Goal: Transaction & Acquisition: Purchase product/service

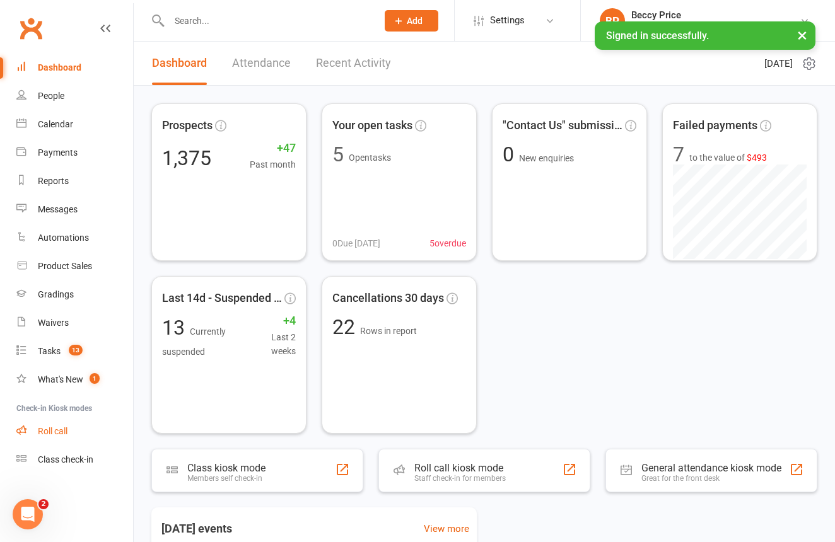
click at [69, 425] on link "Roll call" at bounding box center [74, 431] width 117 height 28
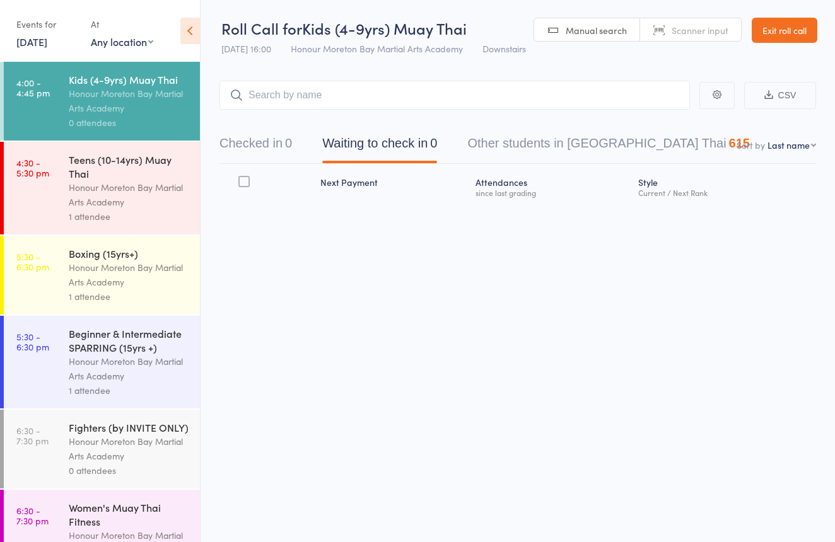
click at [153, 194] on div "Honour Moreton Bay Martial Arts Academy" at bounding box center [129, 194] width 120 height 29
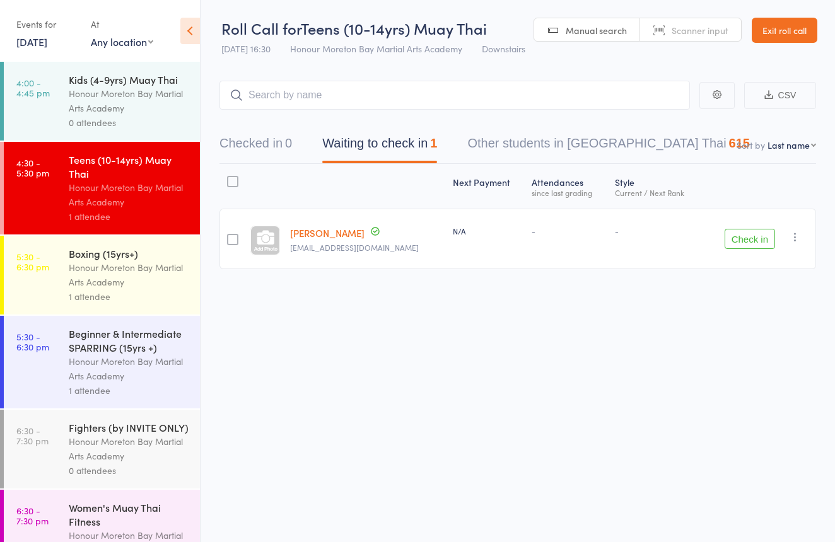
click at [170, 123] on div "0 attendees" at bounding box center [129, 122] width 120 height 15
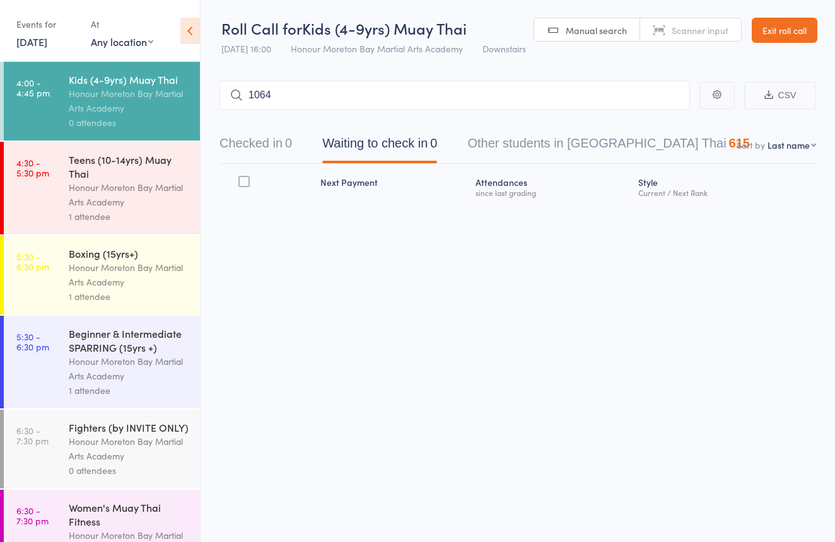
type input "1064"
click at [669, 121] on link "Drop in" at bounding box center [656, 122] width 41 height 20
click at [679, 35] on span "Scanner input" at bounding box center [700, 30] width 57 height 13
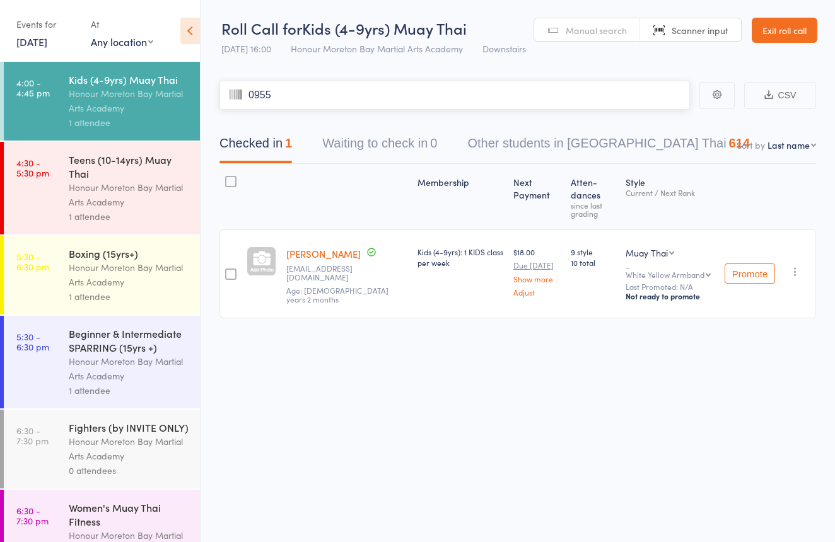
type input "0955"
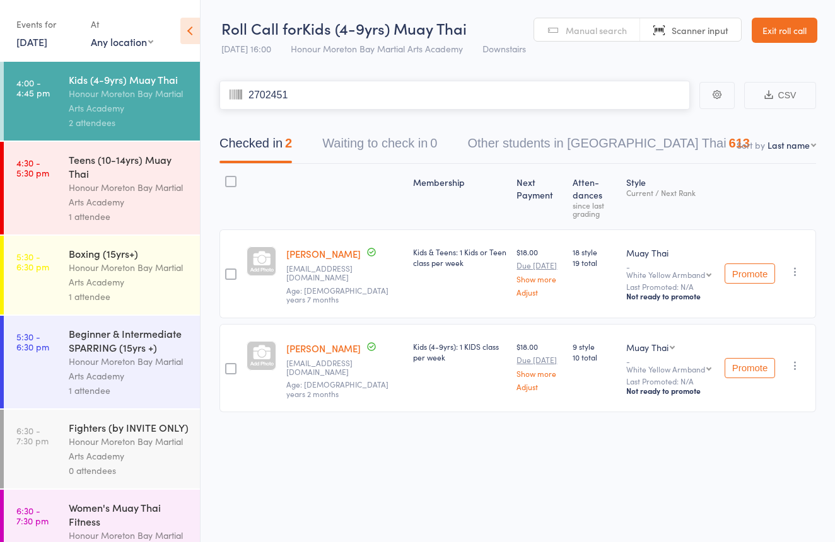
type input "2702451"
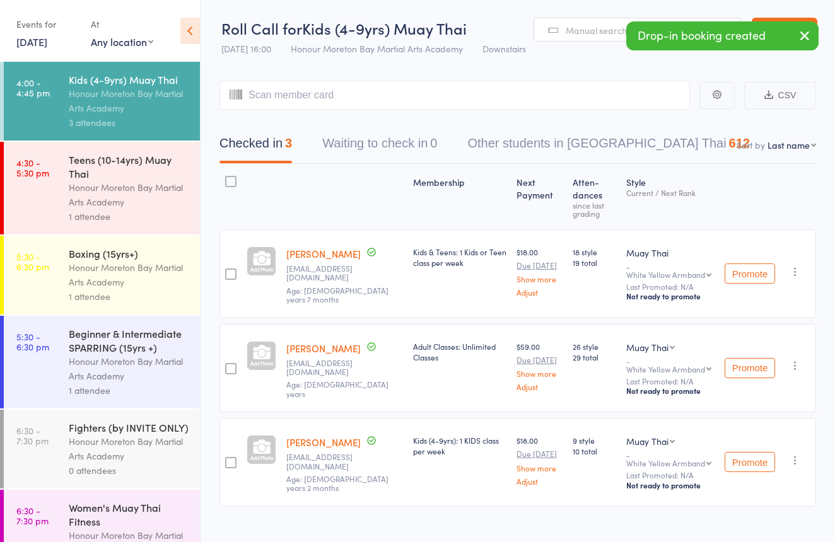
click at [795, 370] on button "button" at bounding box center [795, 365] width 15 height 15
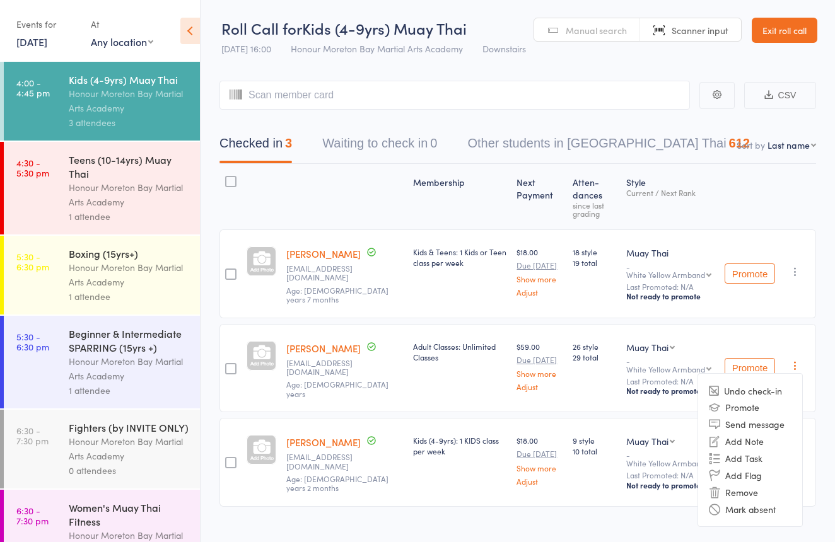
drag, startPoint x: 759, startPoint y: 484, endPoint x: 768, endPoint y: 477, distance: 11.2
click at [764, 484] on li "Remove" at bounding box center [750, 492] width 104 height 17
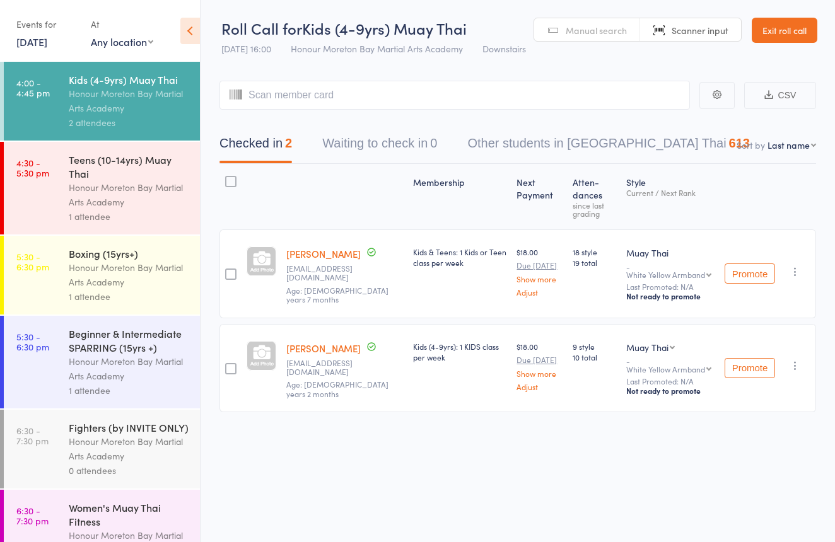
click at [597, 26] on span "Manual search" at bounding box center [596, 30] width 61 height 13
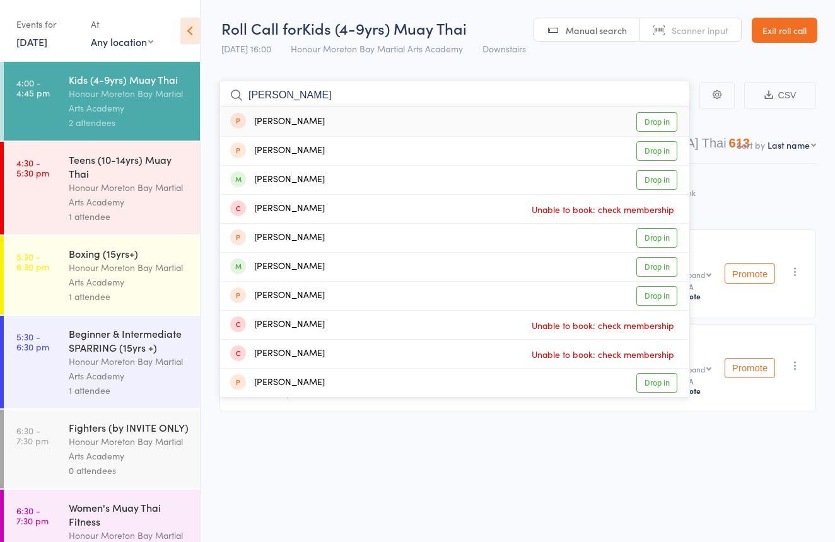
type input "Amelia"
drag, startPoint x: 597, startPoint y: 26, endPoint x: 319, endPoint y: 178, distance: 316.4
click at [319, 178] on div "Amelia Sutton Drop in" at bounding box center [454, 180] width 469 height 28
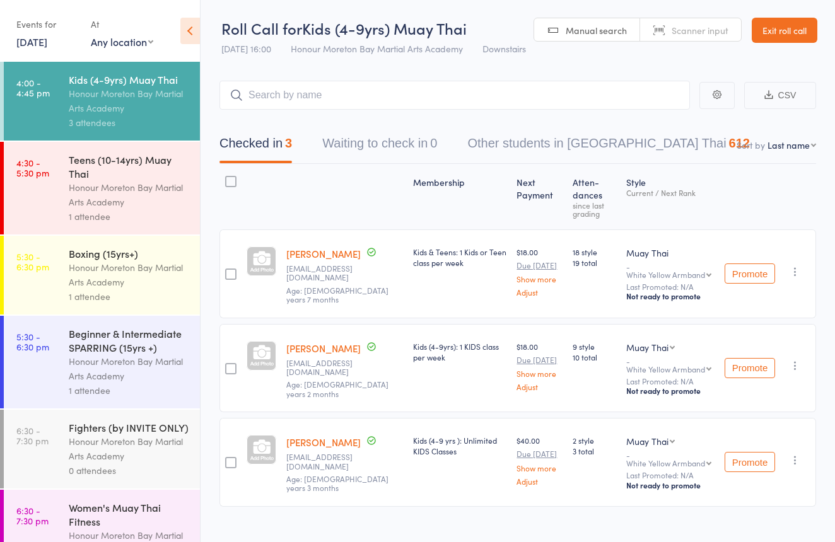
click at [324, 445] on div "Date of birth: 10-Jun-2017" at bounding box center [337, 457] width 126 height 25
click at [324, 441] on link "Amelia Sutton" at bounding box center [323, 442] width 74 height 13
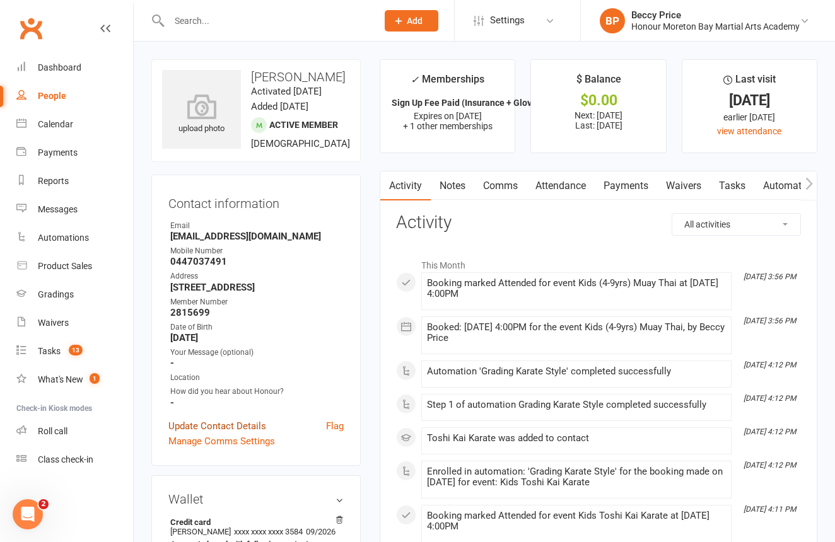
click at [218, 434] on link "Update Contact Details" at bounding box center [217, 426] width 98 height 15
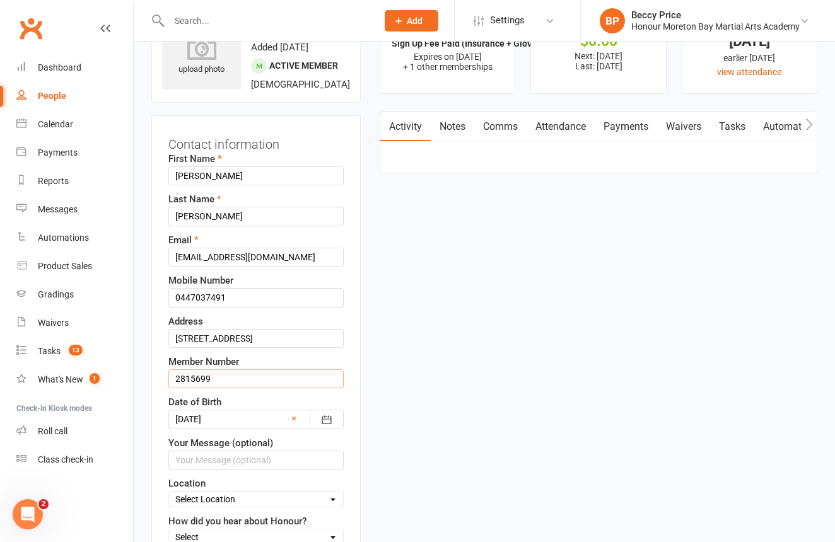
drag, startPoint x: 249, startPoint y: 418, endPoint x: 158, endPoint y: 400, distance: 92.6
click at [158, 400] on div "Contact information First Name Amelia Last Name Sutton Email ashleighlord98@out…" at bounding box center [255, 359] width 209 height 489
type input "1065"
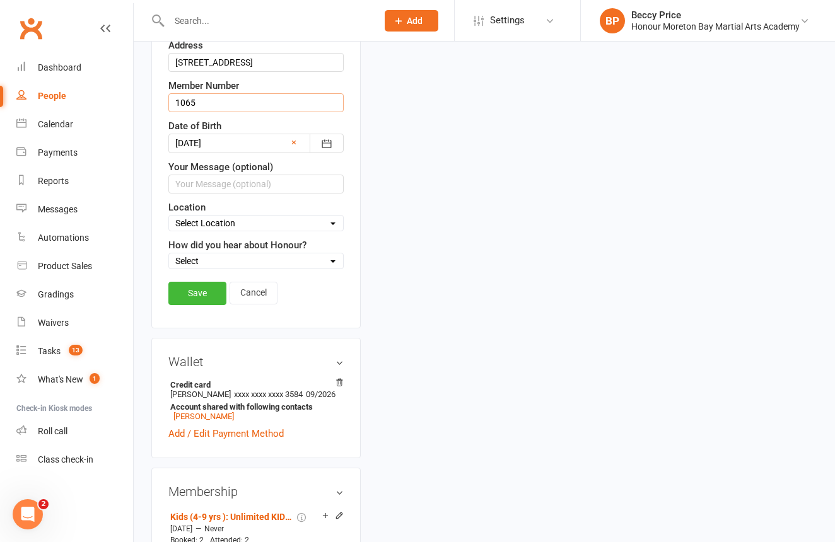
scroll to position [334, 0]
click at [189, 306] on link "Save" at bounding box center [197, 294] width 58 height 23
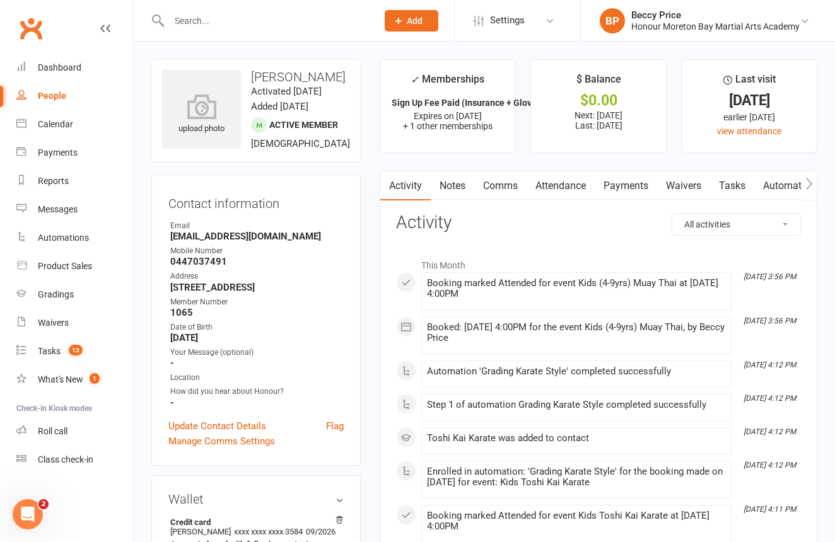
scroll to position [0, 0]
click at [57, 424] on link "Roll call" at bounding box center [74, 431] width 117 height 28
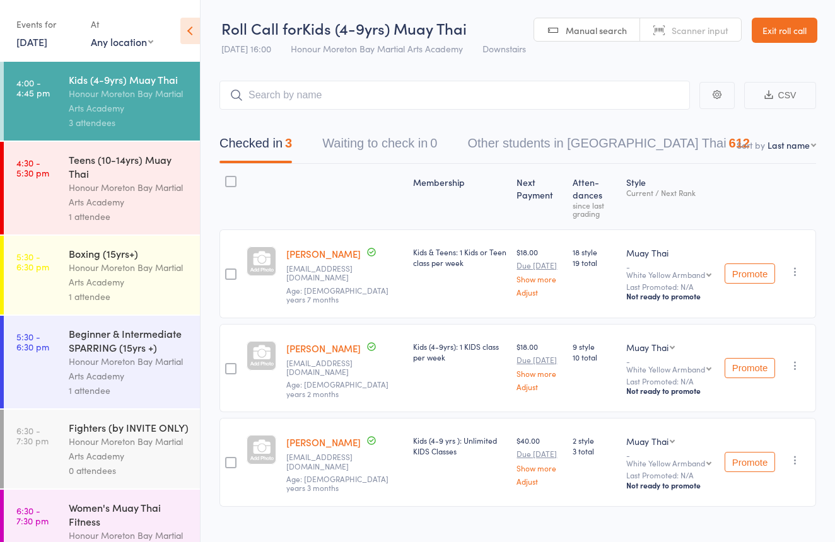
drag, startPoint x: 679, startPoint y: 34, endPoint x: 688, endPoint y: 37, distance: 9.8
click at [679, 34] on span "Scanner input" at bounding box center [700, 30] width 57 height 13
type input "1065"
type input "0969"
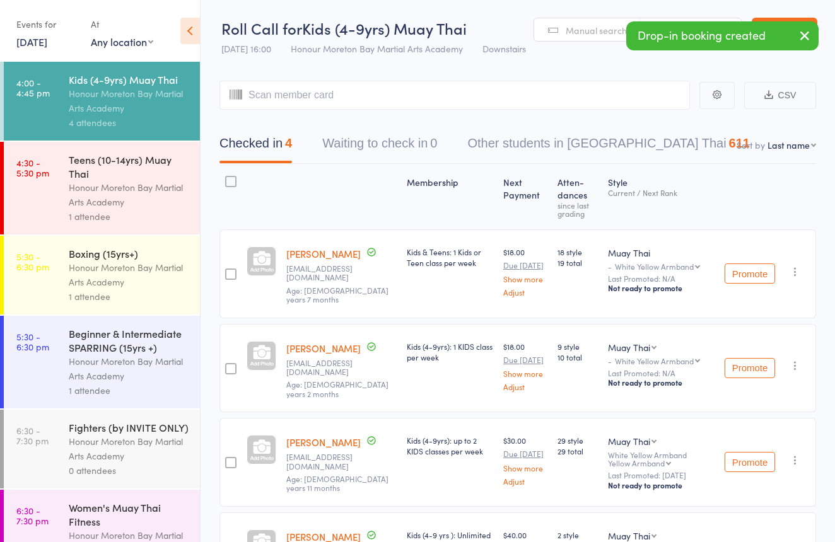
click at [605, 26] on span "Manual search" at bounding box center [596, 30] width 61 height 13
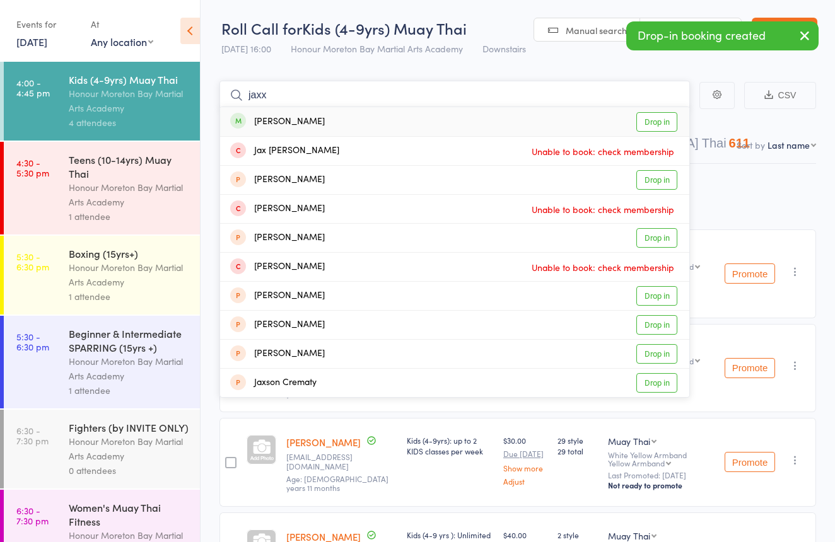
type input "Jaxx"
drag, startPoint x: 713, startPoint y: 45, endPoint x: 396, endPoint y: 115, distance: 324.1
click at [396, 115] on div "Jaxx Simpson Drop in" at bounding box center [454, 121] width 469 height 29
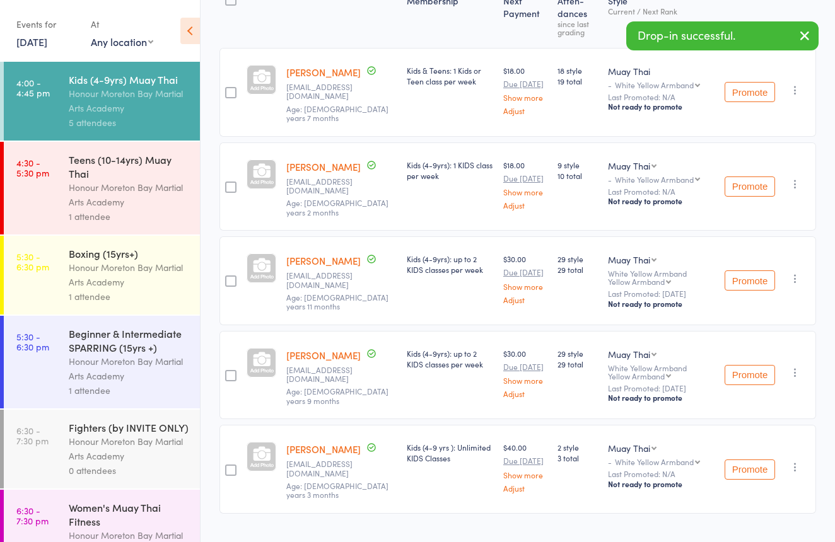
scroll to position [181, 0]
click at [116, 194] on div "Honour Moreton Bay Martial Arts Academy" at bounding box center [129, 194] width 120 height 29
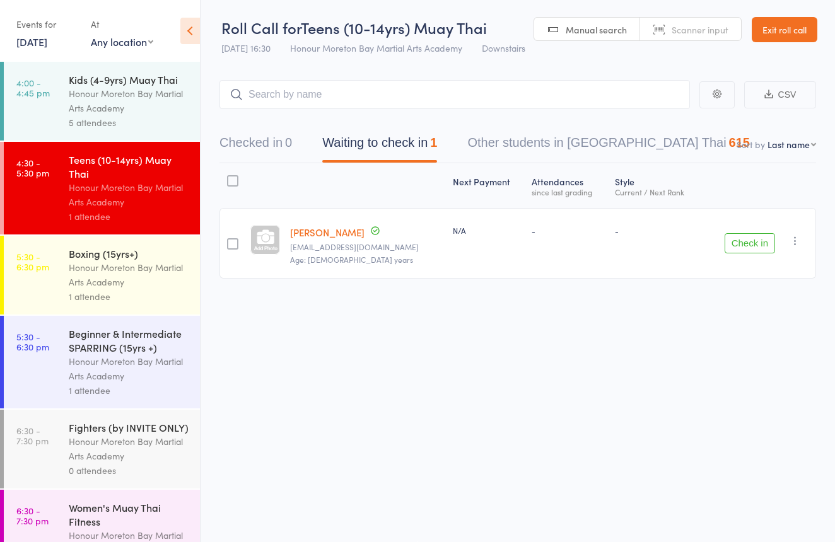
click at [184, 105] on div "Honour Moreton Bay Martial Arts Academy" at bounding box center [129, 100] width 120 height 29
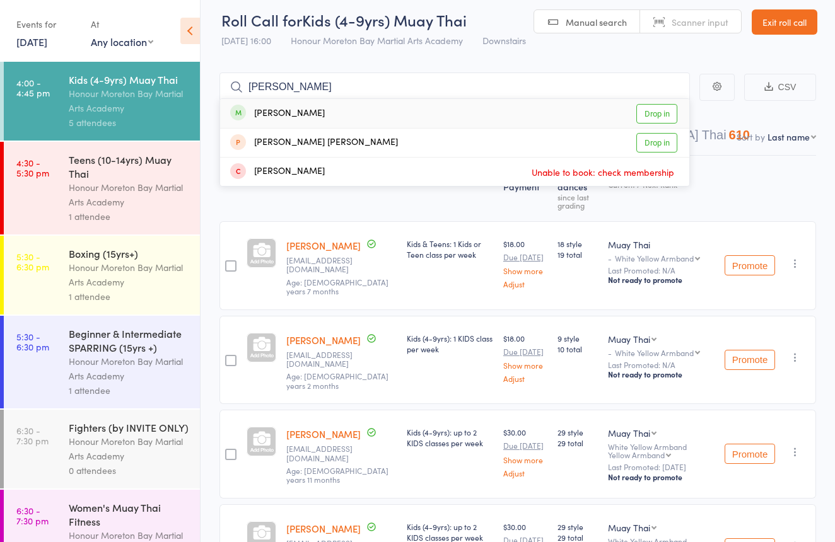
type input "cruz"
click at [324, 106] on div "Cruz Walker Drop in" at bounding box center [454, 113] width 469 height 29
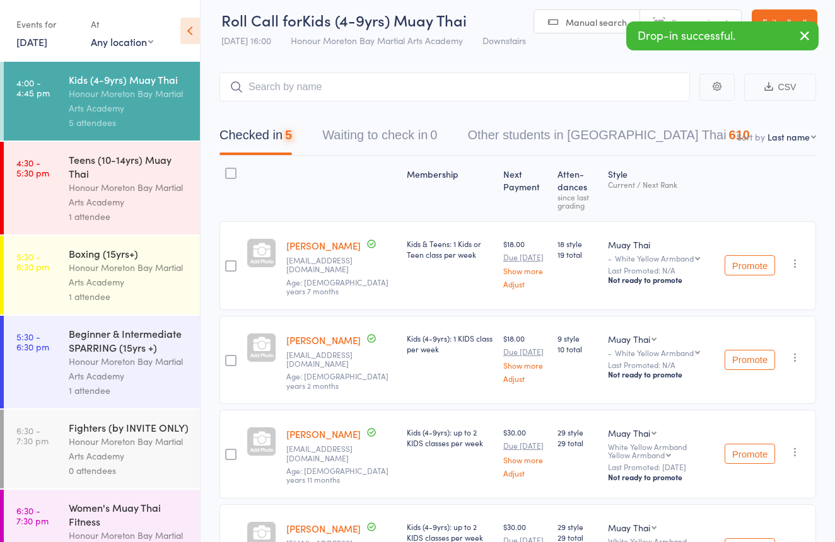
click at [85, 192] on div "Honour Moreton Bay Martial Arts Academy" at bounding box center [129, 194] width 120 height 29
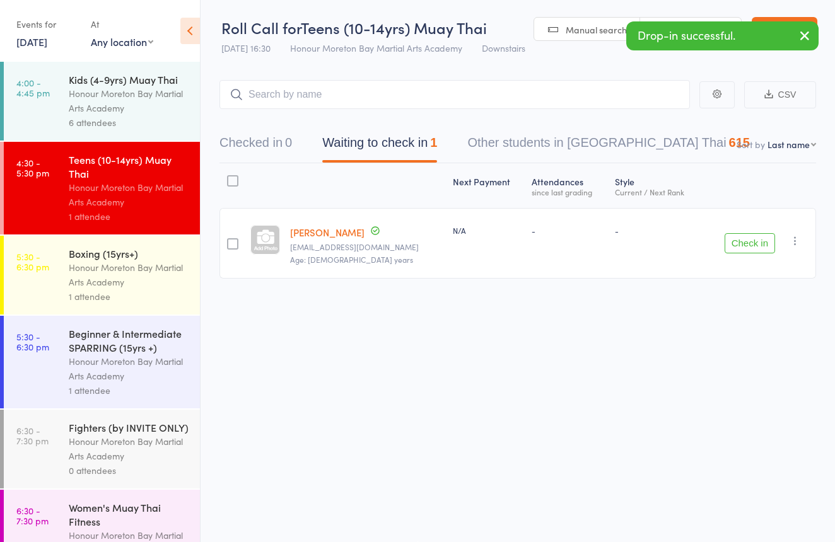
click at [104, 339] on div "Beginner & Intermediate SPARRING (15yrs +)" at bounding box center [129, 341] width 120 height 28
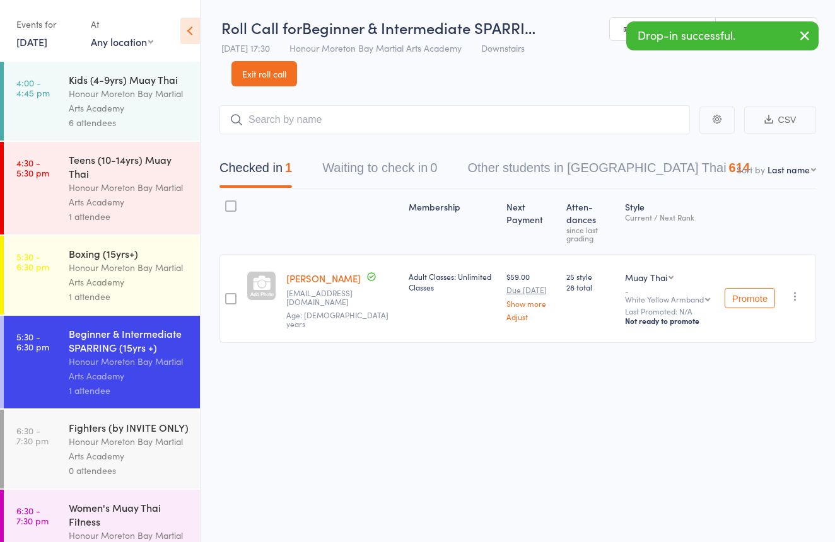
click at [141, 269] on div "Honour Moreton Bay Martial Arts Academy" at bounding box center [129, 274] width 120 height 29
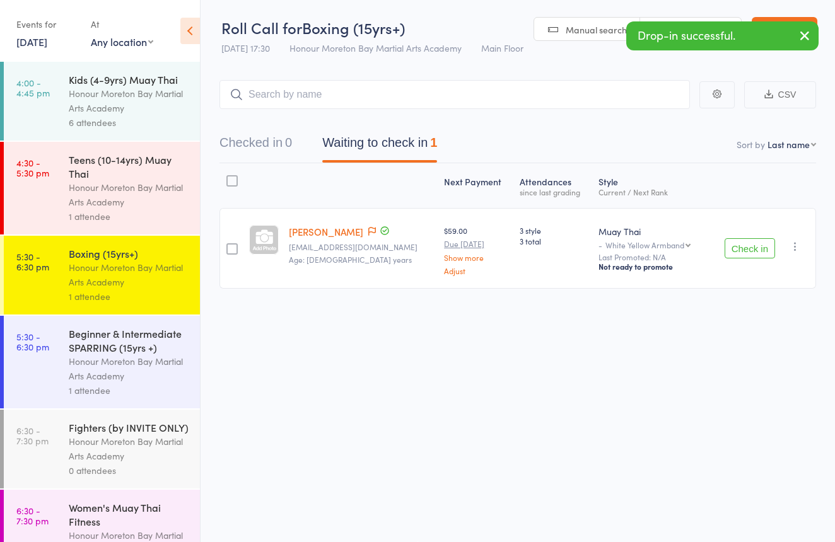
click at [146, 334] on div "Beginner & Intermediate SPARRING (15yrs +)" at bounding box center [129, 341] width 120 height 28
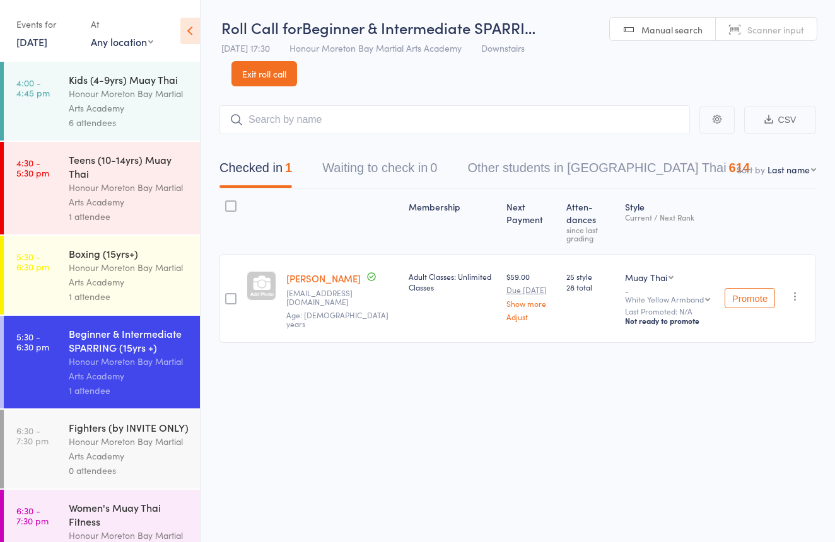
click at [741, 23] on link "Scanner input" at bounding box center [766, 30] width 101 height 24
type input "2563153"
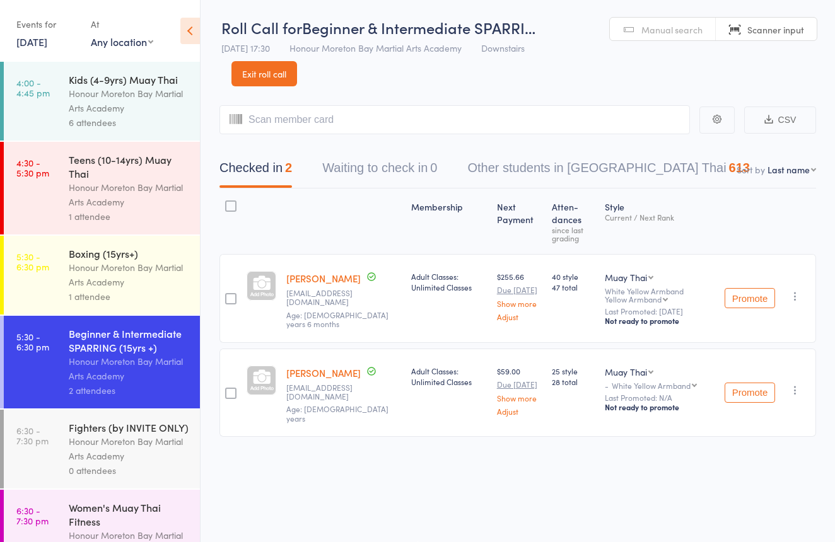
click at [156, 148] on div "Teens (10-14yrs) Muay Thai Honour Moreton Bay Martial Arts Academy 1 attendee" at bounding box center [134, 188] width 131 height 93
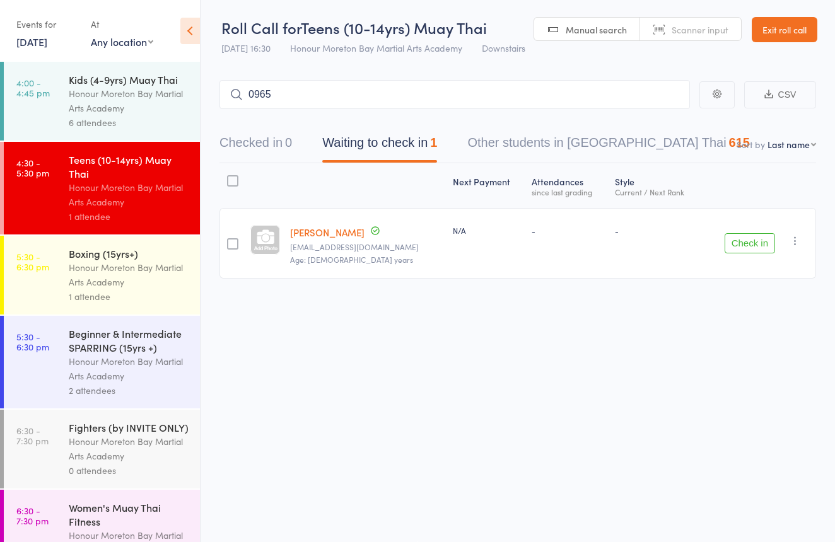
type input "0965"
click at [668, 112] on link "Drop in" at bounding box center [656, 122] width 41 height 20
click at [264, 132] on button "Checked in 1" at bounding box center [255, 145] width 73 height 33
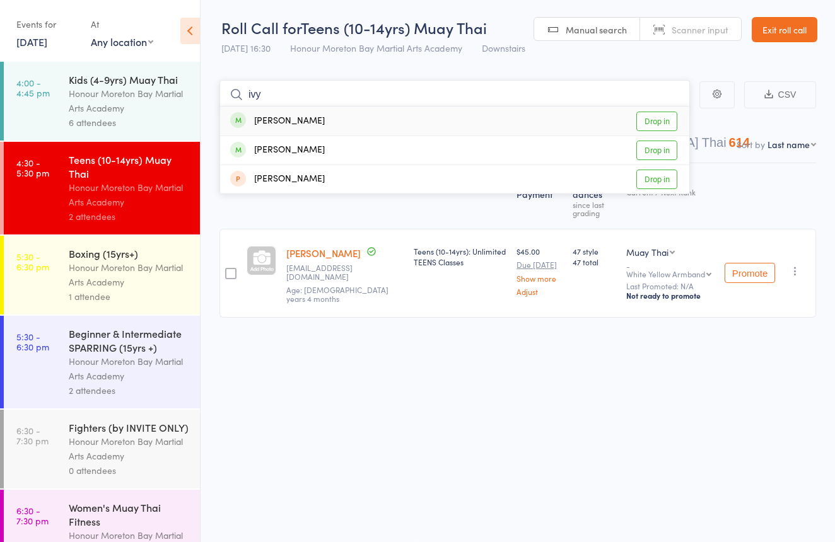
type input "ivy"
click at [308, 119] on div "Ivy Morton Drop in" at bounding box center [454, 121] width 469 height 29
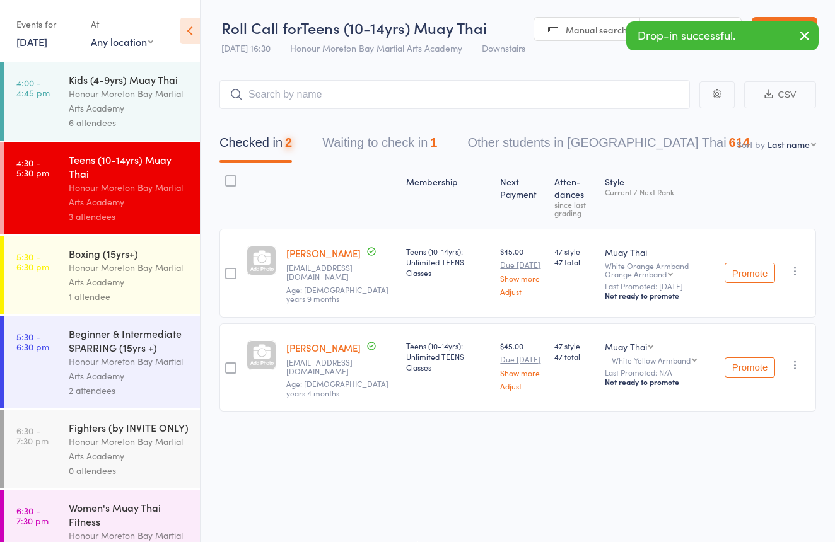
click at [723, 18] on link "Scanner input" at bounding box center [690, 30] width 101 height 24
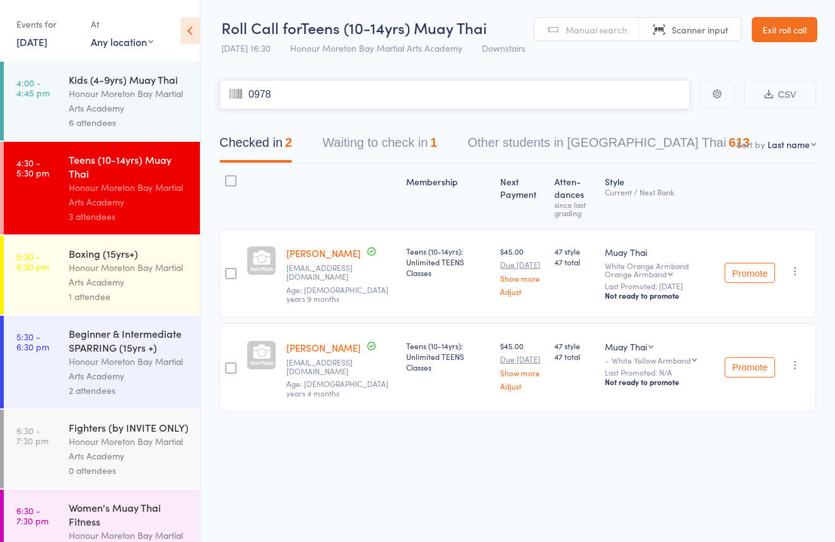
type input "0978"
click at [386, 136] on button "Waiting to check in 1" at bounding box center [379, 145] width 115 height 33
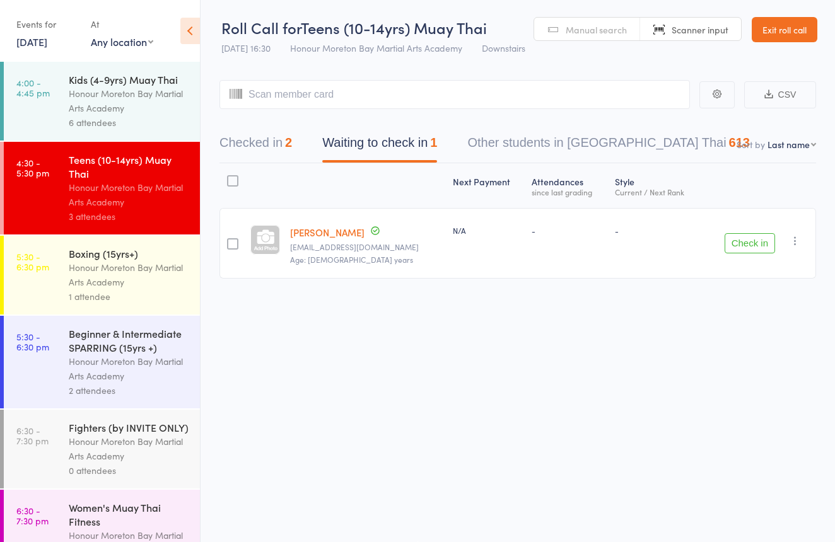
click at [568, 23] on span "Manual search" at bounding box center [596, 29] width 61 height 13
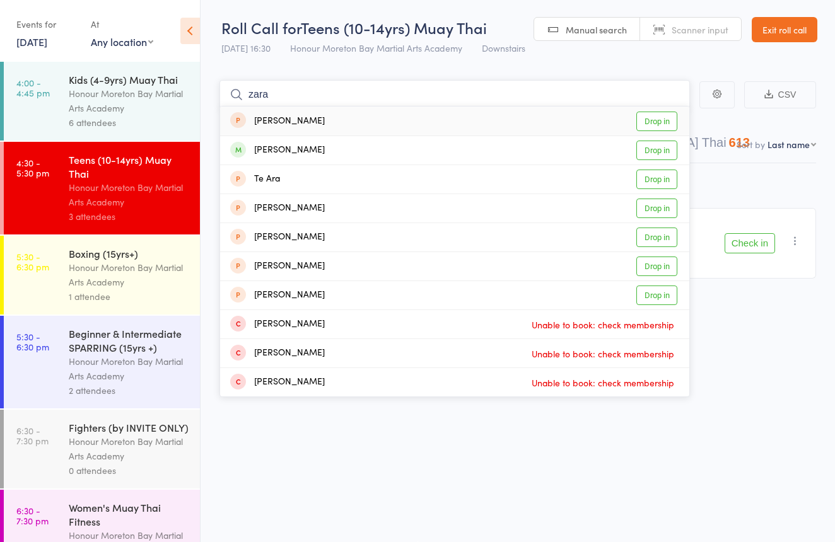
type input "zara"
click at [344, 114] on div "Zara MacCormack Drop in" at bounding box center [454, 121] width 469 height 29
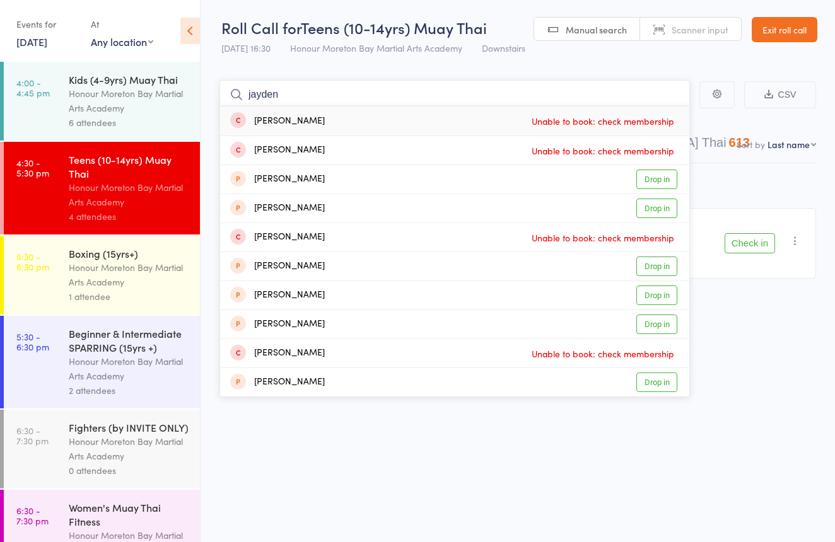
type input "Jayden"
drag, startPoint x: 394, startPoint y: 57, endPoint x: 447, endPoint y: 254, distance: 203.2
click at [447, 254] on div "Jayden MacCormack Drop in" at bounding box center [454, 266] width 469 height 28
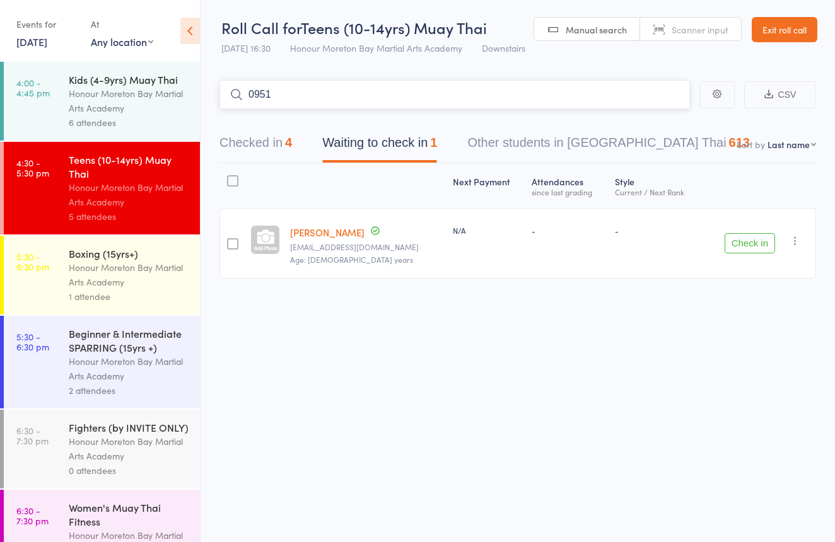
type input "0951"
click at [674, 112] on link "Drop in" at bounding box center [656, 122] width 41 height 20
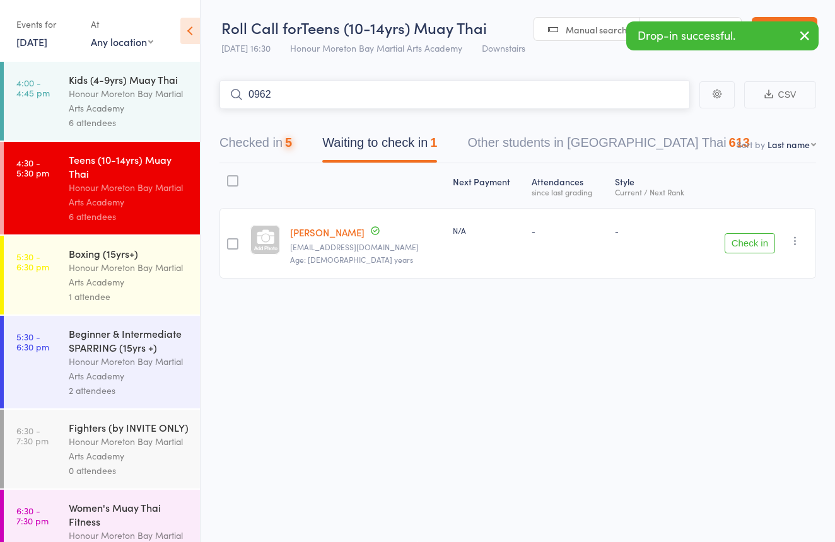
type input "0962"
click at [724, 23] on span "Scanner input" at bounding box center [700, 29] width 57 height 13
type input "1053"
click at [303, 138] on div "Checked in 7 Waiting to check in 1 Other students in Muay Thai 610" at bounding box center [484, 145] width 561 height 33
click at [292, 136] on div "7" at bounding box center [288, 143] width 7 height 14
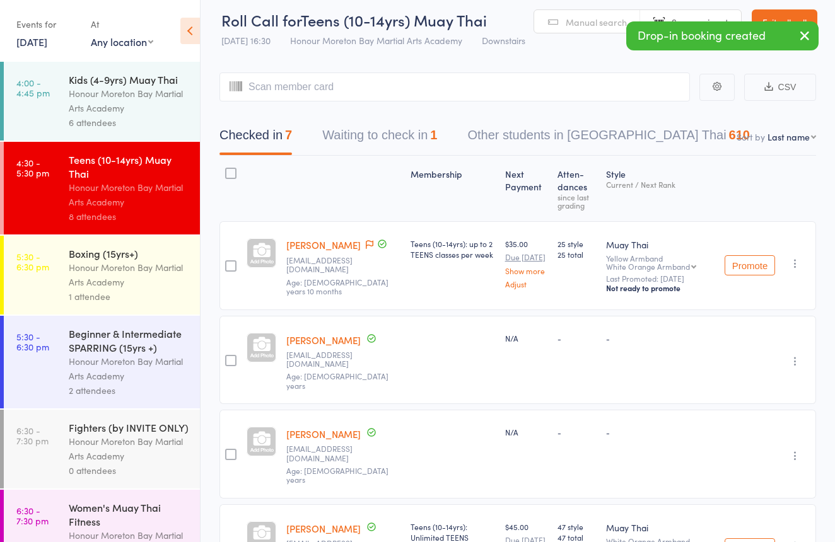
click at [586, 20] on span "Manual search" at bounding box center [596, 22] width 61 height 13
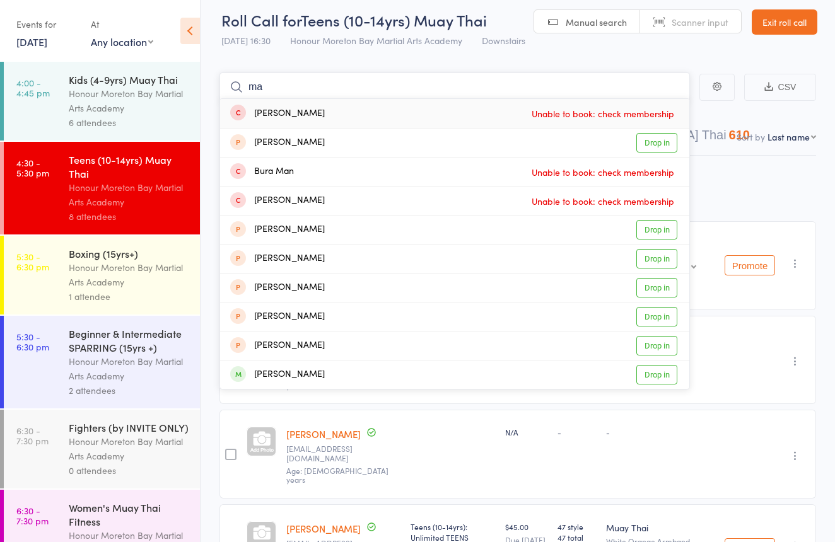
type input "m"
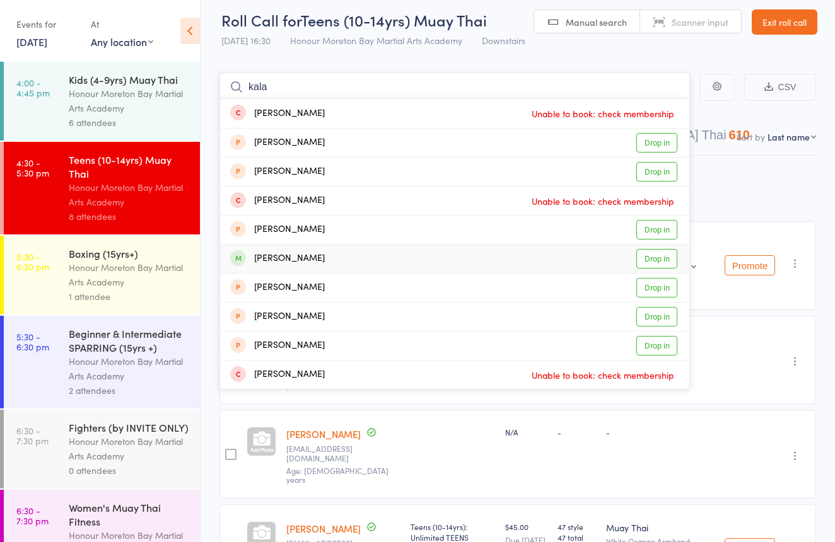
type input "kala"
click at [501, 254] on div "Kalahni Tomlinson Drop in" at bounding box center [454, 259] width 469 height 28
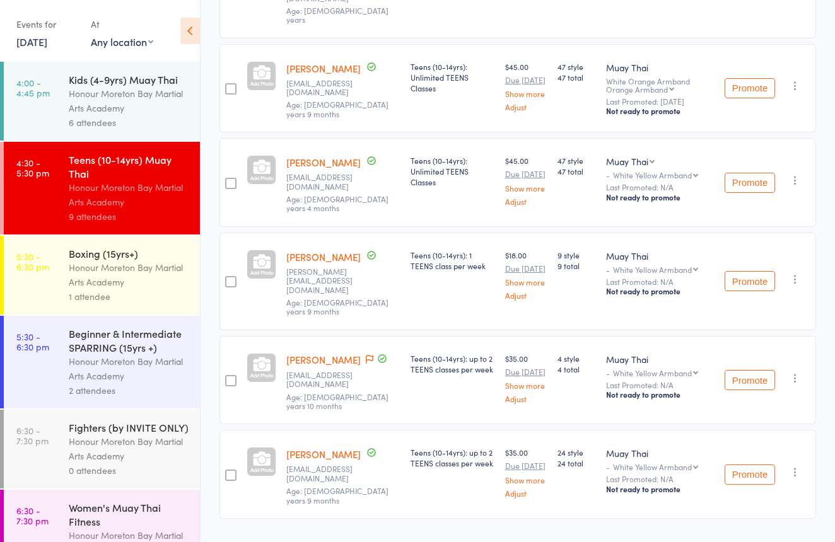
scroll to position [472, 0]
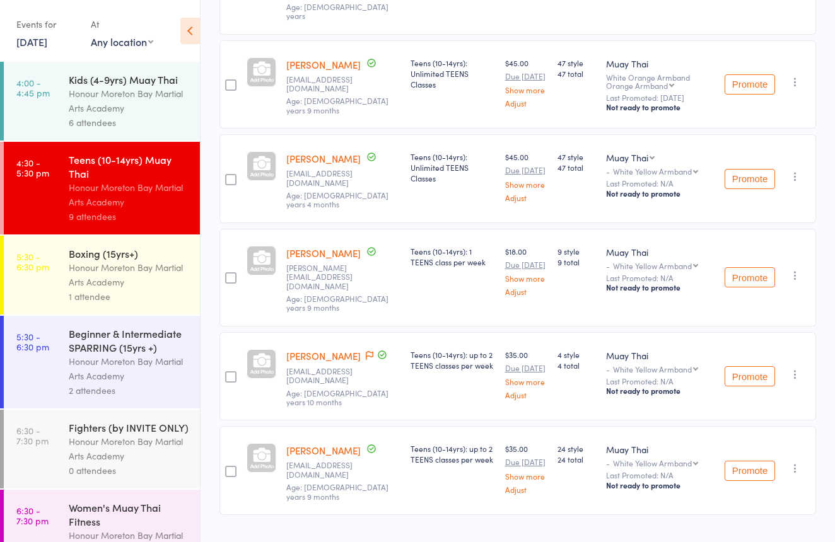
click at [318, 349] on link "Kalahni Tomlinson" at bounding box center [323, 355] width 74 height 13
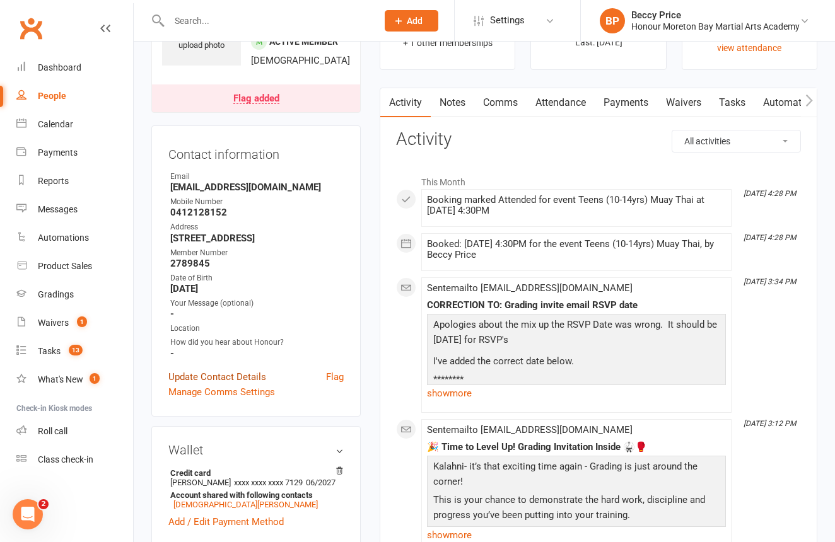
click at [240, 385] on link "Update Contact Details" at bounding box center [217, 377] width 98 height 15
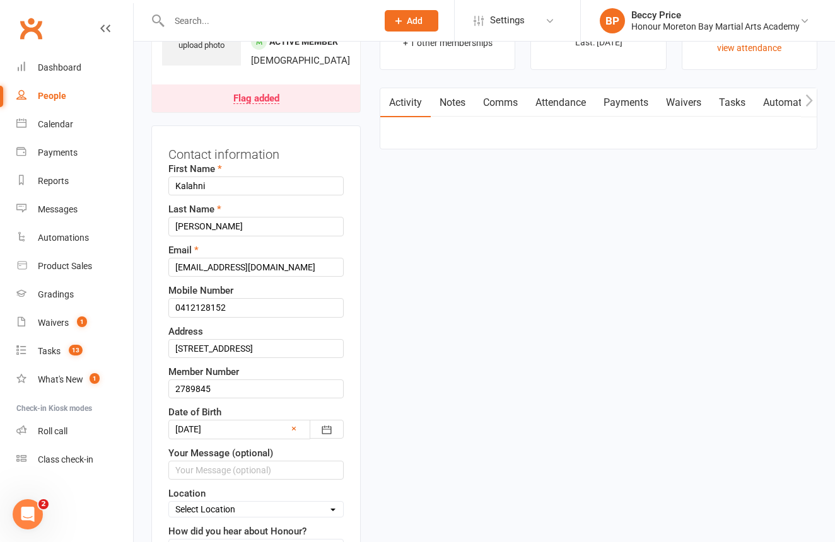
scroll to position [59, 0]
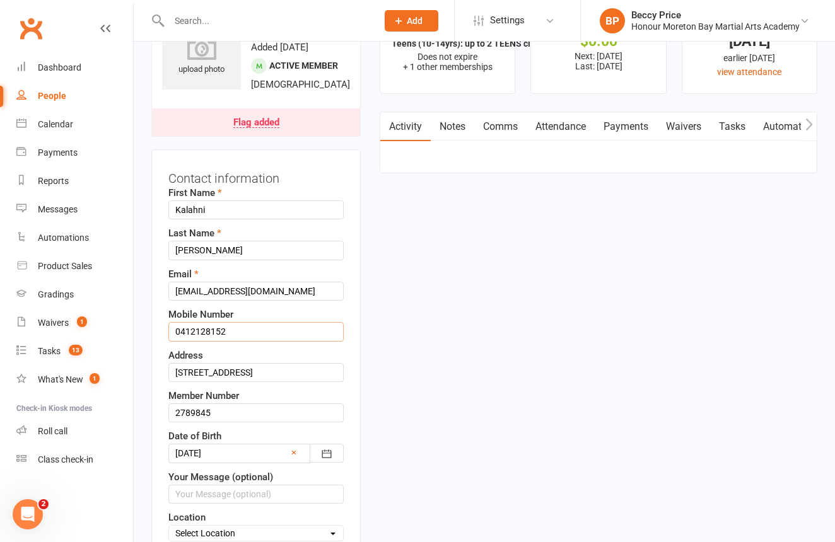
drag, startPoint x: 238, startPoint y: 358, endPoint x: 146, endPoint y: 352, distance: 92.9
type input "1057"
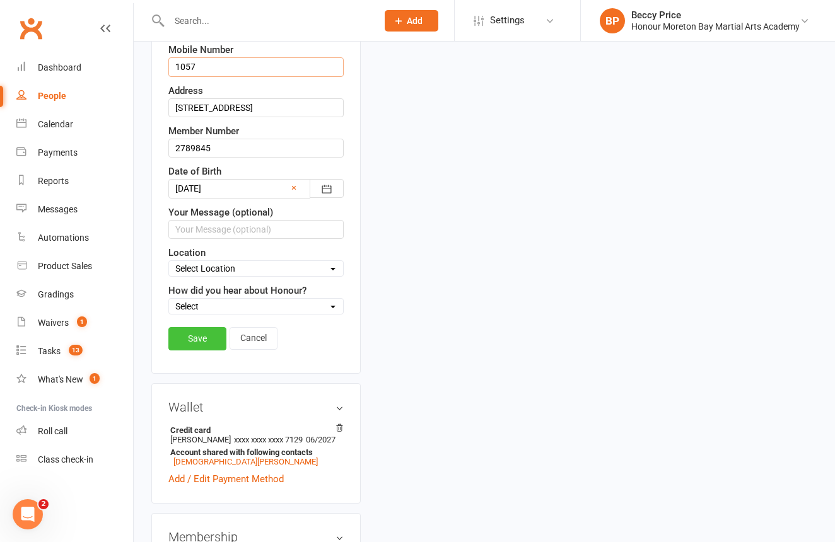
scroll to position [329, 0]
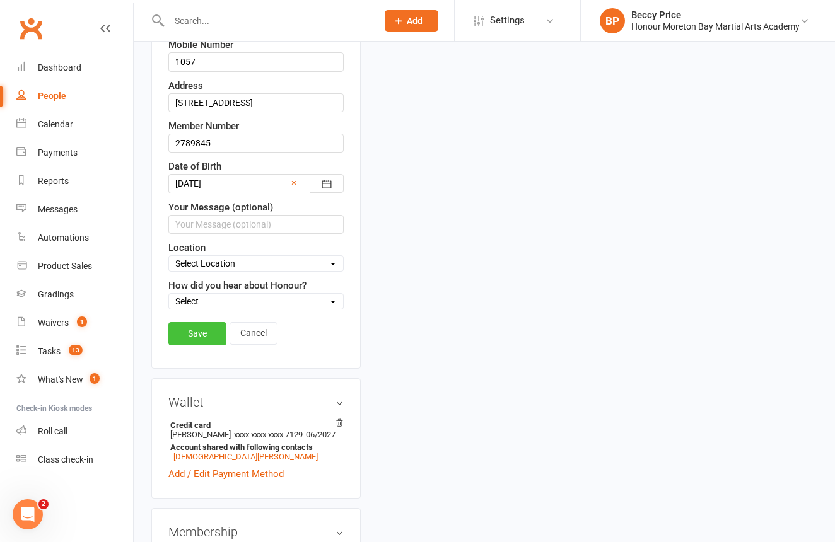
click at [201, 345] on link "Save" at bounding box center [197, 333] width 58 height 23
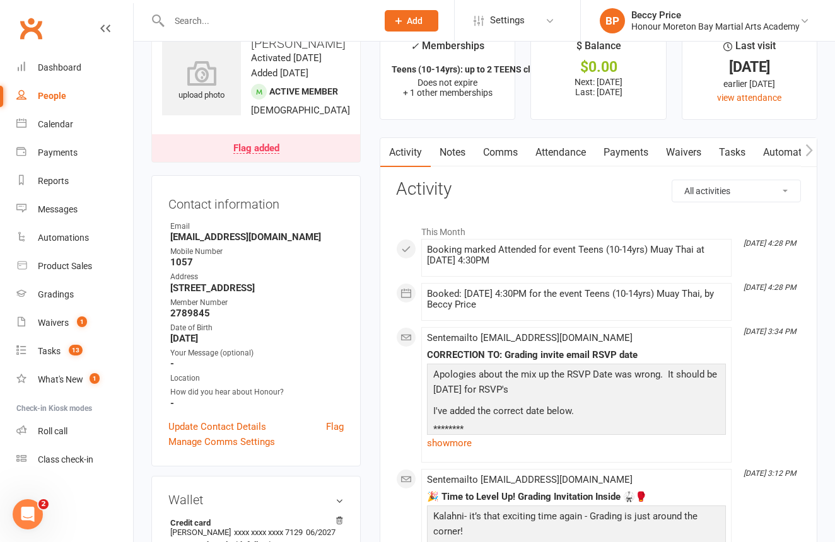
scroll to position [46, 0]
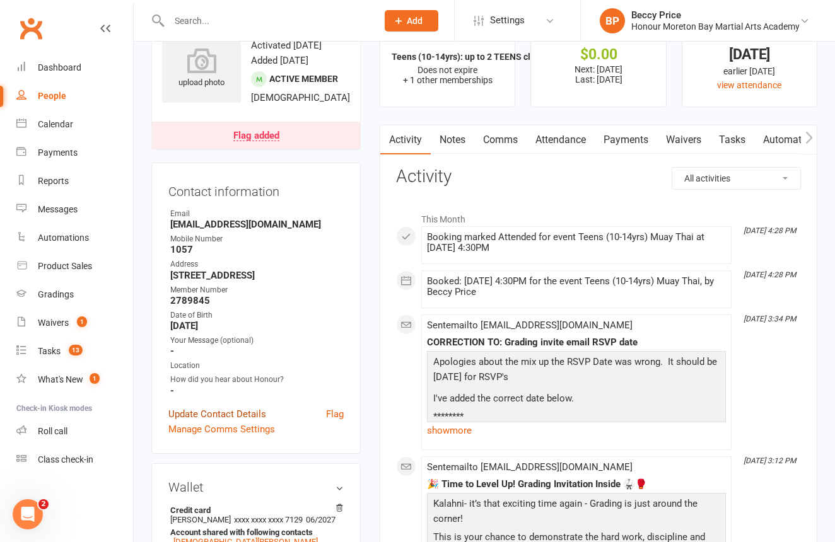
click at [230, 422] on link "Update Contact Details" at bounding box center [217, 414] width 98 height 15
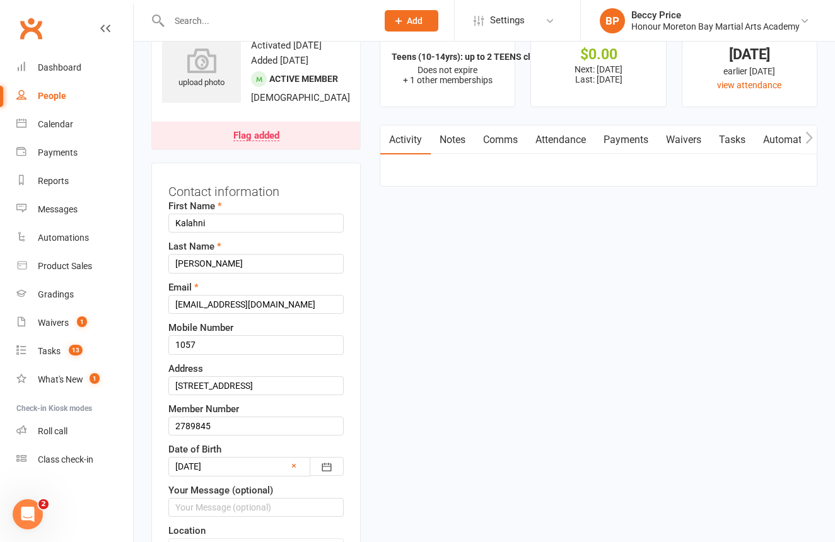
scroll to position [59, 0]
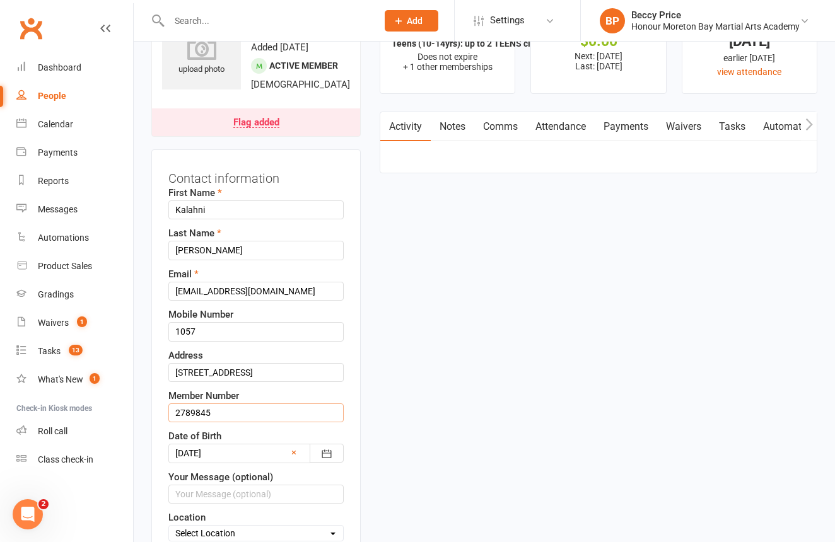
drag, startPoint x: 245, startPoint y: 440, endPoint x: 157, endPoint y: 436, distance: 88.4
type input "1057"
drag, startPoint x: 238, startPoint y: 361, endPoint x: 151, endPoint y: 362, distance: 87.7
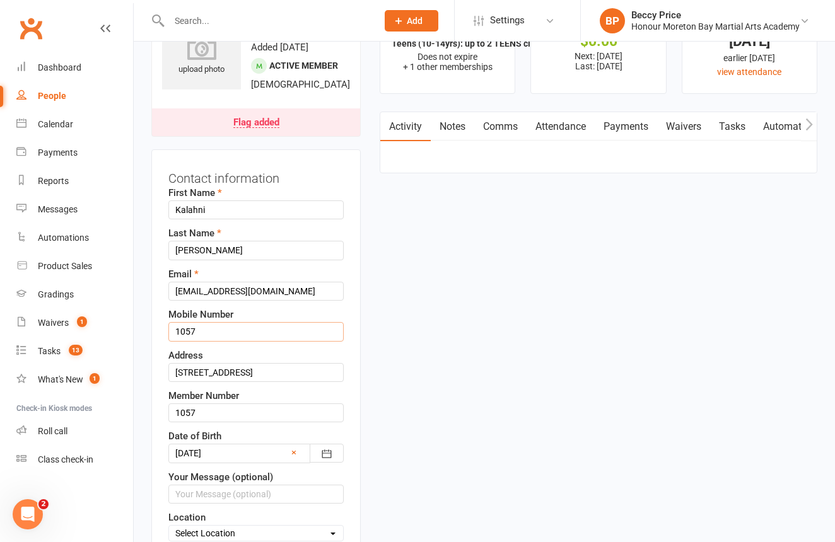
click at [330, 341] on input "1057" at bounding box center [255, 331] width 175 height 19
click at [257, 341] on input "1057" at bounding box center [255, 331] width 175 height 19
drag, startPoint x: 245, startPoint y: 369, endPoint x: 132, endPoint y: 368, distance: 112.9
drag, startPoint x: 220, startPoint y: 370, endPoint x: 163, endPoint y: 365, distance: 57.6
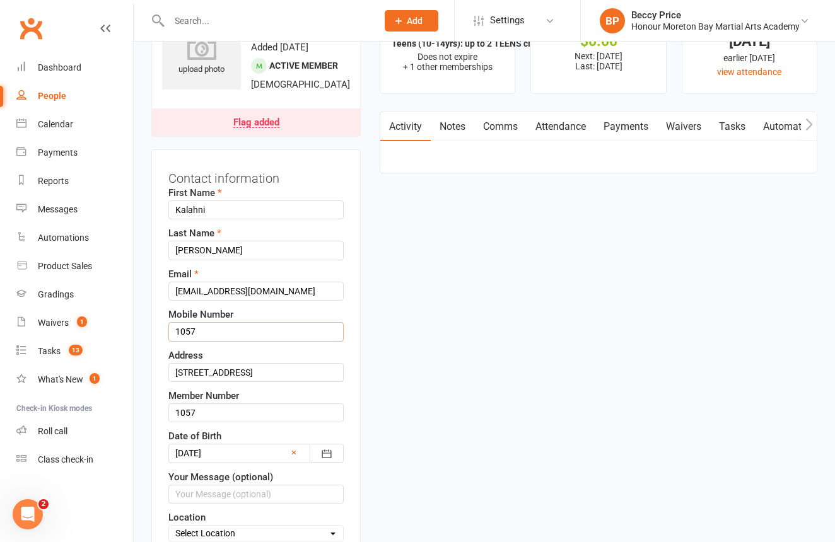
click at [163, 365] on div "Contact information First Name [PERSON_NAME] Last Name [PERSON_NAME] Email [EMA…" at bounding box center [255, 393] width 209 height 489
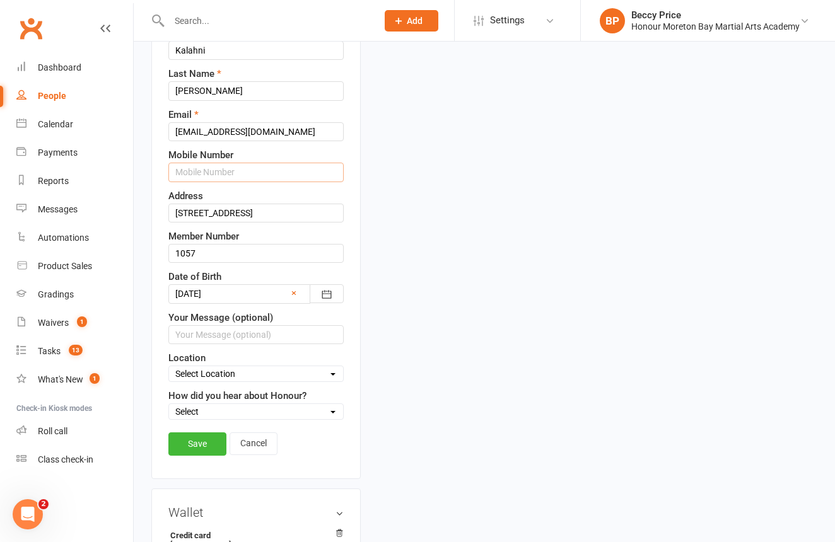
scroll to position [221, 0]
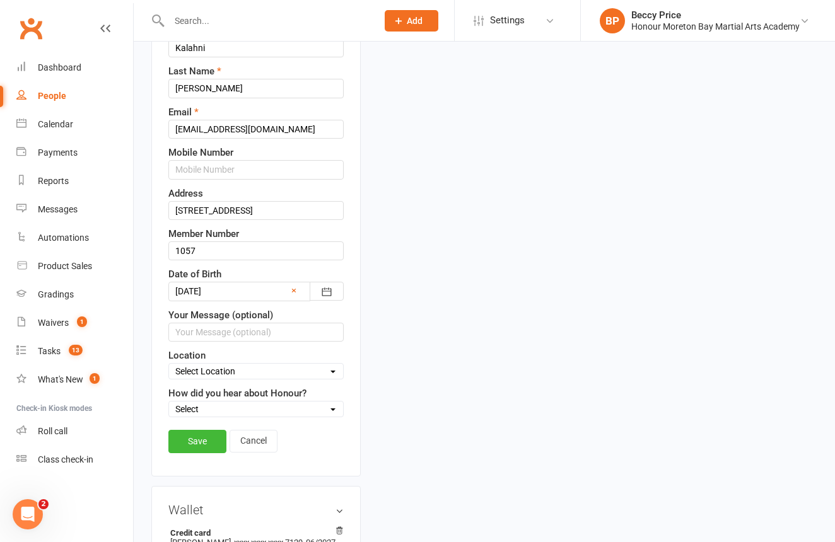
click at [204, 453] on link "Save" at bounding box center [197, 441] width 58 height 23
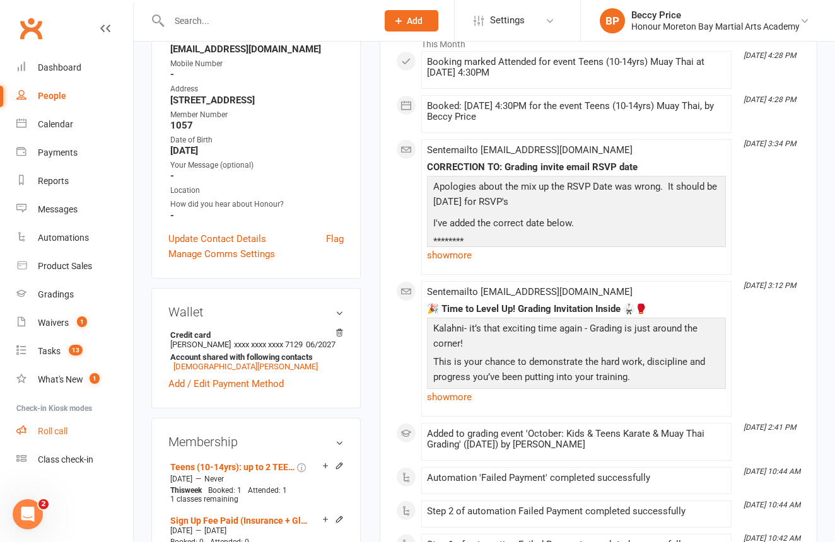
click at [57, 436] on link "Roll call" at bounding box center [74, 431] width 117 height 28
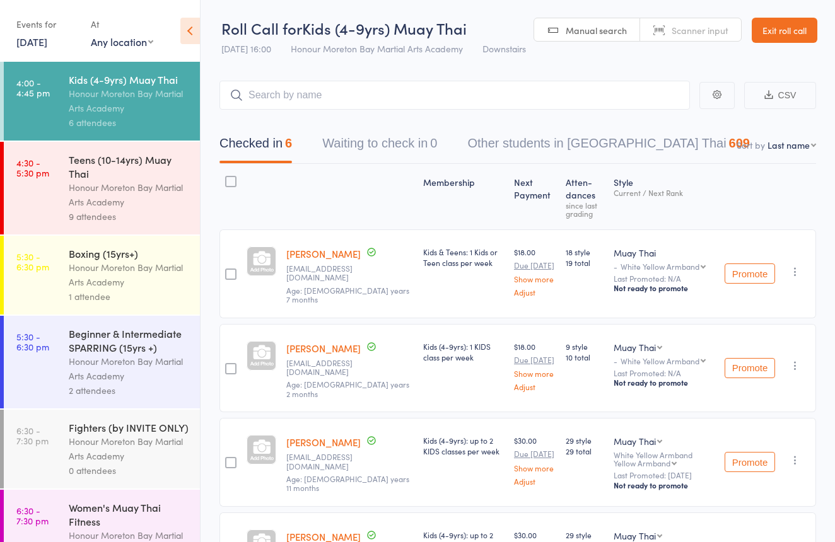
click at [160, 186] on div "Honour Moreton Bay Martial Arts Academy" at bounding box center [129, 194] width 120 height 29
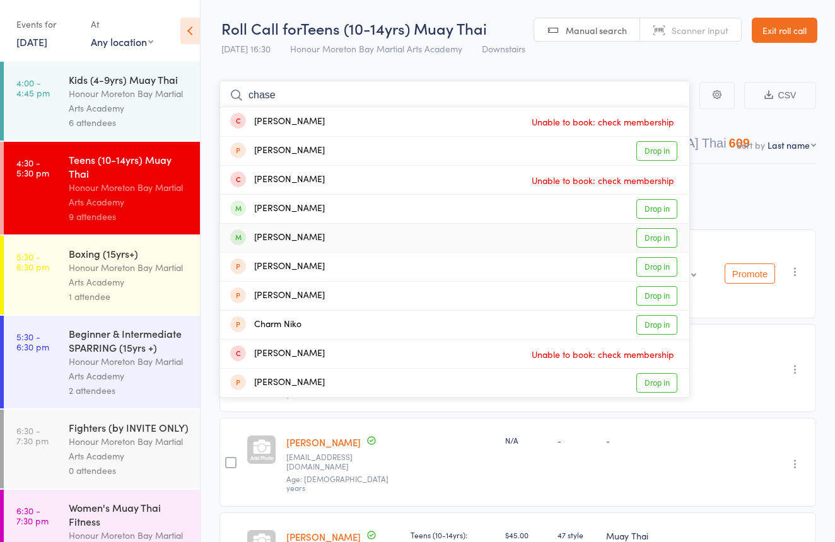
type input "chase"
click at [402, 228] on div "Chase Maguire Drop in" at bounding box center [454, 238] width 469 height 28
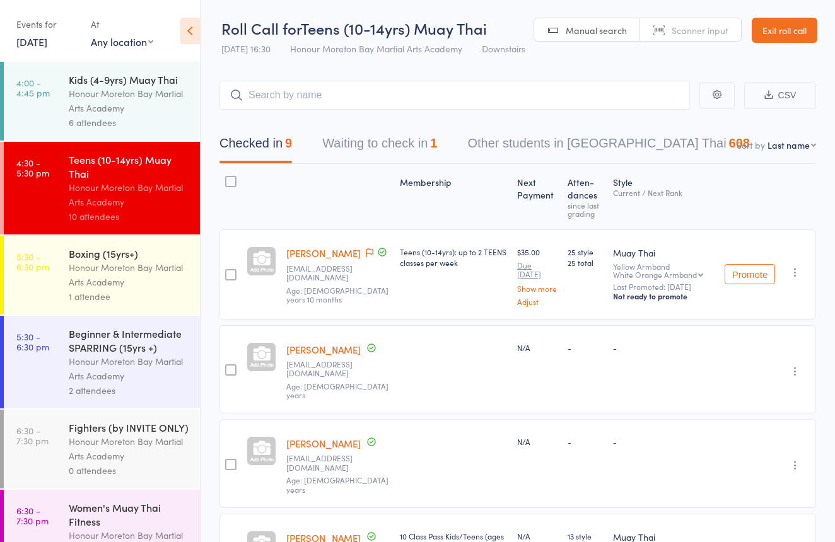
click at [172, 130] on div "Kids (4-9yrs) Muay Thai Honour Moreton Bay Martial Arts Academy 6 attendees" at bounding box center [134, 101] width 131 height 79
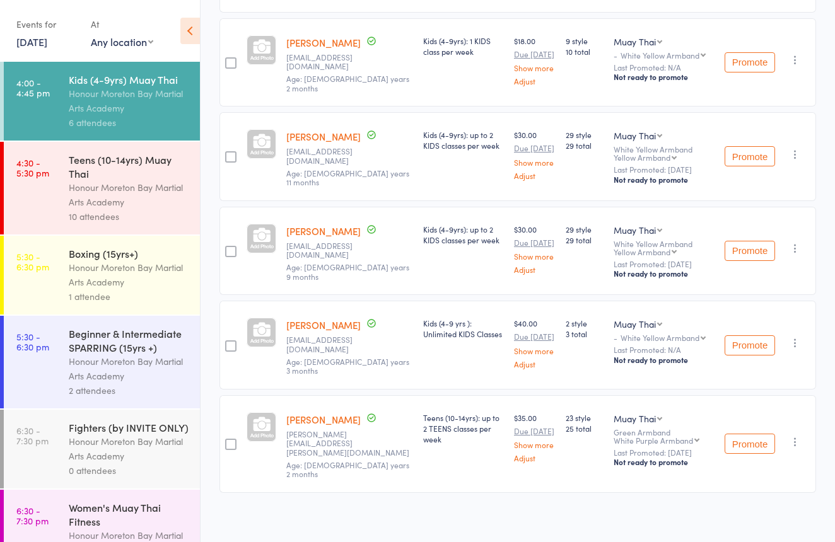
scroll to position [305, 0]
click at [801, 443] on icon "button" at bounding box center [795, 442] width 13 height 13
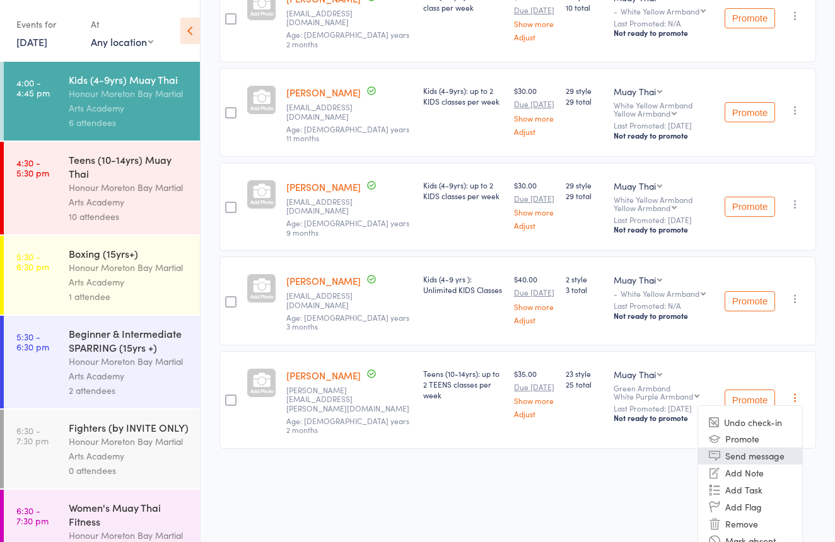
scroll to position [354, 0]
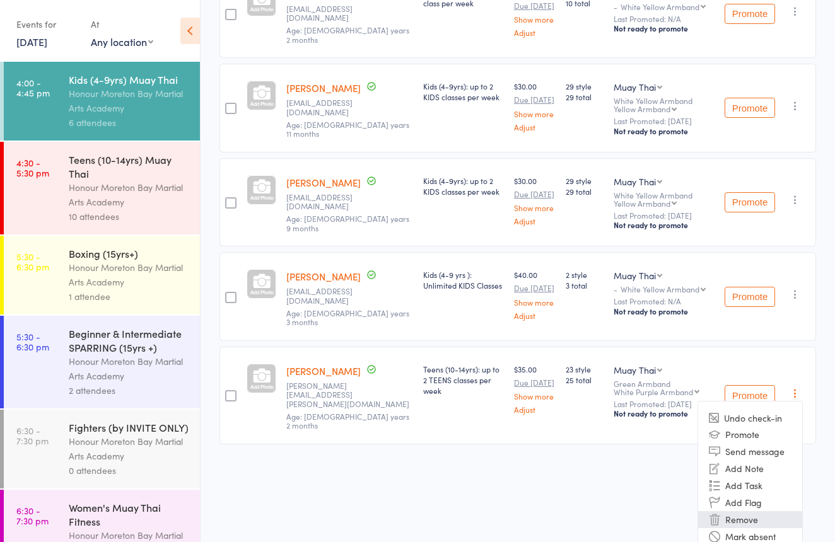
click at [769, 520] on li "Remove" at bounding box center [750, 519] width 104 height 17
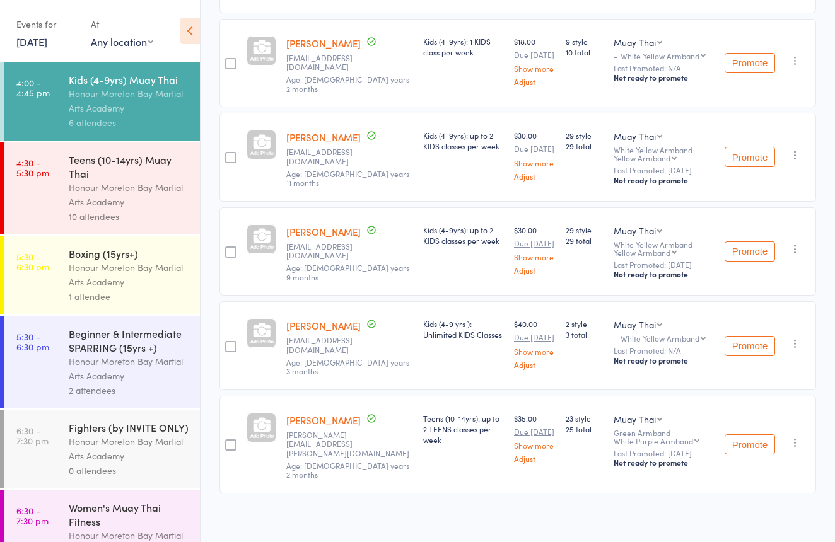
scroll to position [181, 0]
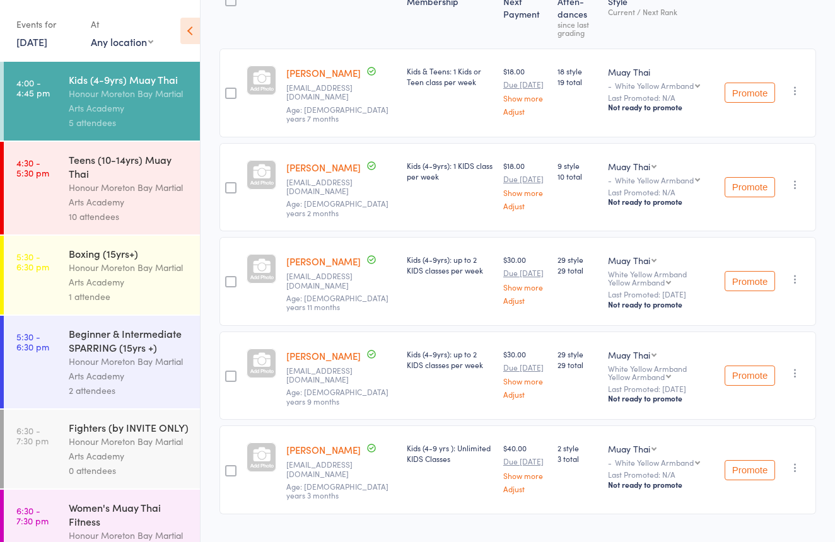
click at [178, 207] on div "Honour Moreton Bay Martial Arts Academy" at bounding box center [129, 194] width 120 height 29
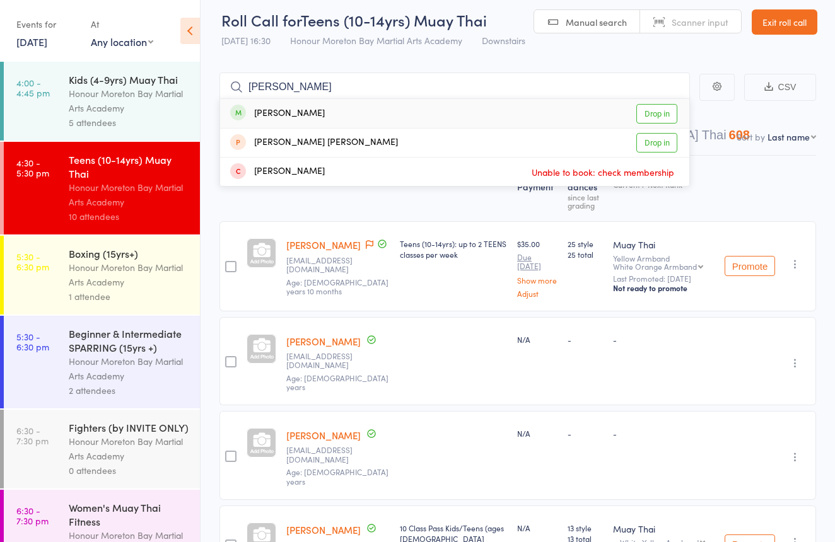
type input "[PERSON_NAME]"
click at [402, 112] on div "Cruz Walker Drop in" at bounding box center [454, 113] width 469 height 29
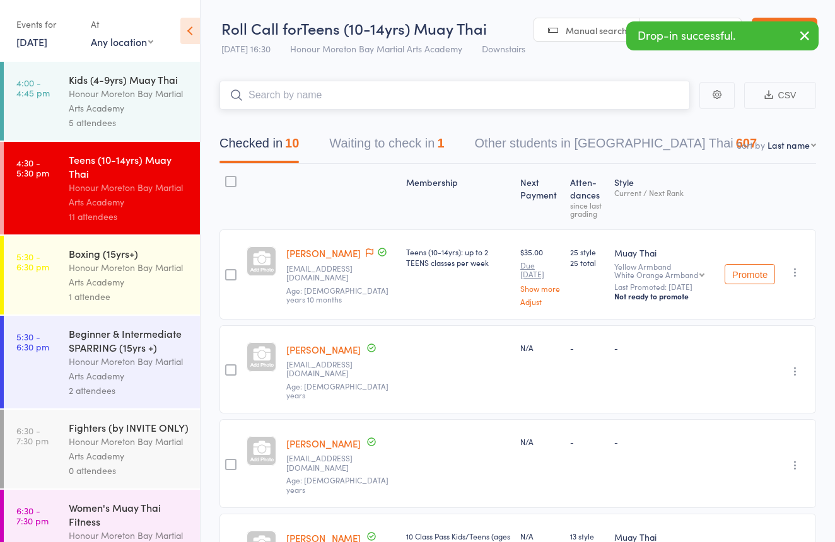
scroll to position [0, 0]
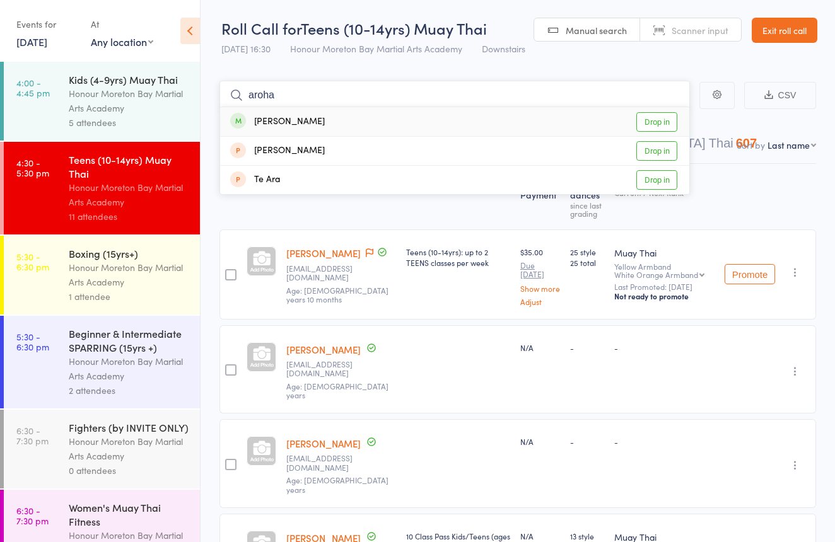
type input "aloha"
drag, startPoint x: 442, startPoint y: 143, endPoint x: 323, endPoint y: 117, distance: 121.8
click at [323, 117] on div "Aroha Jessica Roycroft" at bounding box center [277, 122] width 95 height 15
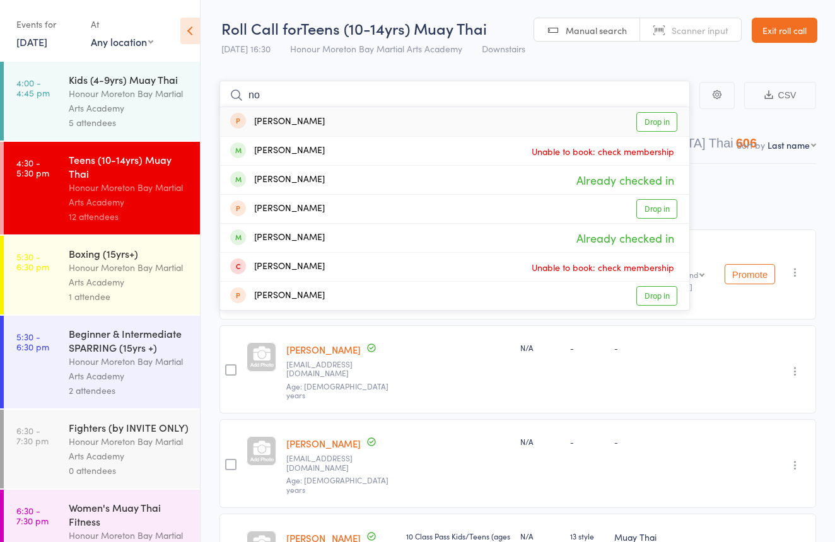
type input "n"
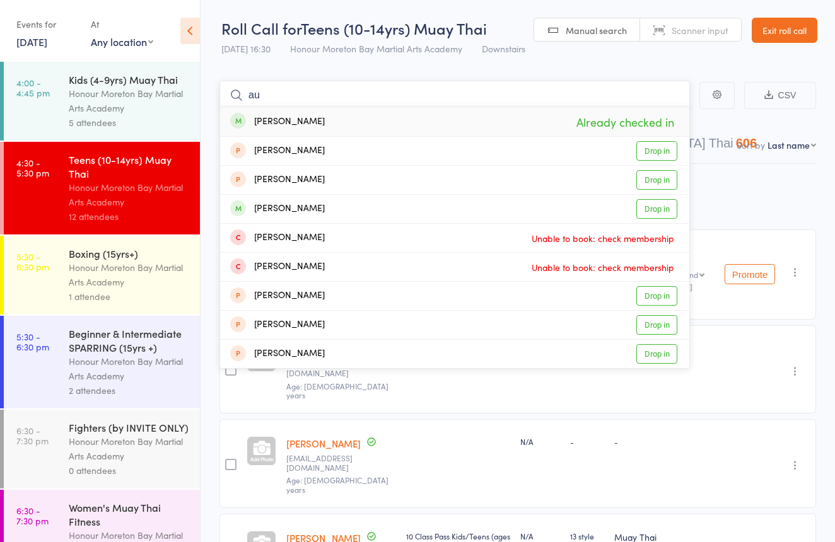
type input "a"
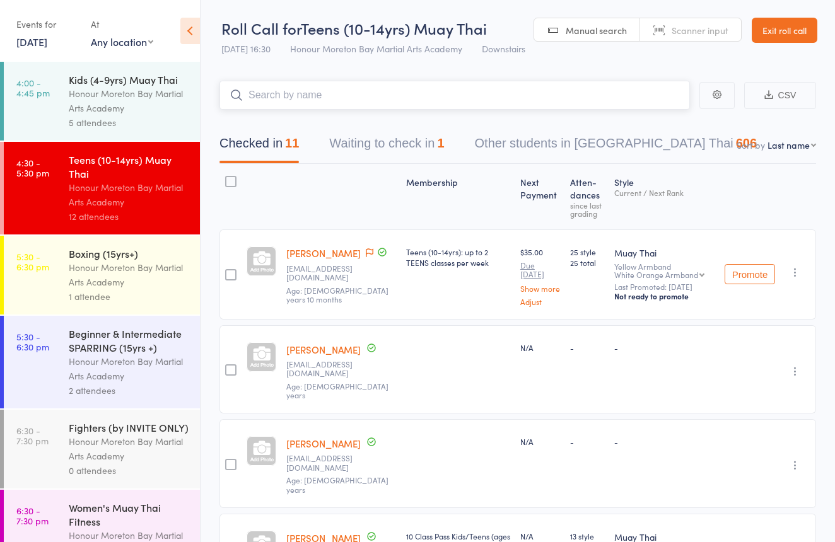
click at [408, 141] on button "Waiting to check in 1" at bounding box center [386, 146] width 115 height 33
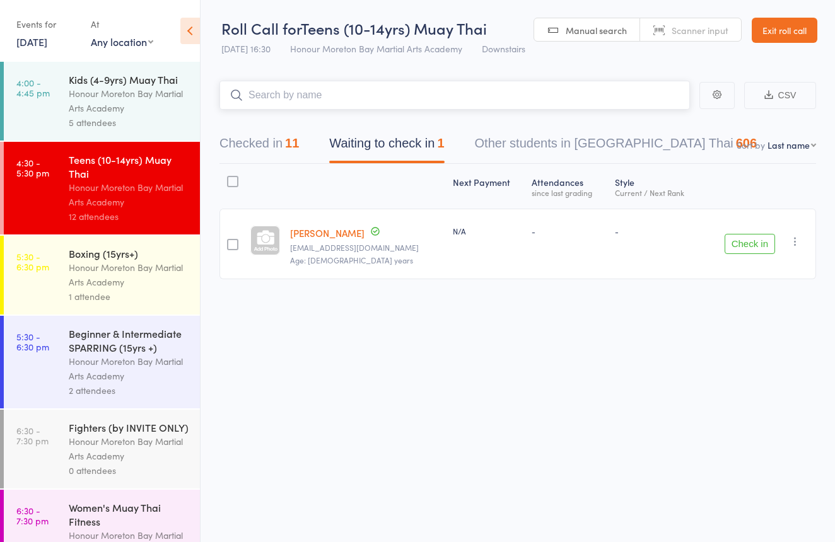
click at [281, 144] on button "Checked in 11" at bounding box center [258, 146] width 79 height 33
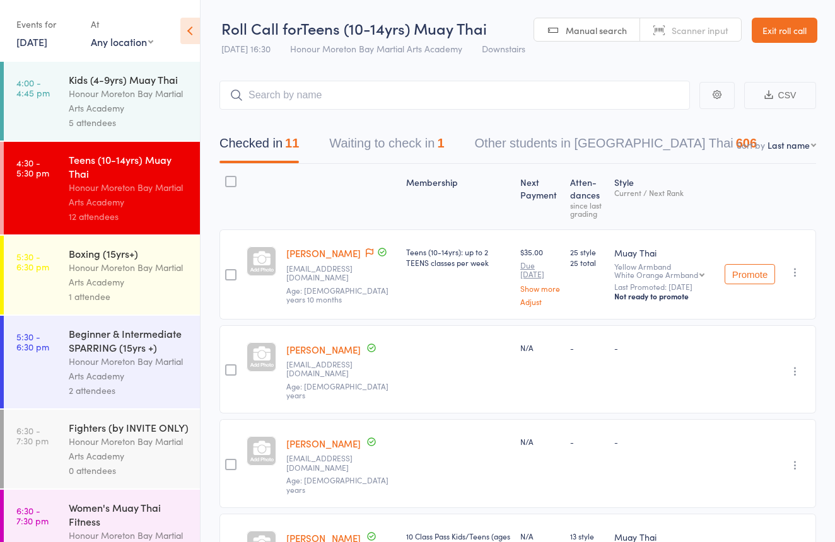
click at [129, 269] on div "Honour Moreton Bay Martial Arts Academy" at bounding box center [129, 274] width 120 height 29
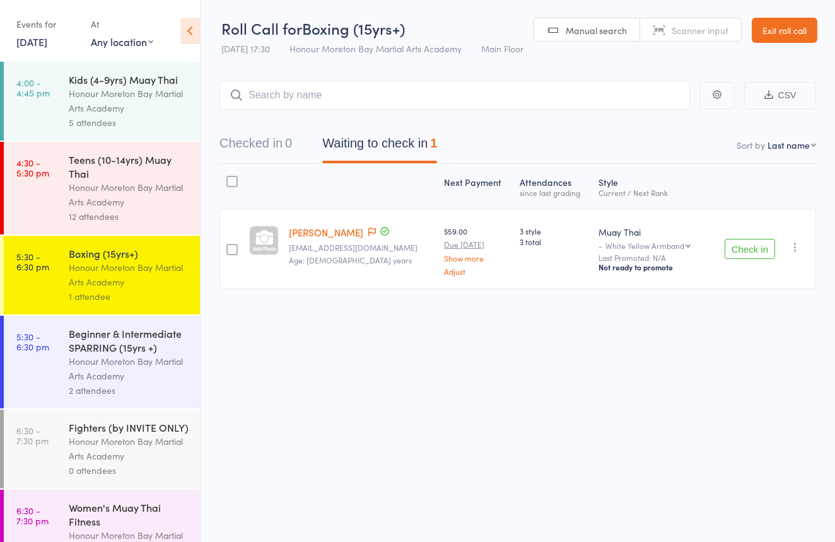
click at [702, 32] on span "Scanner input" at bounding box center [700, 30] width 57 height 13
type input "0322"
click at [252, 149] on button "Checked in 0" at bounding box center [255, 146] width 73 height 33
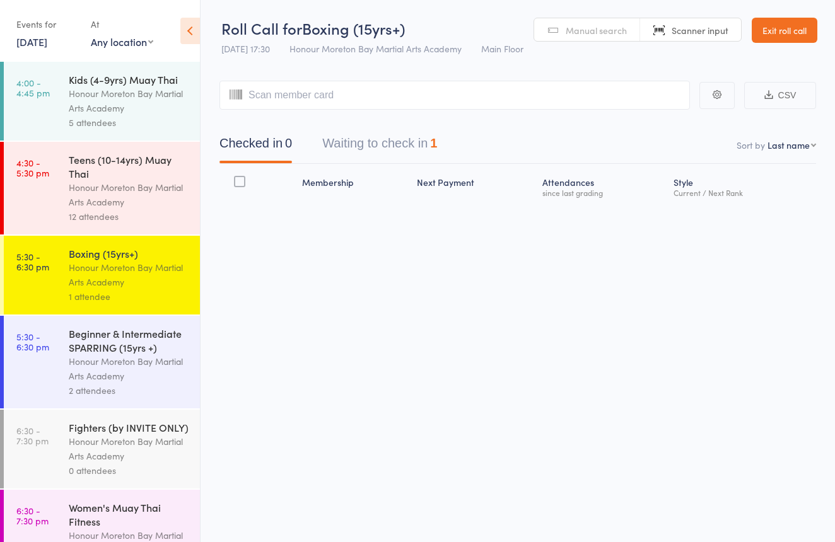
click at [607, 35] on span "Manual search" at bounding box center [596, 30] width 61 height 13
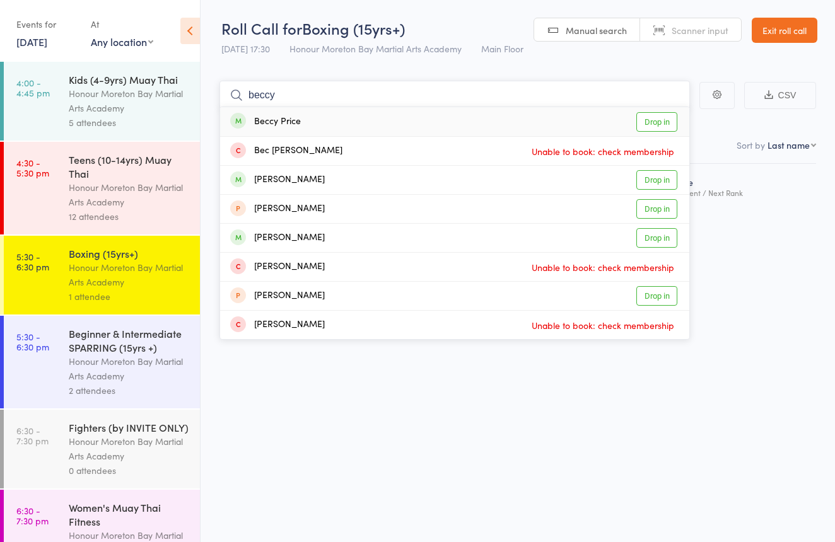
type input "beccy"
click at [641, 120] on link "Drop in" at bounding box center [656, 122] width 41 height 20
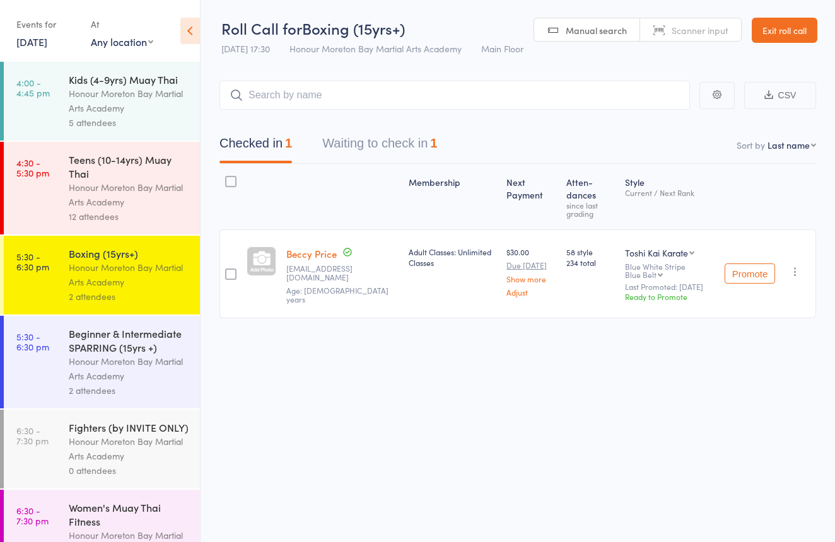
click at [776, 32] on link "Exit roll call" at bounding box center [785, 30] width 66 height 25
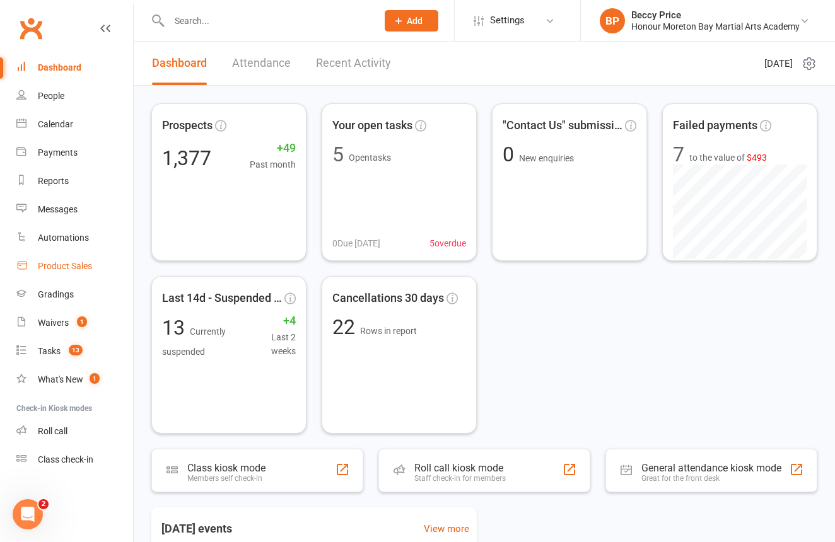
click at [97, 261] on link "Product Sales" at bounding box center [74, 266] width 117 height 28
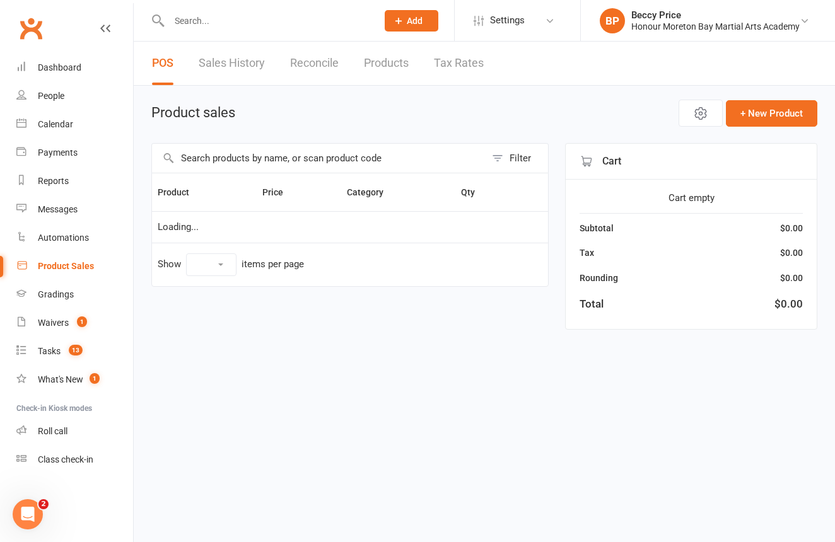
select select "10"
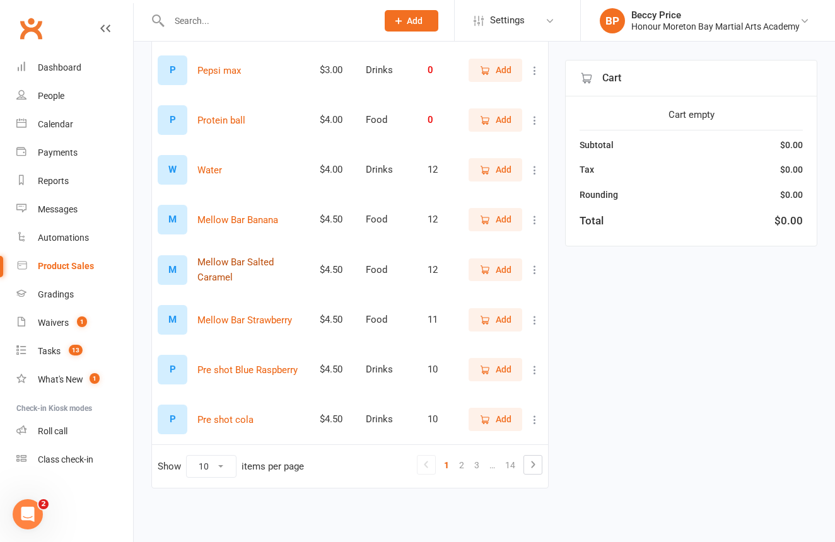
scroll to position [277, 0]
click at [484, 457] on link "…" at bounding box center [492, 466] width 16 height 18
click at [480, 457] on link "3" at bounding box center [476, 466] width 15 height 18
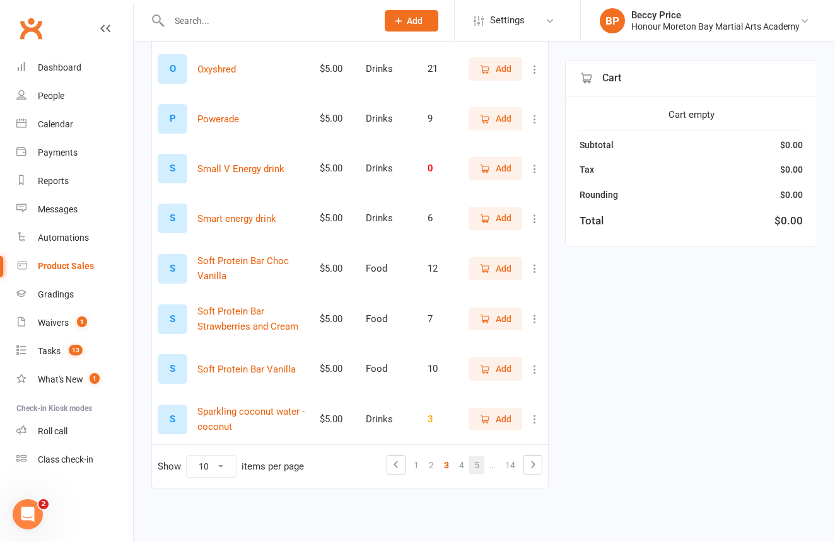
click at [479, 457] on link "5" at bounding box center [476, 466] width 15 height 18
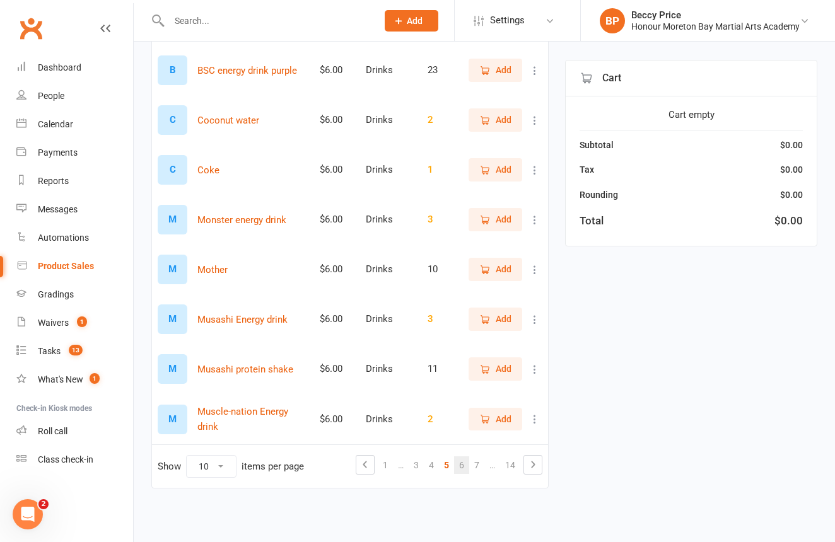
click at [456, 457] on link "6" at bounding box center [461, 466] width 15 height 18
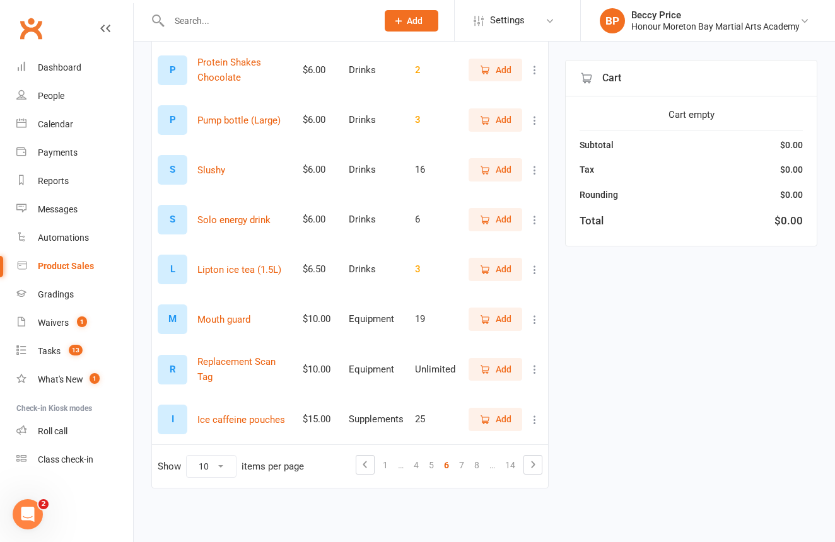
click at [508, 163] on span "Add" at bounding box center [504, 170] width 16 height 14
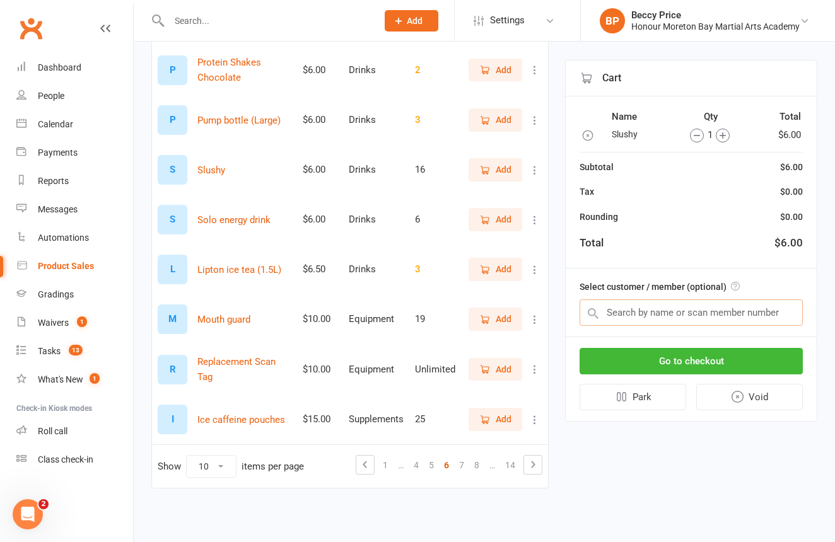
click at [701, 307] on input "text" at bounding box center [691, 313] width 223 height 26
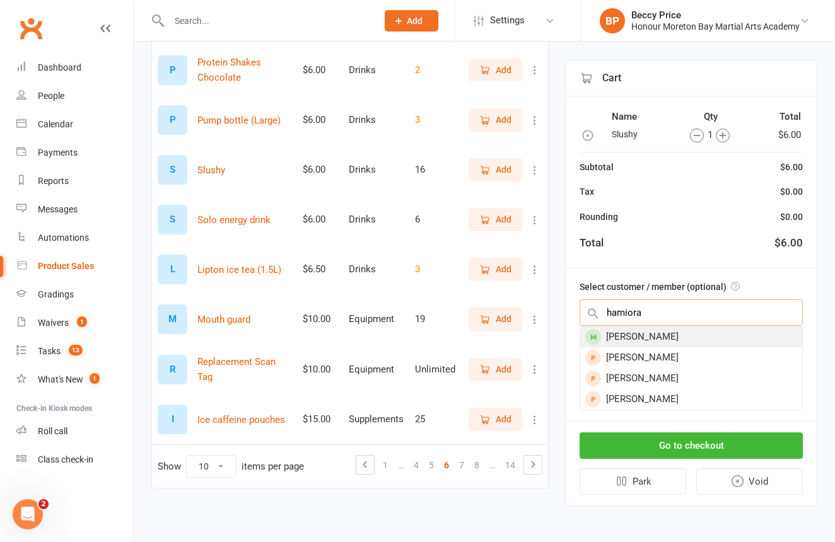
type input "hamiora"
click at [713, 327] on div "[PERSON_NAME]" at bounding box center [691, 337] width 222 height 21
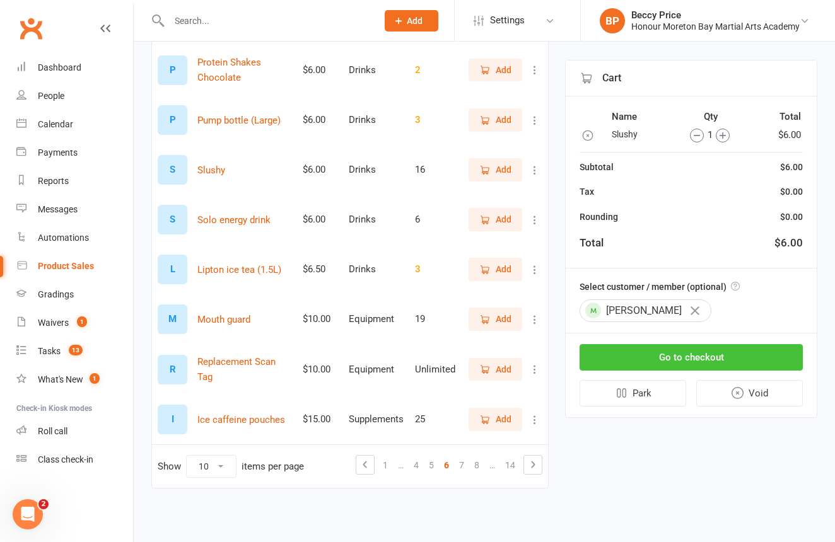
click at [713, 359] on button "Go to checkout" at bounding box center [691, 357] width 223 height 26
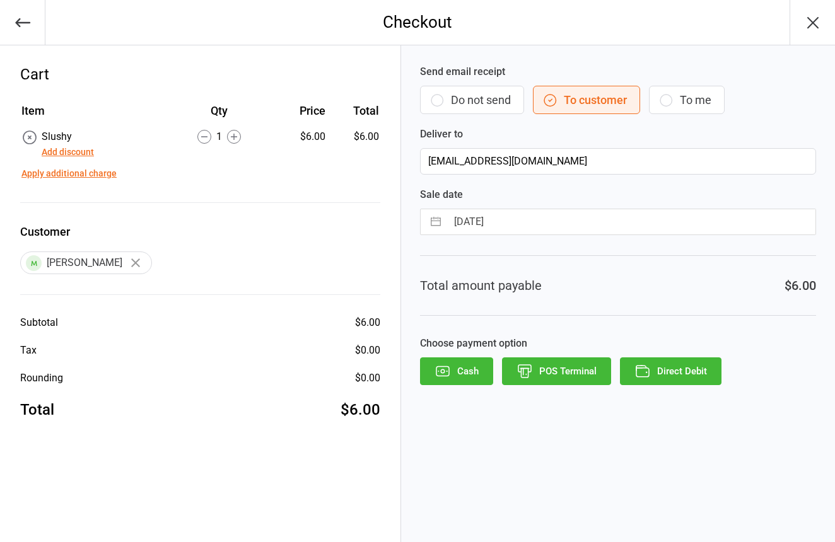
click at [499, 98] on button "Do not send" at bounding box center [472, 100] width 104 height 28
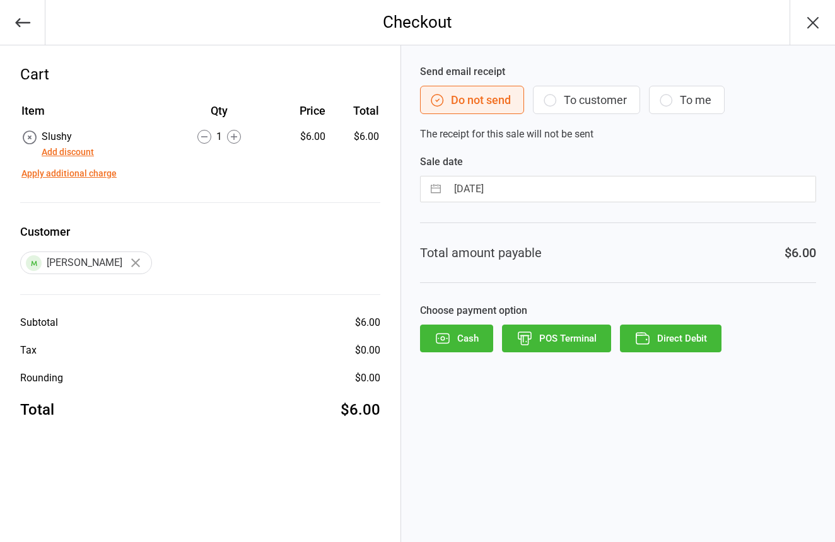
click at [546, 341] on button "POS Terminal" at bounding box center [556, 339] width 109 height 28
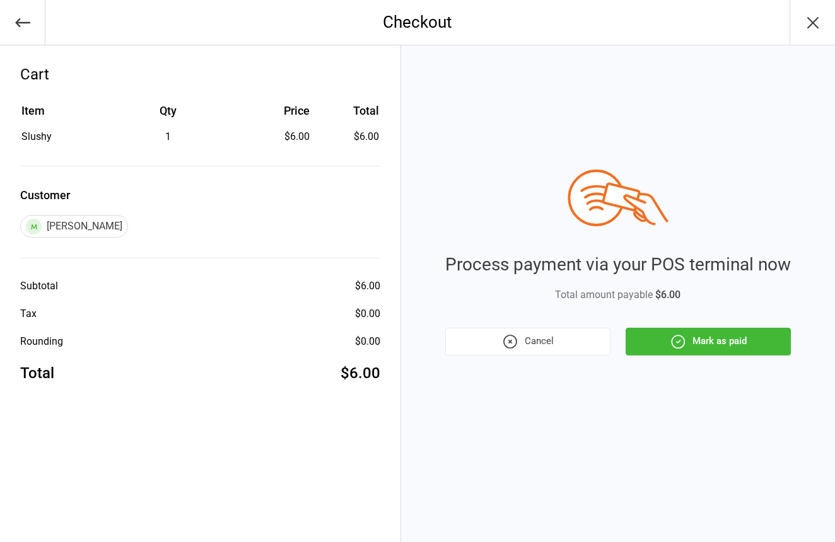
click at [740, 344] on button "Mark as paid" at bounding box center [708, 342] width 165 height 28
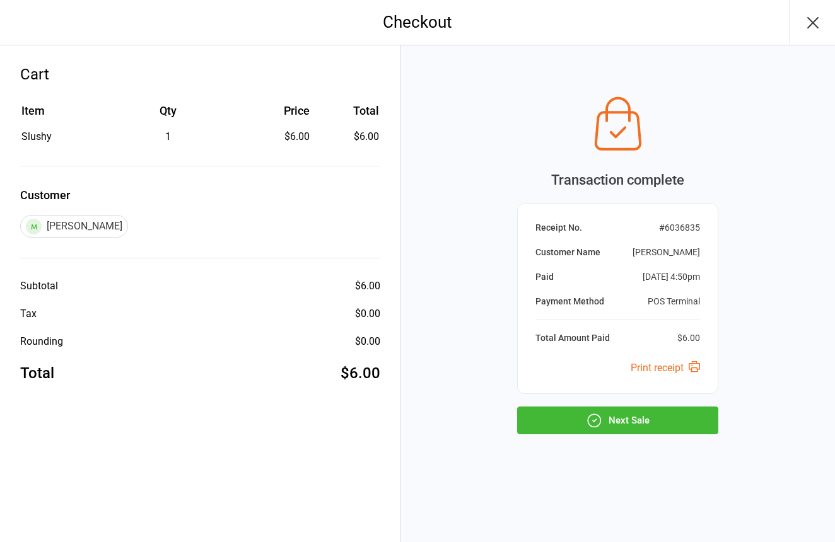
click at [563, 416] on button "Next Sale" at bounding box center [617, 421] width 201 height 28
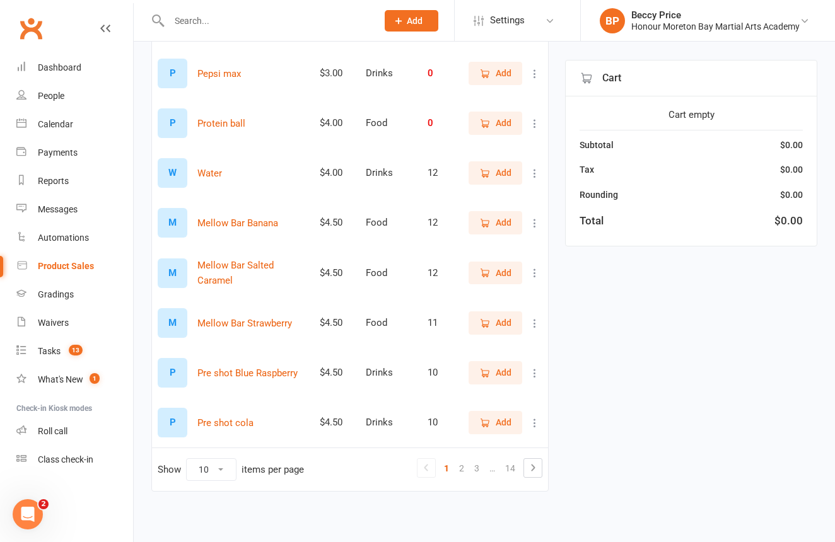
scroll to position [265, 0]
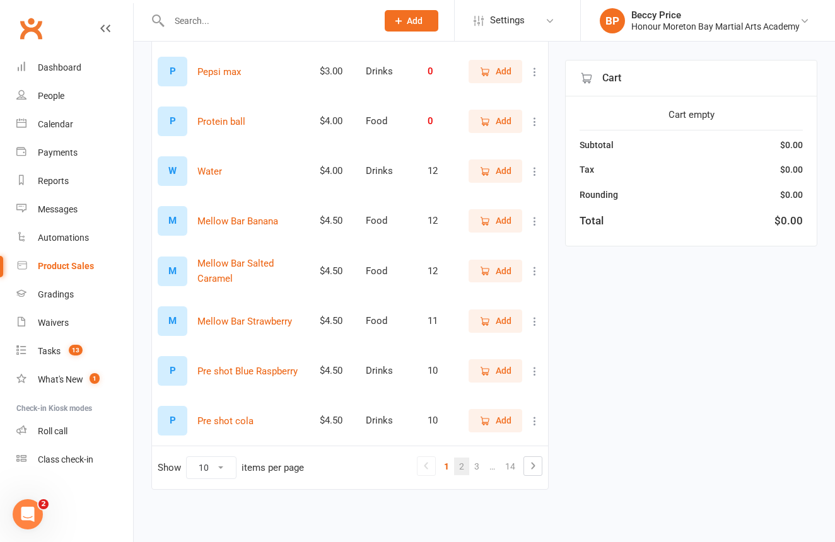
click at [465, 469] on link "2" at bounding box center [461, 467] width 15 height 18
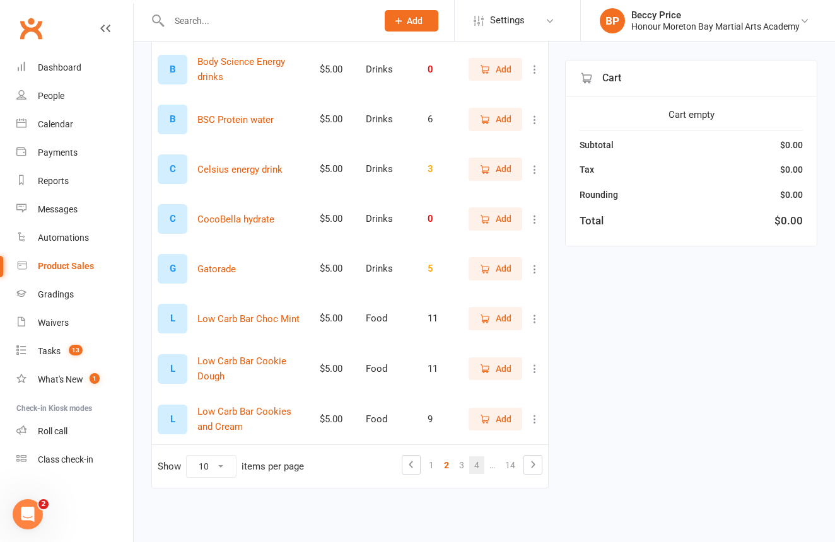
scroll to position [278, 0]
click at [462, 457] on link "3" at bounding box center [461, 466] width 15 height 18
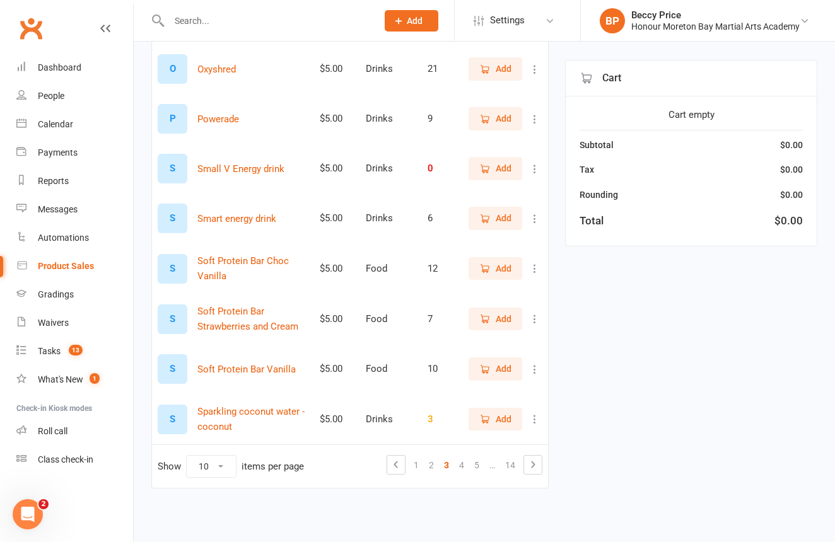
scroll to position [279, 0]
click at [491, 362] on span "Add" at bounding box center [495, 369] width 32 height 14
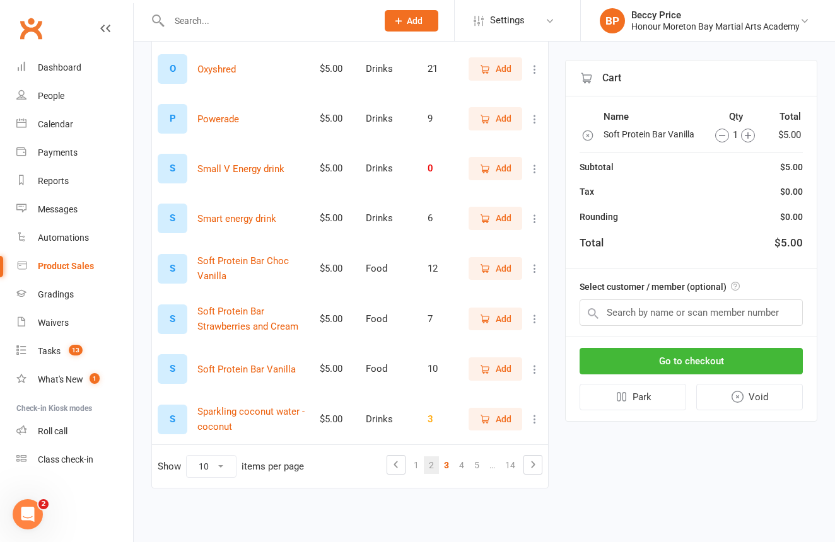
click at [436, 457] on link "2" at bounding box center [431, 466] width 15 height 18
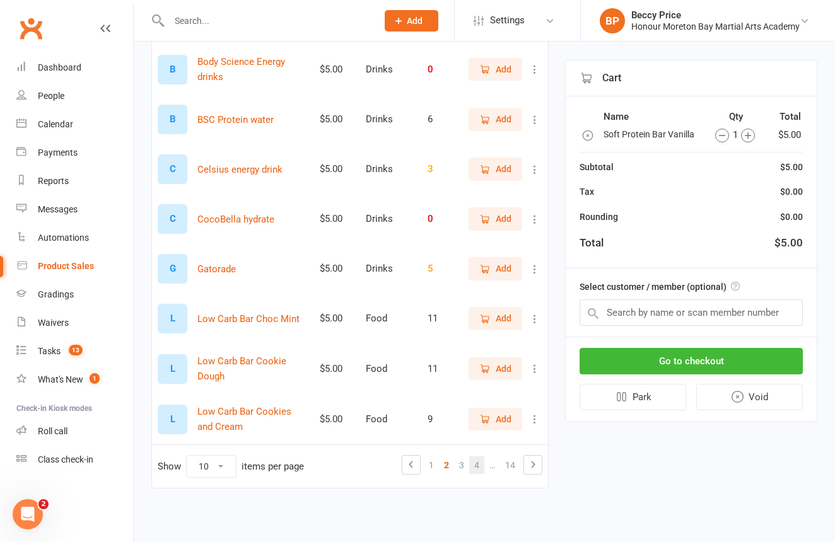
click at [484, 457] on link "…" at bounding box center [492, 466] width 16 height 18
click at [477, 457] on link "4" at bounding box center [476, 466] width 15 height 18
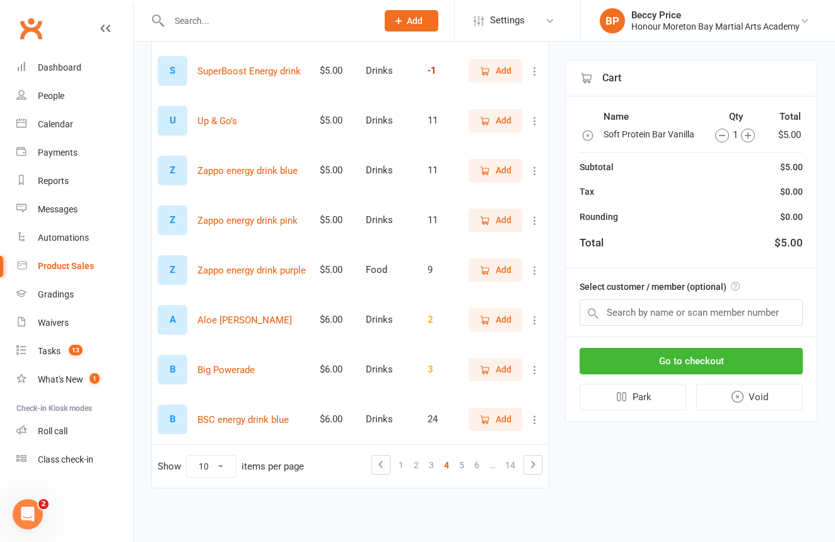
scroll to position [277, 0]
click at [480, 165] on icon "button" at bounding box center [484, 170] width 11 height 11
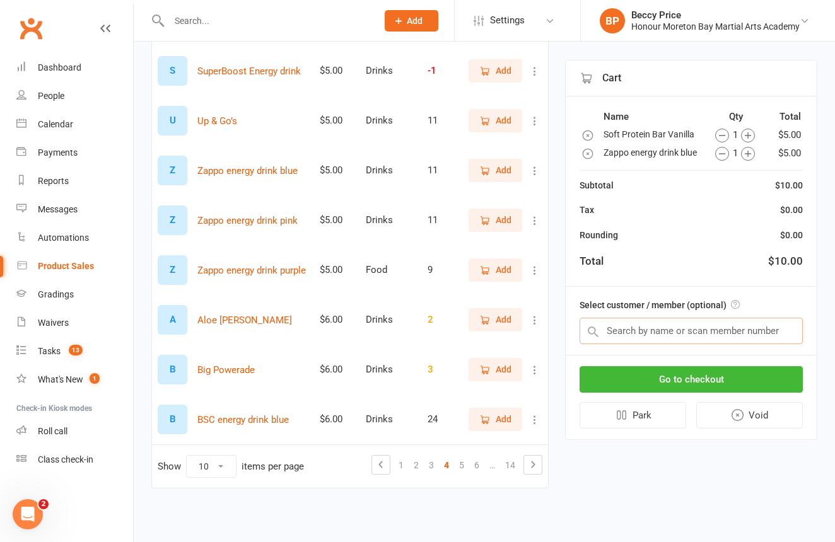
click at [674, 333] on input "text" at bounding box center [691, 331] width 223 height 26
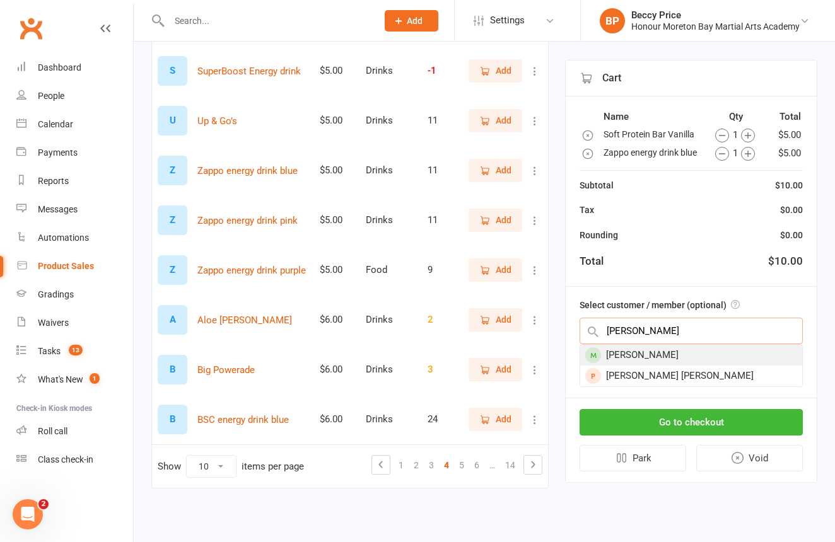
type input "cruz"
click at [706, 351] on div "Cruz Walker" at bounding box center [691, 355] width 222 height 21
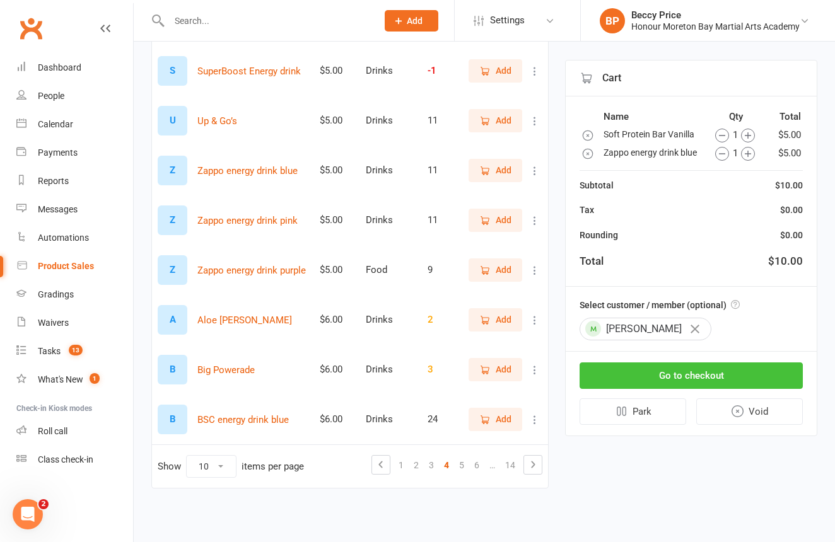
click at [711, 373] on button "Go to checkout" at bounding box center [691, 376] width 223 height 26
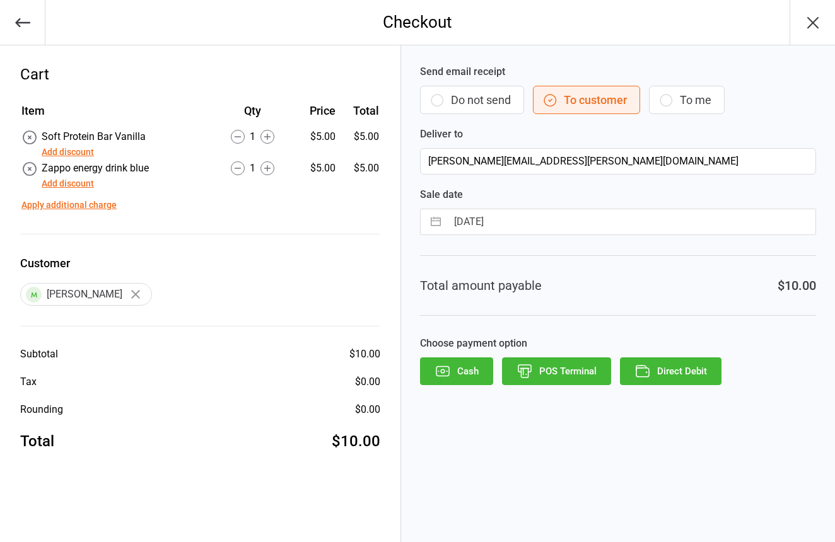
click at [426, 93] on button "Do not send" at bounding box center [472, 100] width 104 height 28
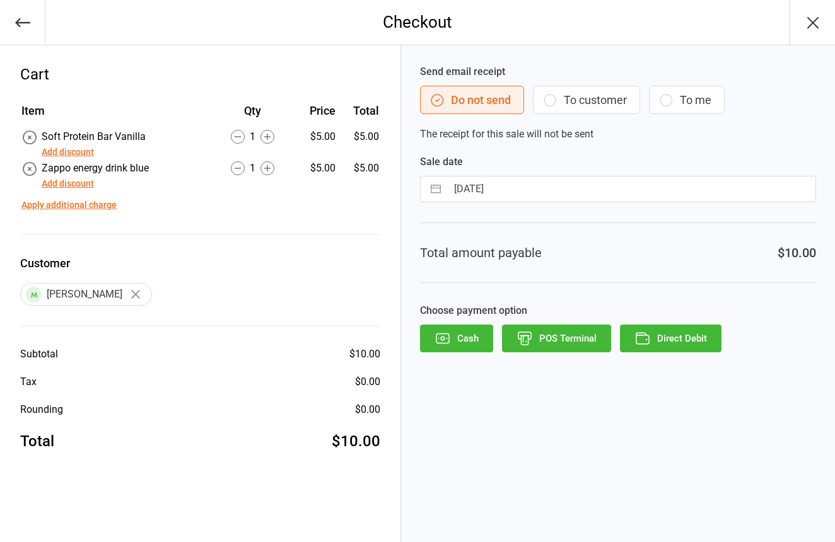
click at [566, 339] on button "POS Terminal" at bounding box center [556, 339] width 109 height 28
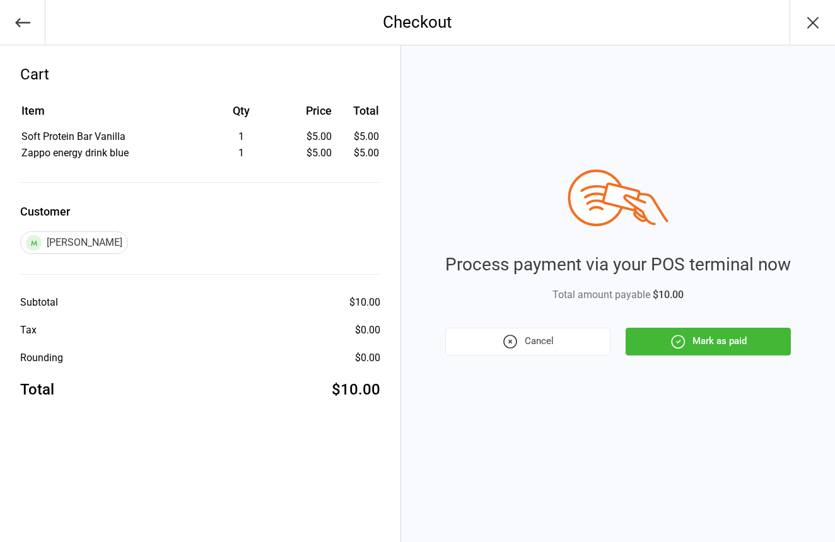
click at [648, 337] on button "Mark as paid" at bounding box center [708, 342] width 165 height 28
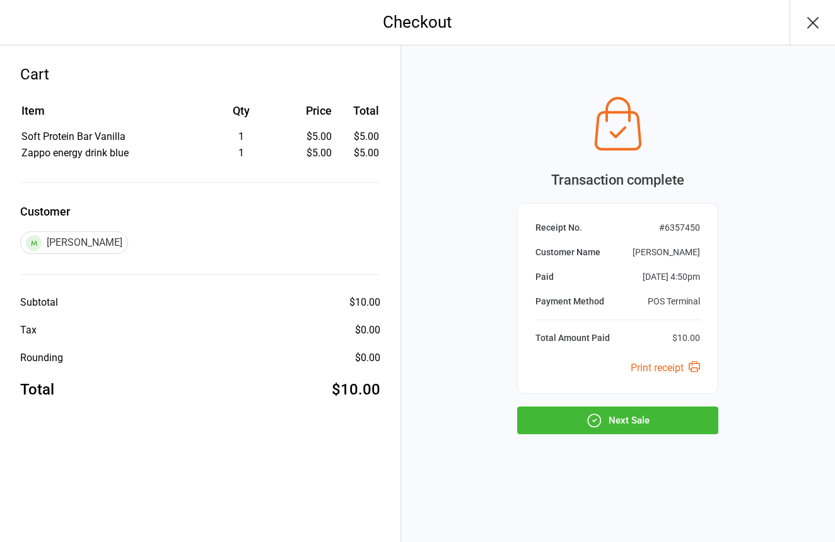
click at [557, 424] on button "Next Sale" at bounding box center [617, 421] width 201 height 28
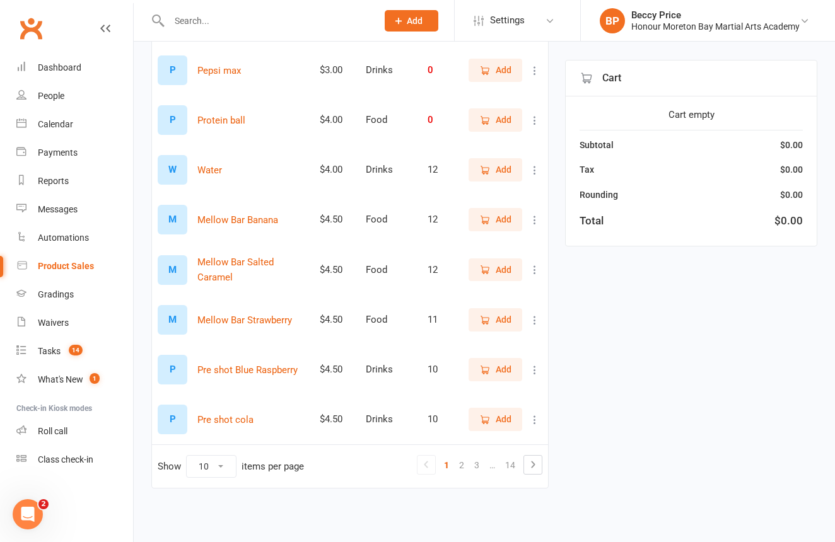
scroll to position [277, 0]
click at [479, 460] on link "3" at bounding box center [476, 466] width 15 height 18
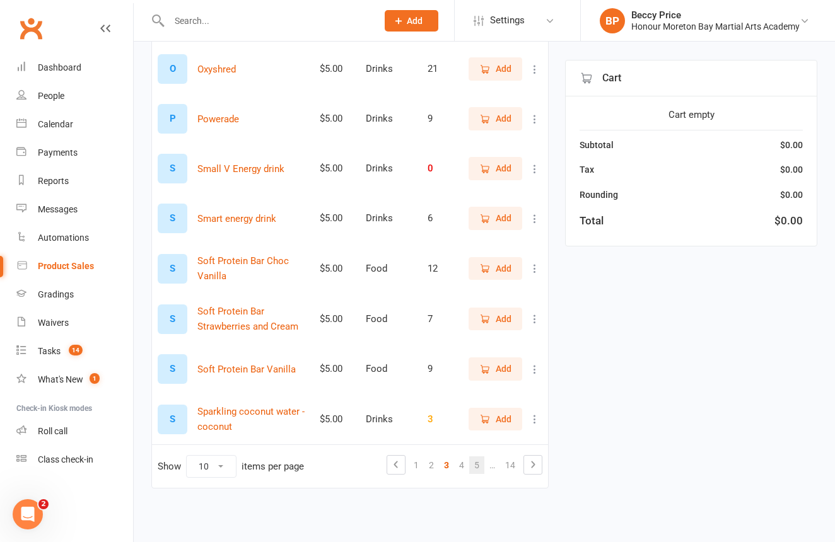
click at [474, 457] on link "5" at bounding box center [476, 466] width 15 height 18
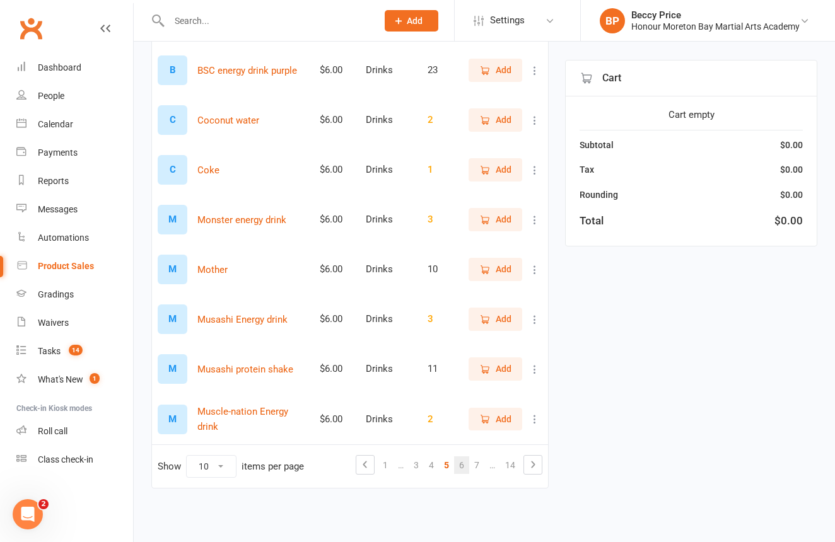
click at [462, 457] on link "6" at bounding box center [461, 466] width 15 height 18
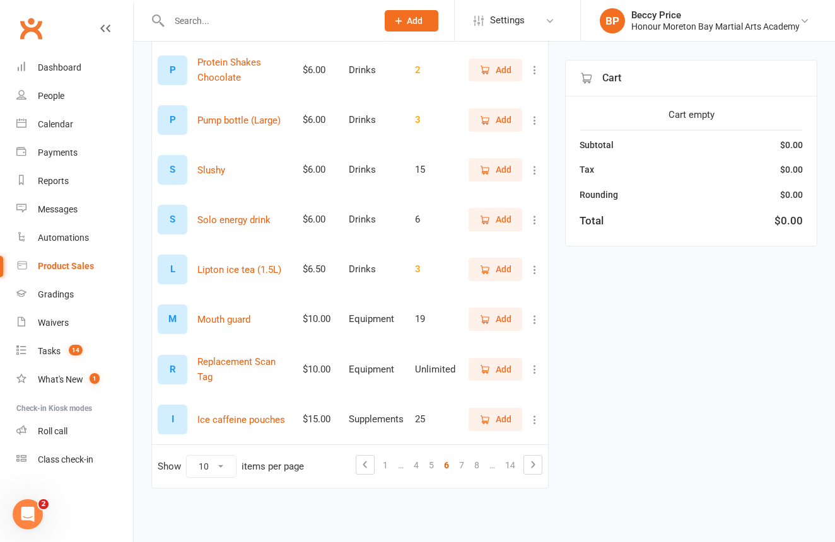
click at [502, 163] on span "Add" at bounding box center [504, 170] width 16 height 14
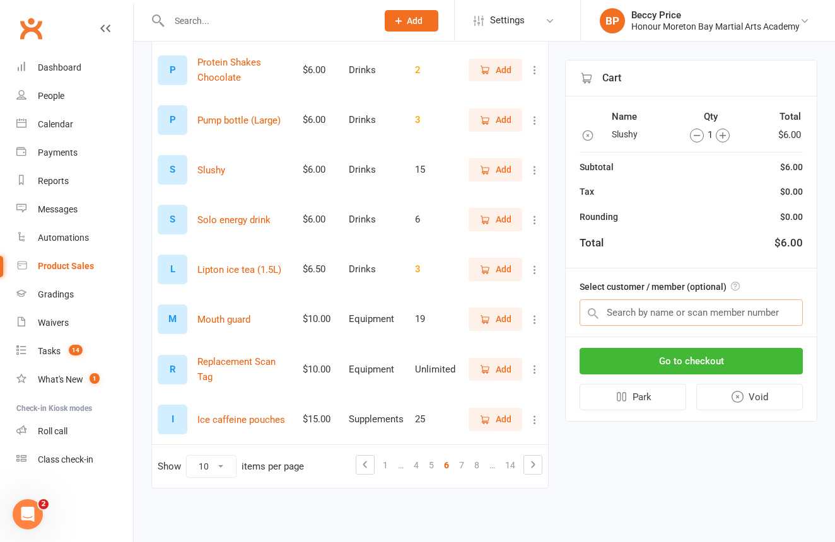
click at [746, 316] on input "text" at bounding box center [691, 313] width 223 height 26
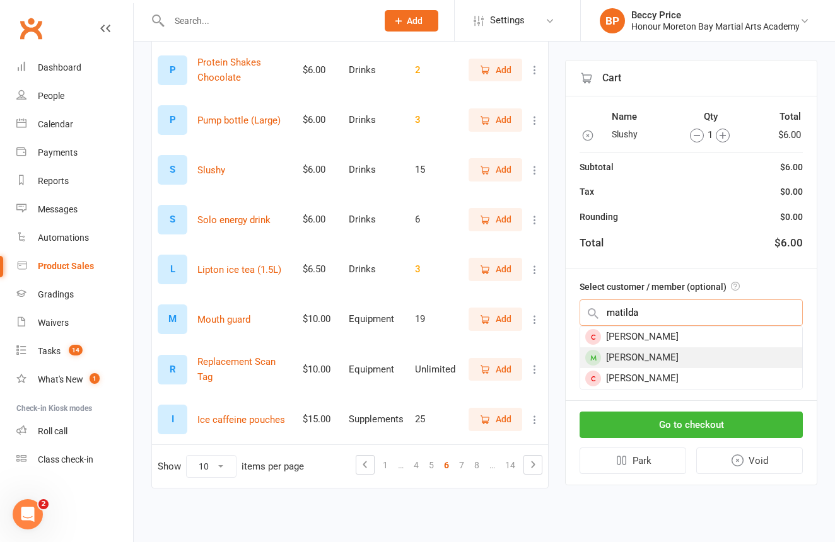
type input "matilda"
drag, startPoint x: 708, startPoint y: 353, endPoint x: 725, endPoint y: 359, distance: 17.9
click at [708, 353] on div "[PERSON_NAME]" at bounding box center [691, 357] width 222 height 21
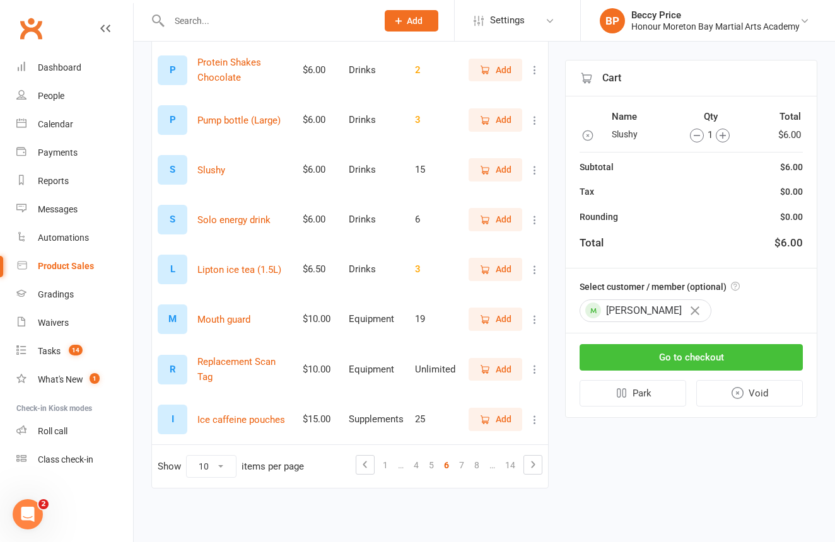
click at [734, 348] on button "Go to checkout" at bounding box center [691, 357] width 223 height 26
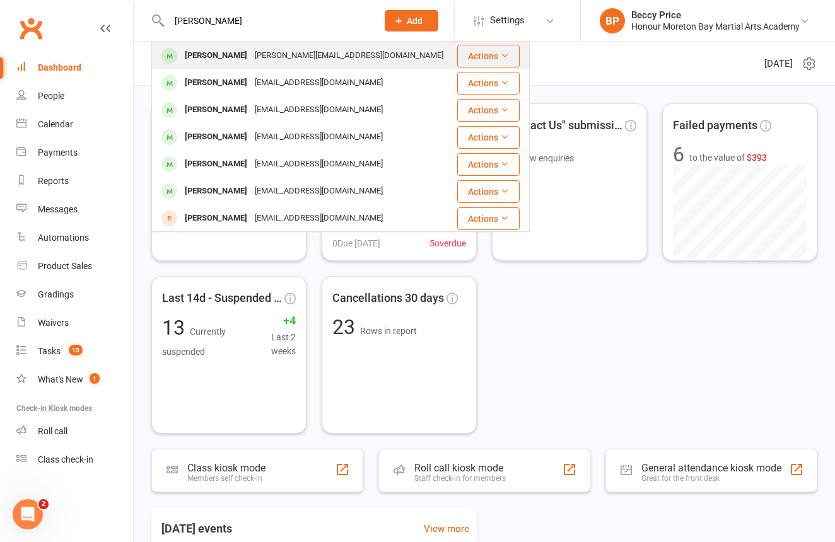
type input "chase Maguire"
drag, startPoint x: 231, startPoint y: 47, endPoint x: 233, endPoint y: 62, distance: 14.6
click at [233, 62] on div "Chase Maguire" at bounding box center [216, 56] width 70 height 18
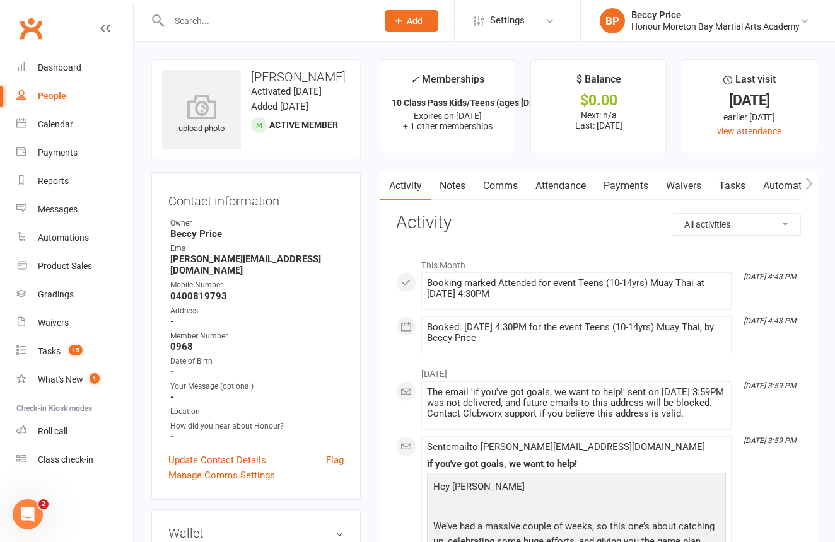
click at [578, 184] on link "Attendance" at bounding box center [561, 186] width 68 height 29
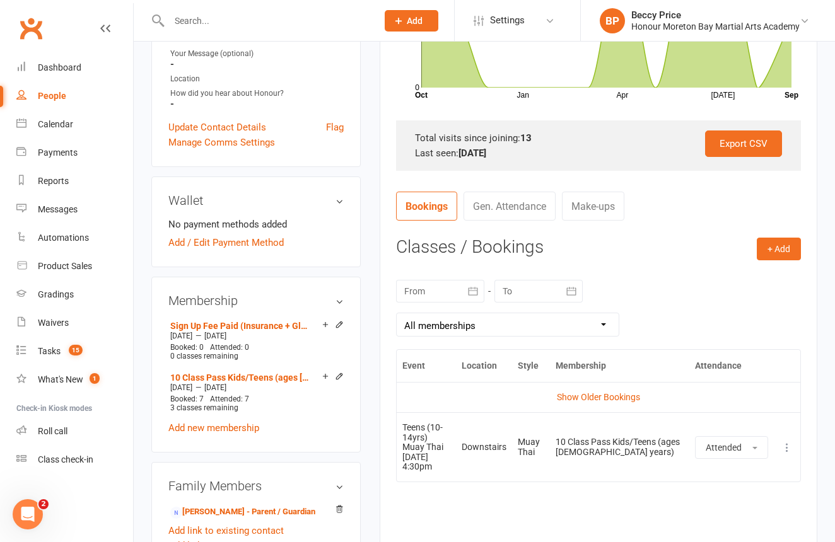
scroll to position [337, 0]
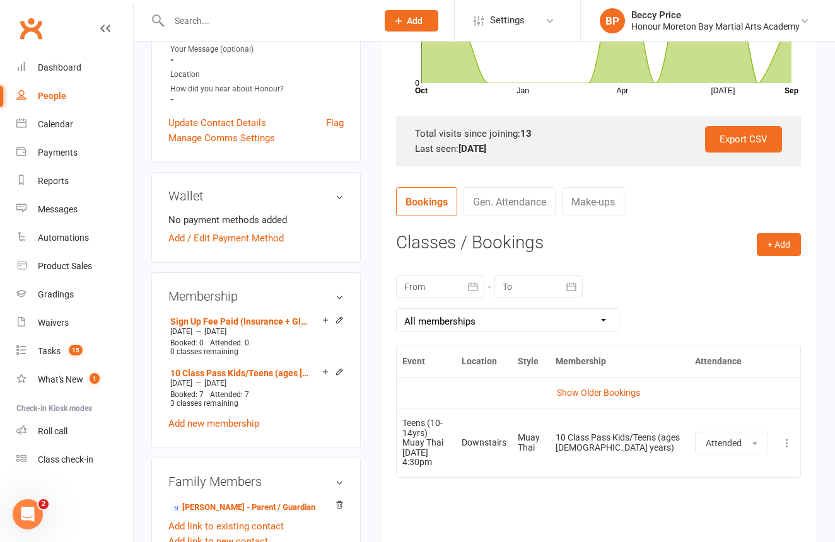
click at [519, 198] on link "Gen. Attendance" at bounding box center [510, 201] width 92 height 29
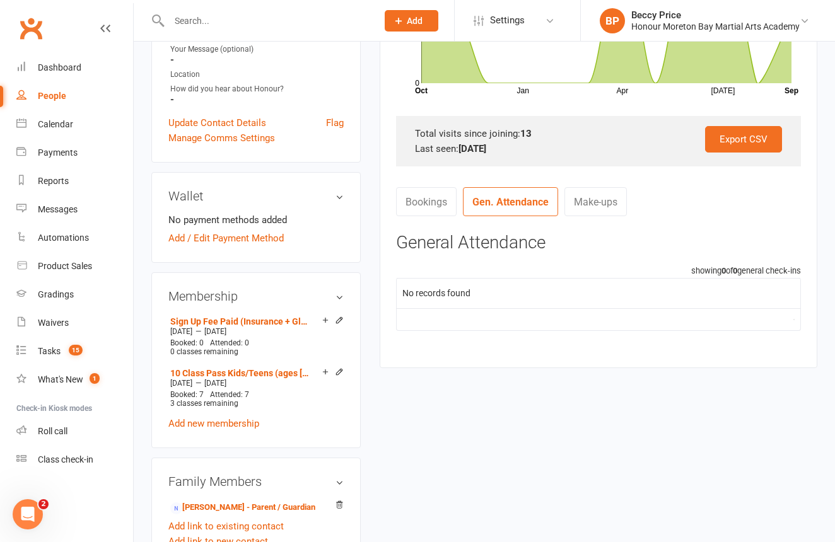
click at [421, 199] on link "Bookings" at bounding box center [426, 201] width 61 height 29
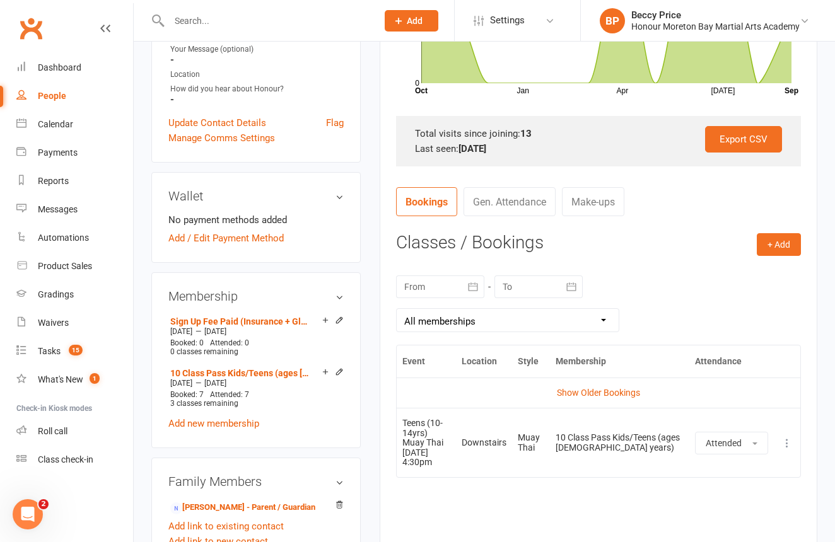
click at [604, 204] on link "Make-ups" at bounding box center [593, 201] width 62 height 29
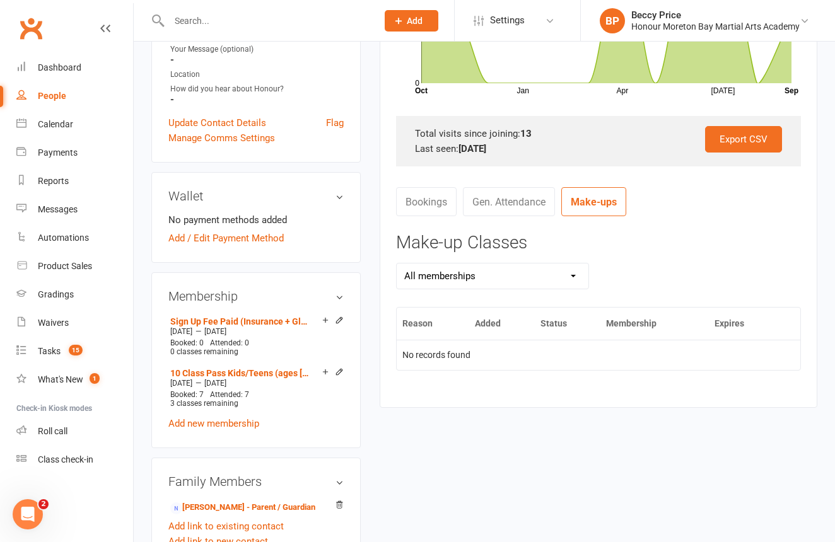
click at [399, 204] on link "Bookings" at bounding box center [426, 201] width 61 height 29
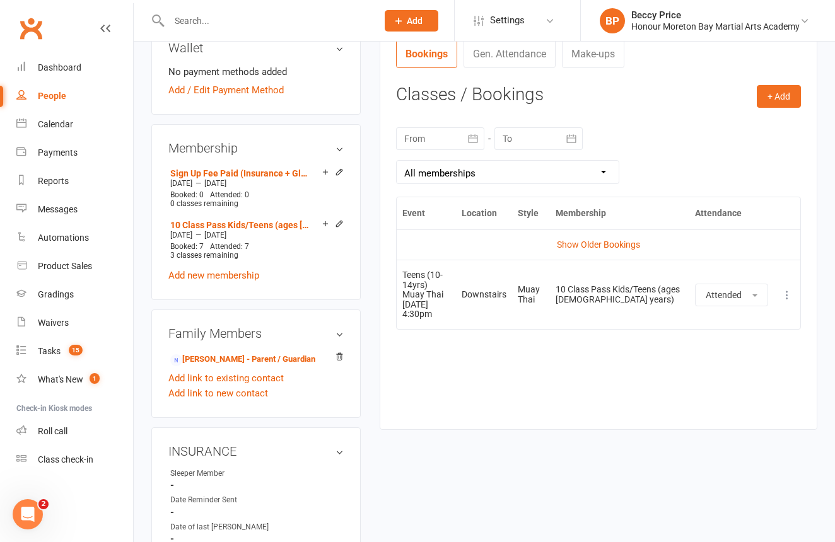
scroll to position [493, 0]
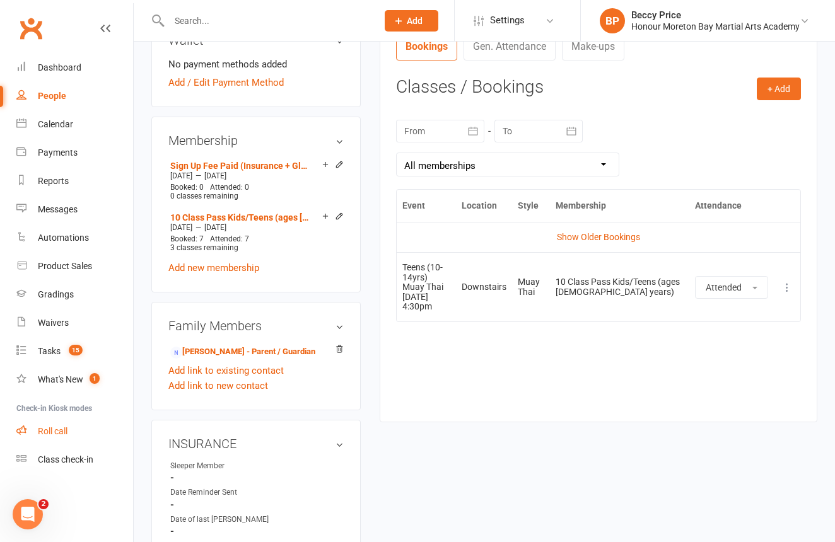
click at [57, 426] on div "Roll call" at bounding box center [53, 431] width 30 height 10
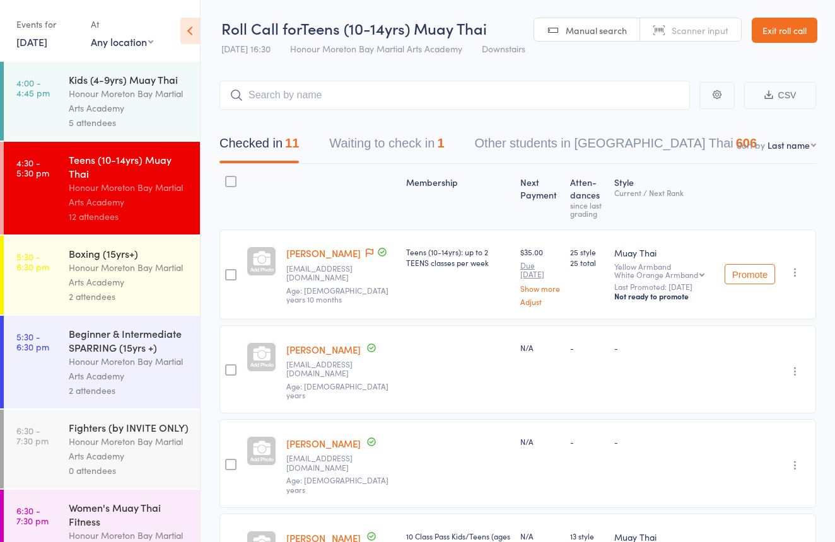
click at [180, 267] on div "Honour Moreton Bay Martial Arts Academy" at bounding box center [129, 274] width 120 height 29
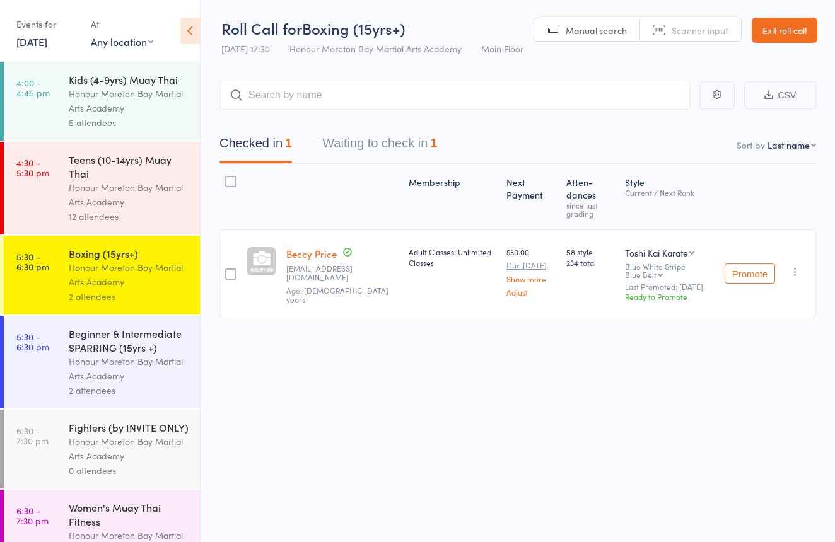
click at [680, 38] on link "Scanner input" at bounding box center [690, 30] width 101 height 24
click at [610, 34] on span "Manual search" at bounding box center [596, 30] width 61 height 13
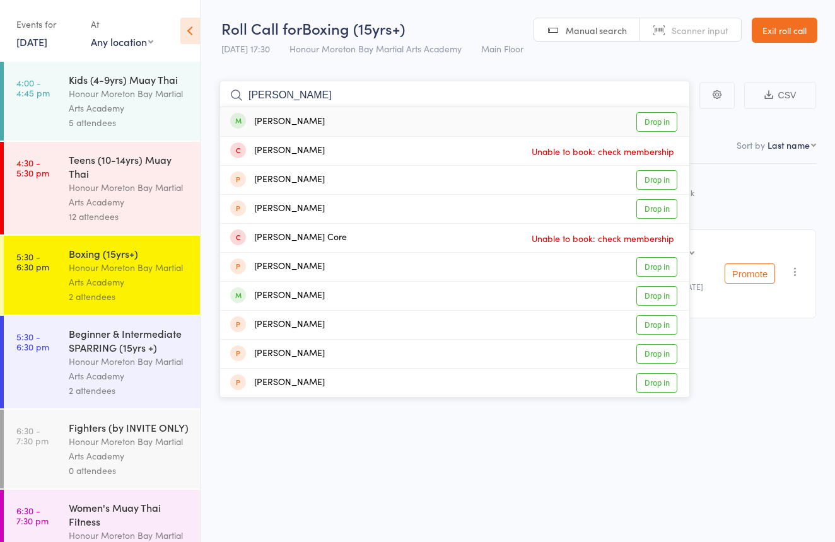
type input "corey"
click at [660, 120] on link "Drop in" at bounding box center [656, 122] width 41 height 20
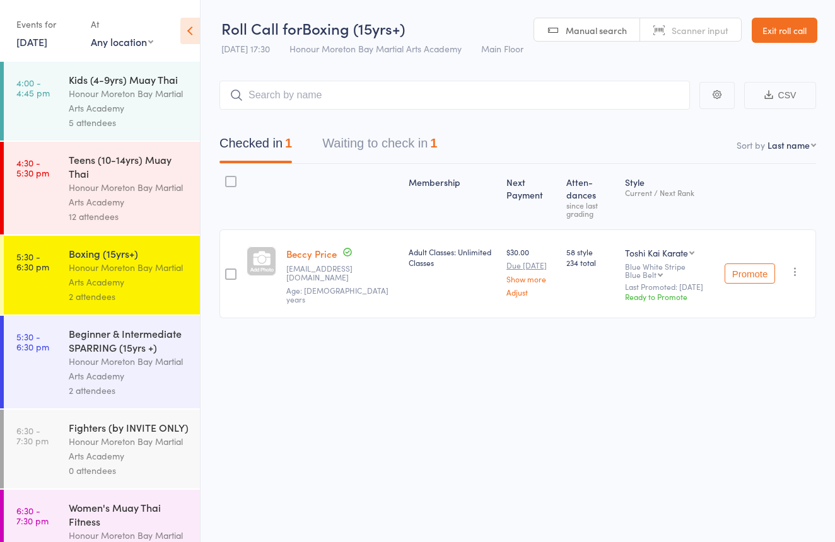
click at [681, 30] on span "Scanner input" at bounding box center [700, 30] width 57 height 13
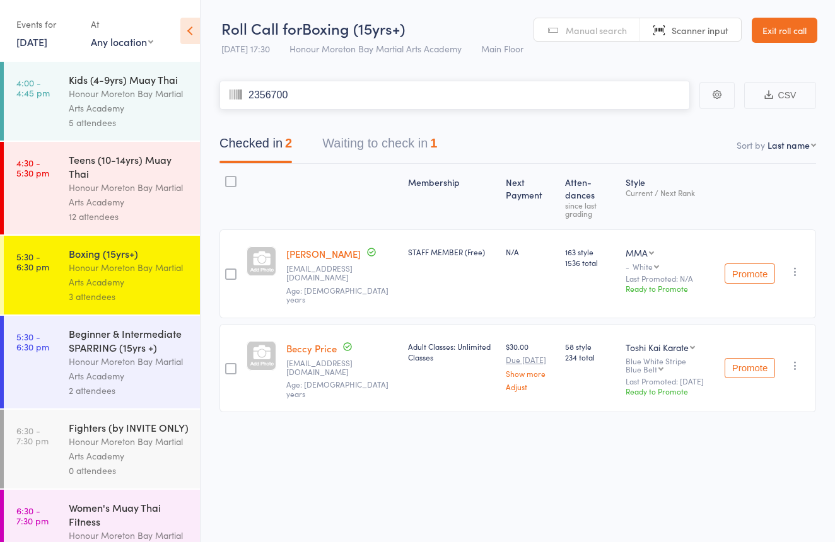
type input "2356700"
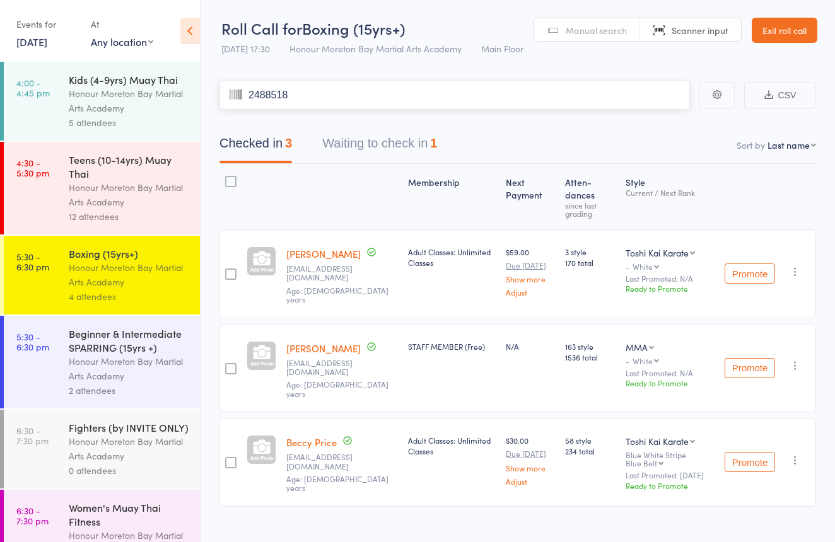
type input "2488518"
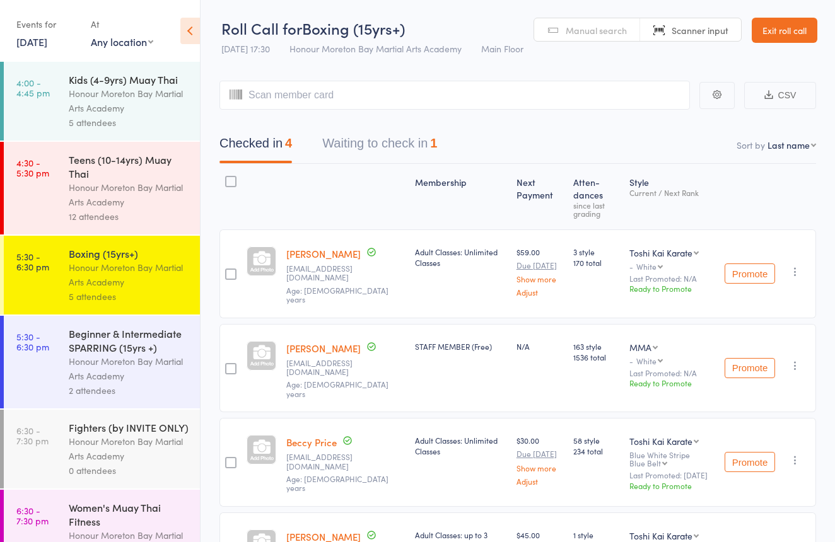
click at [612, 29] on span "Manual search" at bounding box center [596, 30] width 61 height 13
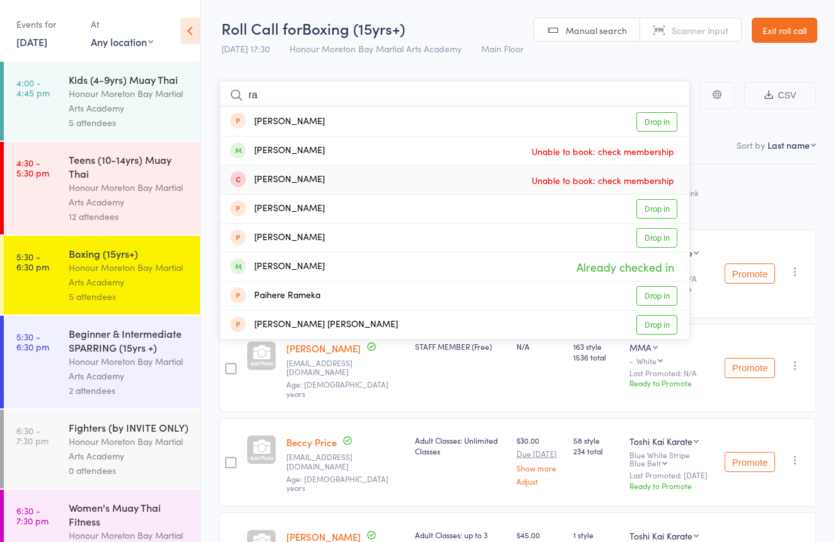
type input "r"
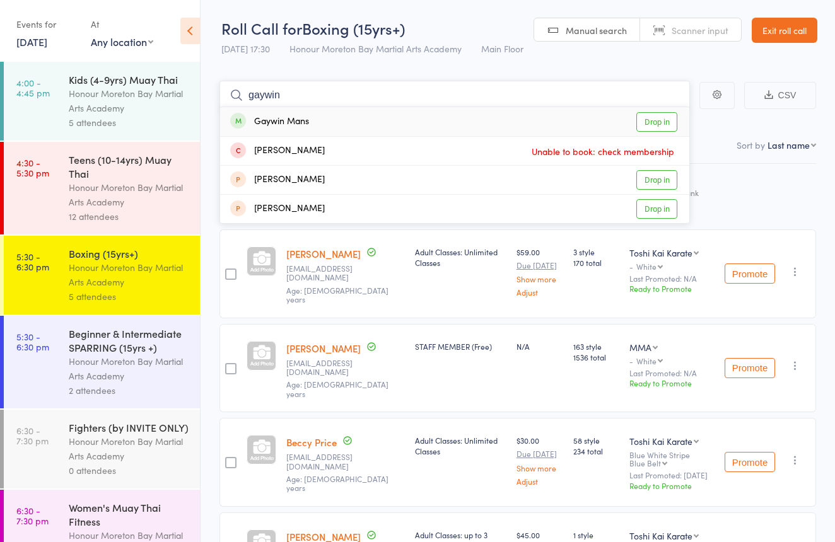
type input "gaywin"
click at [662, 124] on link "Drop in" at bounding box center [656, 122] width 41 height 20
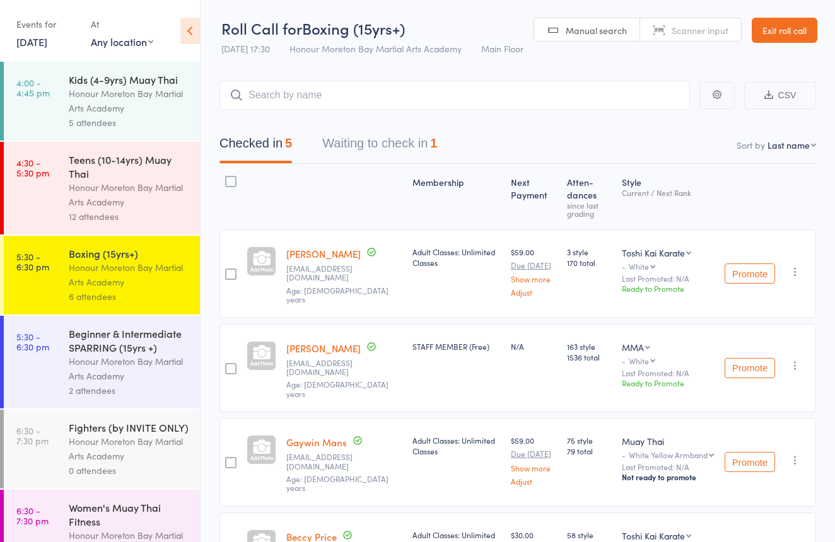
click at [180, 440] on div "Honour Moreton Bay Martial Arts Academy" at bounding box center [129, 449] width 120 height 29
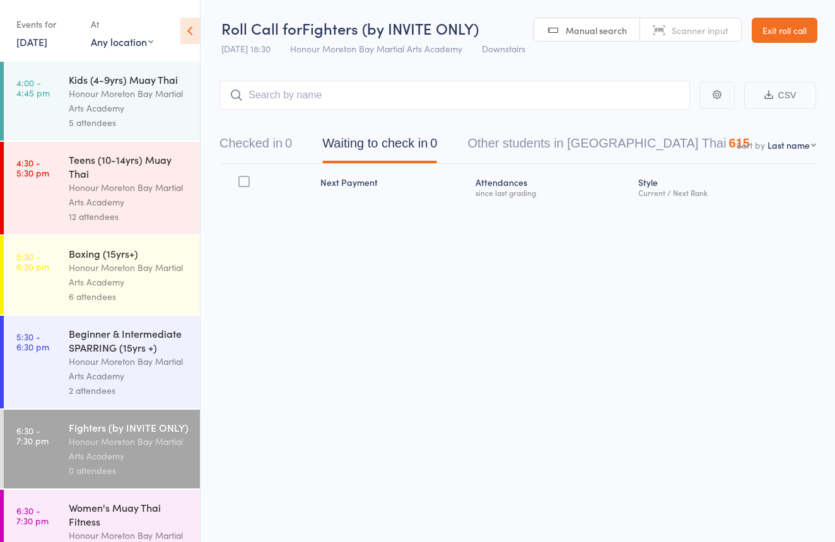
click at [245, 154] on button "Checked in 0" at bounding box center [255, 146] width 73 height 33
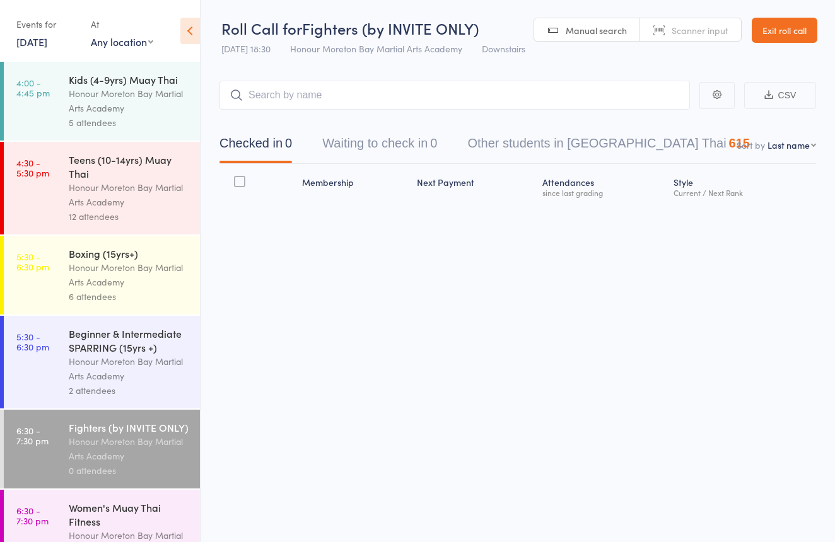
click at [689, 33] on span "Scanner input" at bounding box center [700, 30] width 57 height 13
type input "0737"
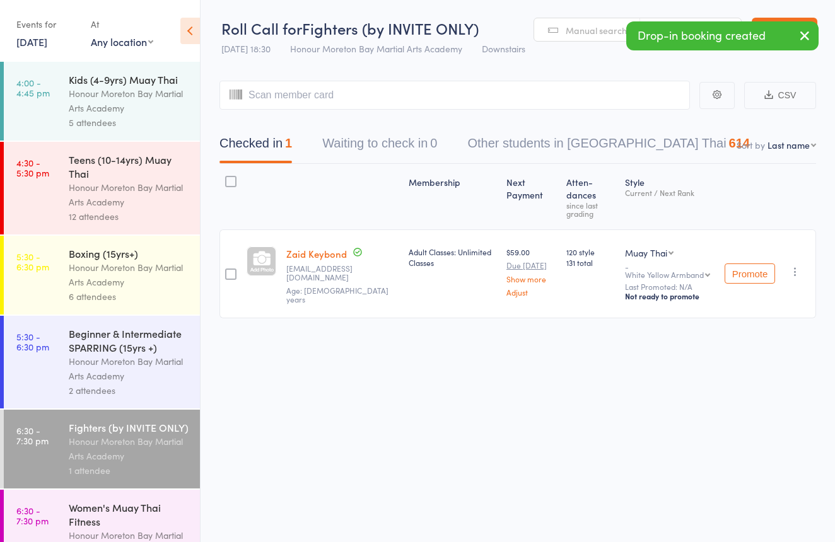
click at [170, 280] on div "Honour Moreton Bay Martial Arts Academy" at bounding box center [129, 274] width 120 height 29
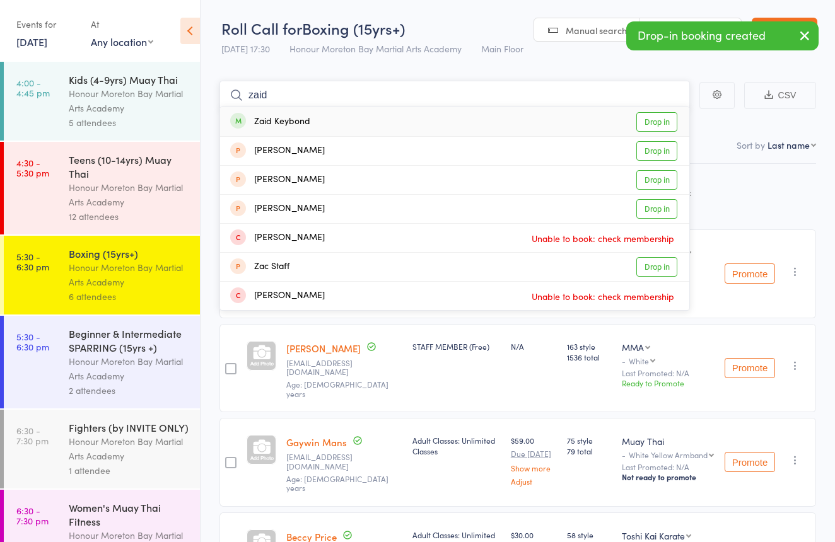
type input "Zaid"
drag, startPoint x: 413, startPoint y: 90, endPoint x: 380, endPoint y: 124, distance: 47.7
click at [381, 124] on div "Zaid Keybond Drop in" at bounding box center [454, 121] width 469 height 29
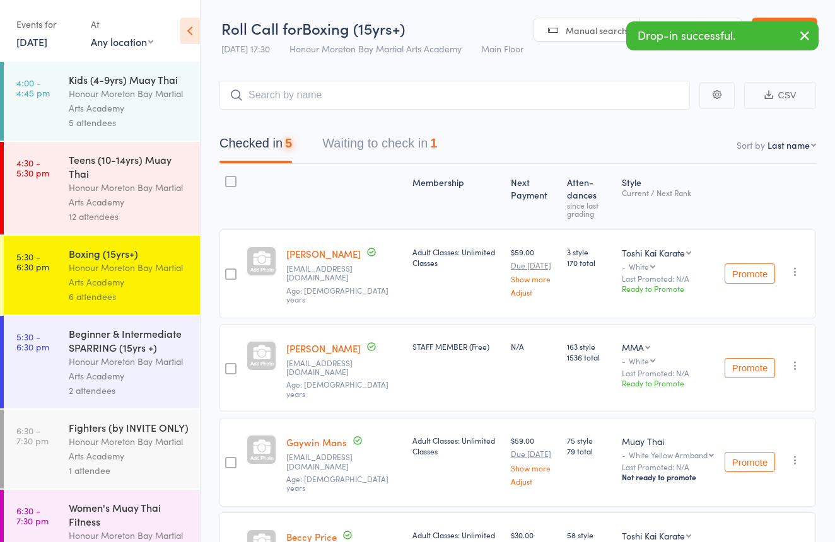
click at [703, 25] on div "Drop-in successful." at bounding box center [722, 35] width 192 height 29
click at [695, 18] on div "Manual search Scanner input" at bounding box center [638, 30] width 208 height 24
click at [687, 25] on div "Drop-in successful." at bounding box center [722, 35] width 192 height 29
click at [686, 23] on div "Drop-in successful." at bounding box center [722, 35] width 192 height 29
click at [688, 19] on link "Scanner input" at bounding box center [690, 30] width 101 height 24
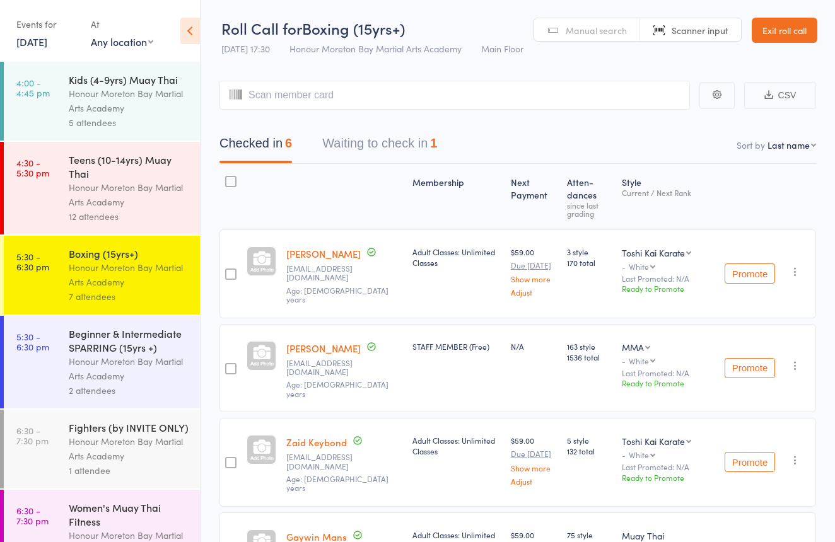
click at [117, 327] on div "Beginner & Intermediate SPARRING (15yrs +)" at bounding box center [129, 341] width 120 height 28
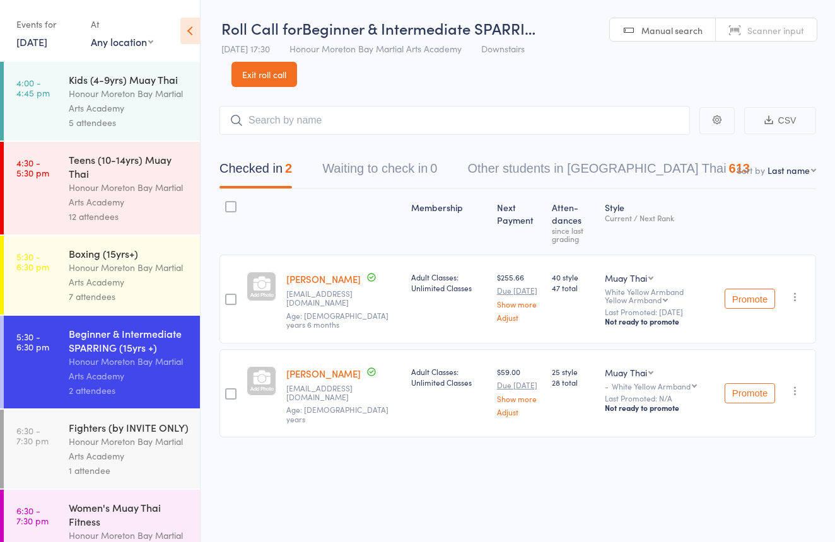
click at [774, 25] on span "Scanner input" at bounding box center [775, 30] width 57 height 13
type input "2170188"
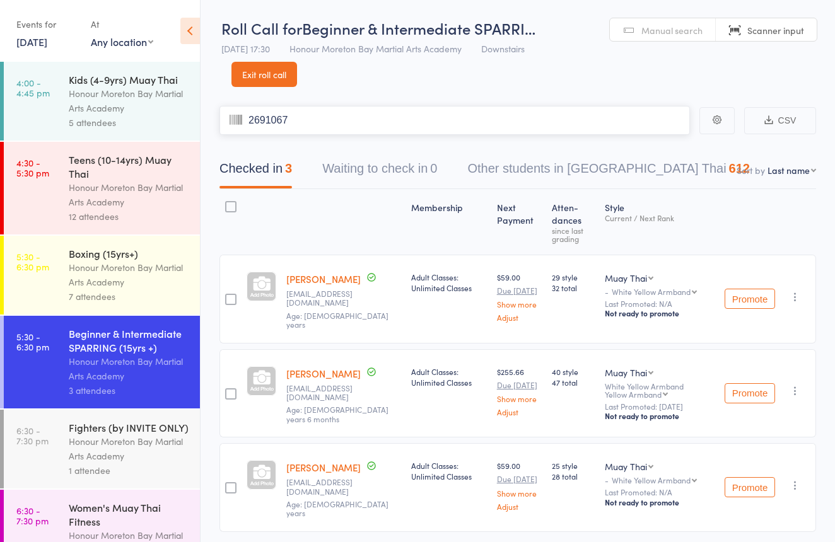
type input "2691067"
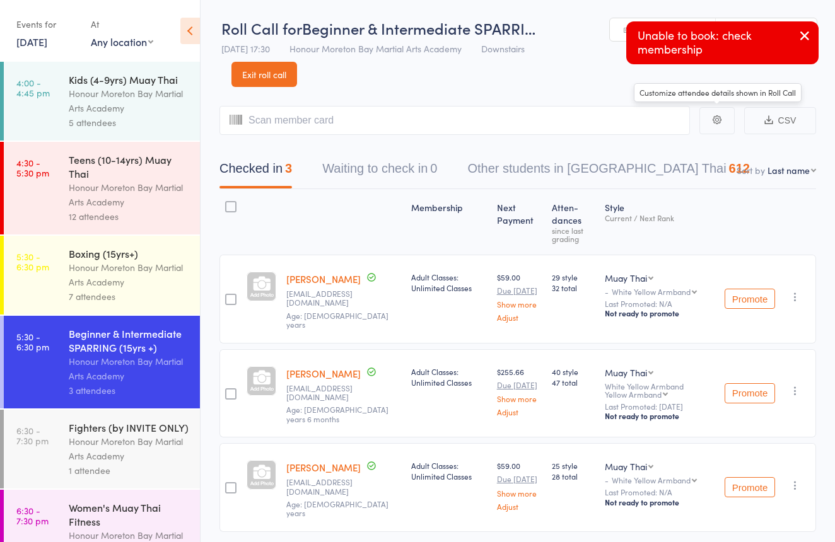
click at [731, 56] on div "Unable to book: check membership" at bounding box center [722, 42] width 192 height 43
click at [347, 127] on input "search" at bounding box center [454, 119] width 470 height 29
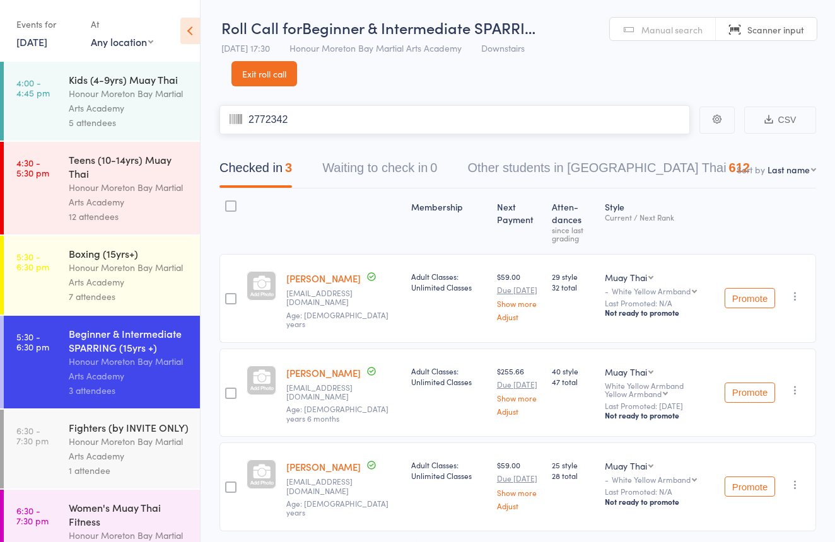
type input "2772342"
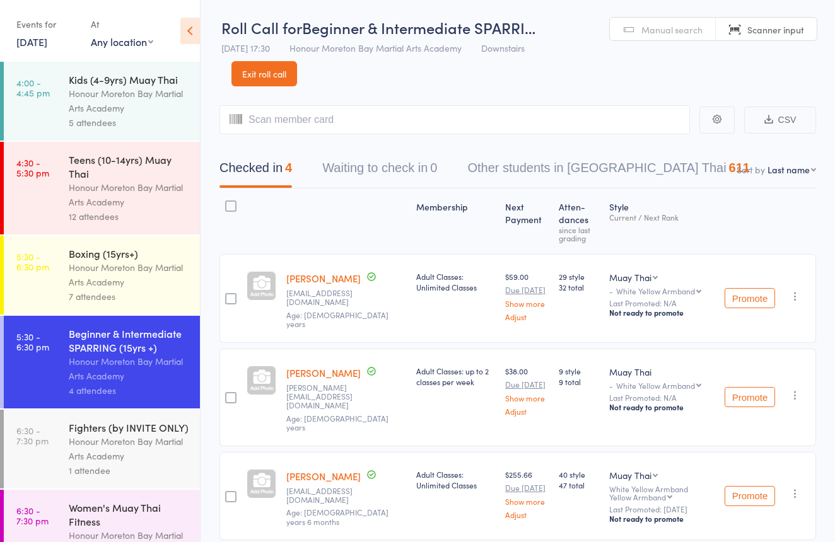
click at [123, 254] on div "Boxing (15yrs+)" at bounding box center [129, 254] width 120 height 14
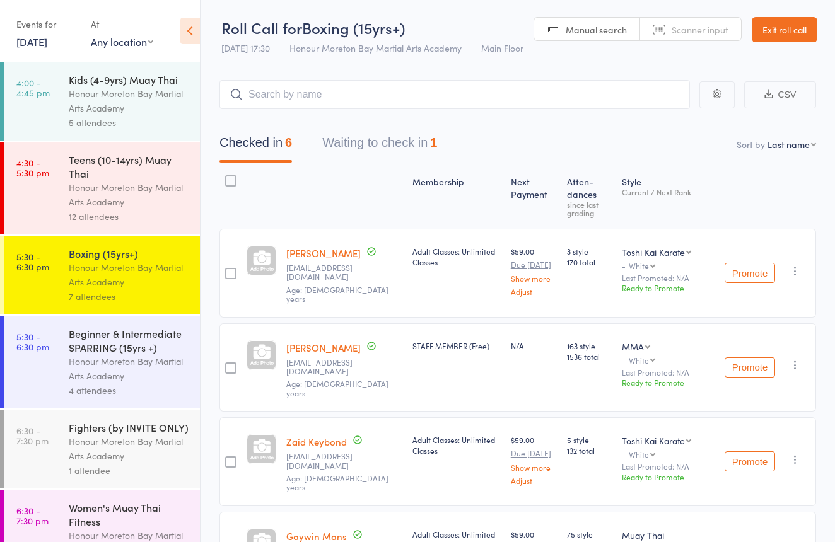
click at [665, 26] on link "Scanner input" at bounding box center [690, 30] width 101 height 24
type input "2189215"
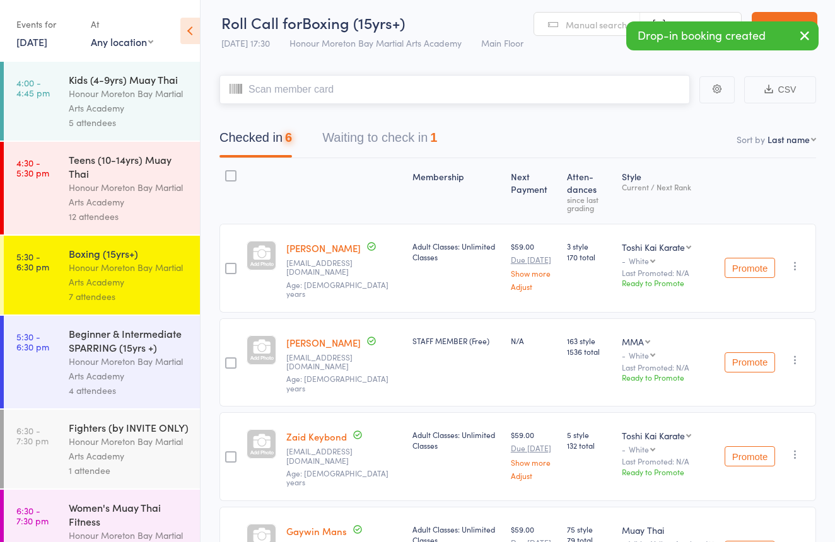
scroll to position [4, 0]
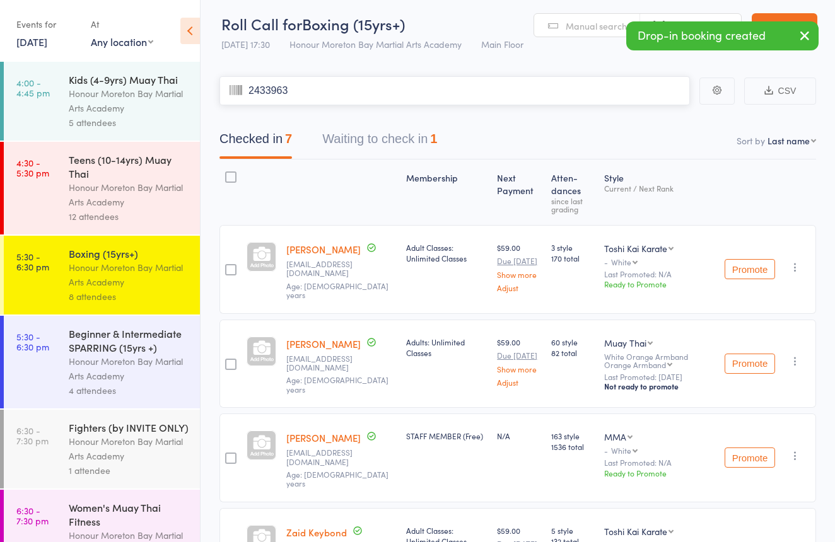
type input "2433963"
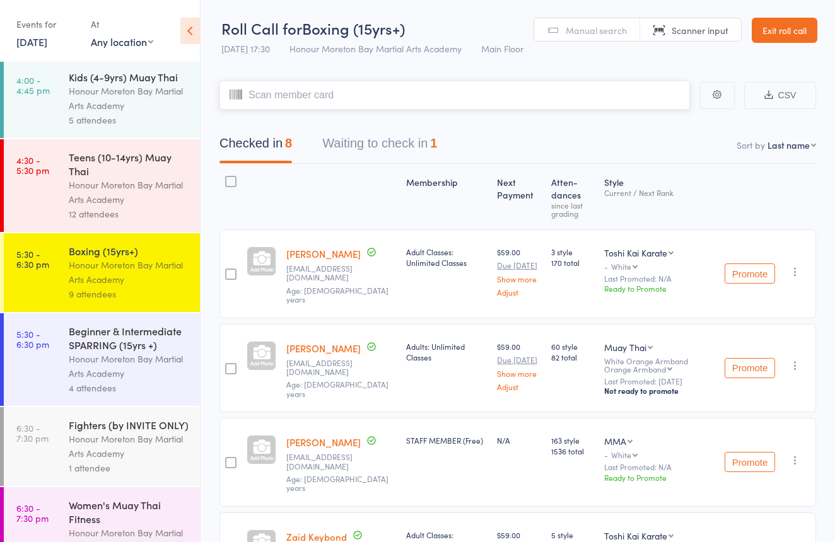
scroll to position [7, 0]
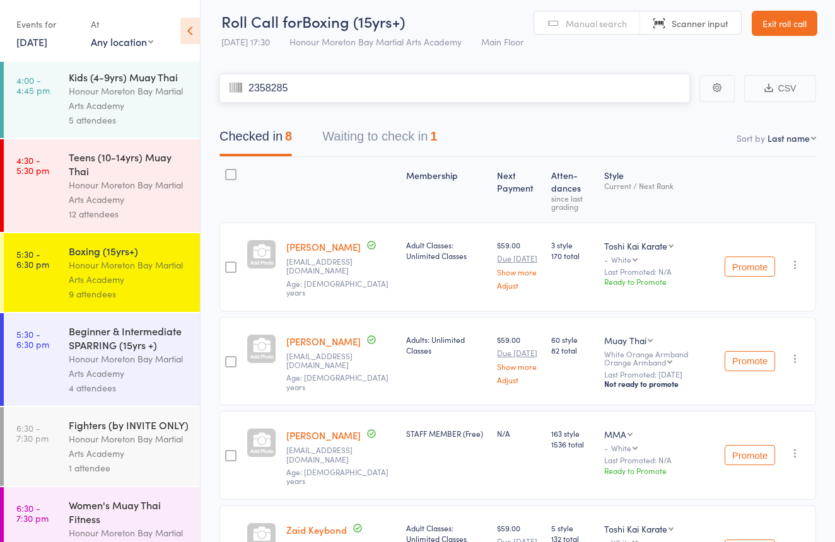
type input "2358285"
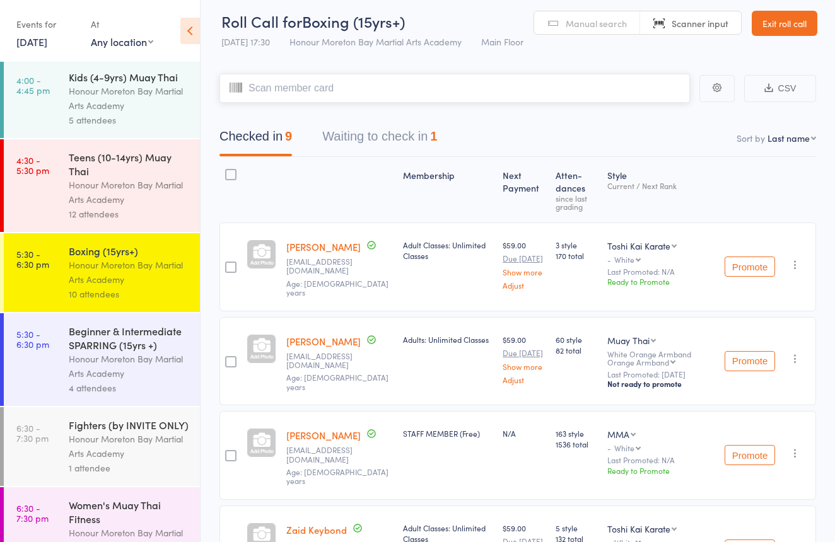
click at [411, 136] on button "Waiting to check in 1" at bounding box center [379, 139] width 115 height 33
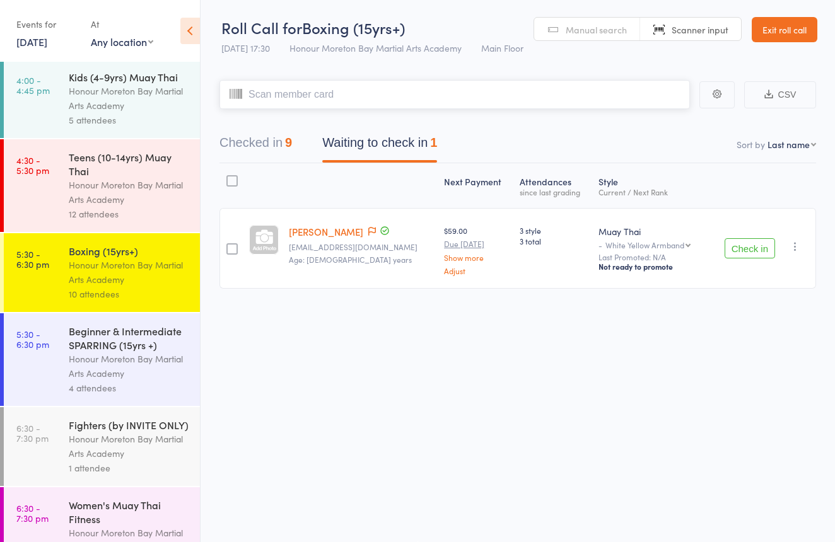
click at [287, 136] on div "9" at bounding box center [288, 143] width 7 height 14
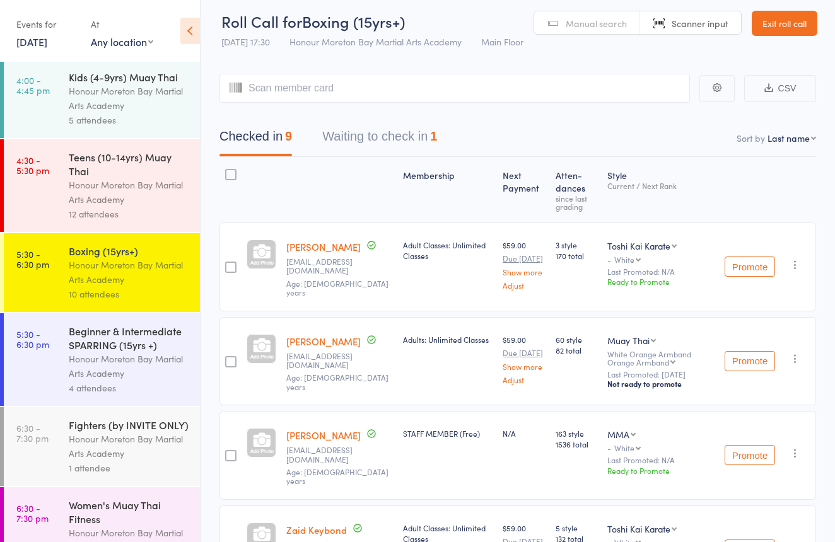
click at [167, 362] on div "Honour Moreton Bay Martial Arts Academy" at bounding box center [129, 366] width 120 height 29
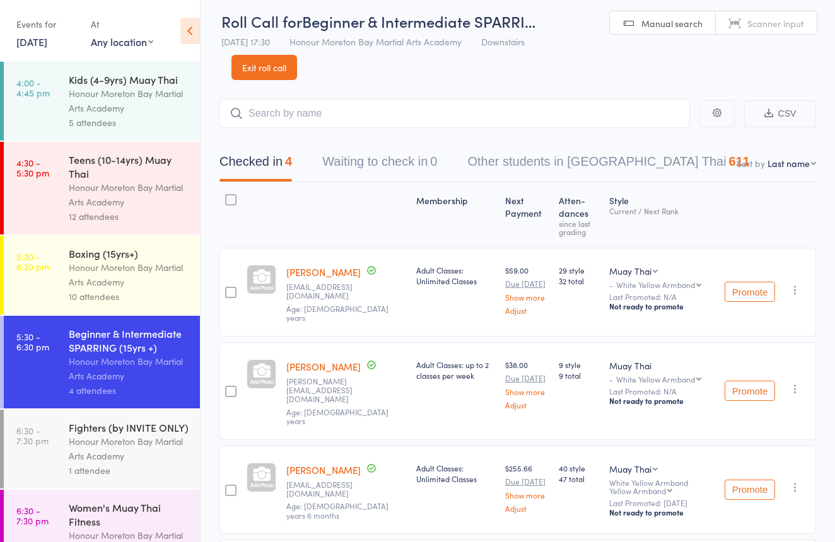
click at [796, 25] on span "Scanner input" at bounding box center [775, 23] width 57 height 13
click at [638, 21] on link "Manual search" at bounding box center [663, 23] width 106 height 24
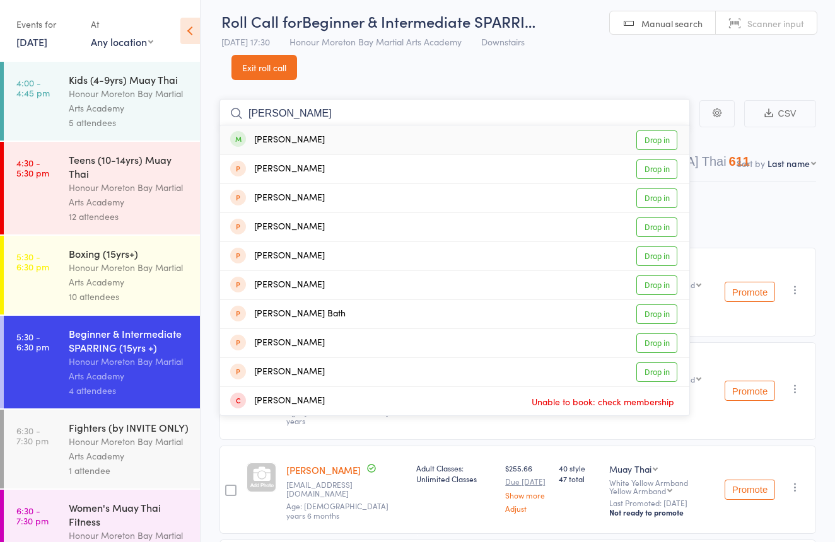
type input "Shaan"
drag, startPoint x: 588, startPoint y: 64, endPoint x: 337, endPoint y: 134, distance: 259.8
click at [337, 134] on div "Shaan Singh Drop in" at bounding box center [454, 140] width 469 height 29
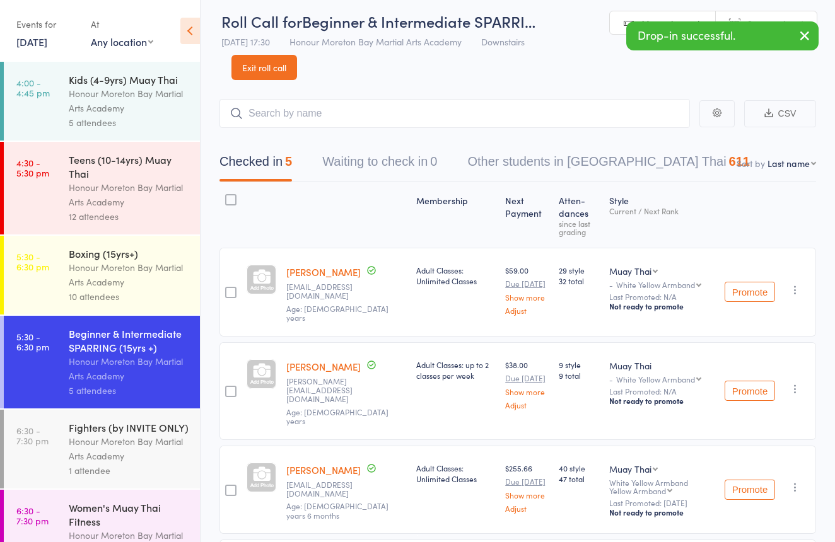
click at [127, 276] on div "Honour Moreton Bay Martial Arts Academy" at bounding box center [129, 274] width 120 height 29
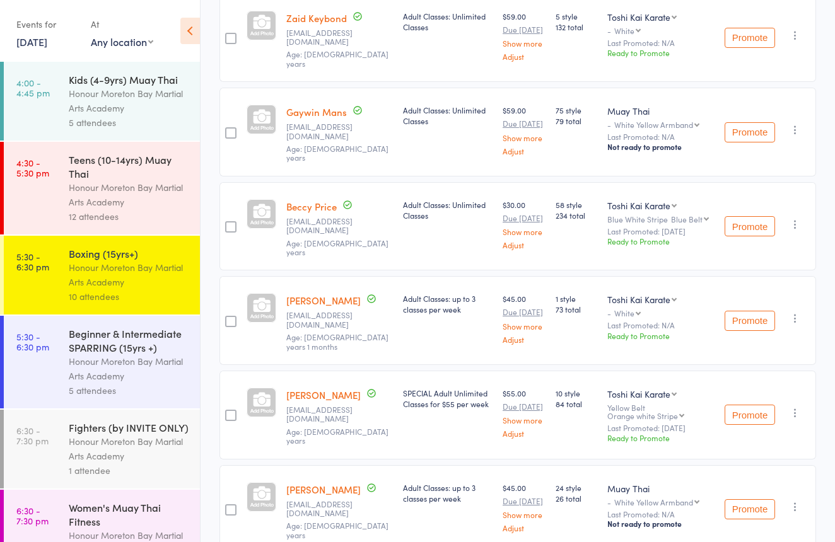
scroll to position [523, 0]
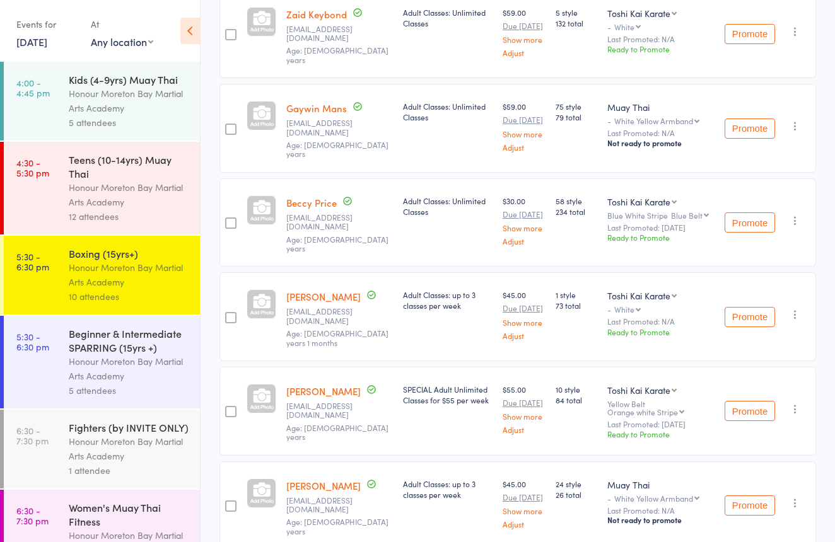
click at [90, 325] on div "Beginner & Intermediate SPARRING (15yrs +) Honour Moreton Bay Martial Arts Acad…" at bounding box center [134, 362] width 131 height 93
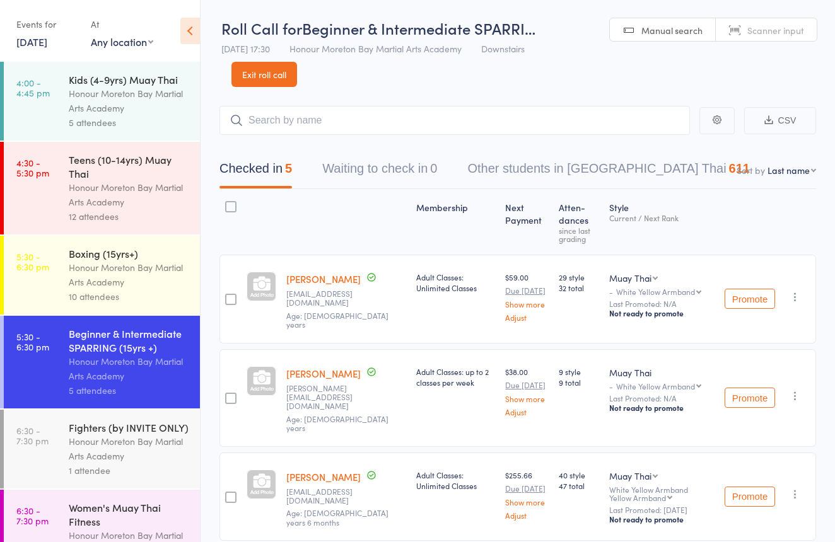
click at [771, 30] on span "Scanner input" at bounding box center [775, 30] width 57 height 13
type input "2597415"
type input "2684705"
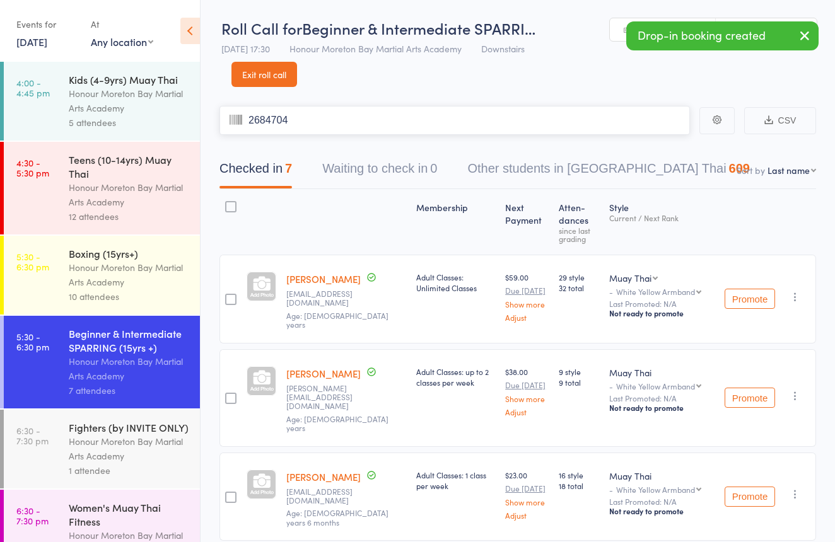
type input "2684704"
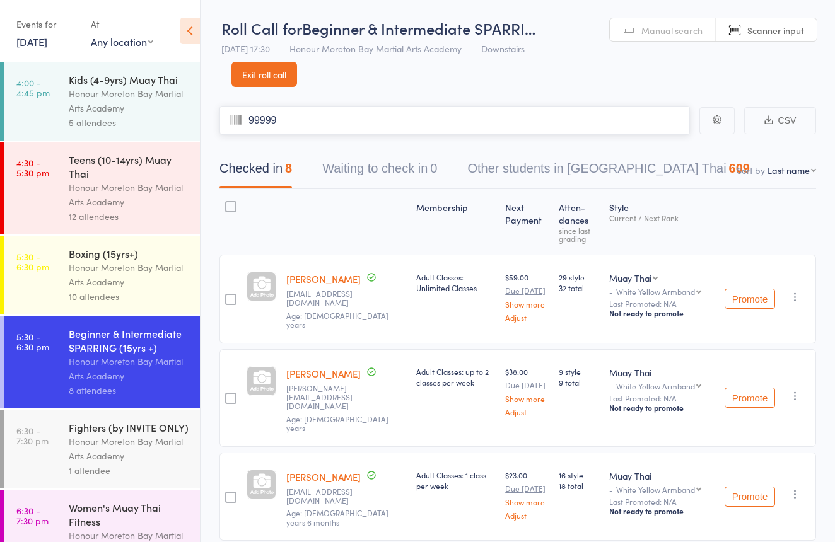
type input "99999"
click at [163, 504] on div "Women's Muay Thai Fitness" at bounding box center [129, 515] width 120 height 28
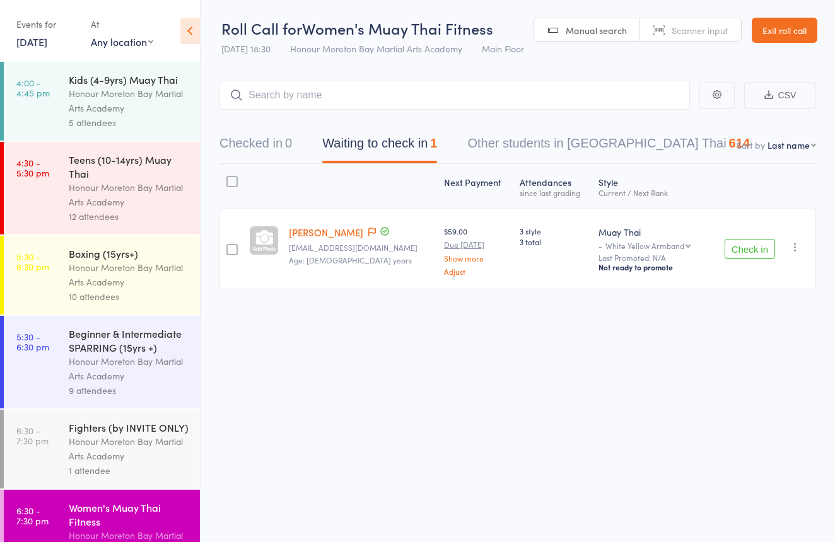
click at [602, 30] on span "Manual search" at bounding box center [596, 30] width 61 height 13
click at [594, 33] on span "Manual search" at bounding box center [596, 30] width 61 height 13
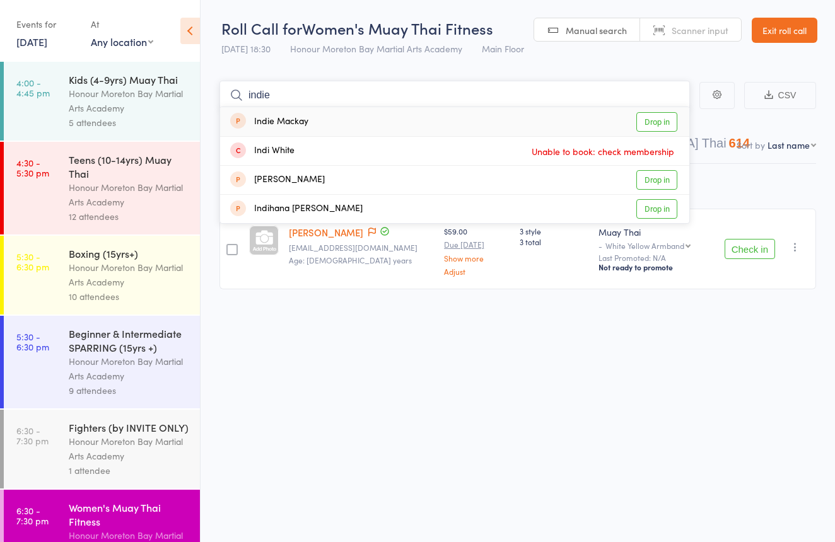
type input "indie"
click at [442, 118] on div "Indie Mackay Drop in" at bounding box center [454, 121] width 469 height 29
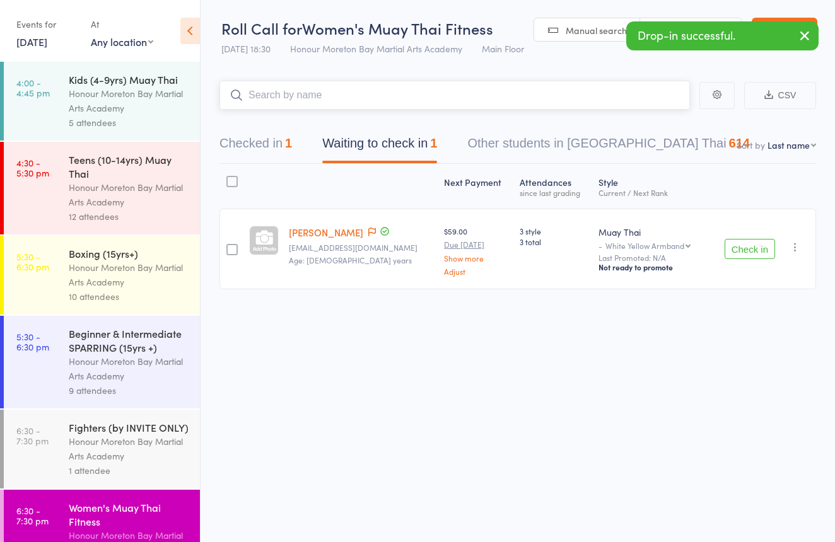
click at [263, 146] on button "Checked in 1" at bounding box center [255, 146] width 73 height 33
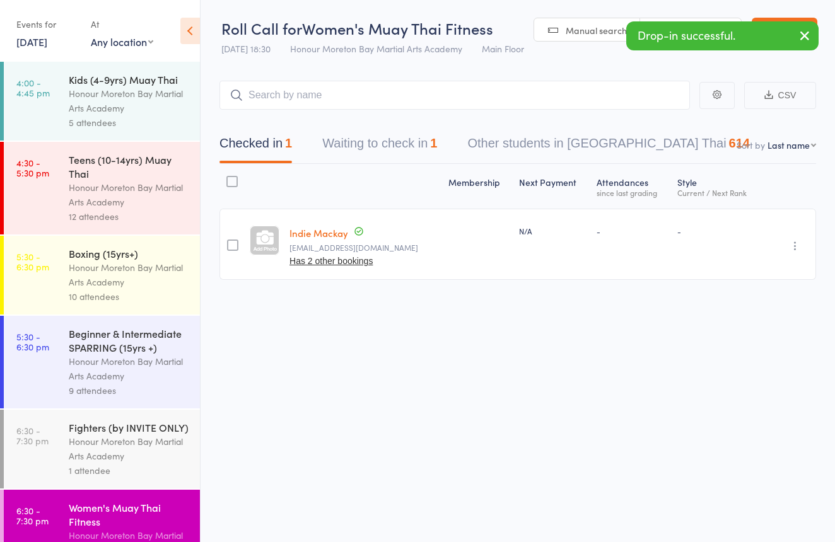
click at [338, 232] on link "Indie Mackay" at bounding box center [318, 232] width 59 height 13
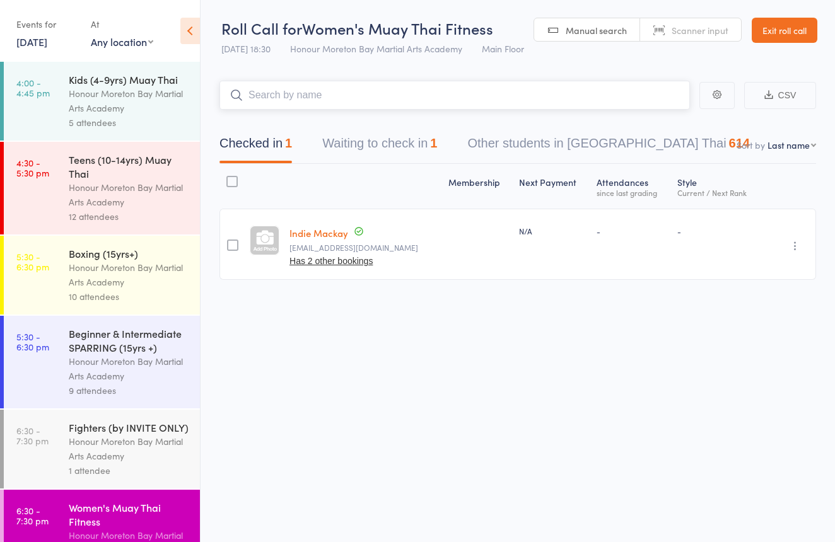
click at [327, 94] on input "search" at bounding box center [454, 95] width 470 height 29
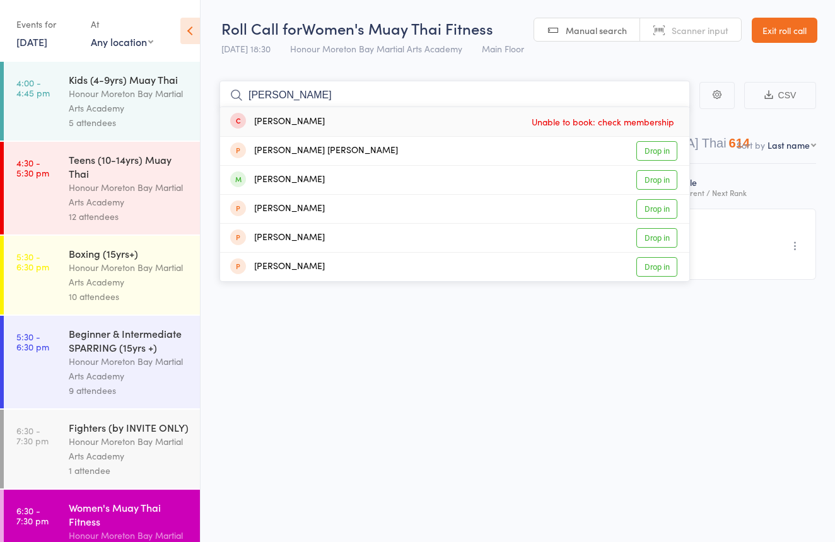
type input "Sadie"
drag, startPoint x: 327, startPoint y: 94, endPoint x: 329, endPoint y: 185, distance: 90.8
click at [329, 185] on div "Sadie Atkinson Drop in" at bounding box center [454, 180] width 469 height 28
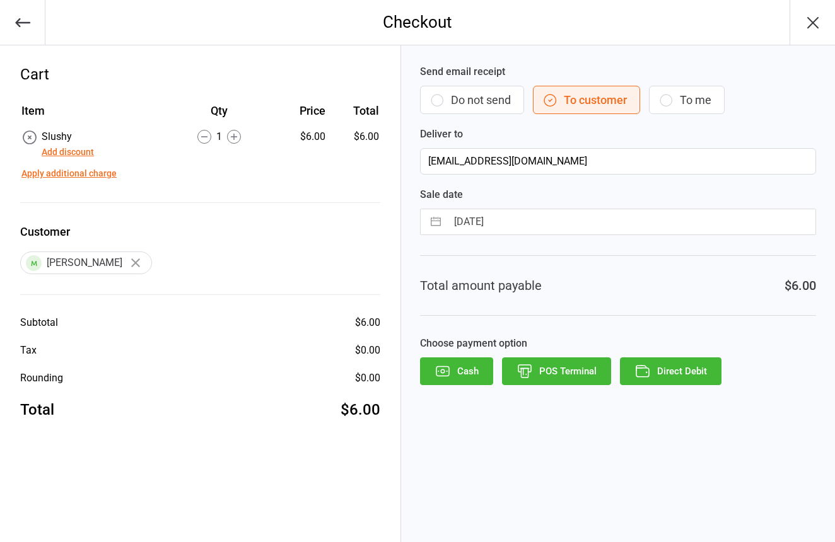
click at [496, 105] on button "Do not send" at bounding box center [472, 100] width 104 height 28
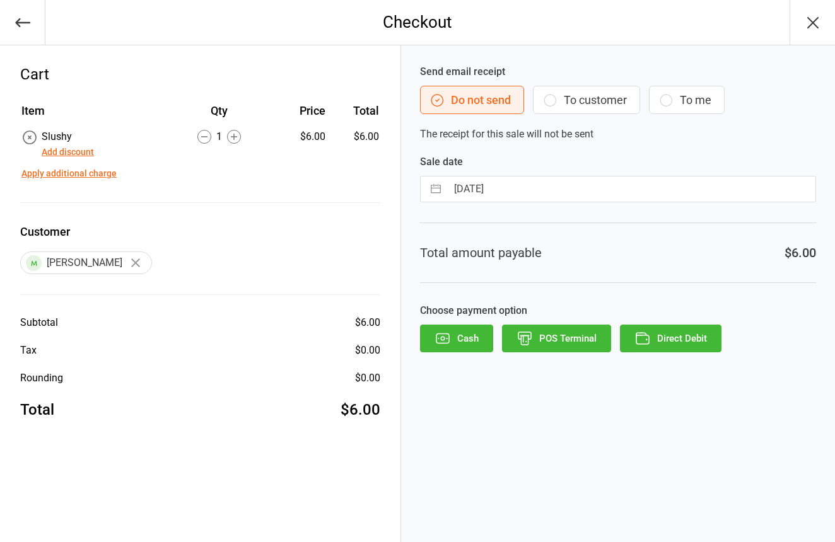
click at [604, 341] on button "POS Terminal" at bounding box center [556, 339] width 109 height 28
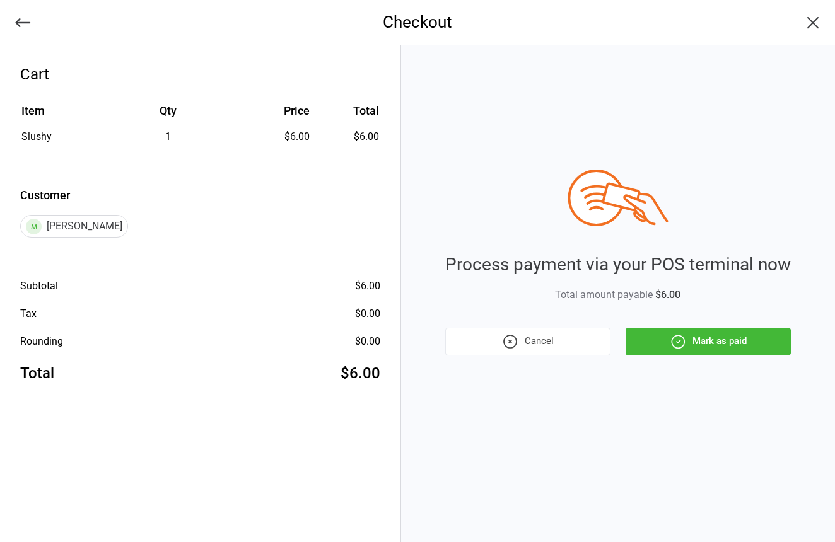
click at [676, 332] on button "Mark as paid" at bounding box center [708, 342] width 165 height 28
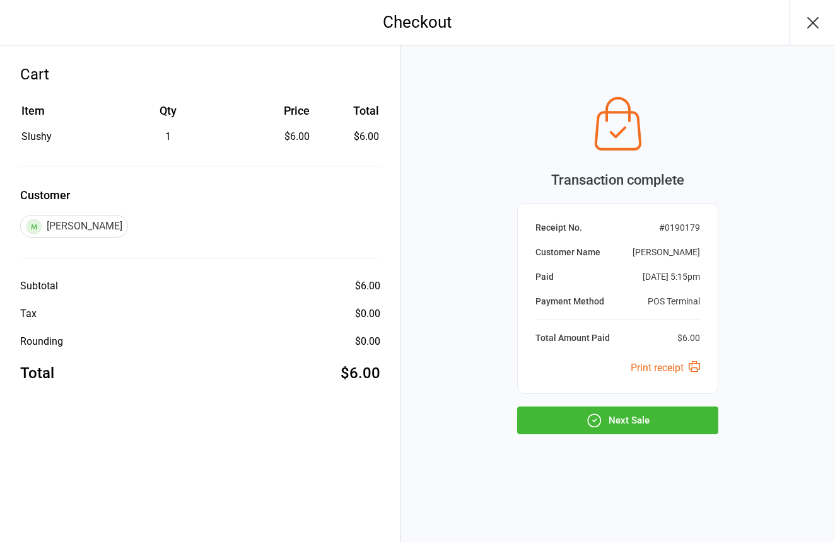
click at [692, 416] on button "Next Sale" at bounding box center [617, 421] width 201 height 28
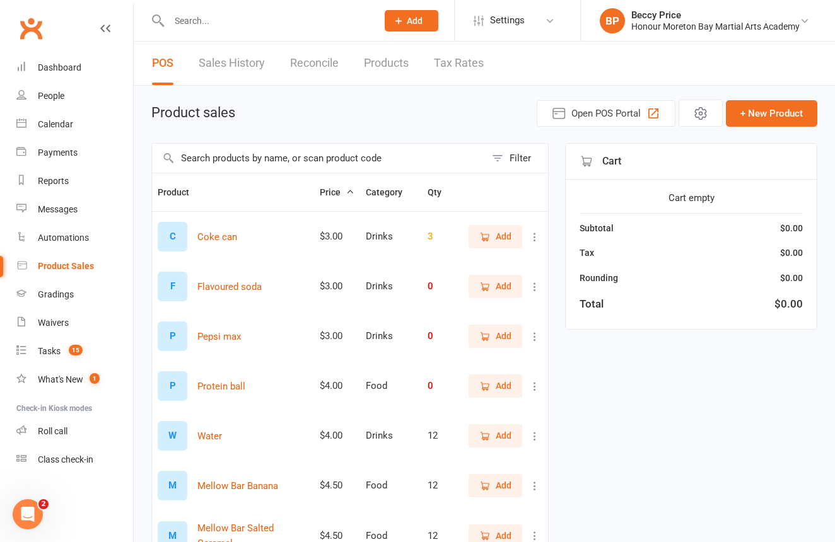
click at [341, 11] on div at bounding box center [259, 20] width 217 height 41
click at [342, 13] on input "text" at bounding box center [266, 21] width 203 height 18
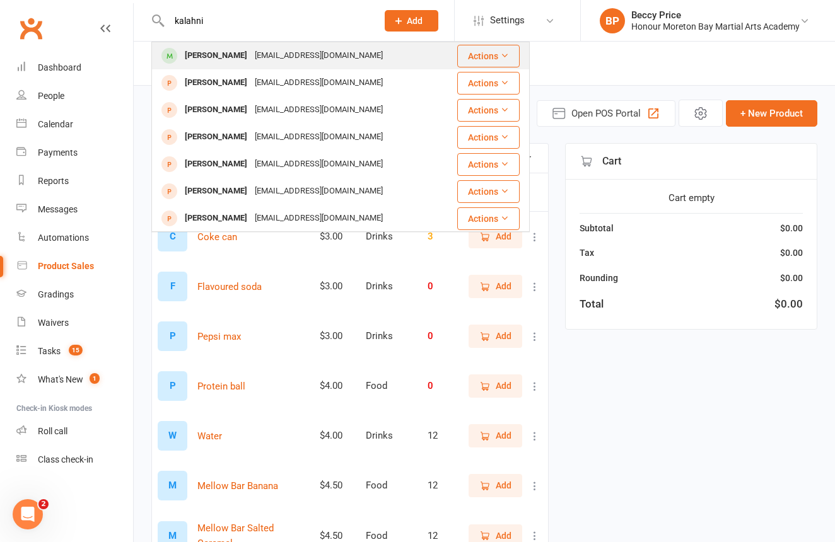
type input "kalahni"
click at [303, 47] on div "jhai60916@gmail.com" at bounding box center [319, 56] width 136 height 18
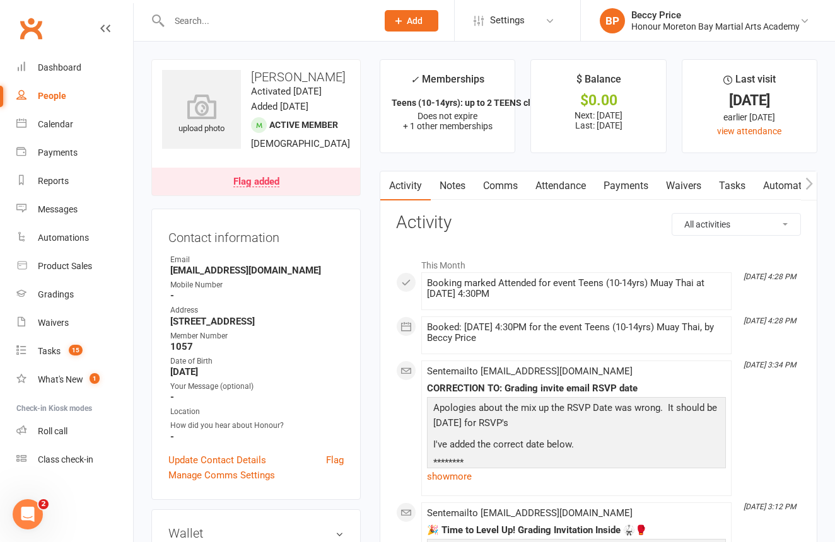
click at [609, 178] on link "Payments" at bounding box center [626, 186] width 62 height 29
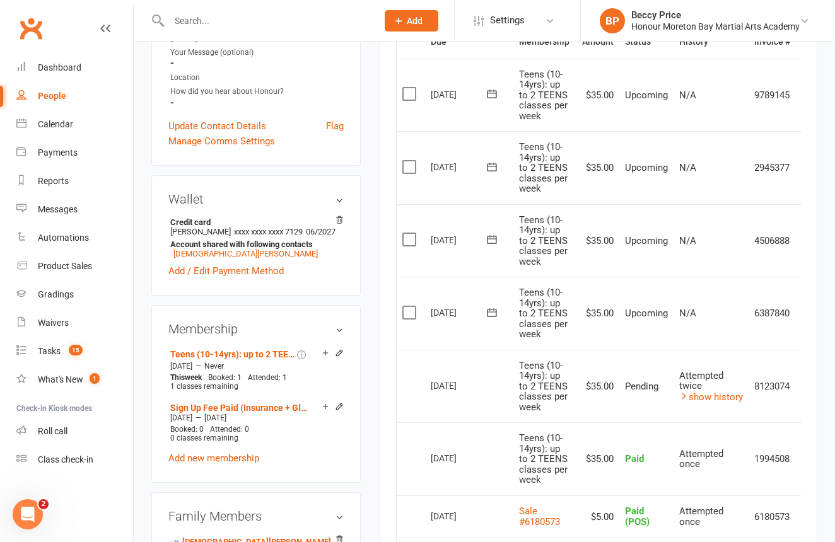
scroll to position [330, 0]
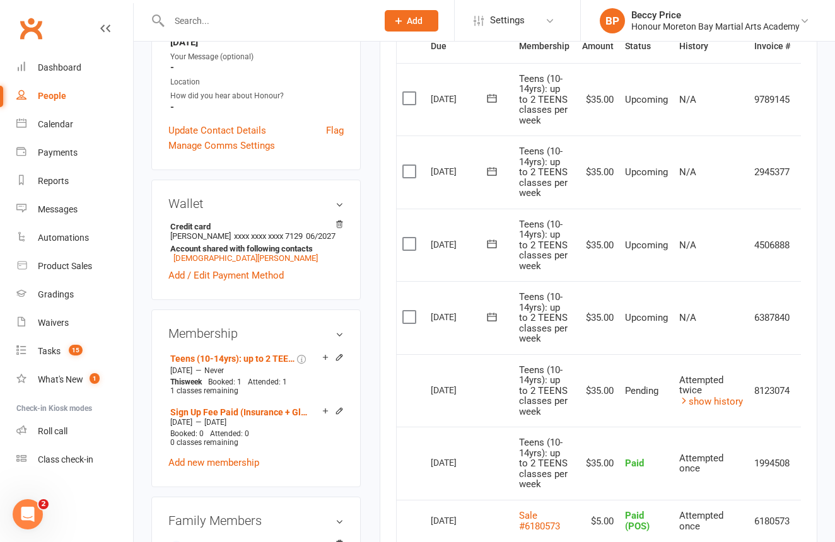
click at [414, 15] on button "Add" at bounding box center [412, 20] width 54 height 21
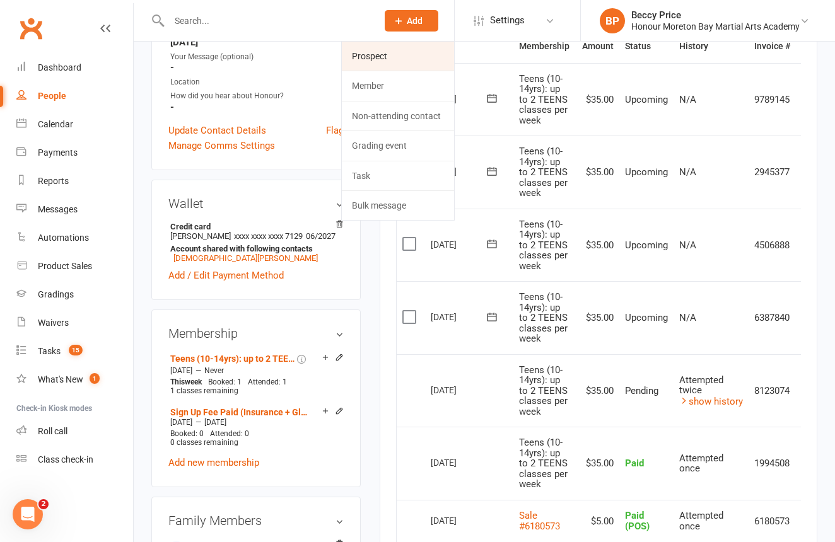
click at [409, 50] on link "Prospect" at bounding box center [398, 56] width 112 height 29
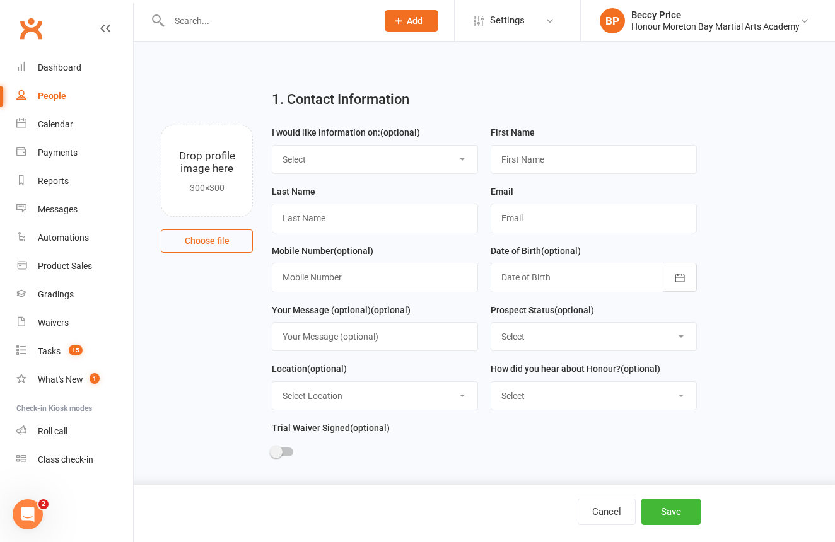
select select "Adults Classes"
click at [506, 161] on input "hayley" at bounding box center [594, 159] width 206 height 29
type input "Hayley"
type input "f"
type input "Farmer"
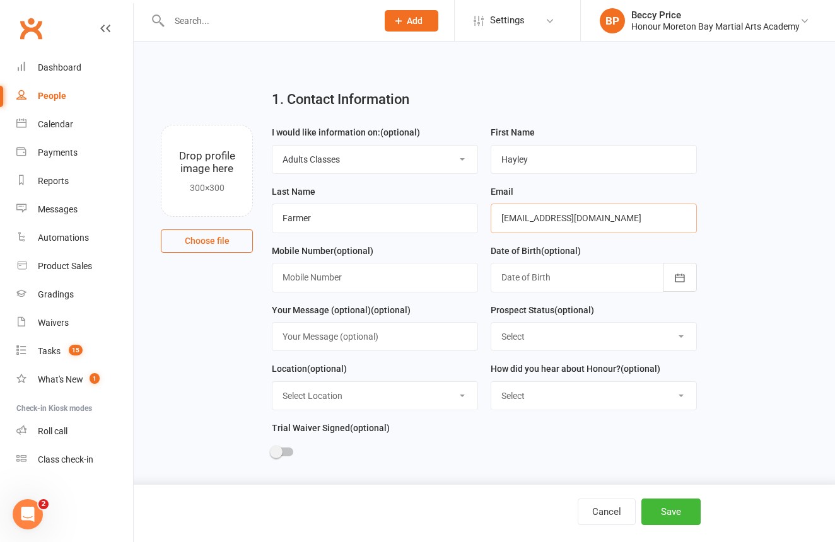
type input "hayleyrose4749@gmail.com"
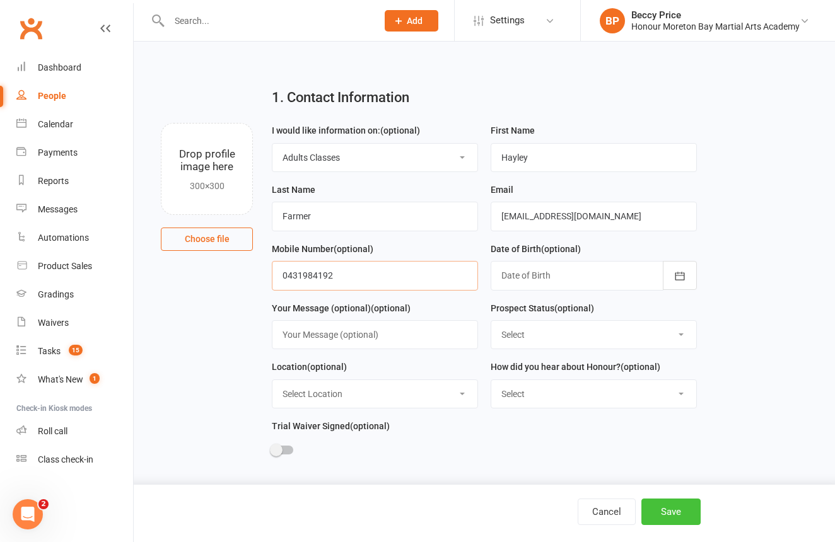
type input "0431984192"
click at [685, 509] on button "Save" at bounding box center [670, 512] width 59 height 26
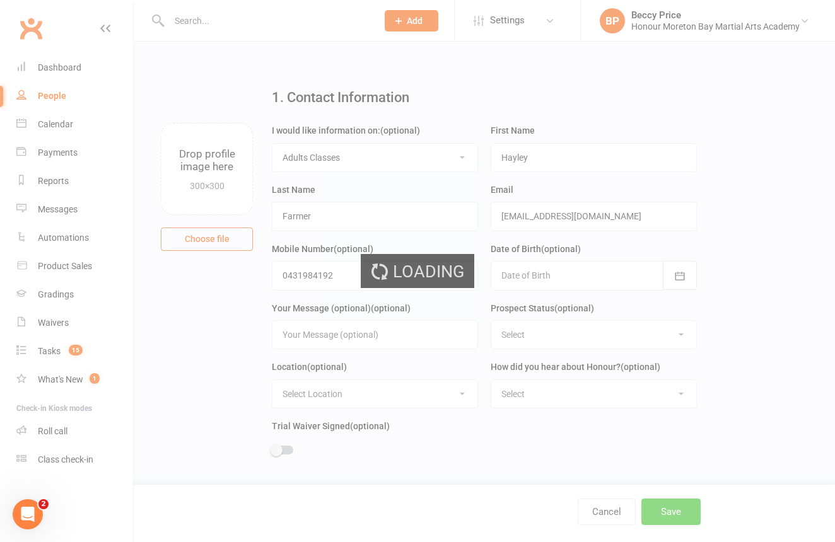
scroll to position [0, 0]
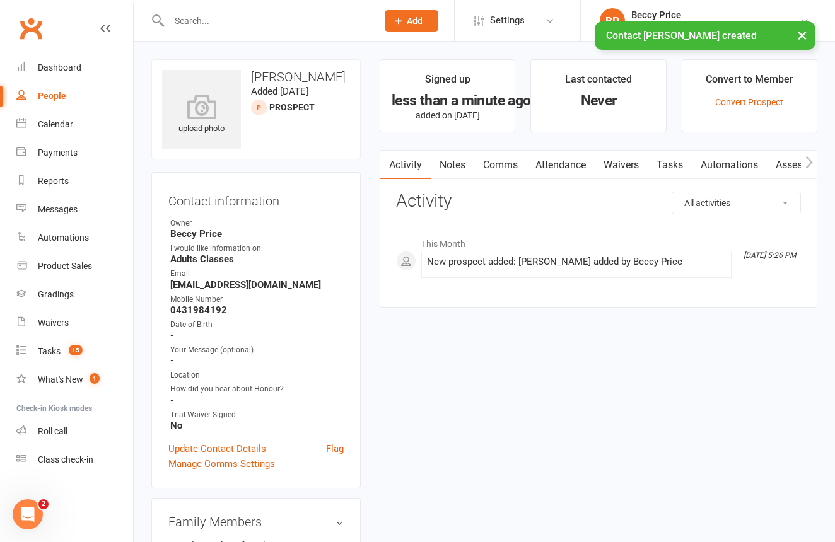
click at [617, 161] on link "Waivers" at bounding box center [621, 165] width 53 height 29
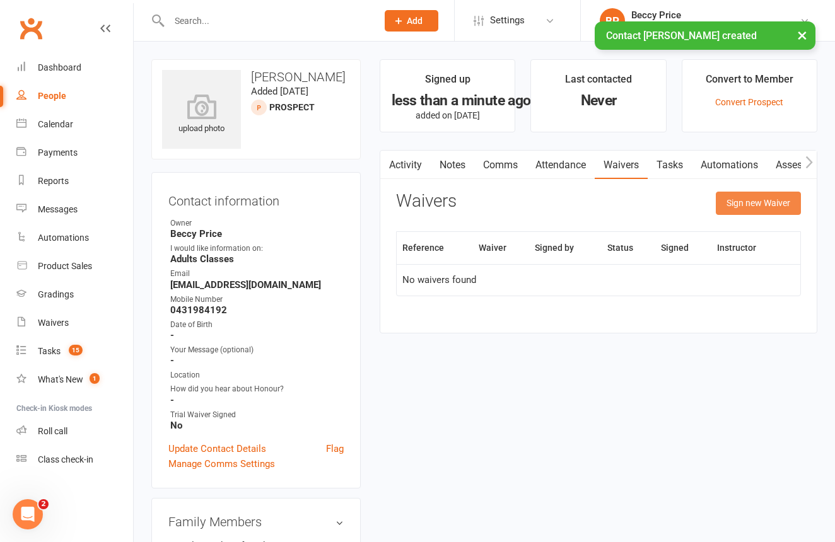
click at [769, 200] on button "Sign new Waiver" at bounding box center [758, 203] width 85 height 23
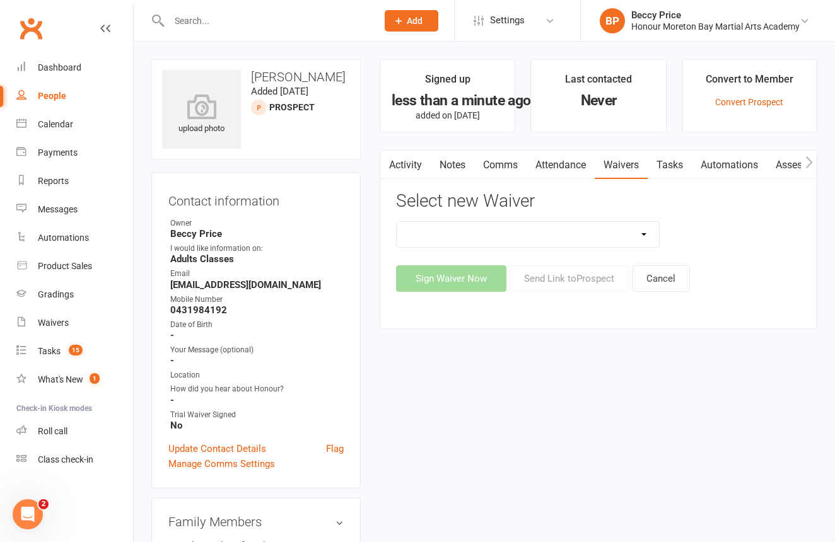
select select "11367"
click at [462, 274] on button "Sign Waiver Now" at bounding box center [451, 279] width 110 height 26
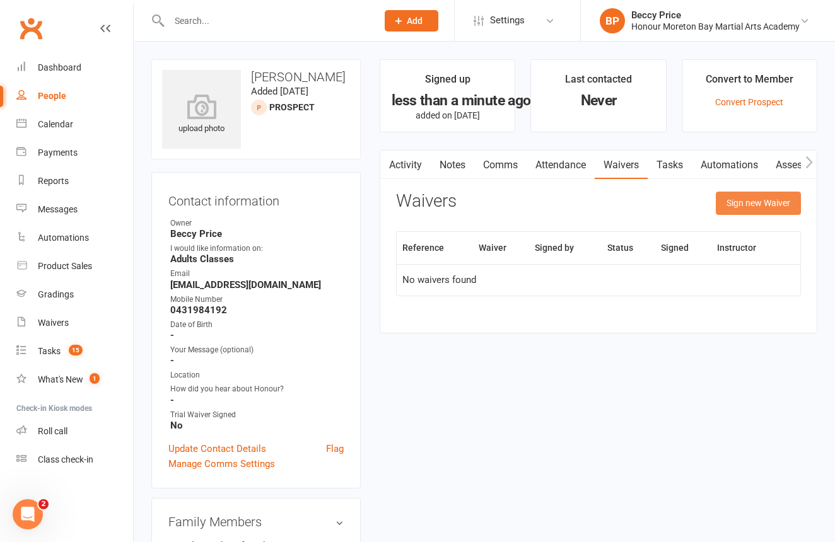
click at [722, 204] on button "Sign new Waiver" at bounding box center [758, 203] width 85 height 23
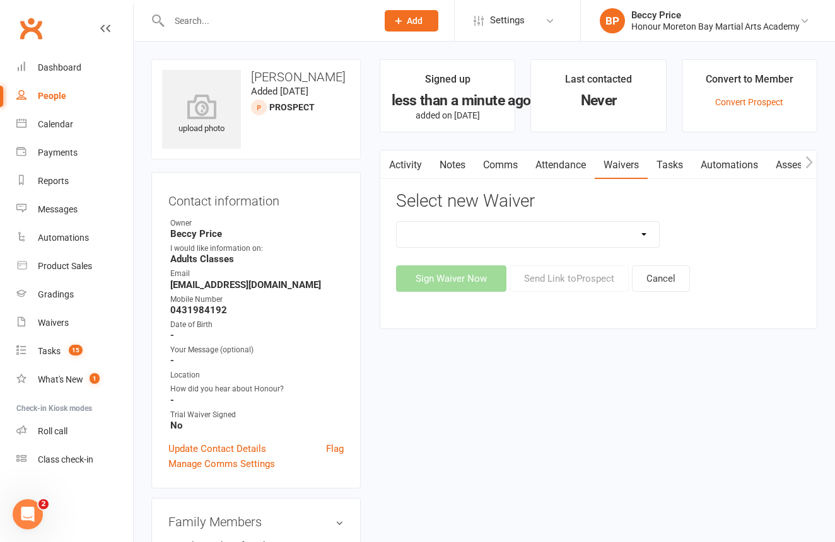
select select "11367"
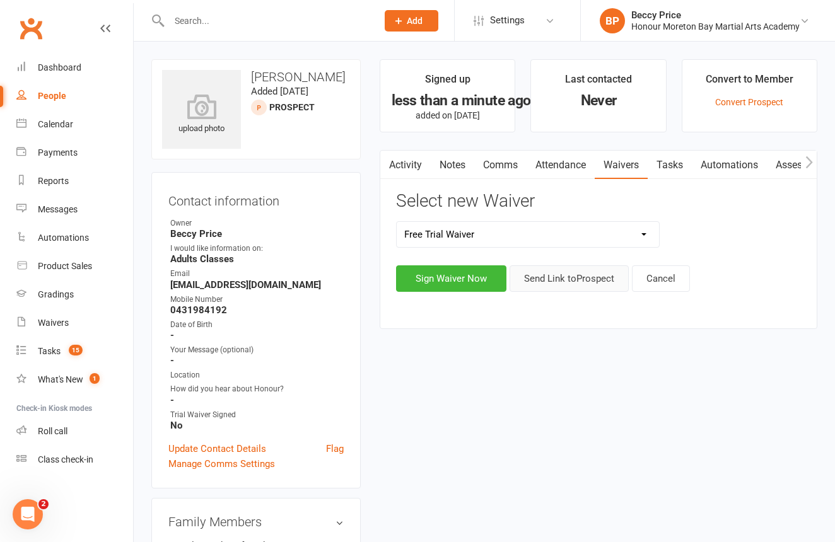
click at [546, 286] on button "Send Link to Prospect" at bounding box center [569, 279] width 119 height 26
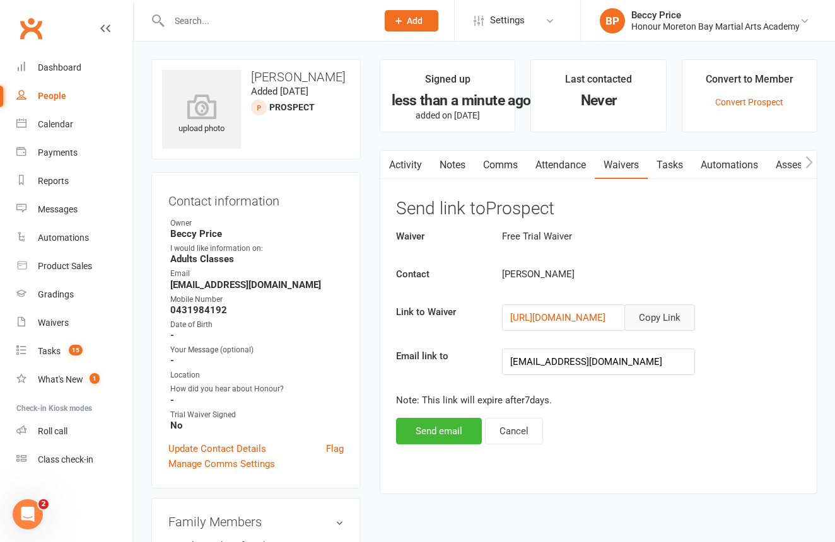
click at [677, 327] on button "Copy Link" at bounding box center [659, 318] width 71 height 26
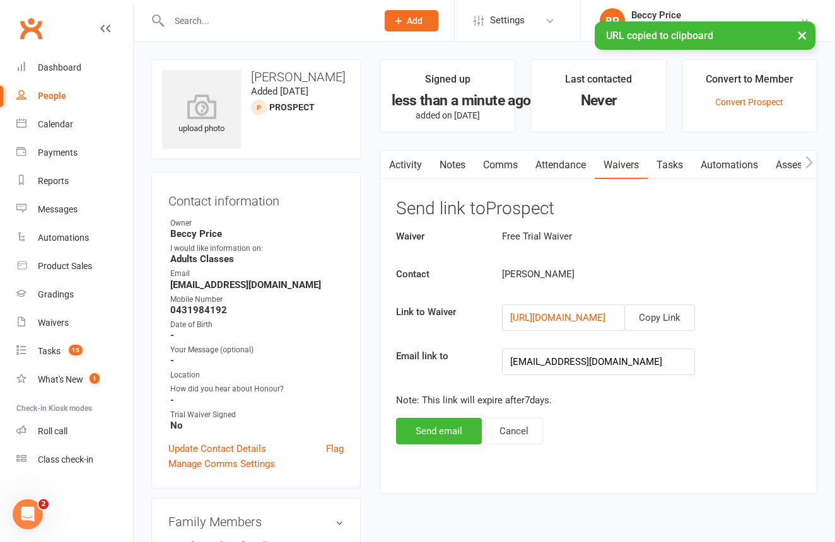
click at [494, 165] on link "Comms" at bounding box center [500, 165] width 52 height 29
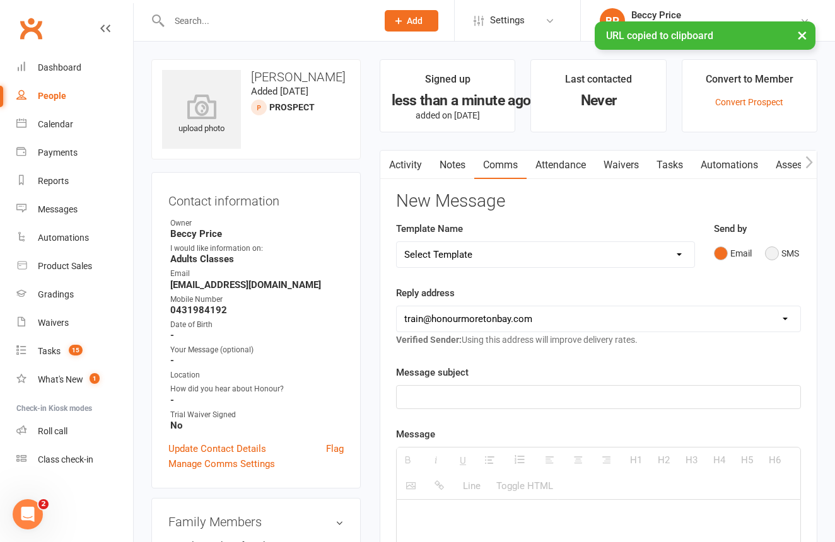
click at [780, 251] on button "SMS" at bounding box center [782, 254] width 34 height 24
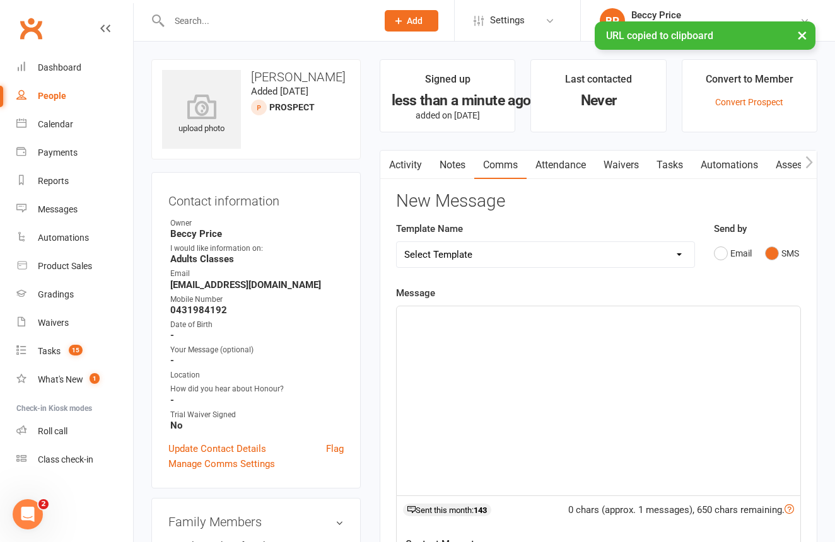
click at [645, 350] on div at bounding box center [599, 401] width 404 height 189
paste div
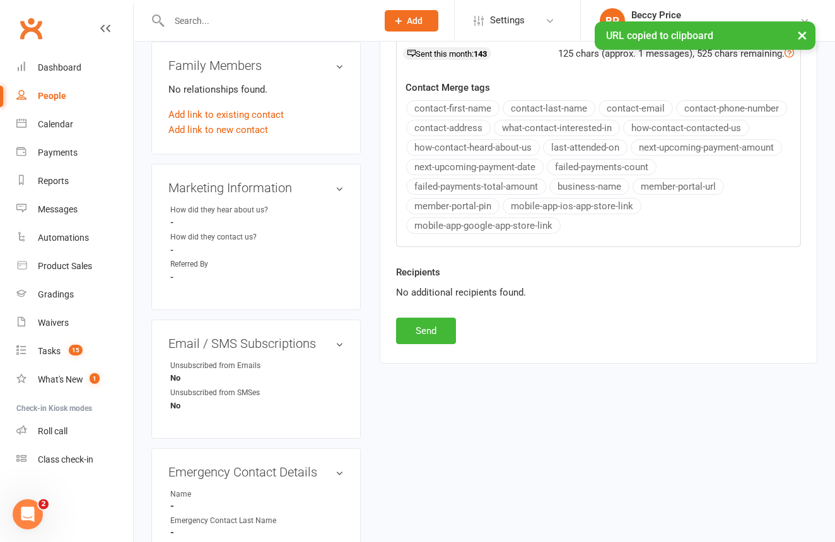
scroll to position [472, 0]
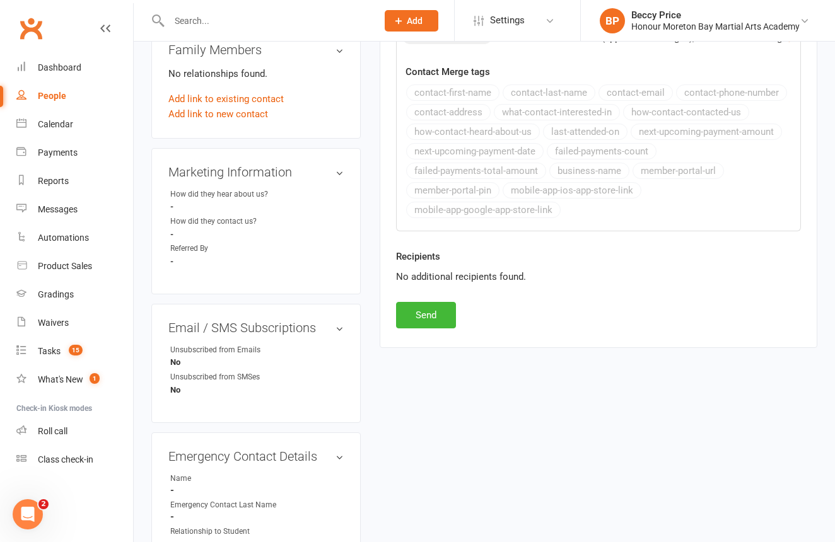
click at [429, 312] on button "Send" at bounding box center [426, 315] width 60 height 26
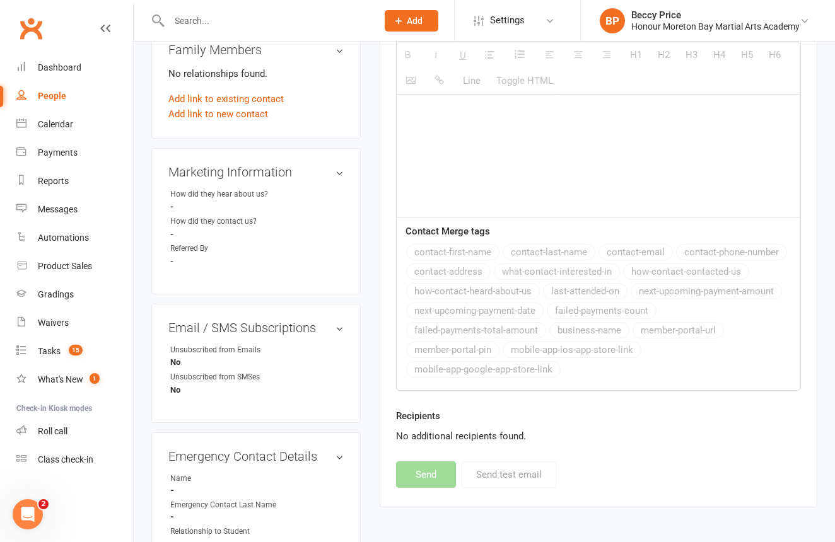
click at [422, 25] on span "Add" at bounding box center [415, 21] width 16 height 10
click at [423, 55] on link "Prospect" at bounding box center [398, 56] width 112 height 29
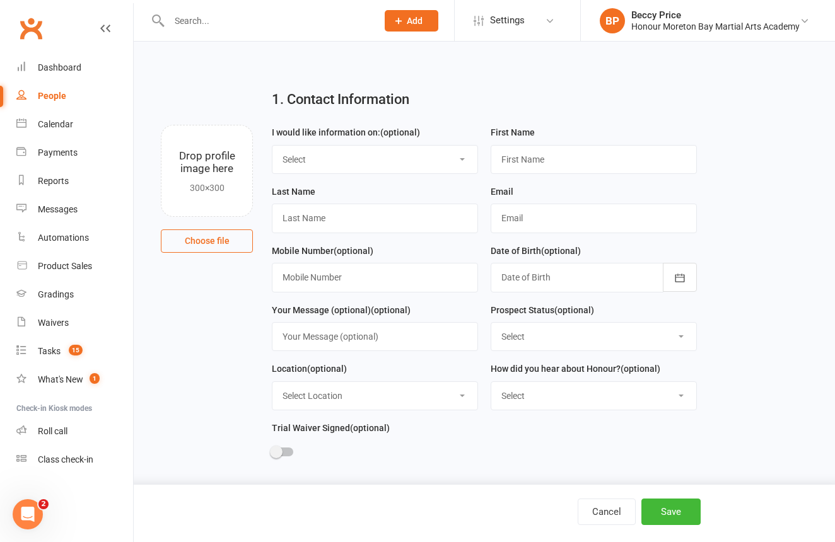
select select "Adults Classes"
type input "a"
type input "Anthony"
type input "Jensen"
type input "oreoanthonyj@gmail.com"
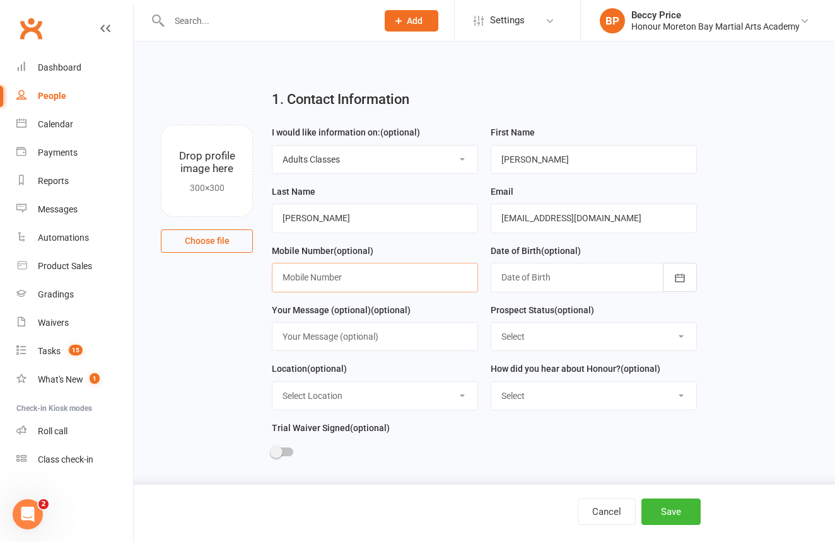
scroll to position [1, 0]
type input "0429452002"
click at [684, 520] on button "Save" at bounding box center [670, 512] width 59 height 26
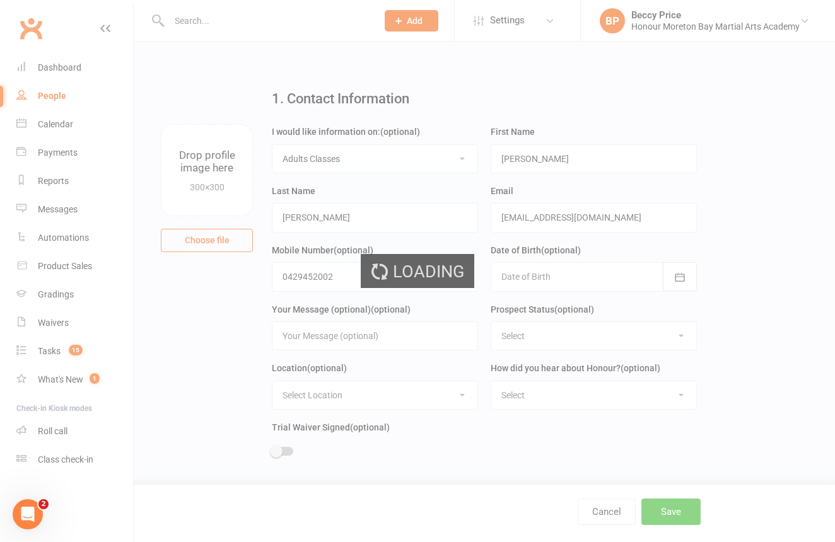
scroll to position [0, 0]
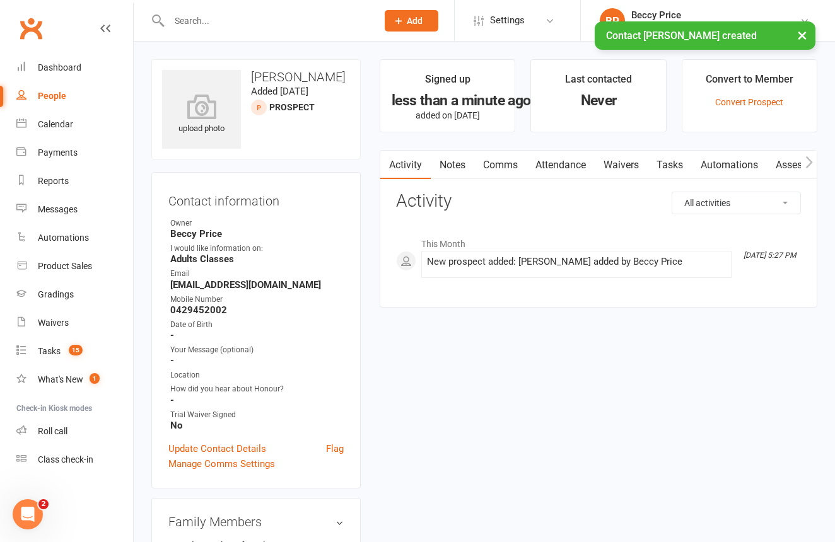
click at [629, 155] on link "Waivers" at bounding box center [621, 165] width 53 height 29
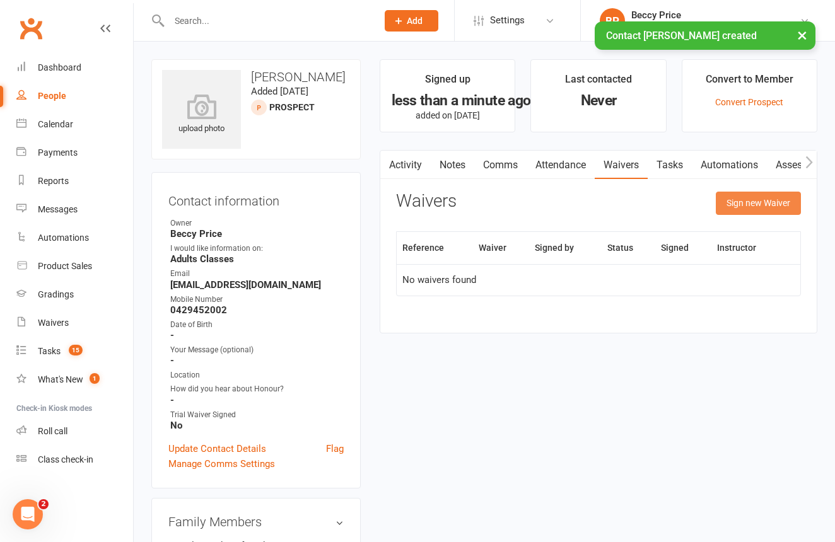
click at [776, 206] on button "Sign new Waiver" at bounding box center [758, 203] width 85 height 23
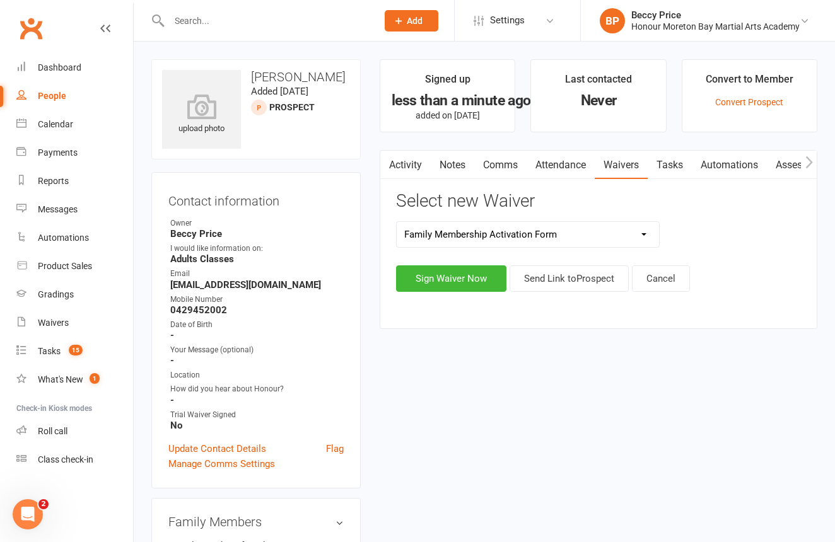
select select "11367"
drag, startPoint x: 561, startPoint y: 280, endPoint x: 569, endPoint y: 278, distance: 7.8
click at [562, 280] on button "Send Link to Prospect" at bounding box center [569, 279] width 119 height 26
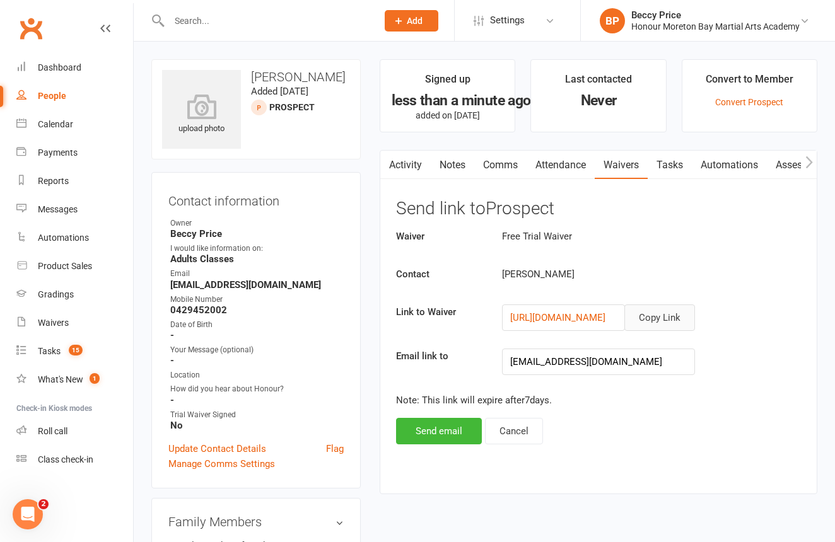
click at [660, 312] on button "Copy Link" at bounding box center [659, 318] width 71 height 26
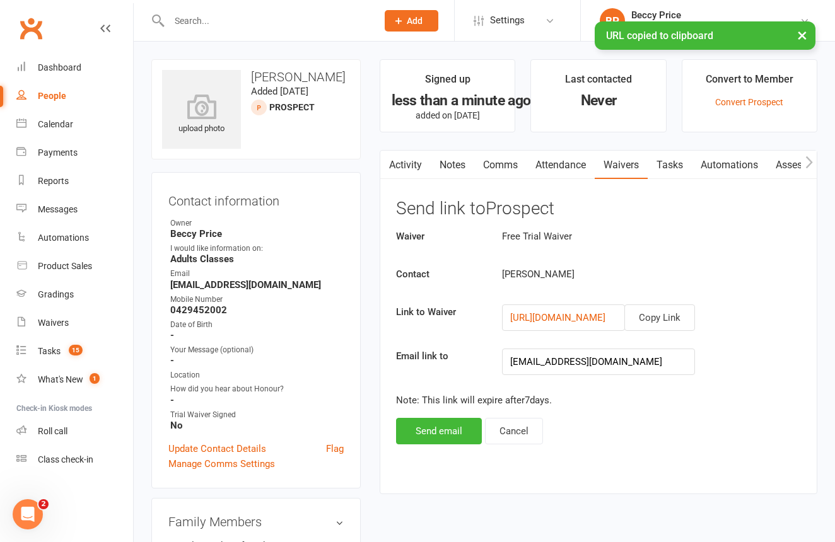
click at [513, 163] on link "Comms" at bounding box center [500, 165] width 52 height 29
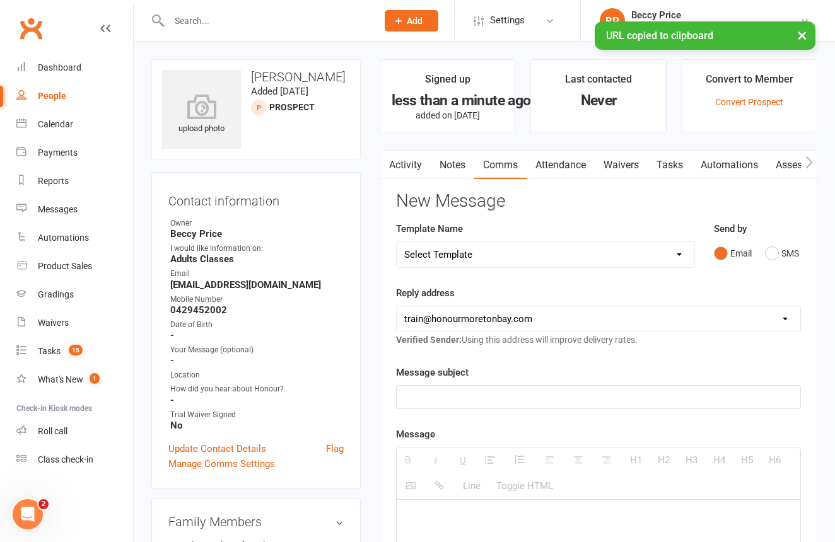
drag, startPoint x: 774, startPoint y: 249, endPoint x: 759, endPoint y: 255, distance: 15.6
click at [774, 249] on button "SMS" at bounding box center [782, 254] width 34 height 24
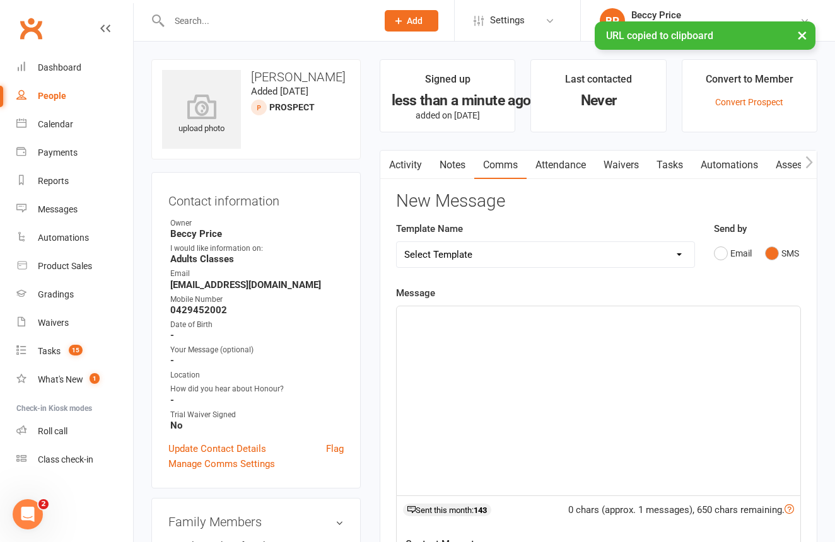
click at [694, 329] on div at bounding box center [599, 401] width 404 height 189
paste div
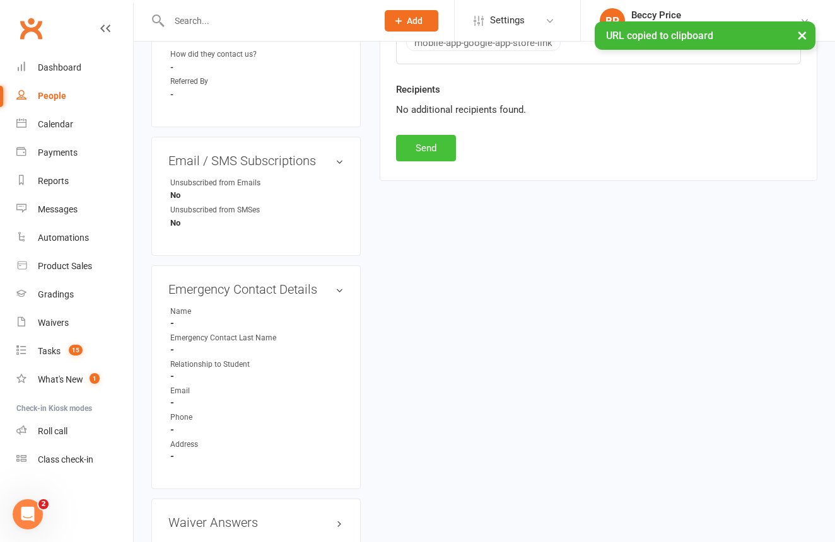
click at [412, 138] on button "Send" at bounding box center [426, 148] width 60 height 26
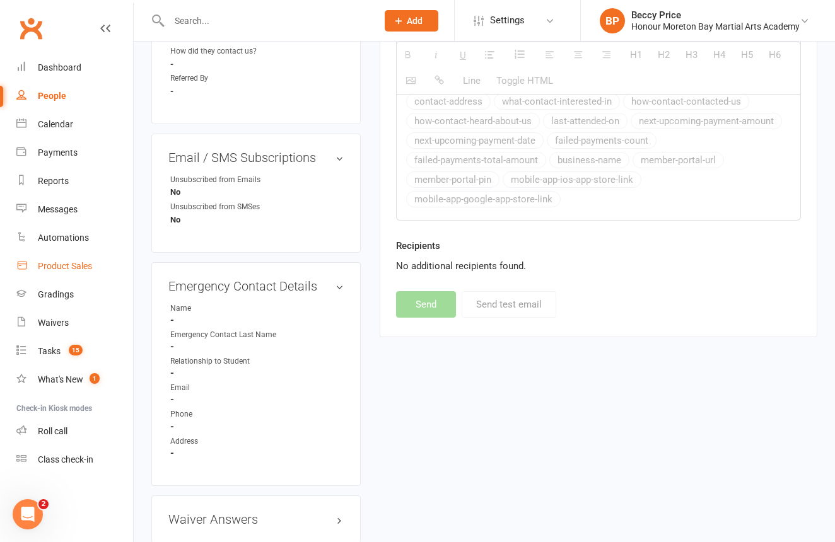
click at [64, 257] on link "Product Sales" at bounding box center [74, 266] width 117 height 28
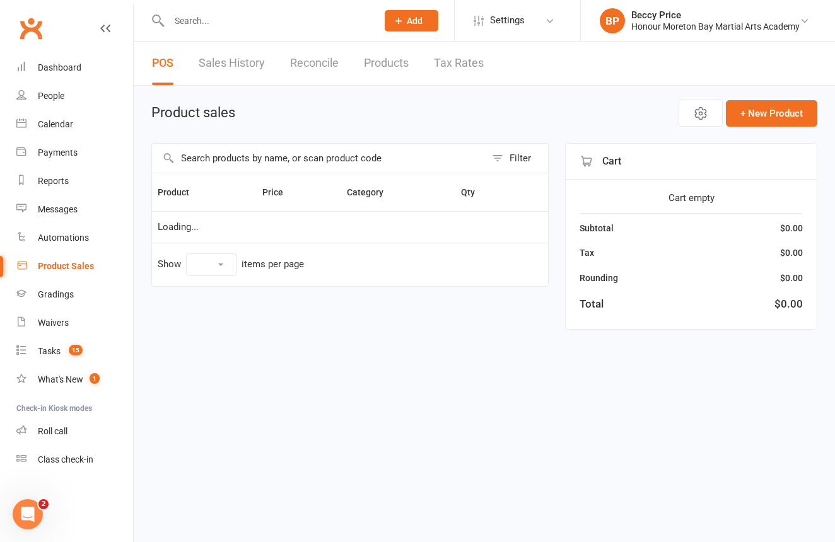
select select "10"
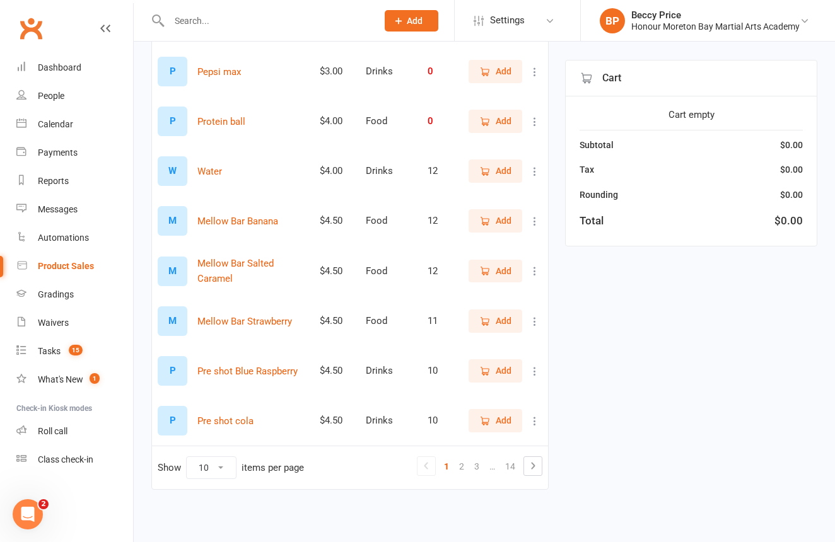
scroll to position [267, 0]
click at [484, 462] on link "…" at bounding box center [492, 466] width 16 height 18
click at [477, 463] on link "3" at bounding box center [476, 466] width 15 height 18
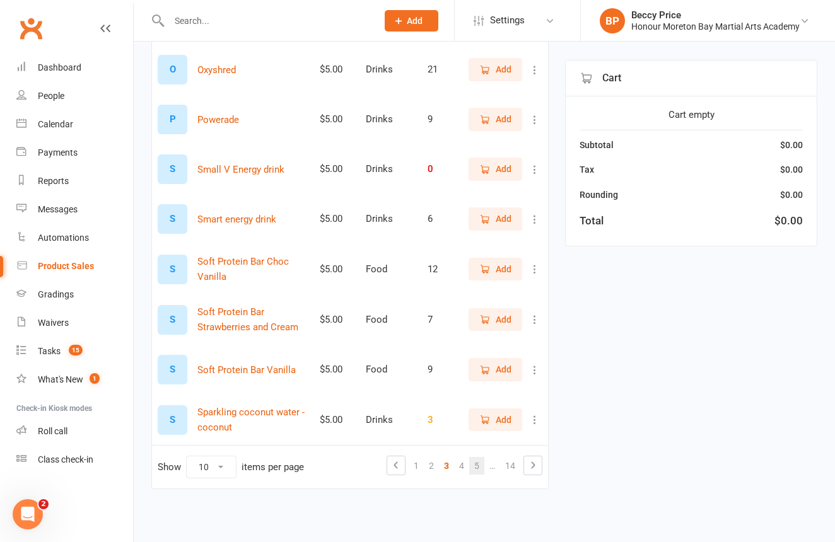
click at [481, 465] on link "5" at bounding box center [476, 466] width 15 height 18
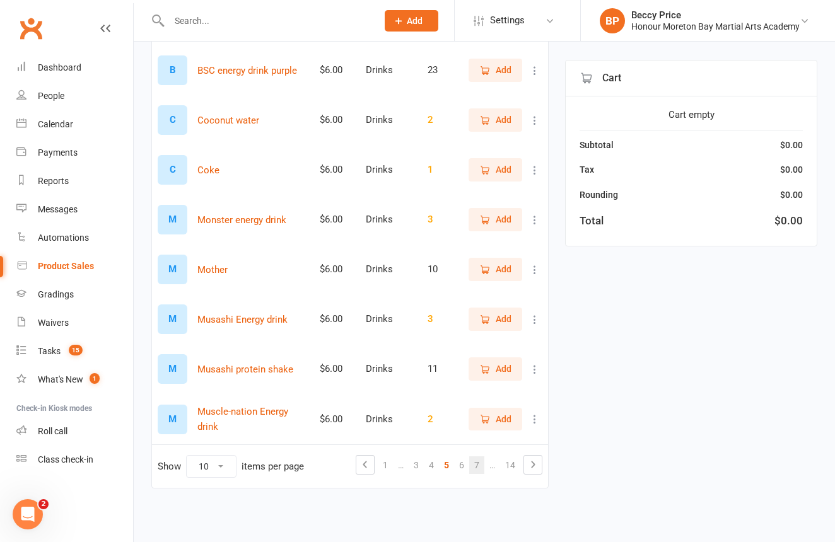
click at [479, 465] on link "7" at bounding box center [476, 466] width 15 height 18
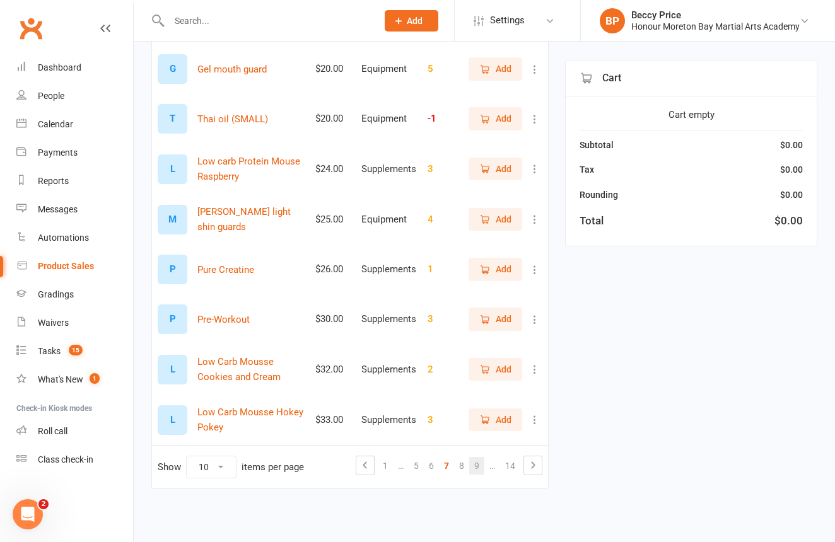
click at [477, 465] on link "9" at bounding box center [476, 466] width 15 height 18
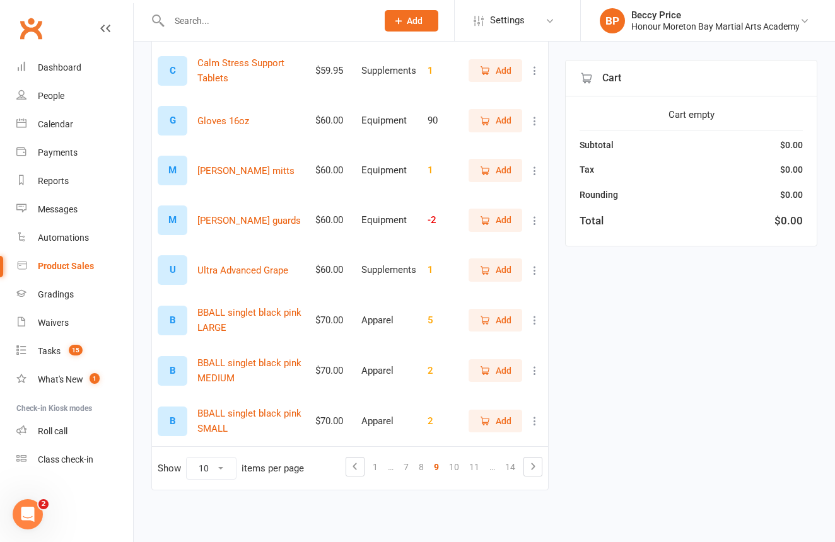
click at [477, 465] on link "11" at bounding box center [474, 467] width 20 height 18
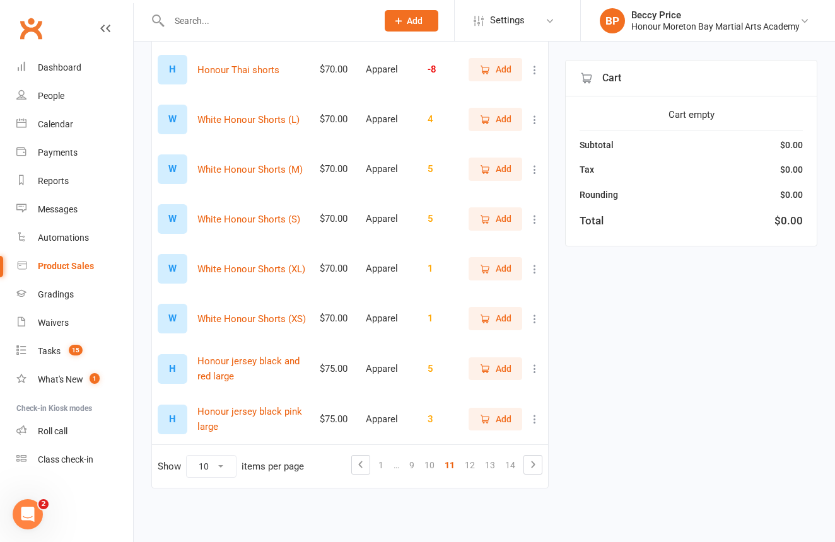
click at [503, 223] on button "Add" at bounding box center [496, 218] width 54 height 23
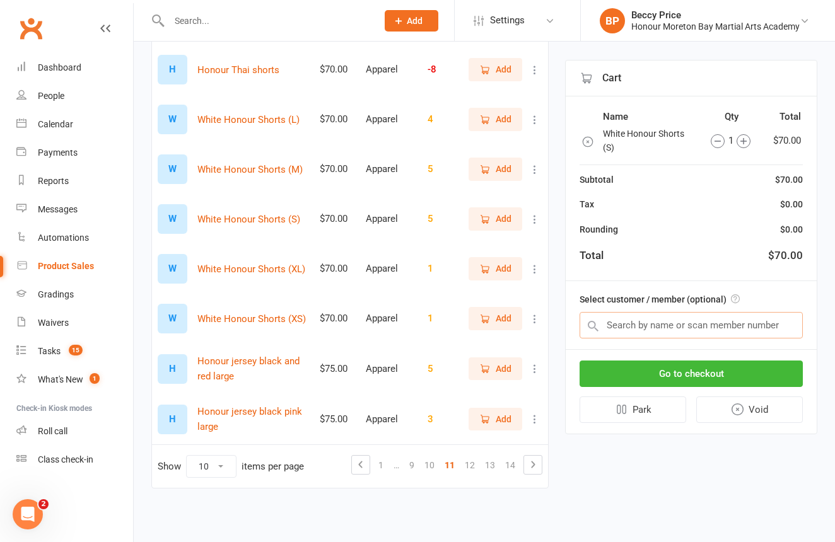
click at [708, 325] on input "text" at bounding box center [691, 325] width 223 height 26
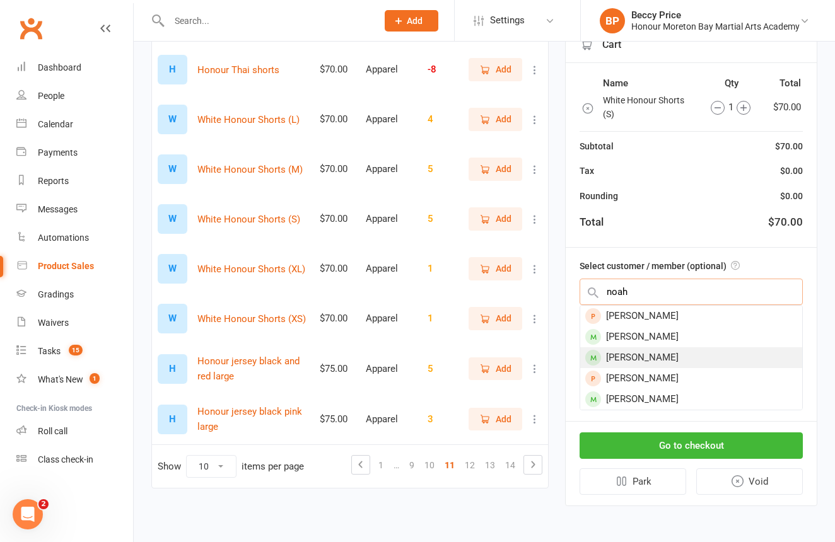
type input "noah"
click at [702, 347] on div "Noah Pride" at bounding box center [691, 357] width 222 height 21
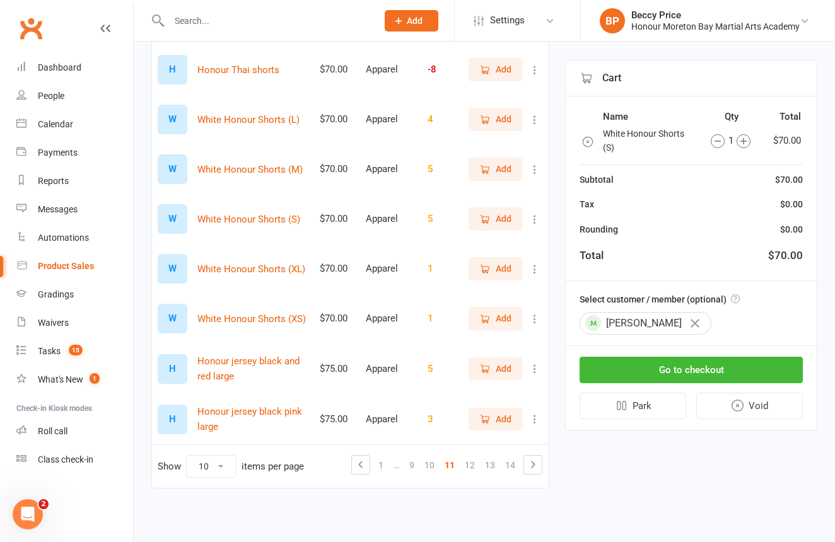
scroll to position [277, 0]
click at [723, 368] on button "Go to checkout" at bounding box center [691, 370] width 223 height 26
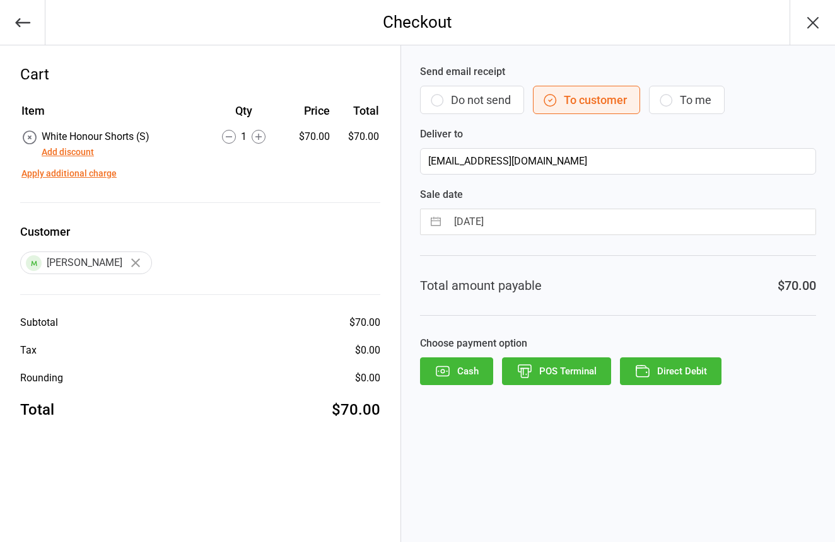
click at [477, 94] on button "Do not send" at bounding box center [472, 100] width 104 height 28
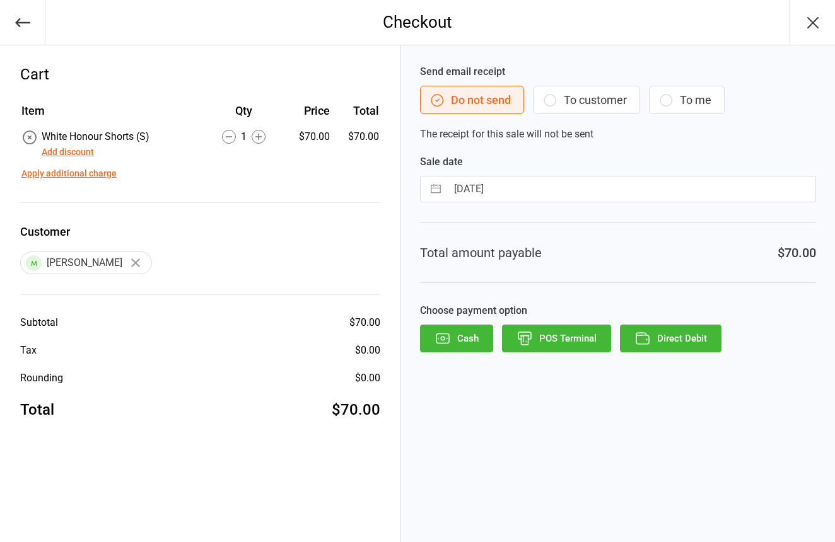
click at [549, 329] on button "POS Terminal" at bounding box center [556, 339] width 109 height 28
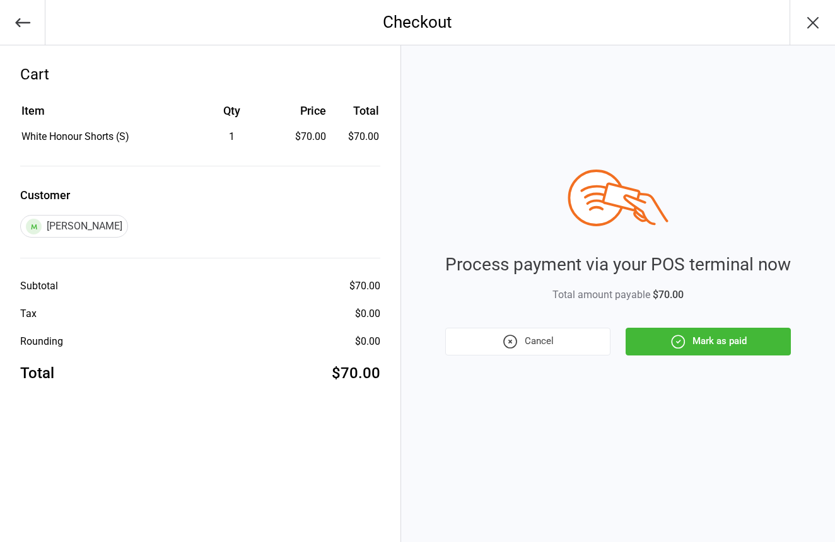
click at [676, 334] on icon "button" at bounding box center [678, 342] width 16 height 16
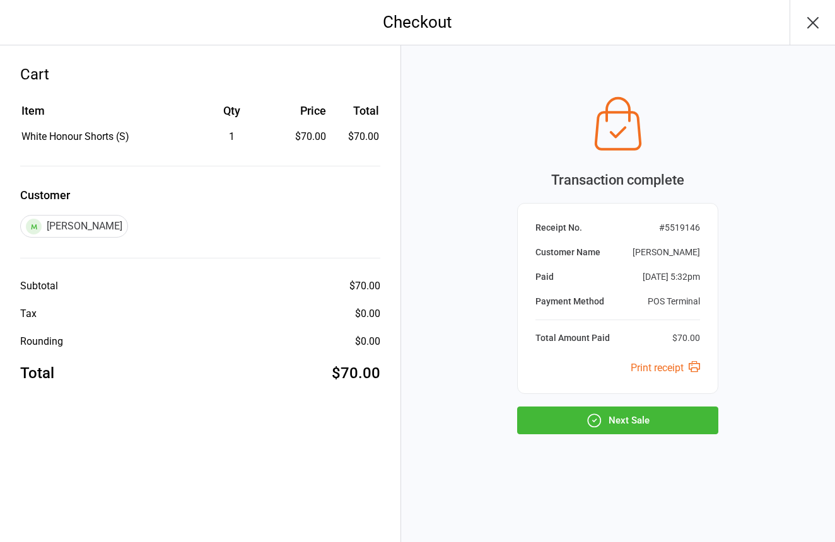
click at [642, 416] on button "Next Sale" at bounding box center [617, 421] width 201 height 28
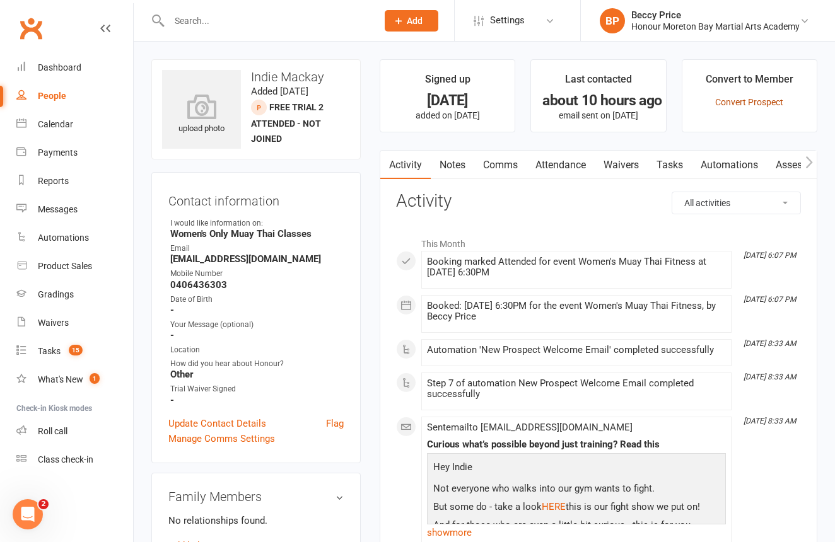
click at [742, 105] on link "Convert Prospect" at bounding box center [749, 102] width 68 height 10
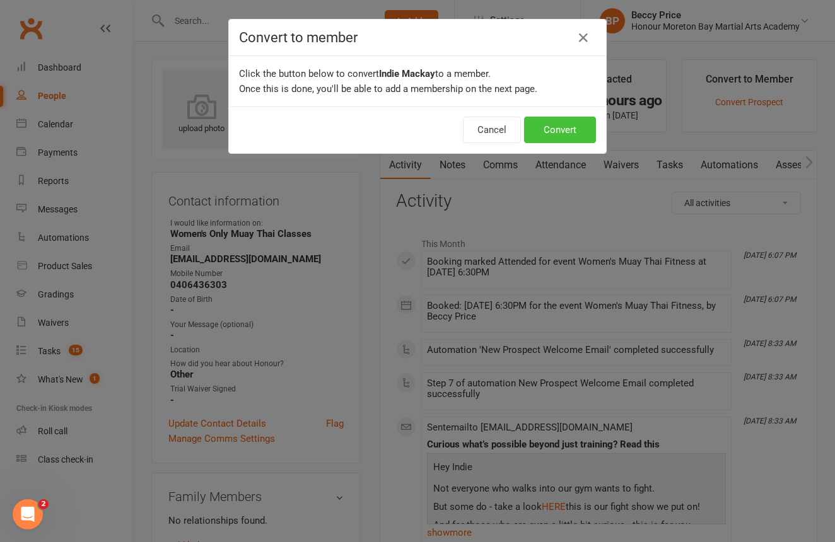
click at [561, 125] on button "Convert" at bounding box center [560, 130] width 72 height 26
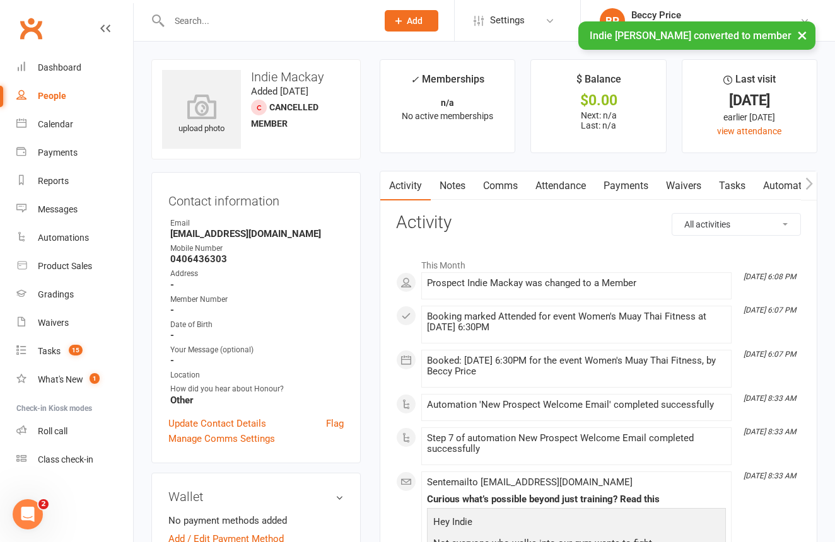
click at [812, 177] on icon "button" at bounding box center [809, 183] width 8 height 13
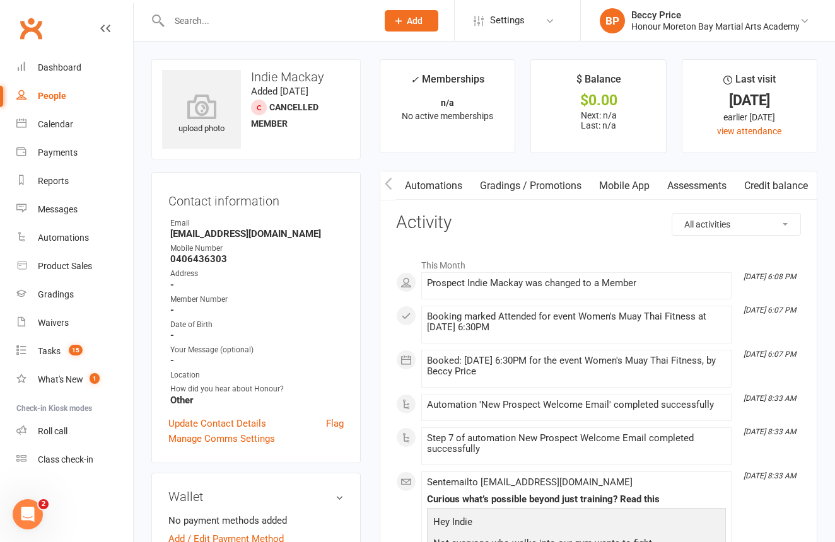
click at [618, 184] on link "Mobile App" at bounding box center [624, 186] width 68 height 29
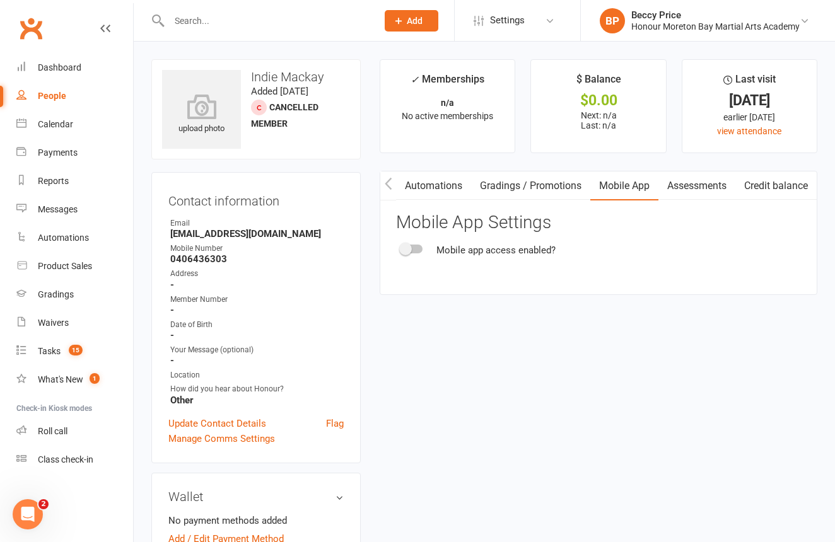
click at [386, 185] on icon "button" at bounding box center [389, 183] width 8 height 13
click at [387, 185] on icon "button" at bounding box center [389, 183] width 8 height 13
click at [518, 185] on link "Waivers" at bounding box center [508, 186] width 53 height 29
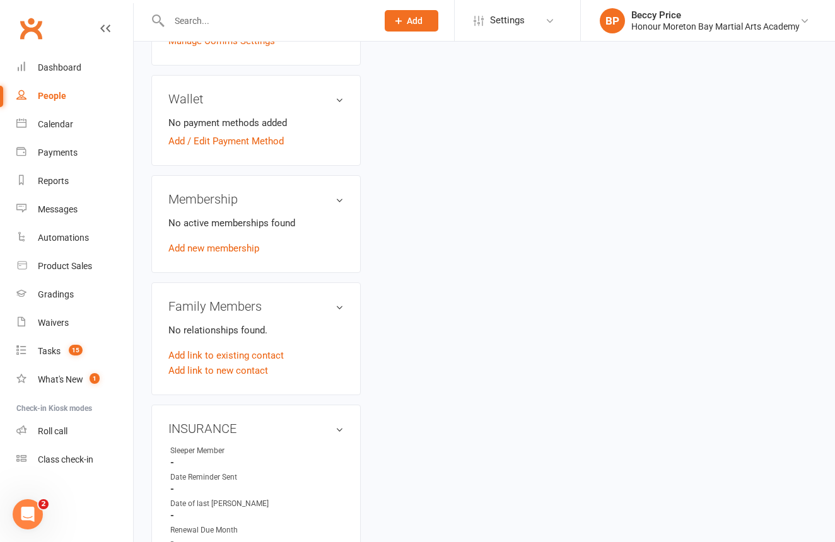
scroll to position [431, 0]
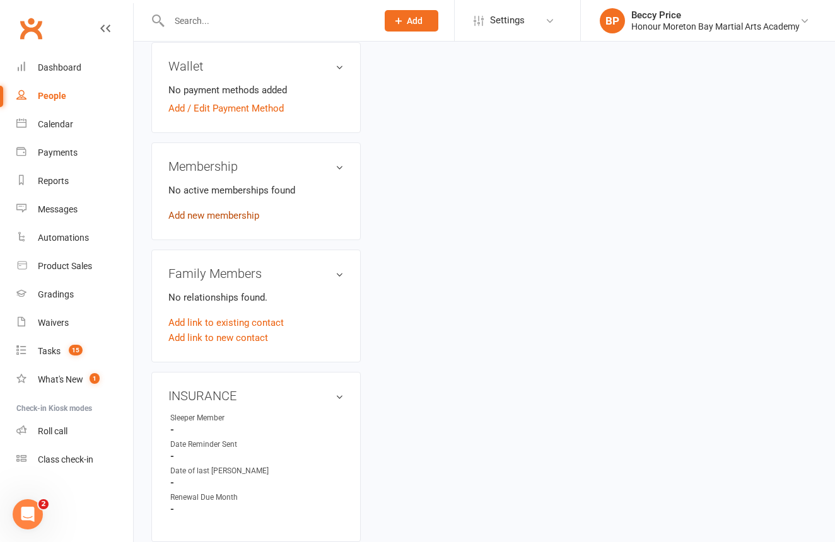
click at [243, 213] on link "Add new membership" at bounding box center [213, 215] width 91 height 11
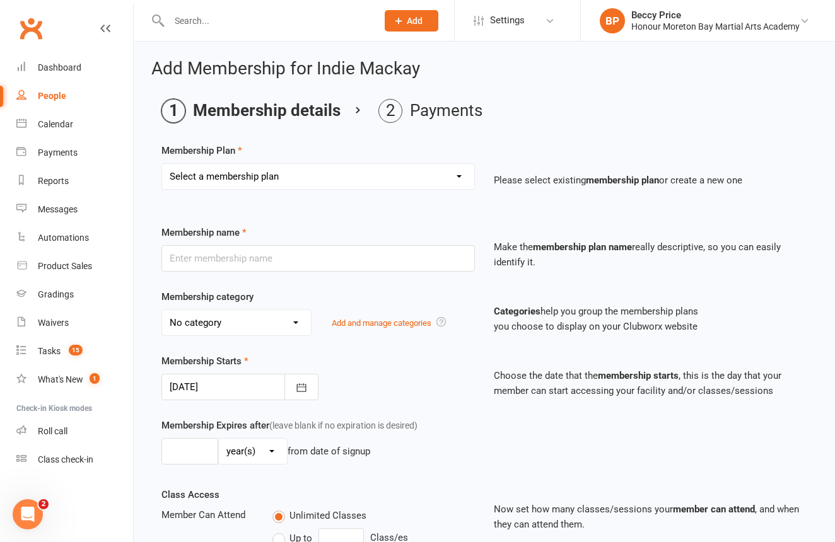
select select "0"
type input "Sign Up Fee Paid (Insurance + Gloves)"
select select "10"
type input "1"
type input "0"
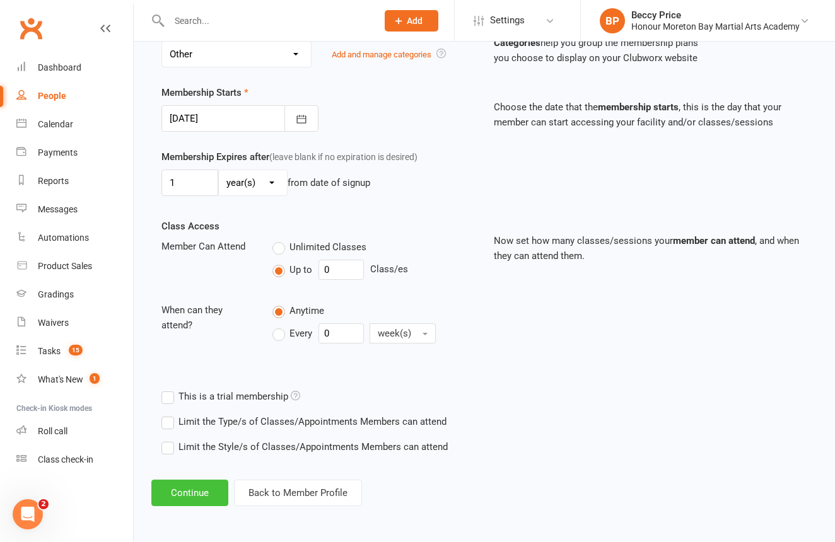
scroll to position [279, 0]
drag, startPoint x: 200, startPoint y: 481, endPoint x: 213, endPoint y: 470, distance: 17.0
click at [201, 481] on button "Continue" at bounding box center [189, 493] width 77 height 26
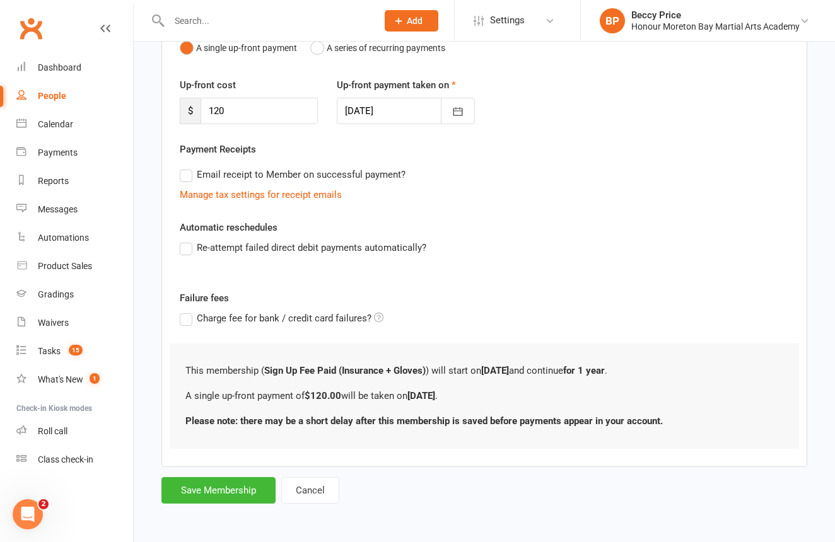
scroll to position [155, 0]
drag, startPoint x: 222, startPoint y: 481, endPoint x: 230, endPoint y: 477, distance: 9.0
click at [222, 481] on button "Save Membership" at bounding box center [218, 490] width 114 height 26
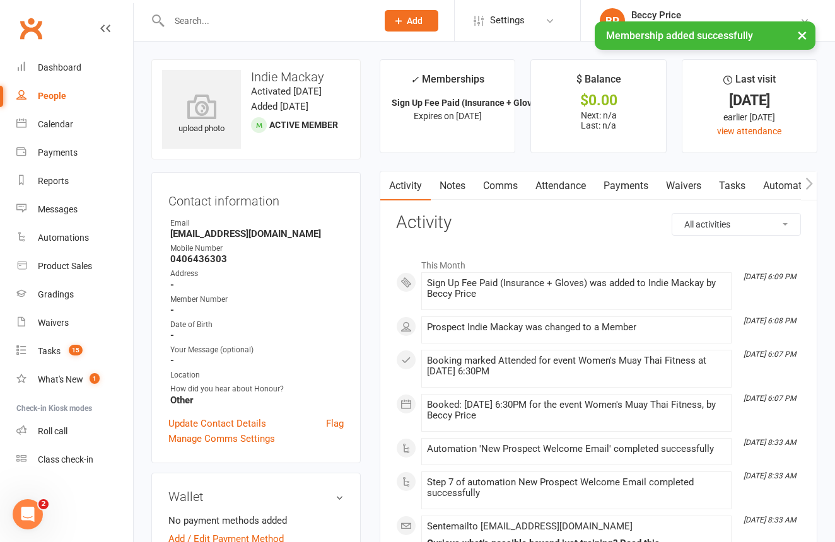
click at [689, 188] on link "Waivers" at bounding box center [683, 186] width 53 height 29
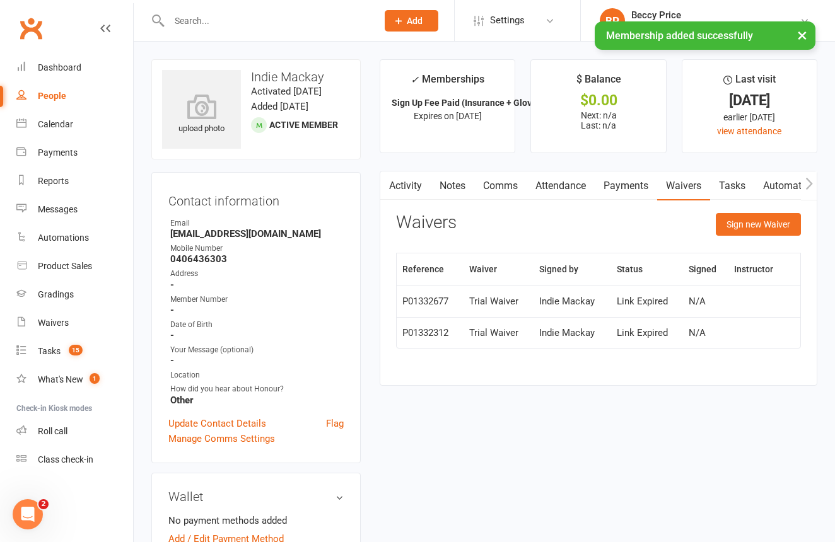
click at [606, 178] on link "Payments" at bounding box center [626, 186] width 62 height 29
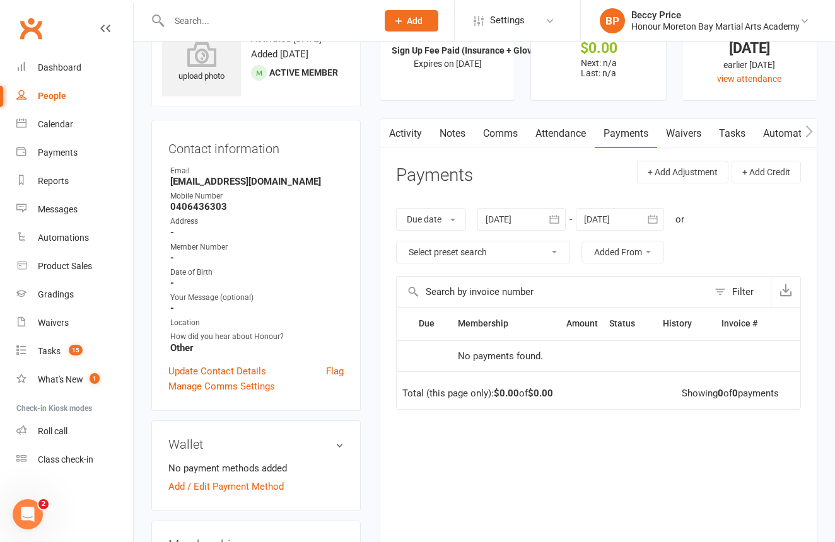
scroll to position [52, 0]
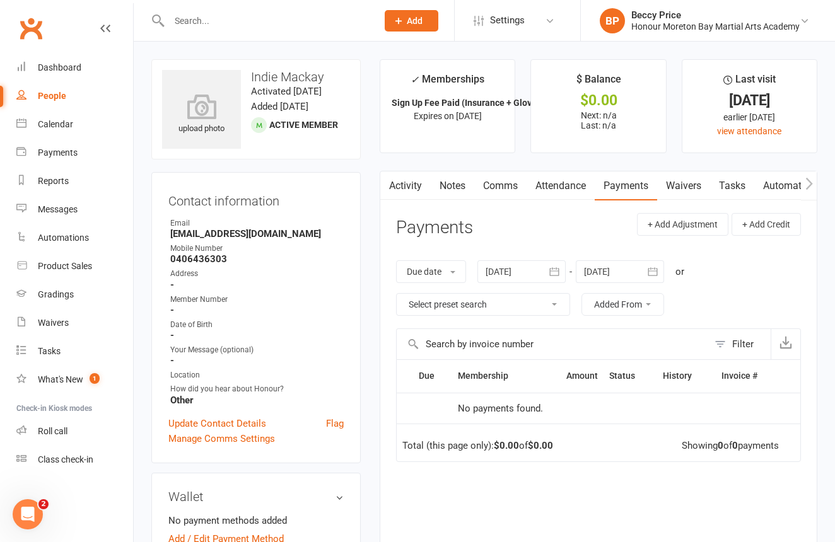
click at [400, 177] on link "Activity" at bounding box center [405, 186] width 50 height 29
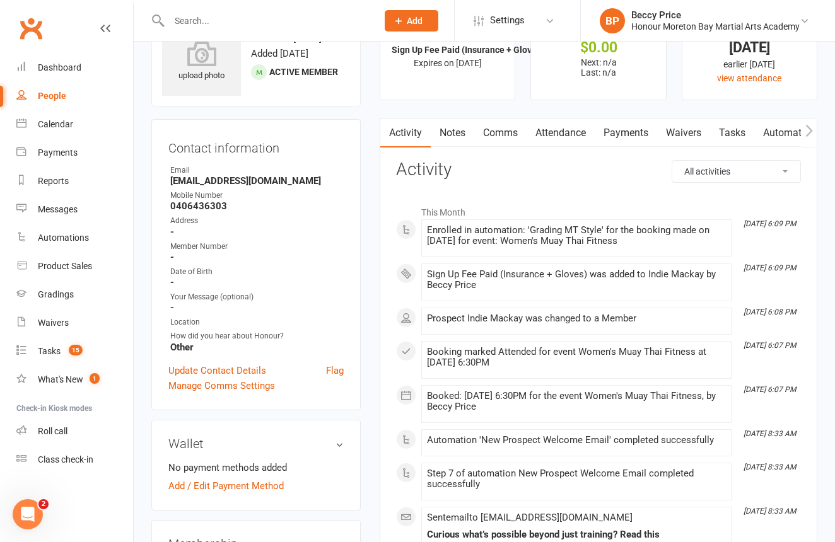
scroll to position [54, 0]
click at [634, 121] on link "Payments" at bounding box center [626, 131] width 62 height 29
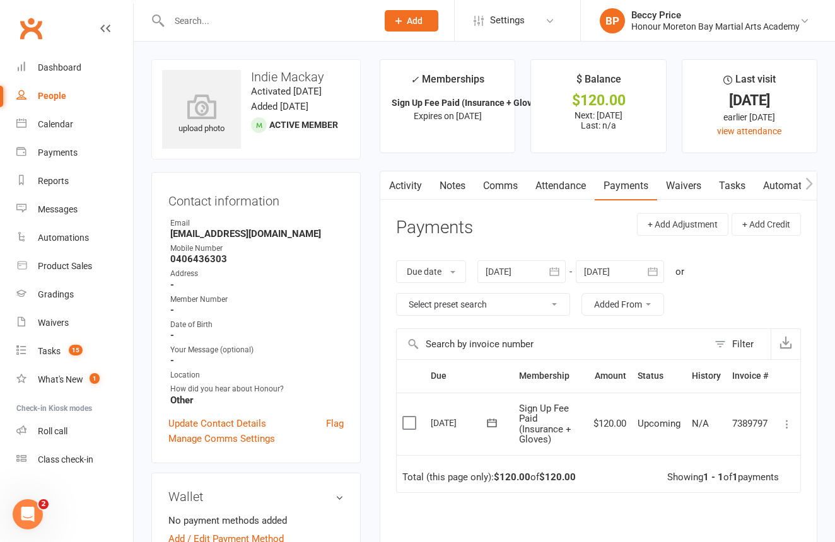
click at [788, 424] on icon at bounding box center [787, 424] width 13 height 13
click at [771, 451] on link "Mark as Paid (Cash)" at bounding box center [731, 448] width 125 height 25
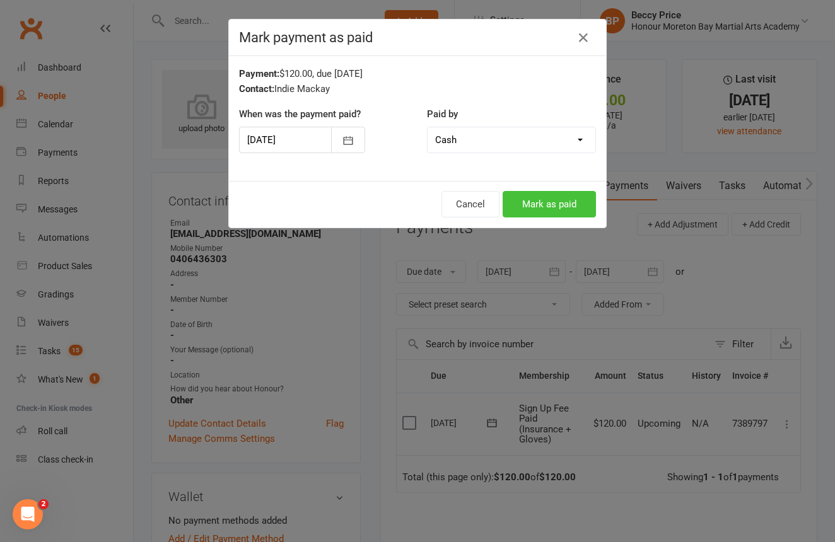
click at [572, 198] on button "Mark as paid" at bounding box center [549, 204] width 93 height 26
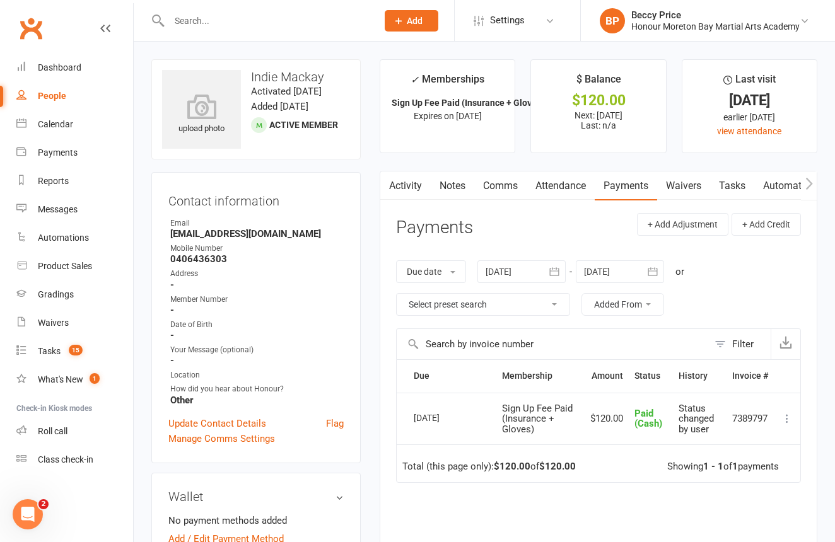
click at [449, 182] on link "Notes" at bounding box center [453, 186] width 44 height 29
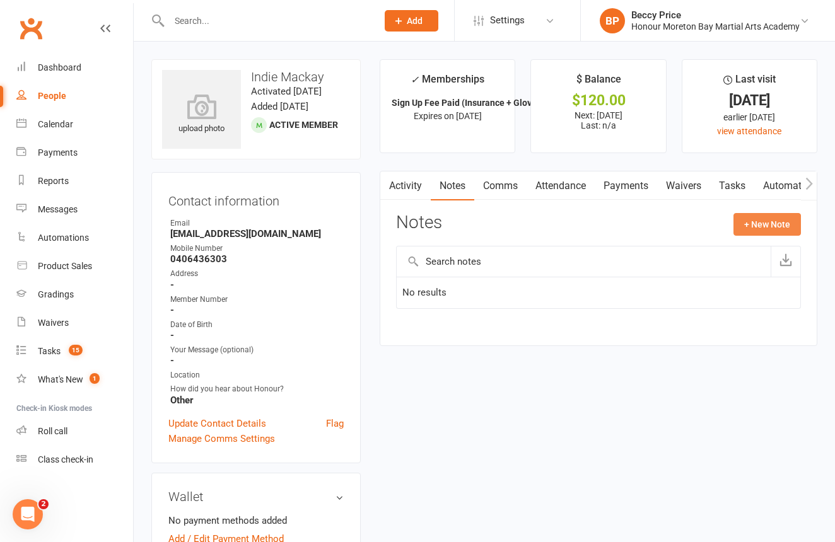
click at [790, 221] on button "+ New Note" at bounding box center [766, 224] width 67 height 23
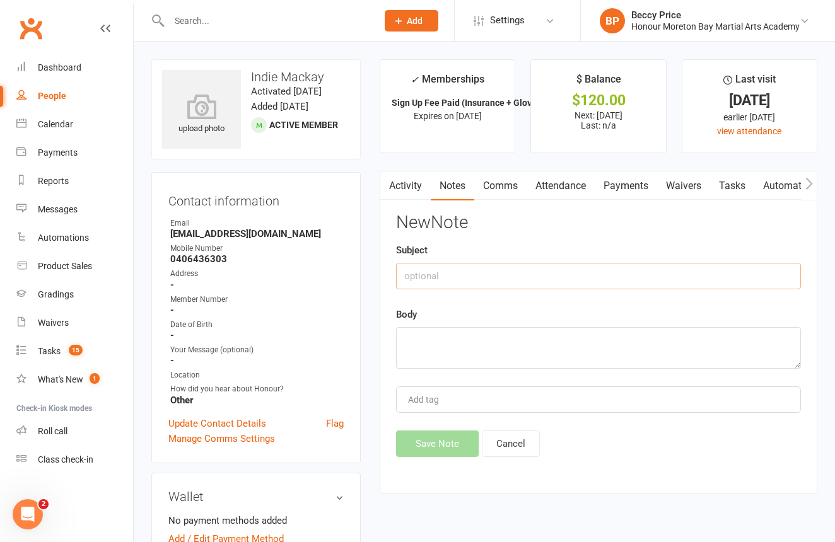
click at [651, 269] on input "text" at bounding box center [598, 276] width 405 height 26
type input "sign up"
click at [639, 342] on textarea at bounding box center [598, 348] width 405 height 42
type textarea "sign up fee paid and gloves received"
click at [445, 439] on button "Save Note" at bounding box center [437, 444] width 83 height 26
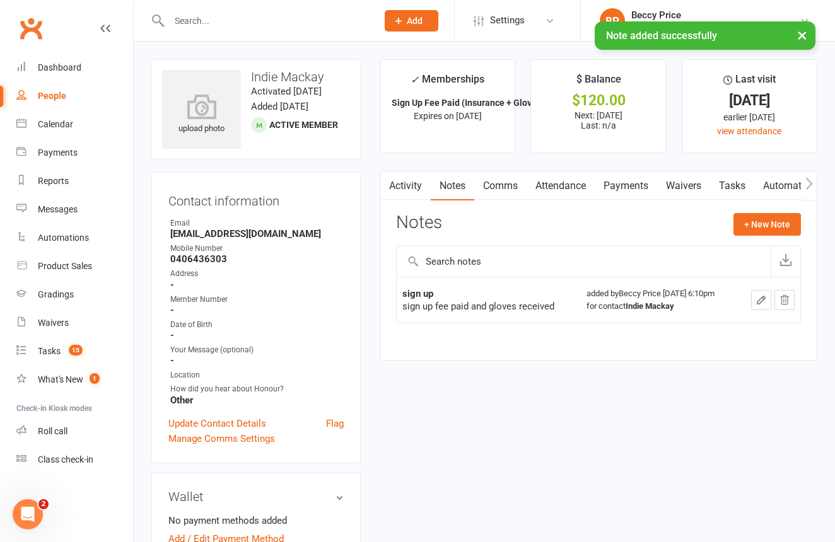
click at [691, 180] on link "Waivers" at bounding box center [683, 186] width 53 height 29
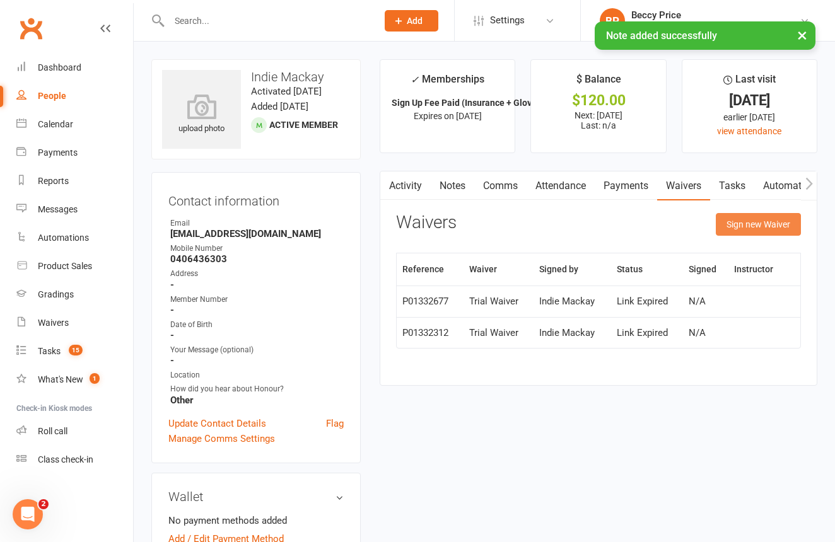
click at [739, 224] on button "Sign new Waiver" at bounding box center [758, 224] width 85 height 23
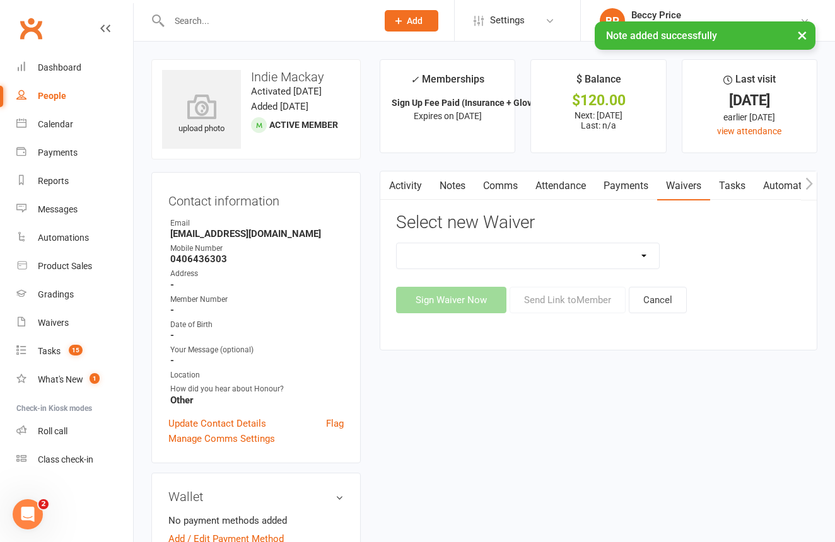
select select "4638"
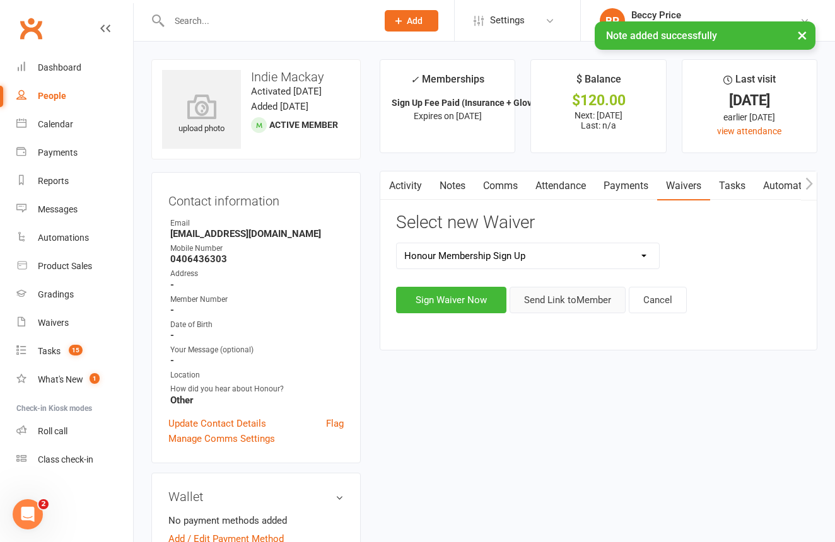
click at [548, 308] on button "Send Link to Member" at bounding box center [568, 300] width 116 height 26
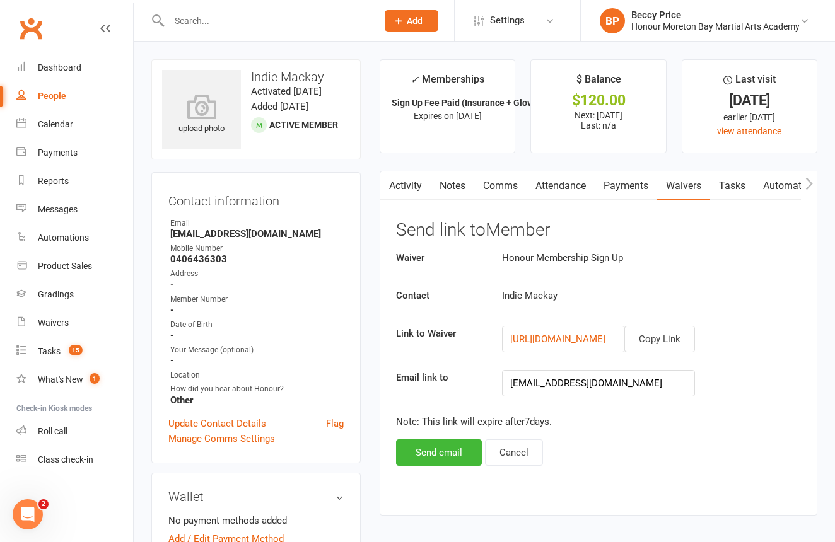
drag, startPoint x: 649, startPoint y: 332, endPoint x: 604, endPoint y: 267, distance: 79.3
click at [649, 332] on button "Copy Link" at bounding box center [659, 339] width 71 height 26
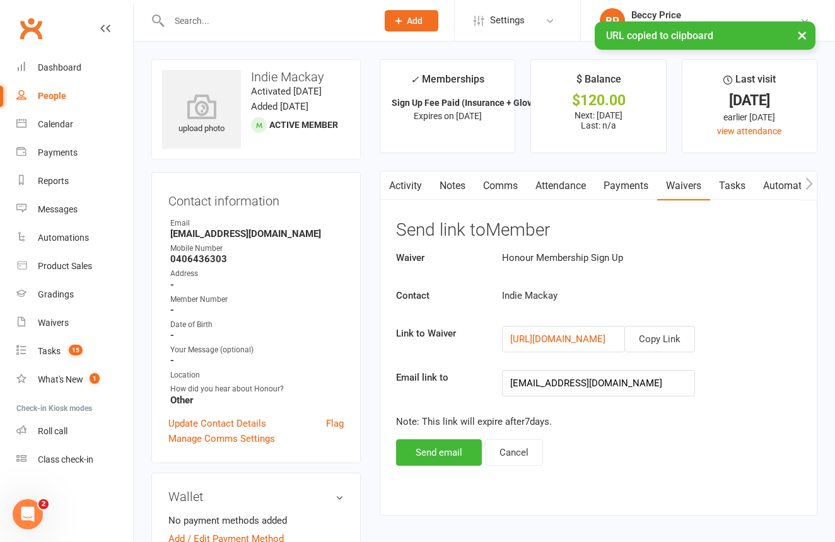
click at [479, 188] on link "Comms" at bounding box center [500, 186] width 52 height 29
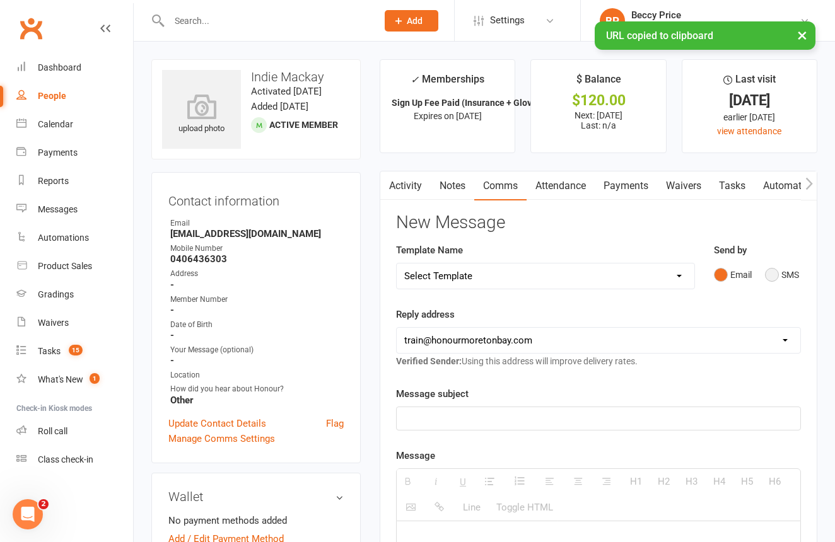
click at [778, 270] on button "SMS" at bounding box center [782, 275] width 34 height 24
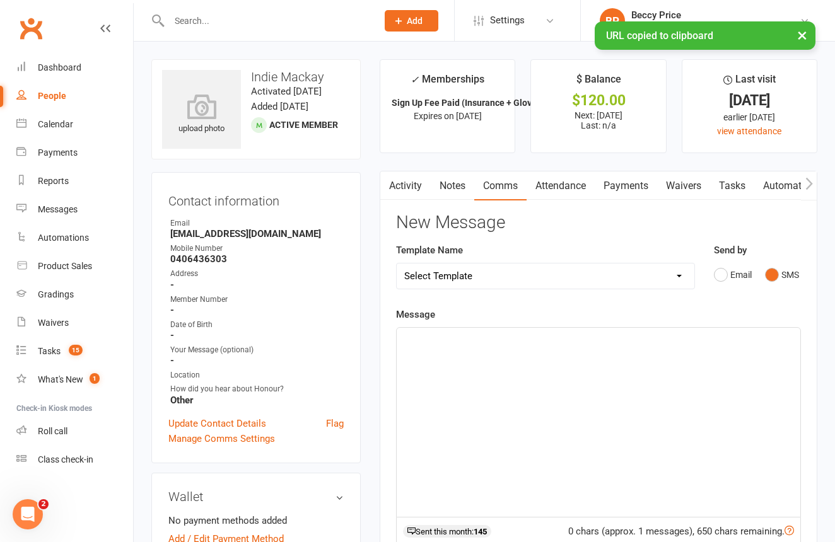
click at [713, 361] on div at bounding box center [599, 422] width 404 height 189
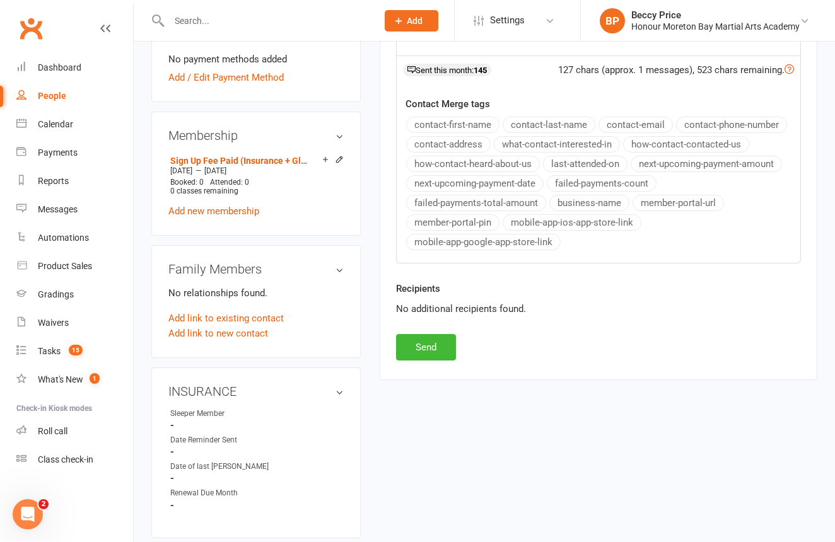
scroll to position [469, 0]
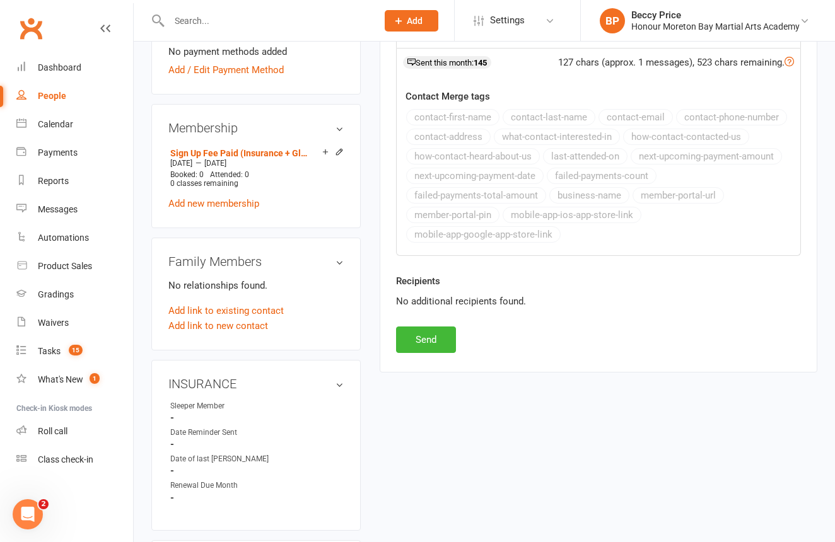
click at [421, 347] on button "Send" at bounding box center [426, 340] width 60 height 26
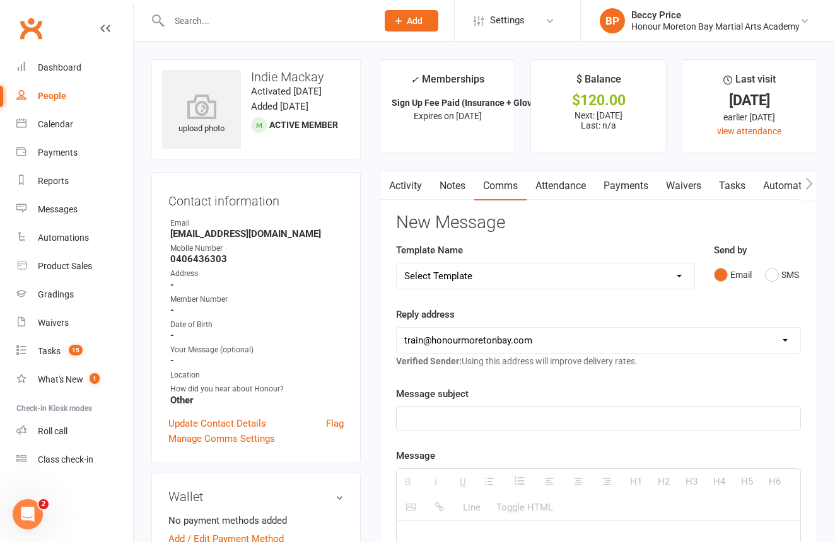
scroll to position [0, 0]
click at [312, 28] on input "text" at bounding box center [266, 21] width 203 height 18
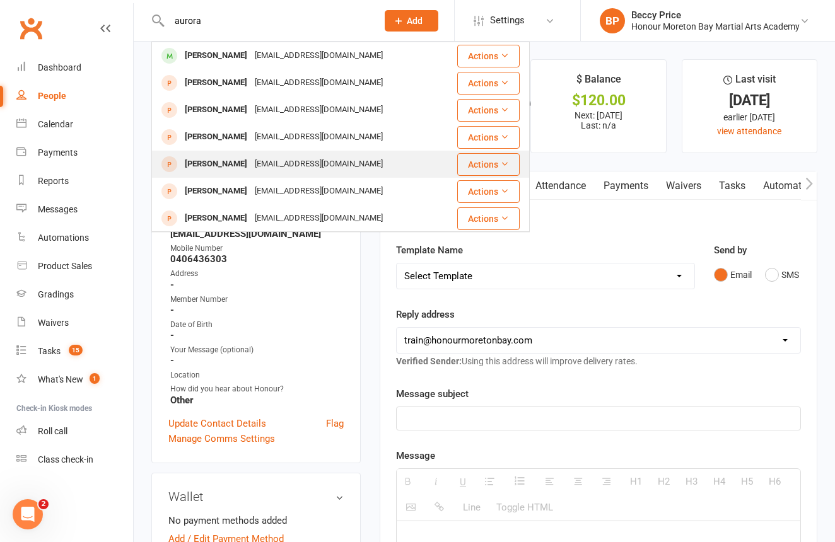
type input "aurora"
click at [289, 169] on div "sandylgoulding@gmail.com" at bounding box center [319, 164] width 136 height 18
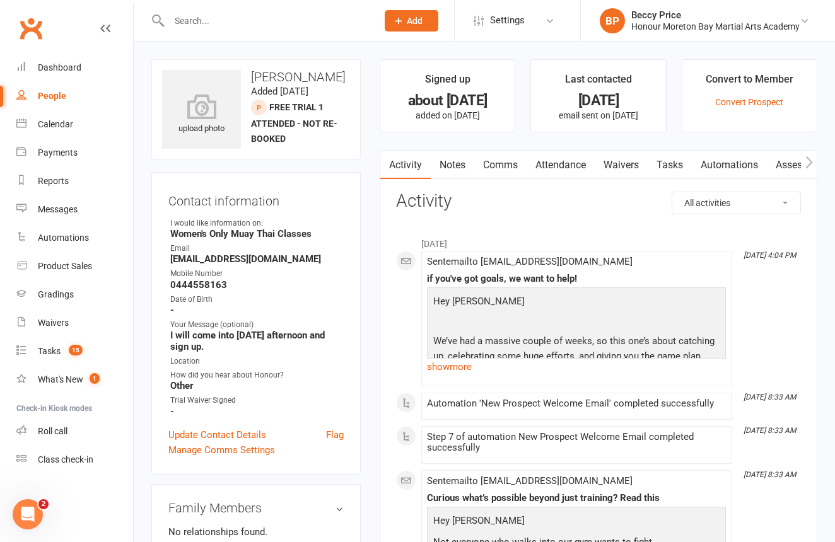
click at [446, 160] on link "Notes" at bounding box center [453, 165] width 44 height 29
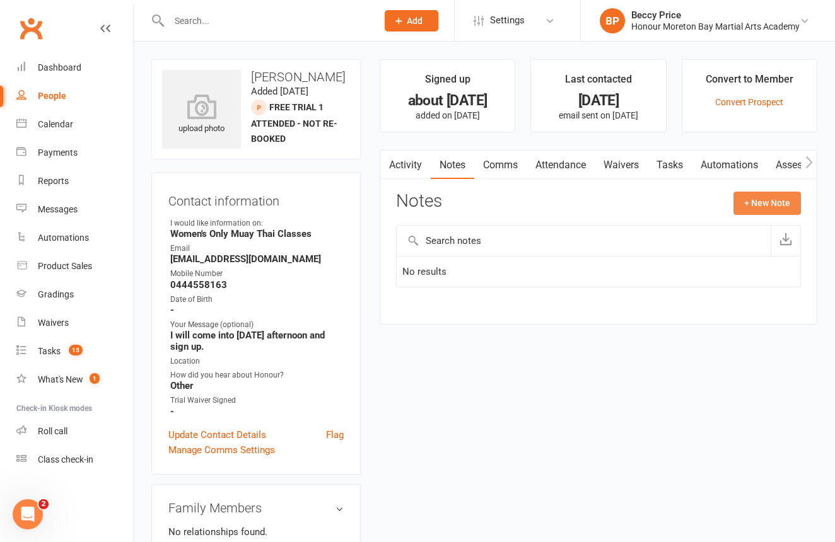
click at [785, 202] on button "+ New Note" at bounding box center [766, 203] width 67 height 23
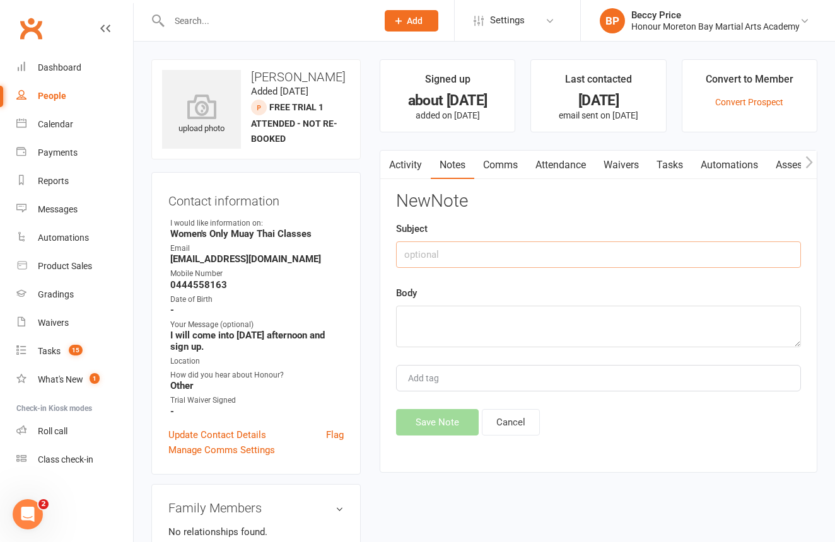
click at [575, 263] on input "text" at bounding box center [598, 255] width 405 height 26
type input "payment"
click at [545, 322] on textarea at bounding box center [598, 327] width 405 height 42
click at [501, 321] on textarea "billing once a month tp 04_104_125_6_1" at bounding box center [598, 327] width 405 height 42
drag, startPoint x: 574, startPoint y: 319, endPoint x: 609, endPoint y: 315, distance: 35.0
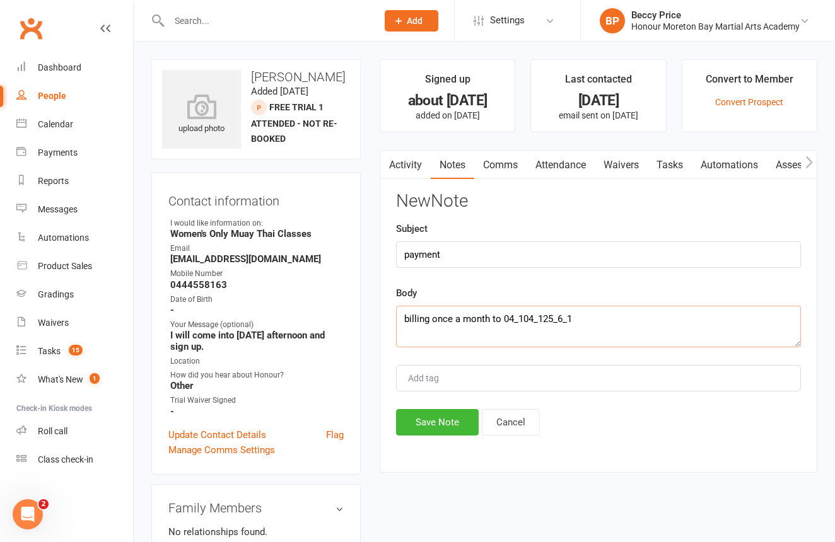
click at [579, 318] on textarea "billing once a month to 04_104_125_6_1" at bounding box center [598, 327] width 405 height 42
drag, startPoint x: 406, startPoint y: 316, endPoint x: 426, endPoint y: 317, distance: 20.2
click at [406, 316] on textarea "billing once a month to 04_104_125_6_1 email is" at bounding box center [598, 327] width 405 height 42
drag, startPoint x: 674, startPoint y: 324, endPoint x: 667, endPoint y: 323, distance: 7.1
click at [672, 324] on textarea "NDIS billing once a month to 04_104_125_6_1 email is" at bounding box center [598, 327] width 405 height 42
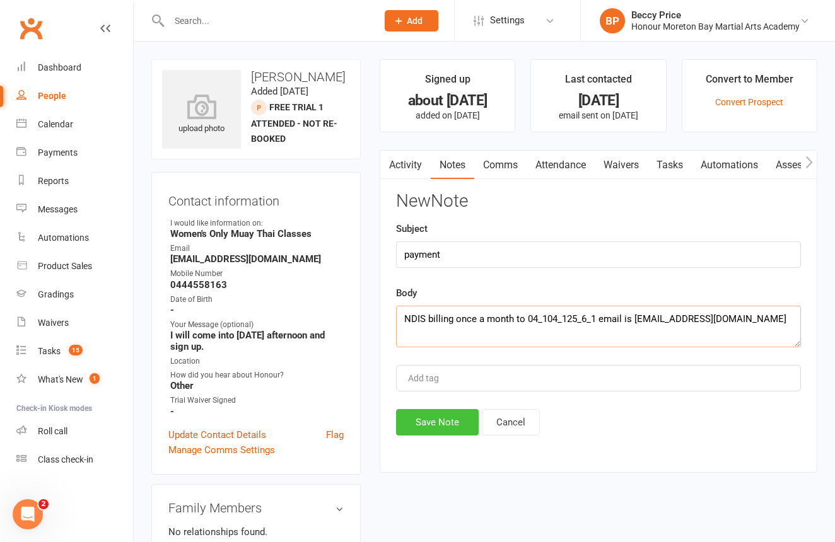
type textarea "NDIS billing once a month to 04_104_125_6_1 email is accounts@first2care.com.au"
click at [444, 417] on button "Save Note" at bounding box center [437, 422] width 83 height 26
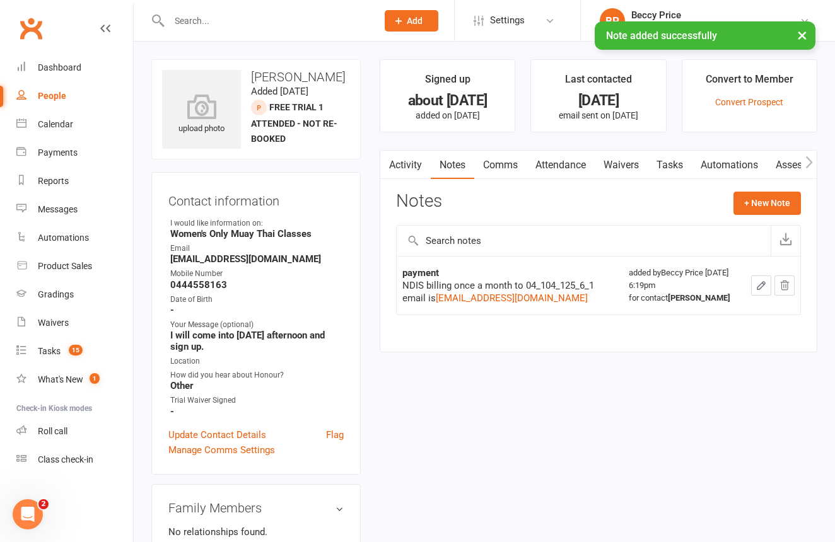
click at [417, 158] on link "Activity" at bounding box center [405, 165] width 50 height 29
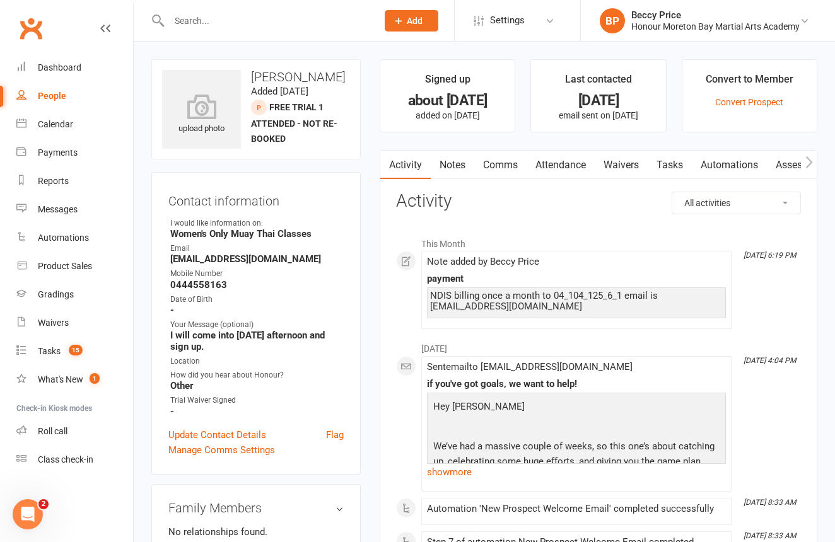
click at [458, 163] on link "Notes" at bounding box center [453, 165] width 44 height 29
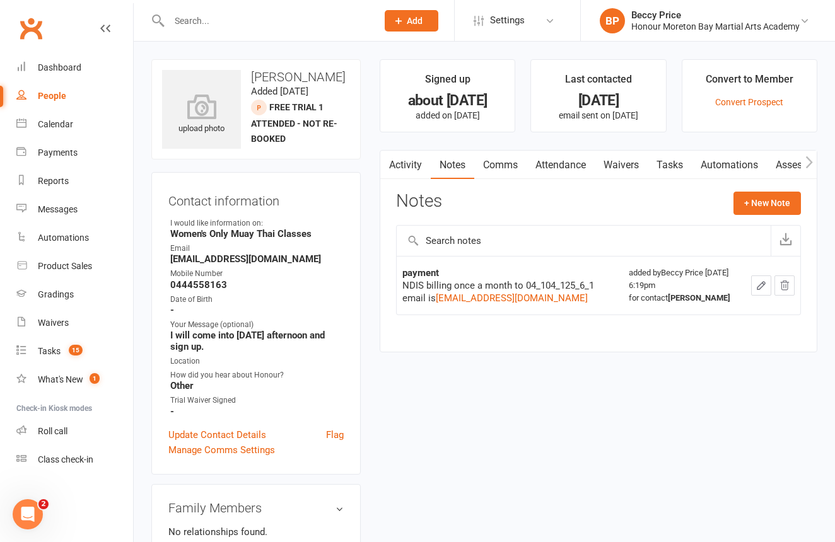
click at [412, 168] on link "Activity" at bounding box center [405, 165] width 50 height 29
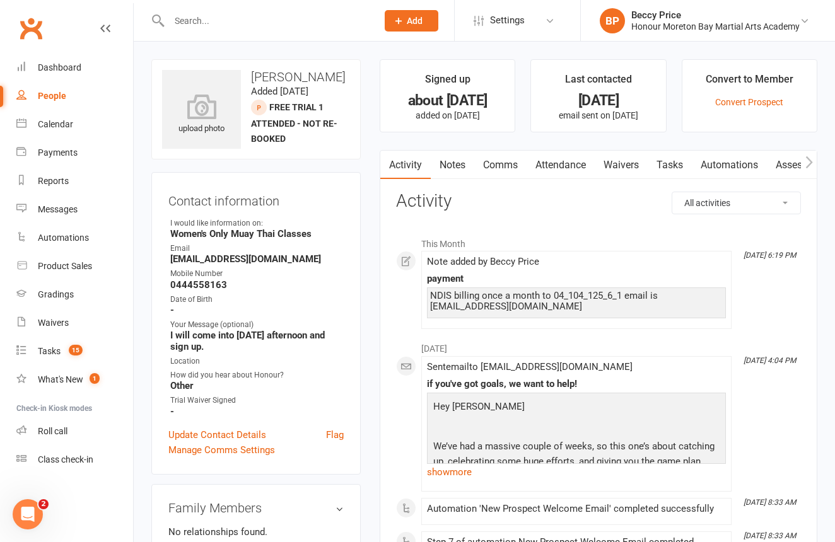
scroll to position [1, 0]
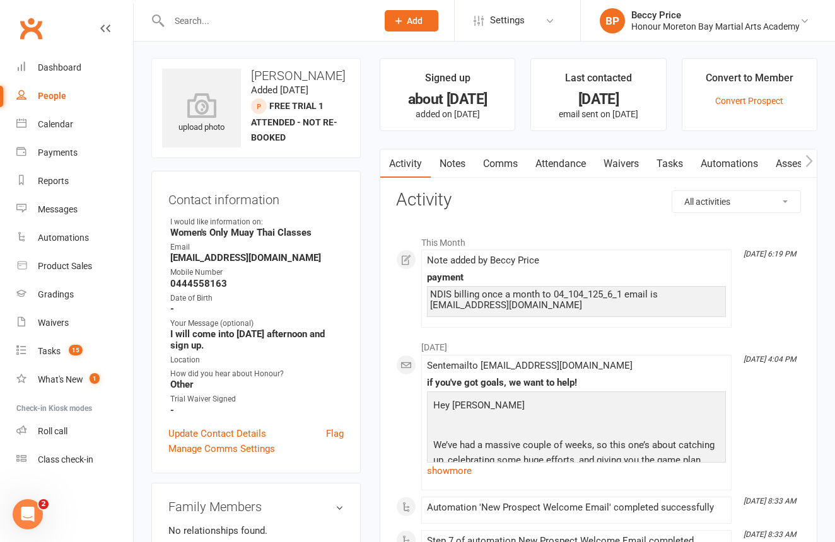
click at [245, 20] on input "text" at bounding box center [266, 21] width 203 height 18
click at [55, 436] on div "Roll call" at bounding box center [53, 431] width 30 height 10
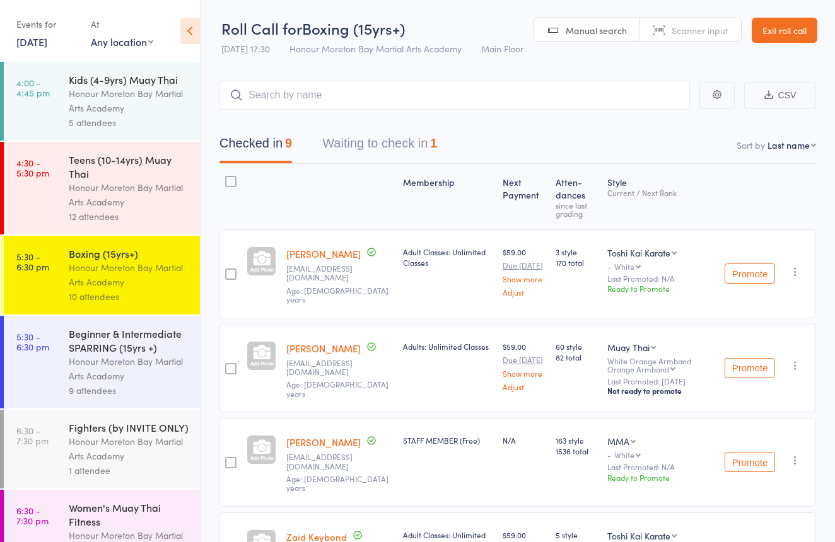
click at [161, 499] on div "Women's Muay Thai Fitness Honour Moreton Bay Martial Arts Academy 2 attendees" at bounding box center [134, 536] width 131 height 93
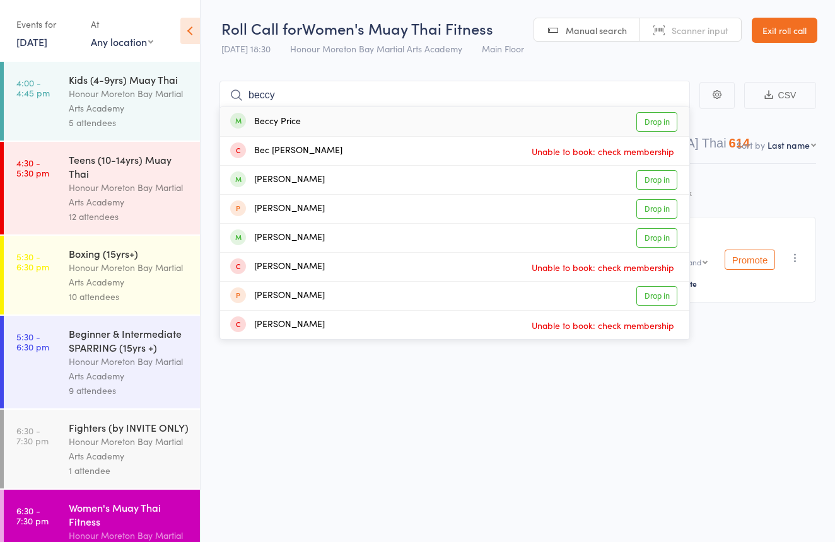
type input "beccy"
click at [315, 117] on div "Beccy Price Drop in" at bounding box center [454, 121] width 469 height 29
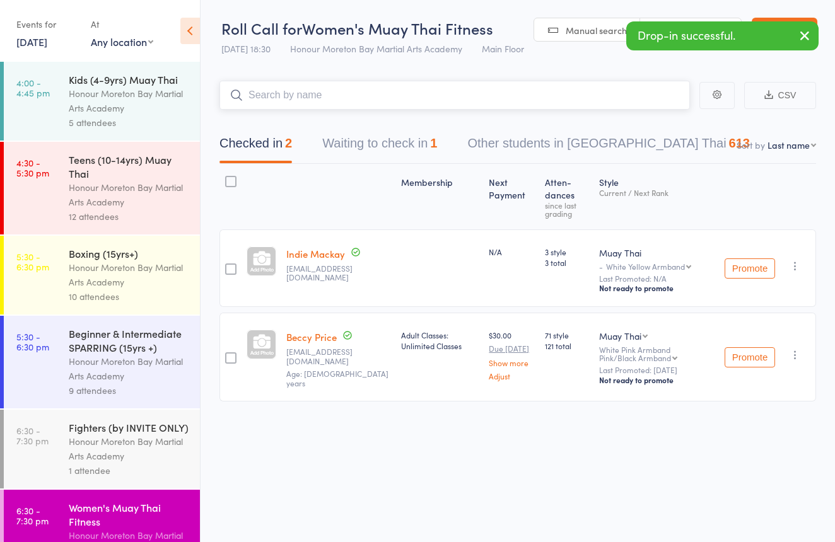
click at [384, 151] on button "Waiting to check in 1" at bounding box center [379, 146] width 115 height 33
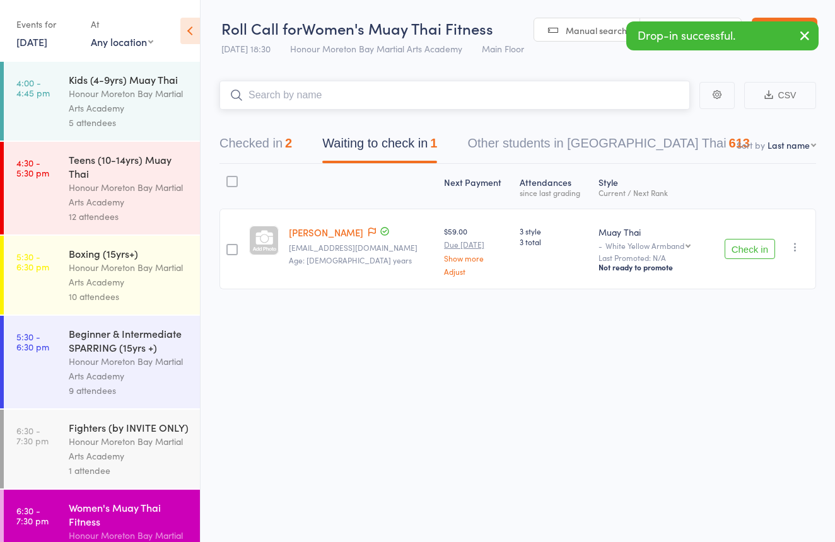
drag, startPoint x: 283, startPoint y: 146, endPoint x: 279, endPoint y: 153, distance: 7.4
click at [283, 146] on button "Checked in 2" at bounding box center [255, 146] width 73 height 33
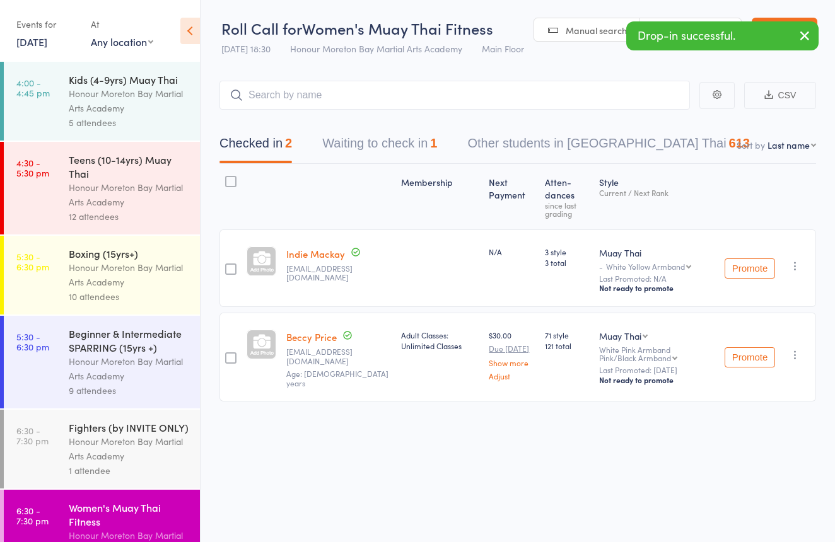
click at [135, 461] on div "Honour Moreton Bay Martial Arts Academy" at bounding box center [129, 449] width 120 height 29
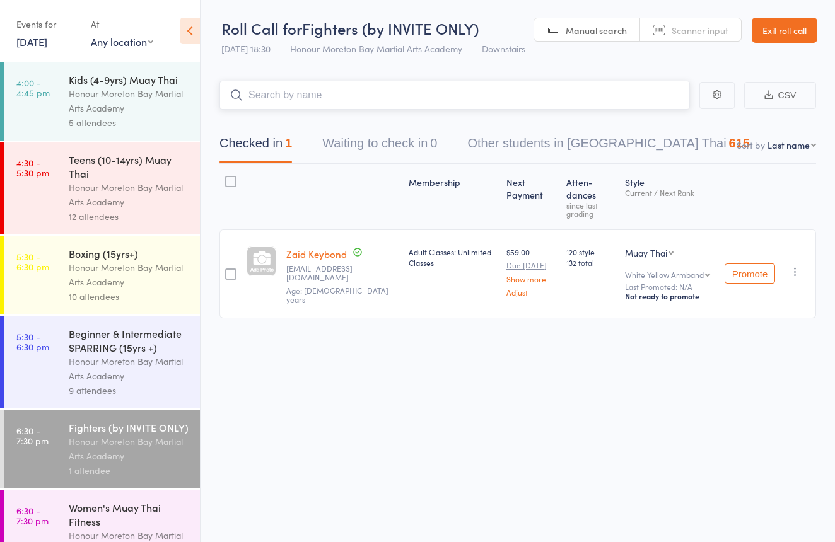
type input "v"
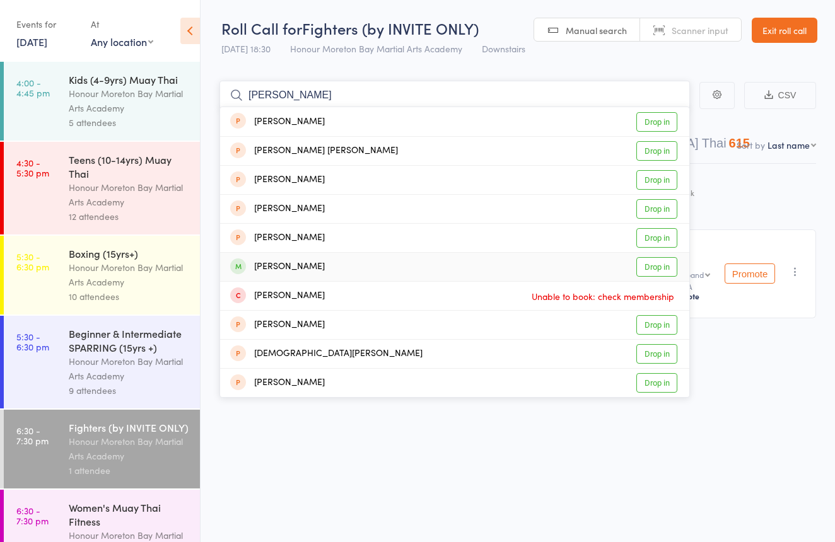
type input "[PERSON_NAME]"
click at [319, 269] on div "[PERSON_NAME]" at bounding box center [277, 267] width 95 height 15
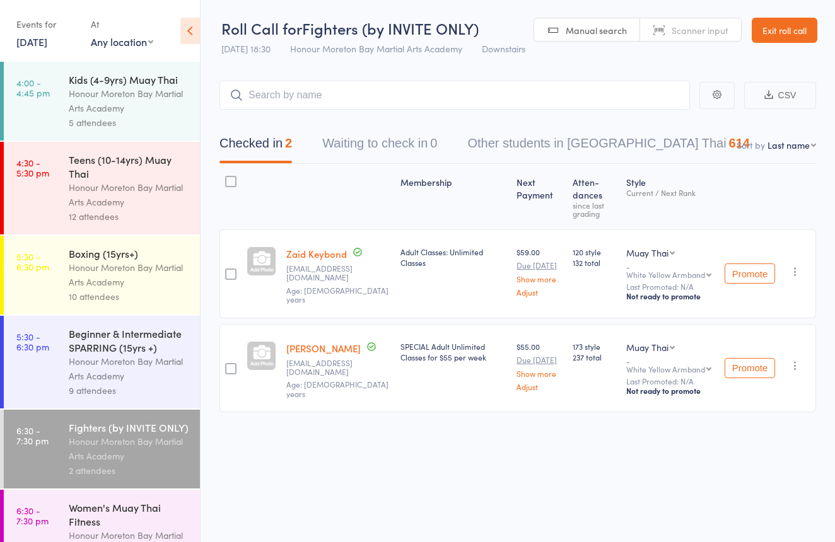
click at [165, 342] on div "Beginner & Intermediate SPARRING (15yrs +)" at bounding box center [129, 341] width 120 height 28
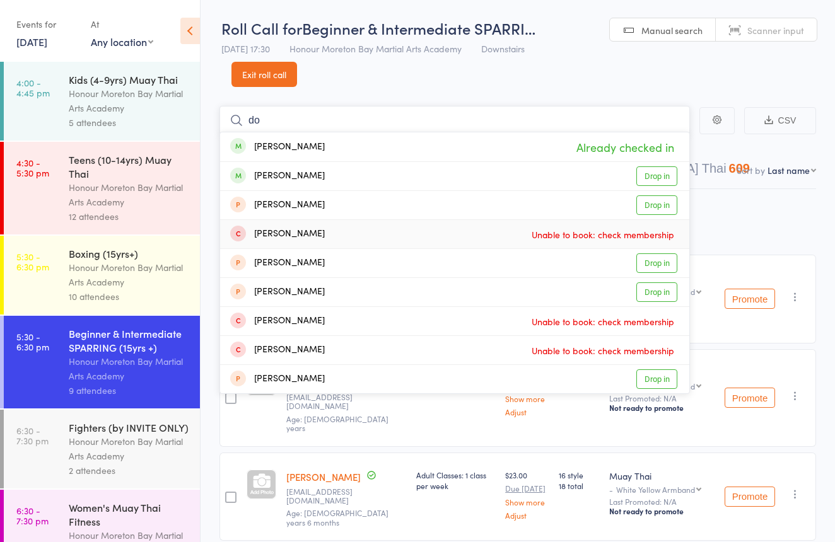
type input "d"
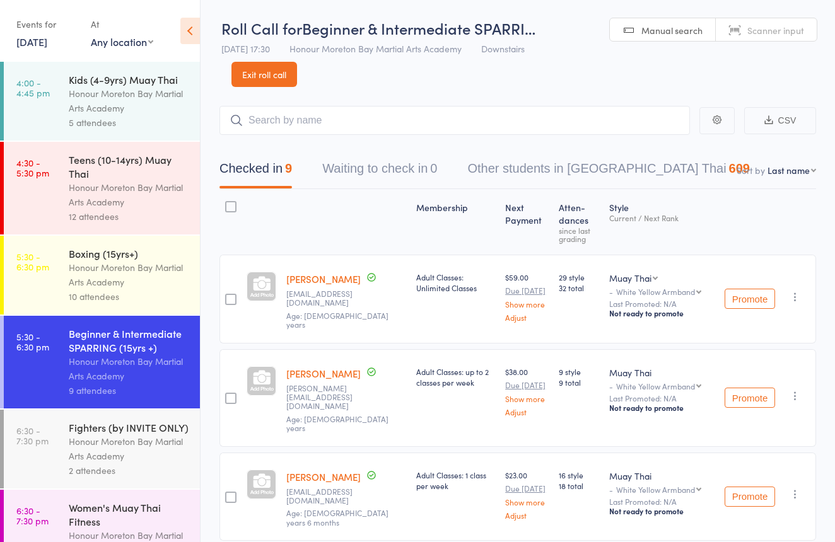
click at [147, 506] on div "Women's Muay Thai Fitness" at bounding box center [129, 515] width 120 height 28
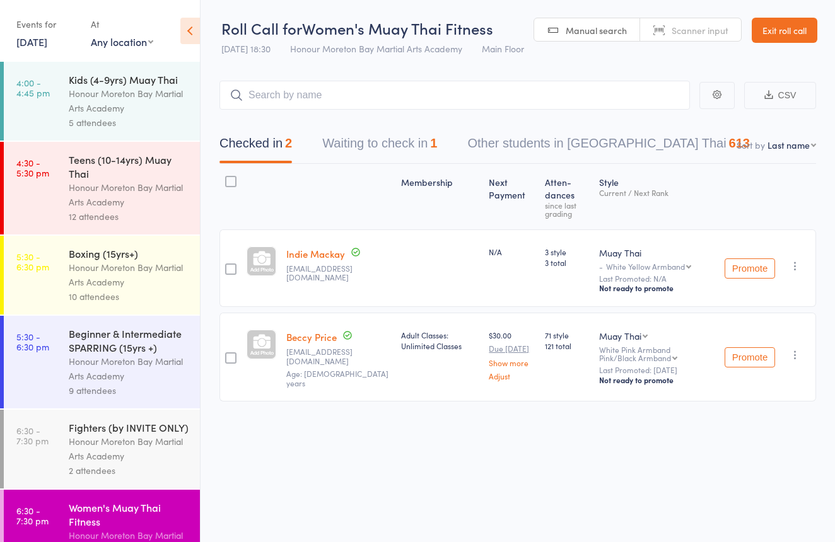
scroll to position [5, 1]
click at [709, 31] on span "Scanner input" at bounding box center [700, 29] width 57 height 13
type input "2795939"
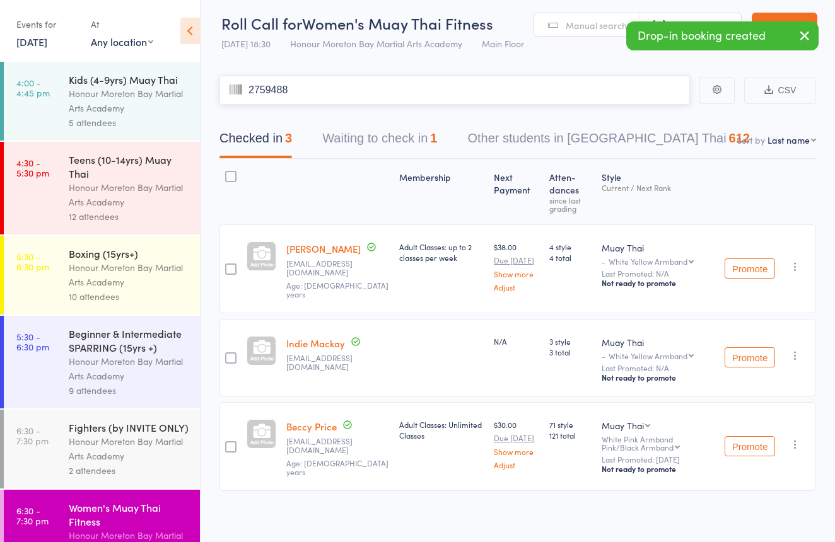
type input "2759488"
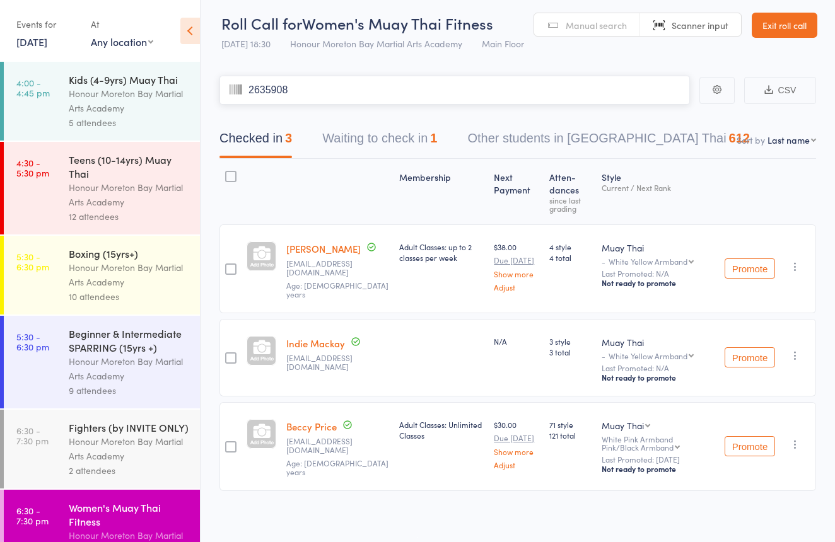
type input "2635908"
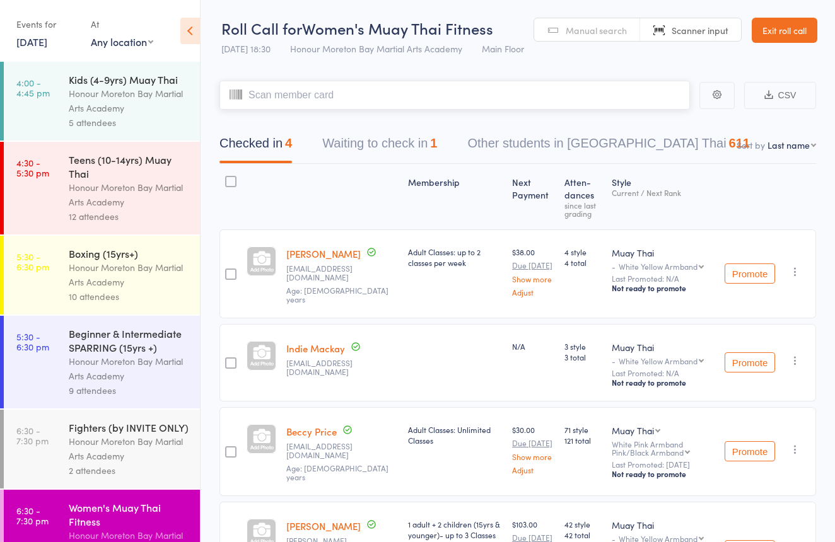
scroll to position [0, 0]
type input "0954"
click at [551, 40] on link "Manual search" at bounding box center [587, 30] width 106 height 24
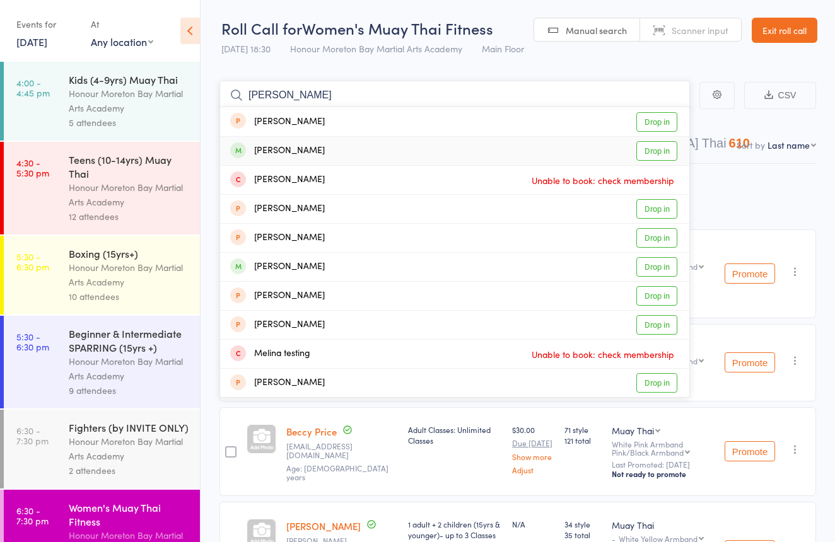
type input "[PERSON_NAME]"
click at [332, 153] on div "[PERSON_NAME] Drop in" at bounding box center [454, 151] width 469 height 28
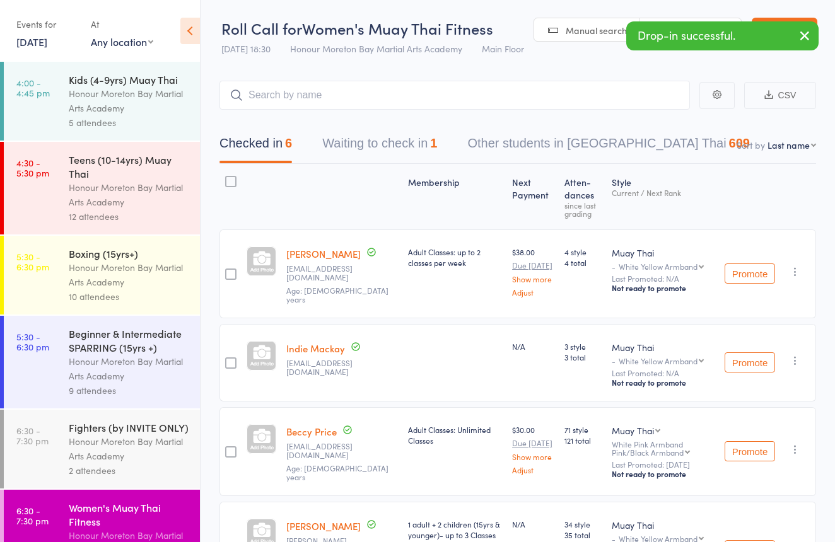
click at [689, 20] on link "Scanner input" at bounding box center [690, 30] width 101 height 24
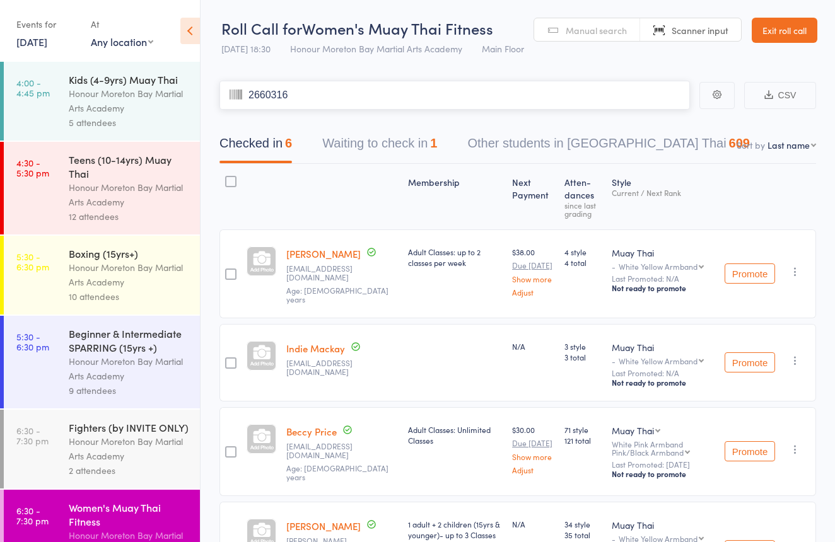
type input "2660316"
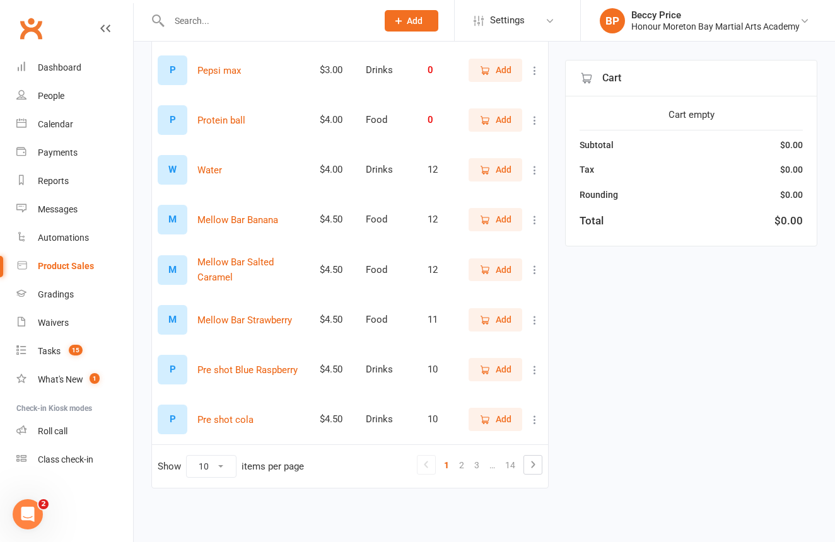
scroll to position [277, 0]
click at [476, 458] on link "3" at bounding box center [476, 466] width 15 height 18
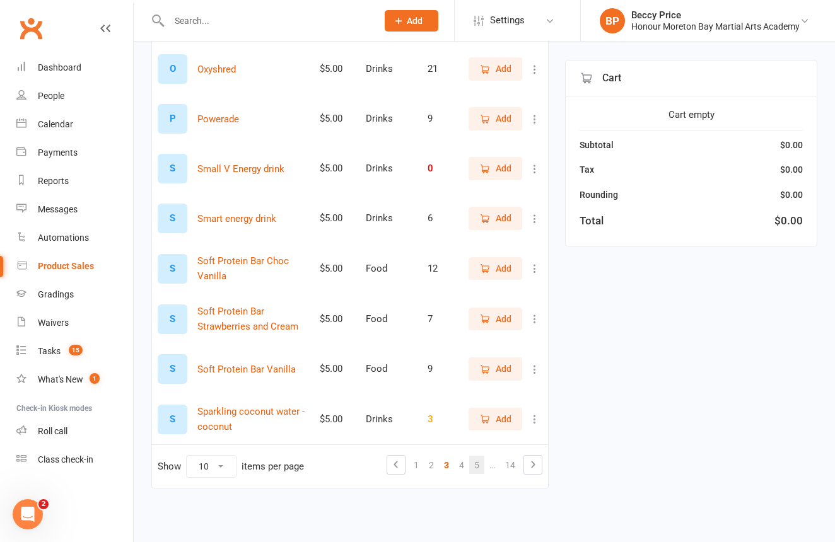
click at [480, 457] on link "5" at bounding box center [476, 466] width 15 height 18
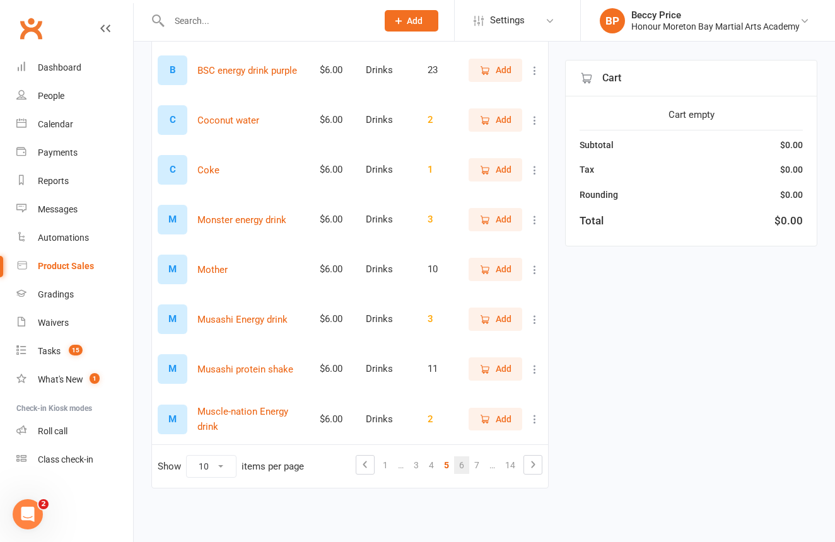
click at [463, 457] on link "6" at bounding box center [461, 466] width 15 height 18
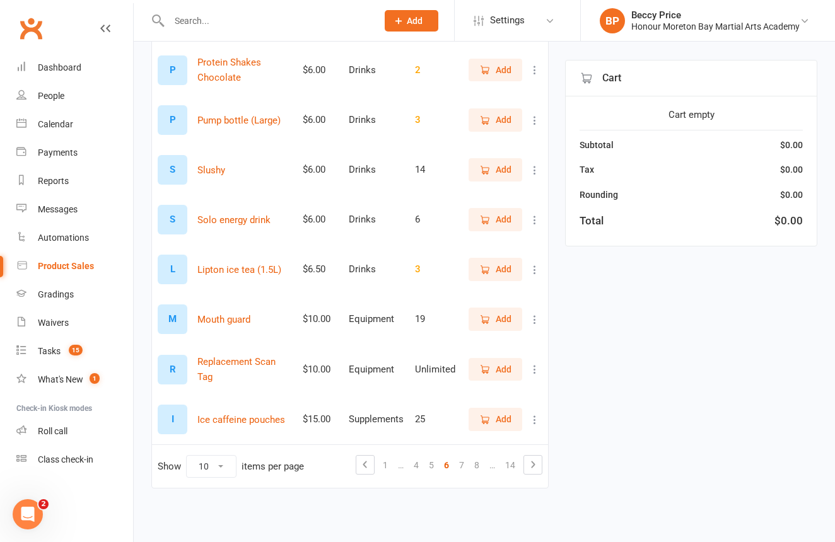
click at [506, 163] on span "Add" at bounding box center [504, 170] width 16 height 14
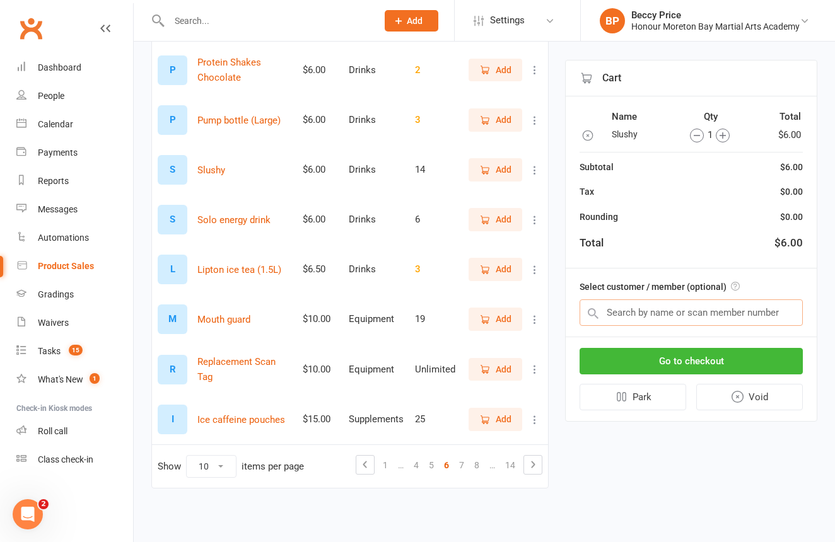
click at [634, 315] on input "text" at bounding box center [691, 313] width 223 height 26
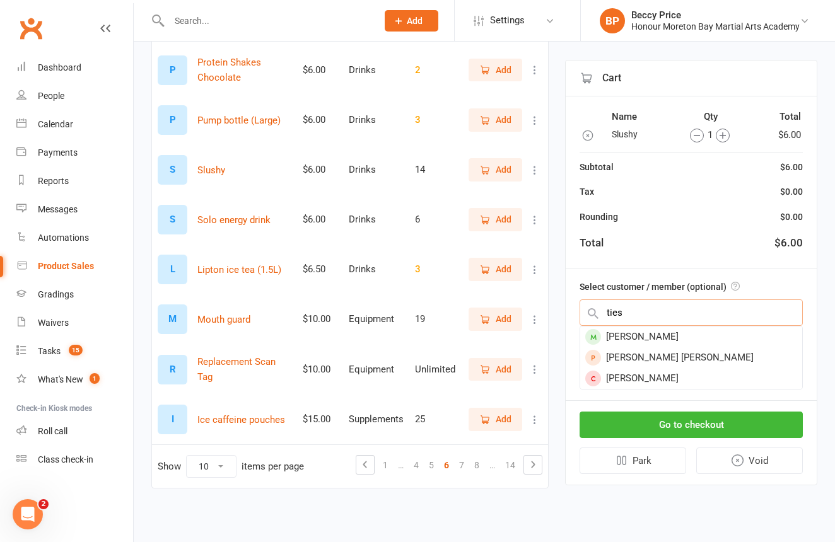
type input "ties"
drag, startPoint x: 641, startPoint y: 322, endPoint x: 663, endPoint y: 329, distance: 22.5
click at [663, 329] on div "Teisha Chapman" at bounding box center [691, 337] width 222 height 21
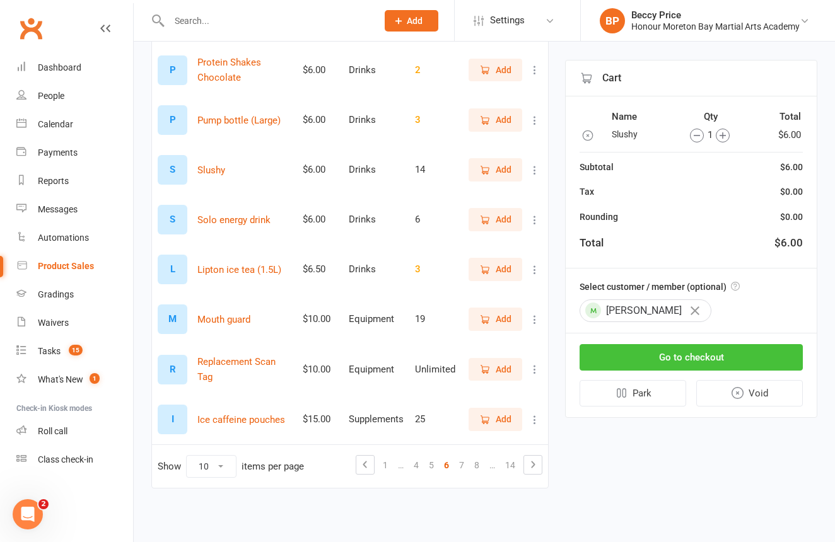
click at [692, 363] on button "Go to checkout" at bounding box center [691, 357] width 223 height 26
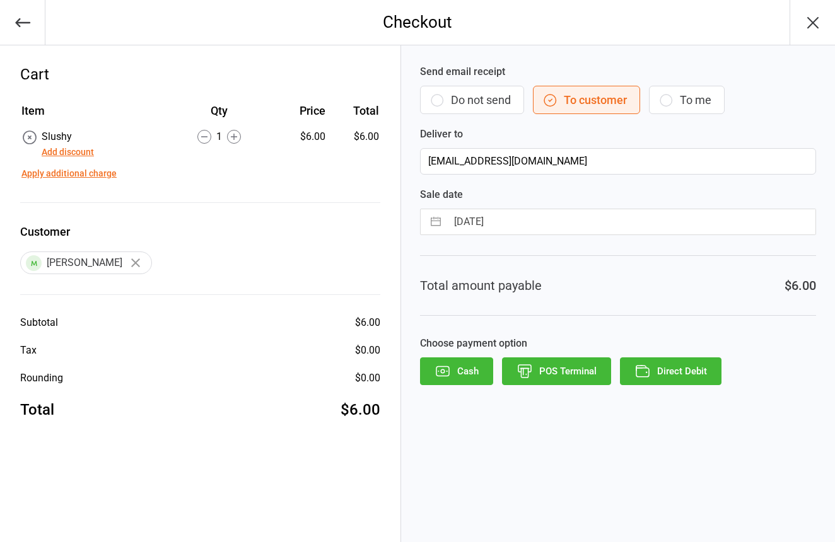
click at [448, 89] on button "Do not send" at bounding box center [472, 100] width 104 height 28
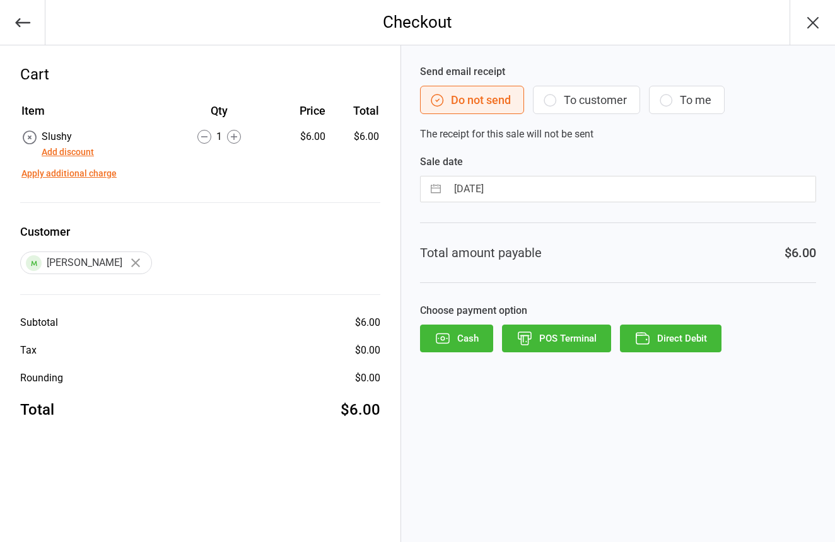
click at [588, 341] on button "POS Terminal" at bounding box center [556, 339] width 109 height 28
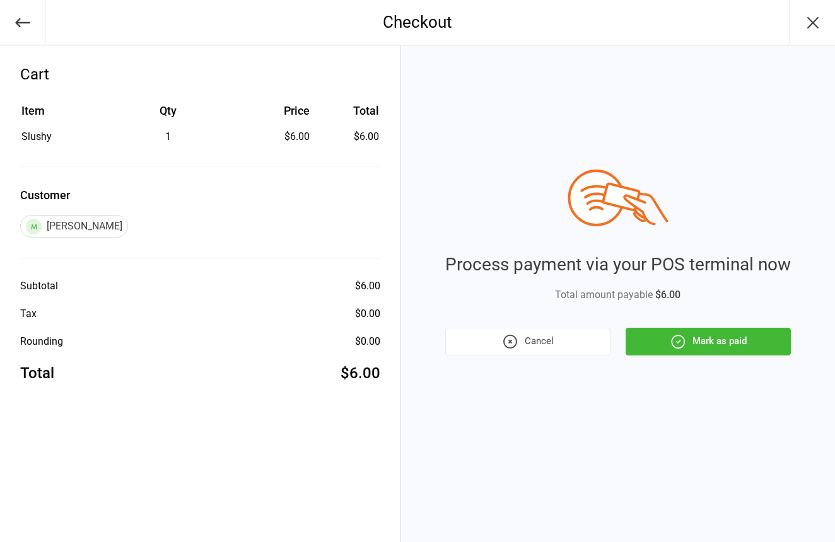
click at [711, 349] on button "Mark as paid" at bounding box center [708, 342] width 165 height 28
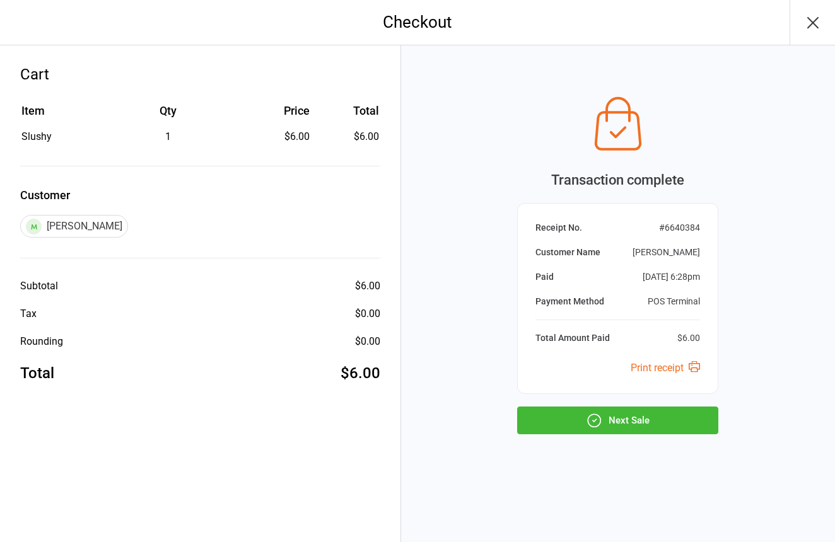
click at [669, 412] on button "Next Sale" at bounding box center [617, 421] width 201 height 28
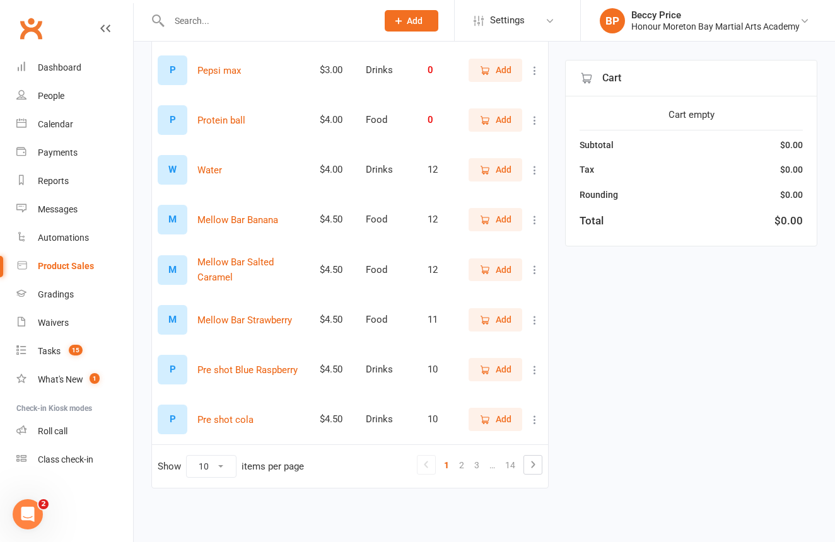
scroll to position [277, 0]
click at [477, 457] on link "3" at bounding box center [476, 466] width 15 height 18
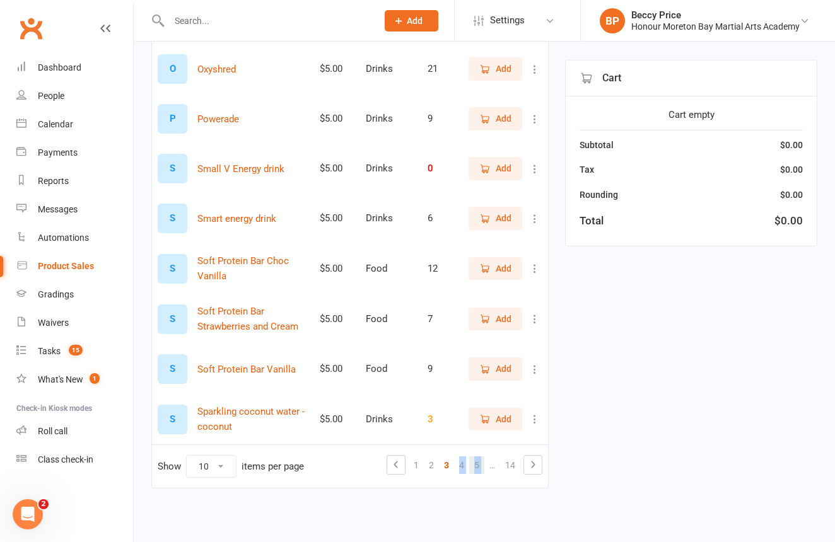
click at [474, 458] on link "5" at bounding box center [476, 466] width 15 height 18
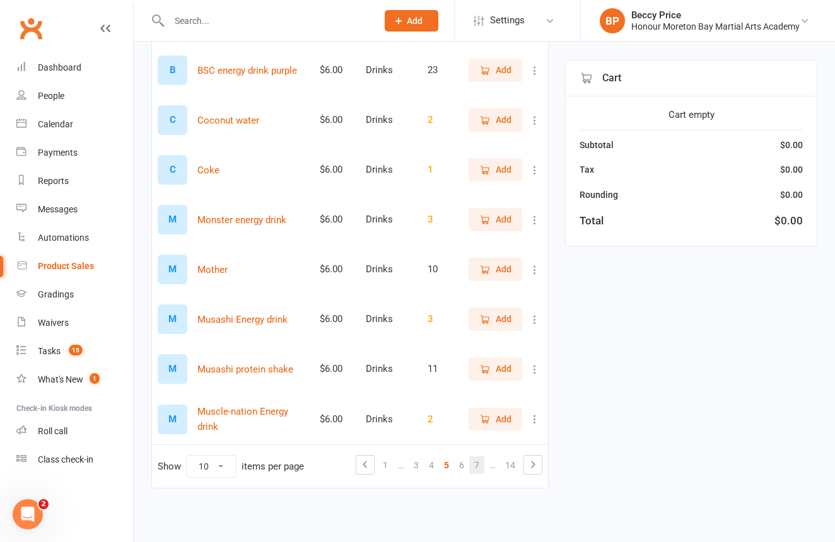
click at [477, 458] on link "7" at bounding box center [476, 466] width 15 height 18
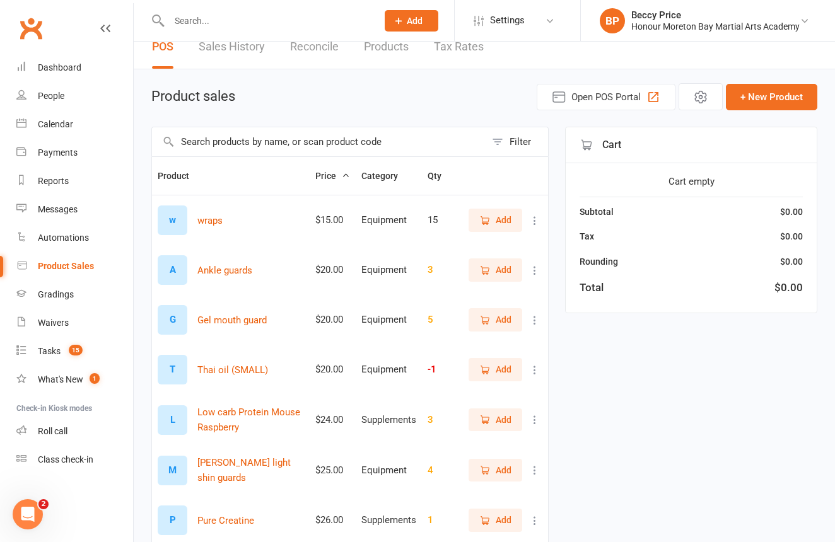
scroll to position [0, 0]
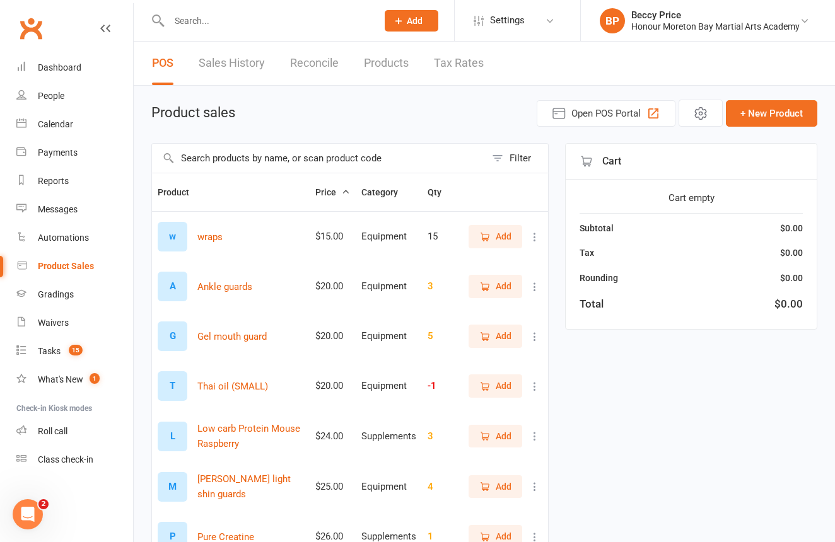
click at [493, 235] on span "Add" at bounding box center [495, 237] width 32 height 14
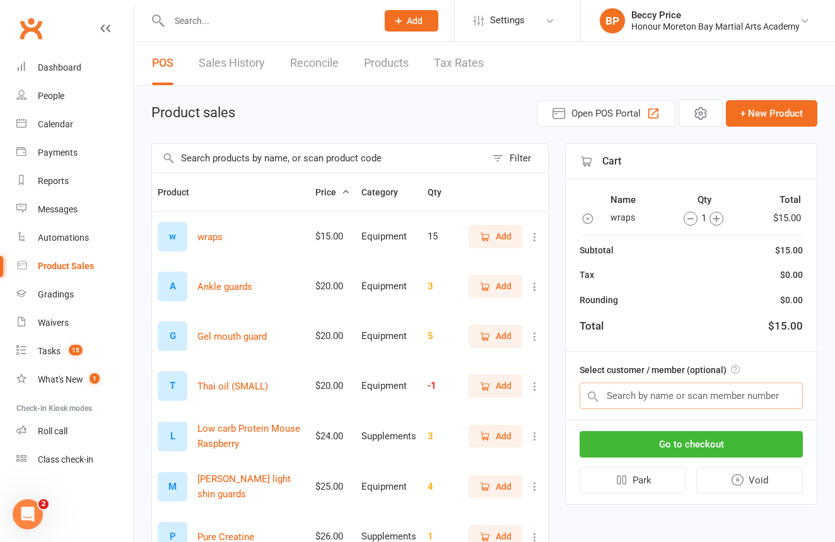
click at [707, 399] on input "text" at bounding box center [691, 396] width 223 height 26
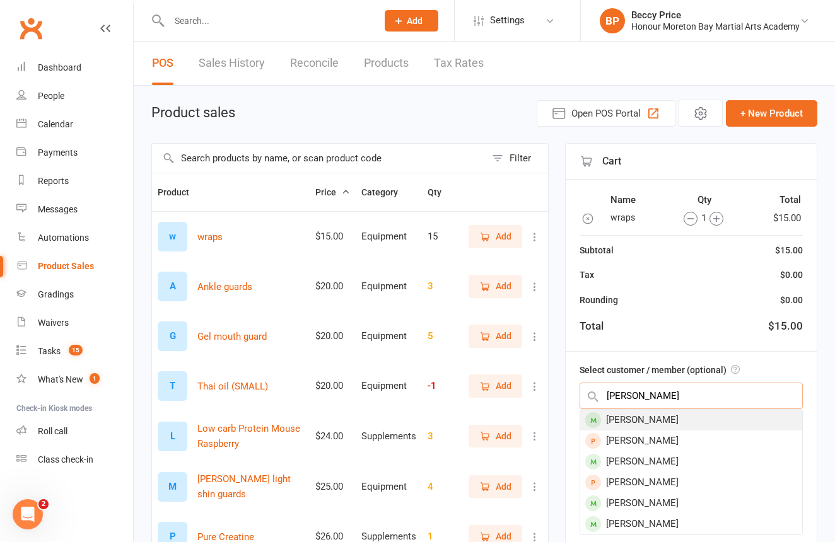
type input "[PERSON_NAME]"
click at [692, 416] on div "[PERSON_NAME]" at bounding box center [691, 420] width 222 height 21
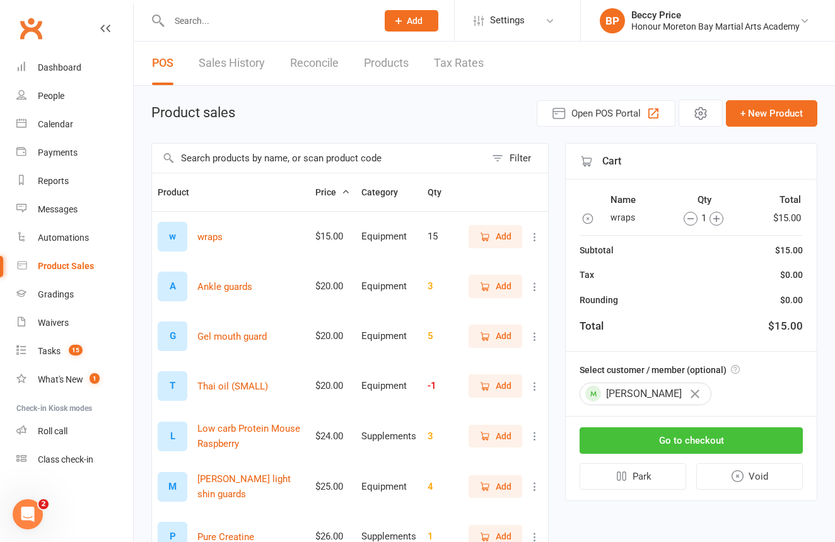
click at [696, 447] on button "Go to checkout" at bounding box center [691, 441] width 223 height 26
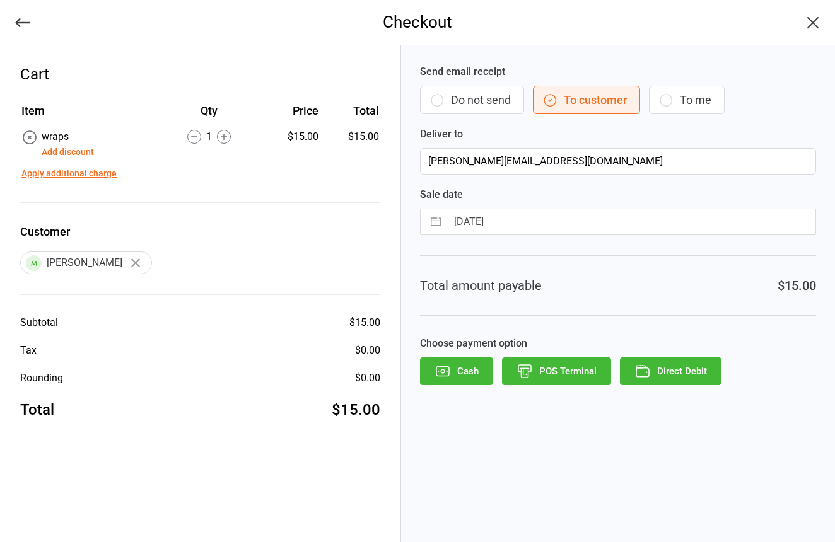
click at [493, 109] on button "Do not send" at bounding box center [472, 100] width 104 height 28
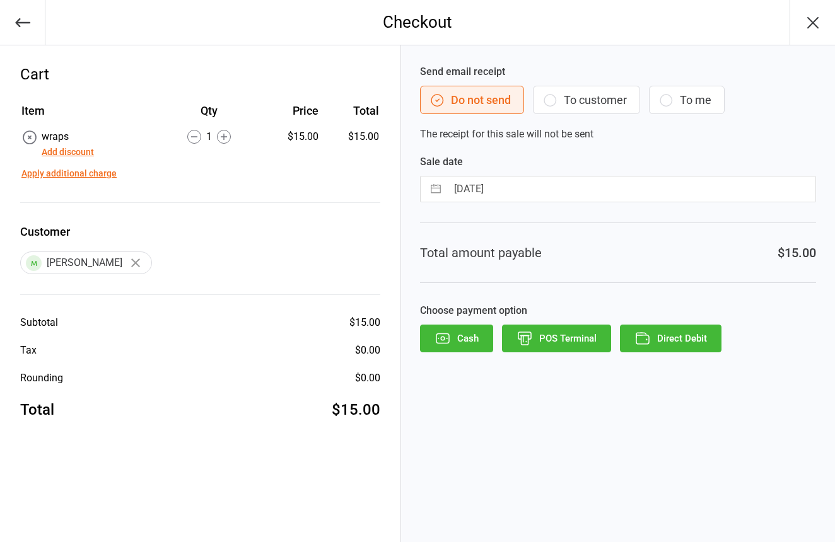
click at [563, 344] on button "POS Terminal" at bounding box center [556, 339] width 109 height 28
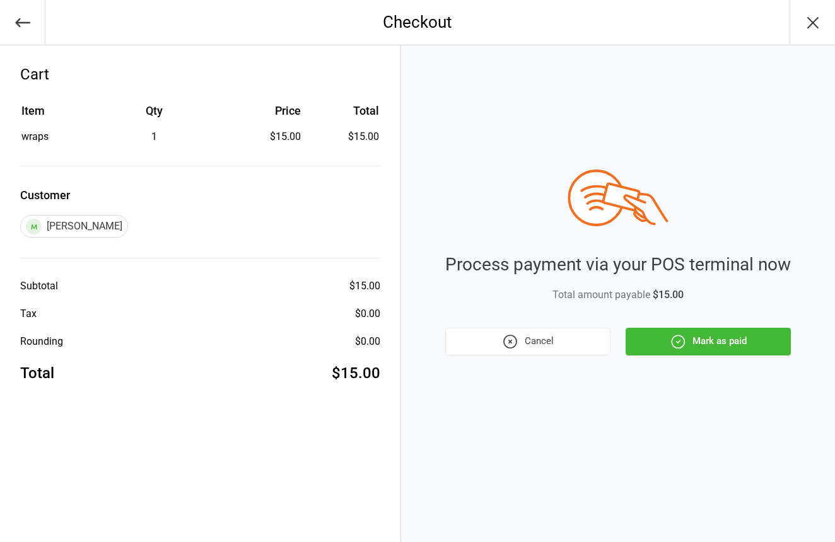
click at [672, 334] on icon "button" at bounding box center [678, 342] width 16 height 16
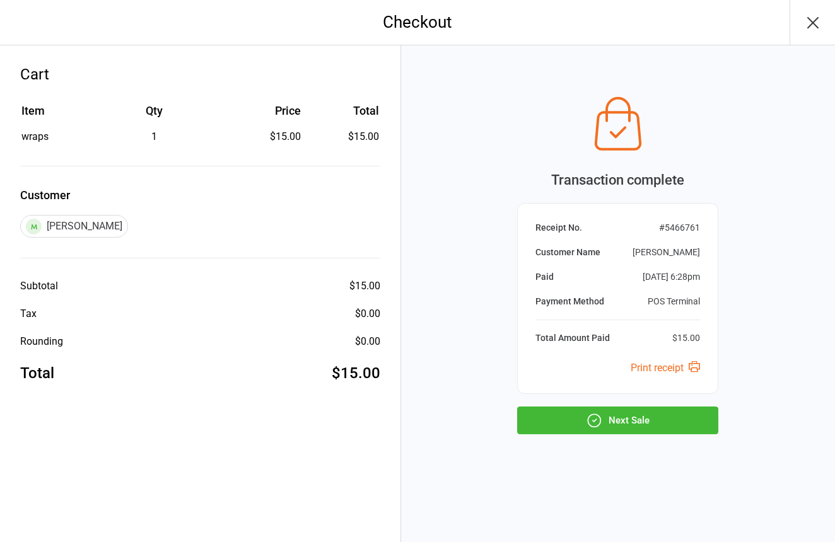
click at [608, 419] on button "Next Sale" at bounding box center [617, 421] width 201 height 28
